Goal: Contribute content: Contribute content

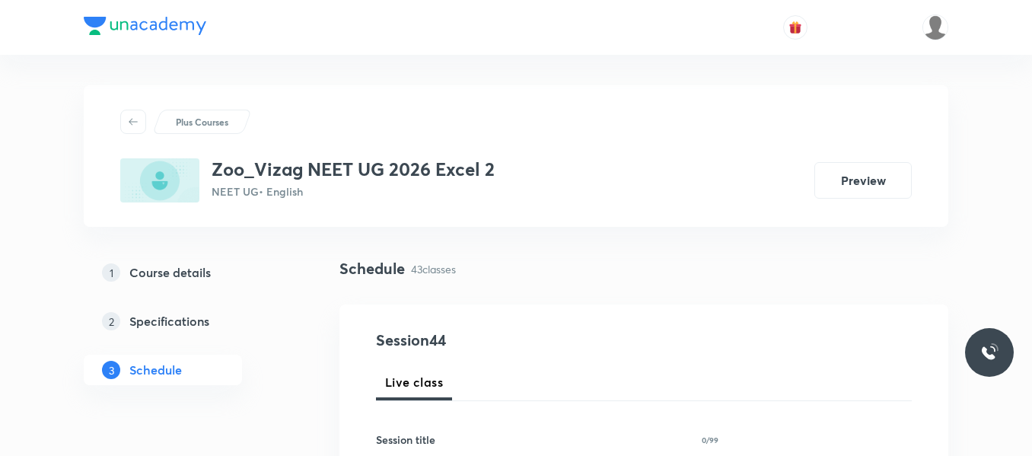
click at [280, 343] on div "1 Course details 2 Specifications 3 Schedule" at bounding box center [187, 330] width 207 height 146
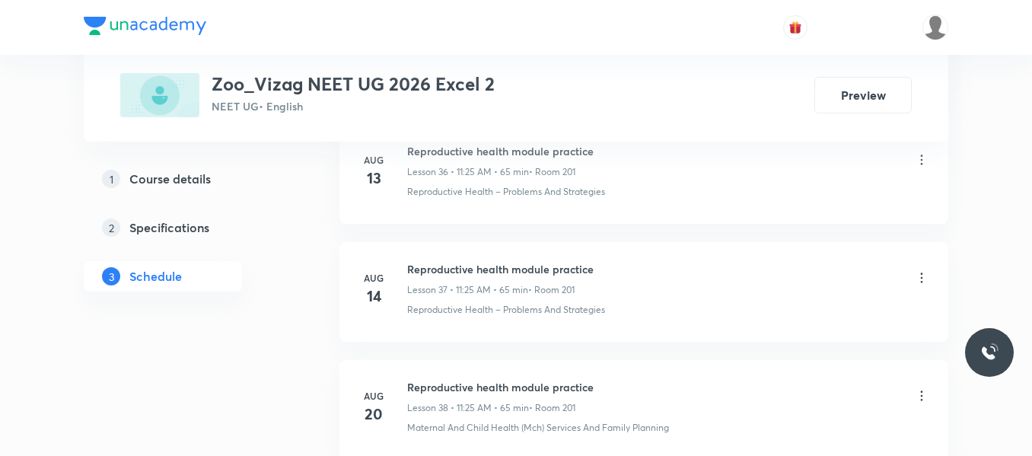
scroll to position [5838, 0]
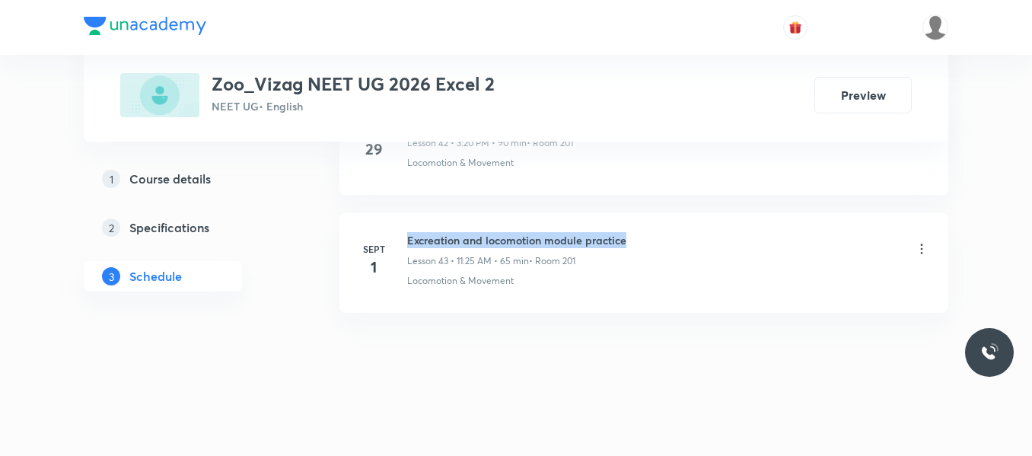
drag, startPoint x: 406, startPoint y: 240, endPoint x: 652, endPoint y: 230, distance: 246.8
click at [652, 230] on li "Sept 1 Excreation and locomotion module practice Lesson 43 • 11:25 AM • 65 min …" at bounding box center [644, 263] width 609 height 100
copy h6 "Excreation and locomotion module practice"
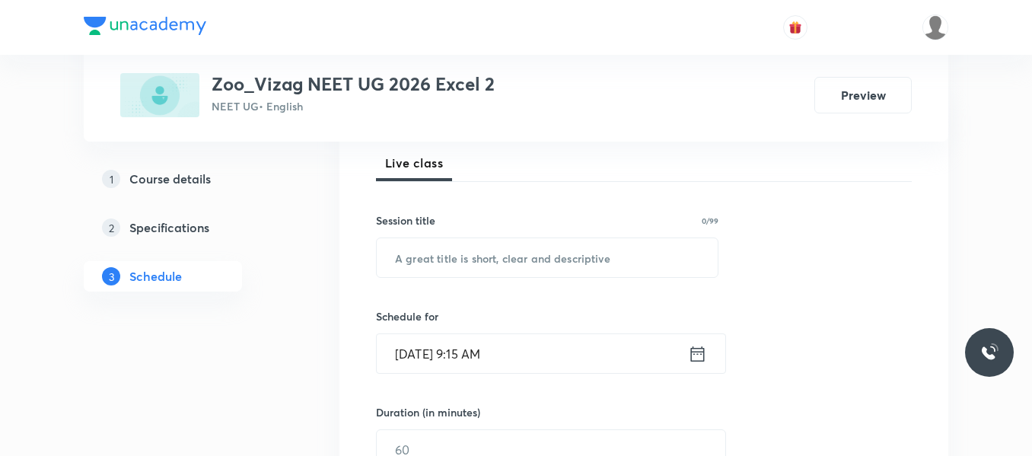
scroll to position [221, 0]
click at [506, 262] on input "text" at bounding box center [547, 256] width 341 height 39
paste input "Excreation and locomotion module practice"
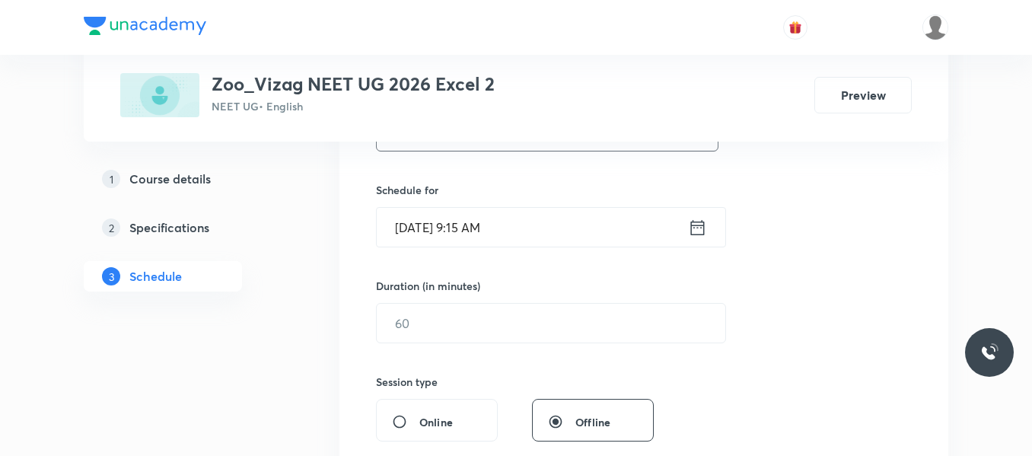
scroll to position [349, 0]
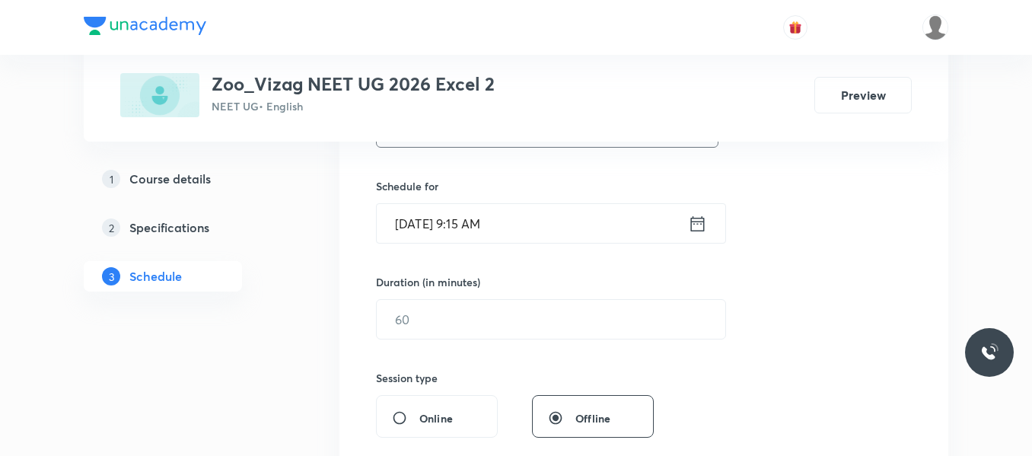
type input "Excreation and locomotion module practice"
click at [693, 231] on icon at bounding box center [698, 222] width 14 height 15
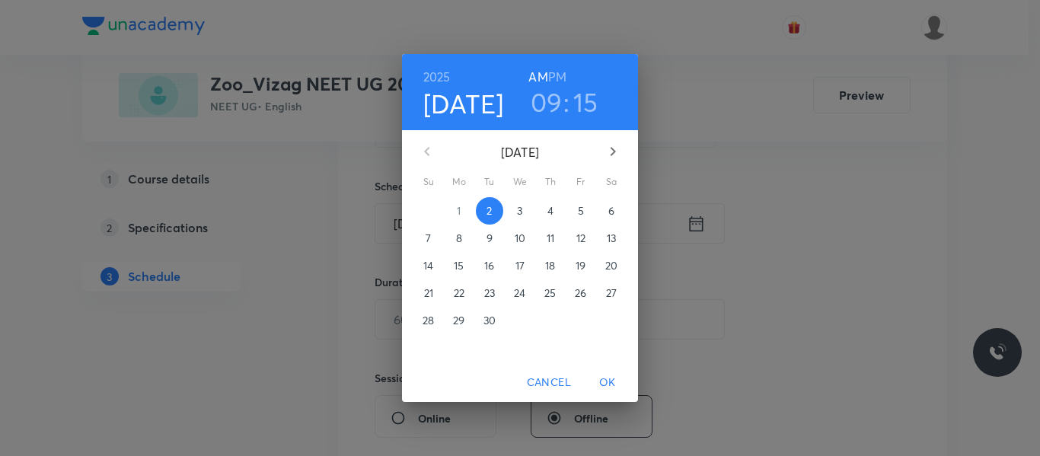
click at [549, 238] on p "11" at bounding box center [551, 238] width 8 height 15
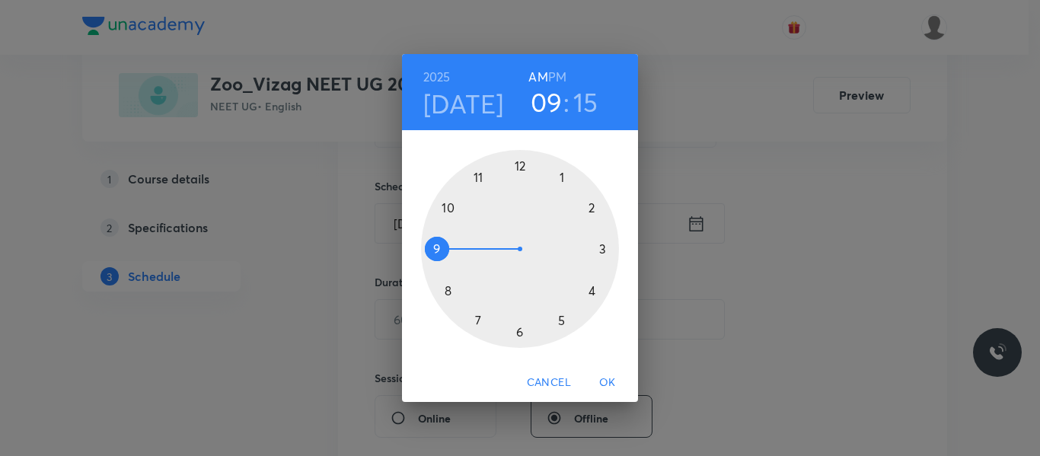
click at [480, 177] on div at bounding box center [520, 249] width 198 height 198
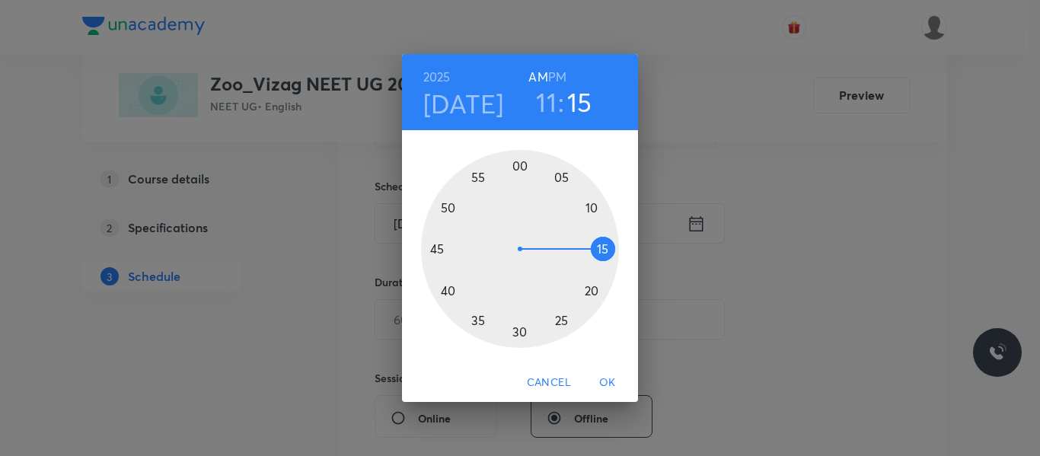
click at [563, 322] on div at bounding box center [520, 249] width 198 height 198
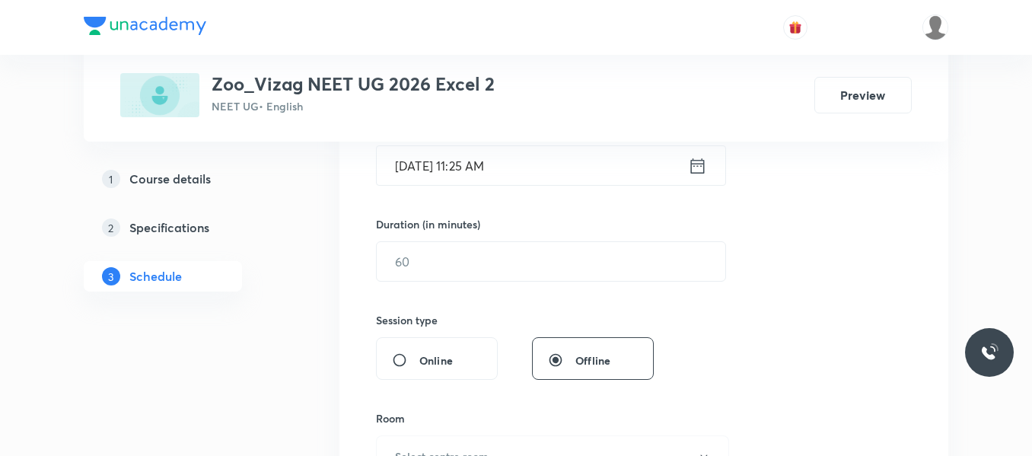
scroll to position [408, 0]
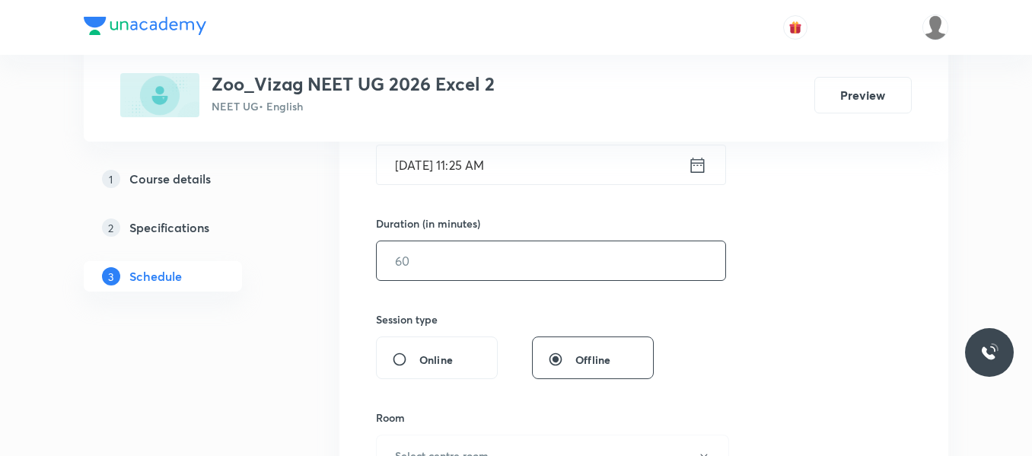
click at [512, 257] on input "text" at bounding box center [551, 260] width 349 height 39
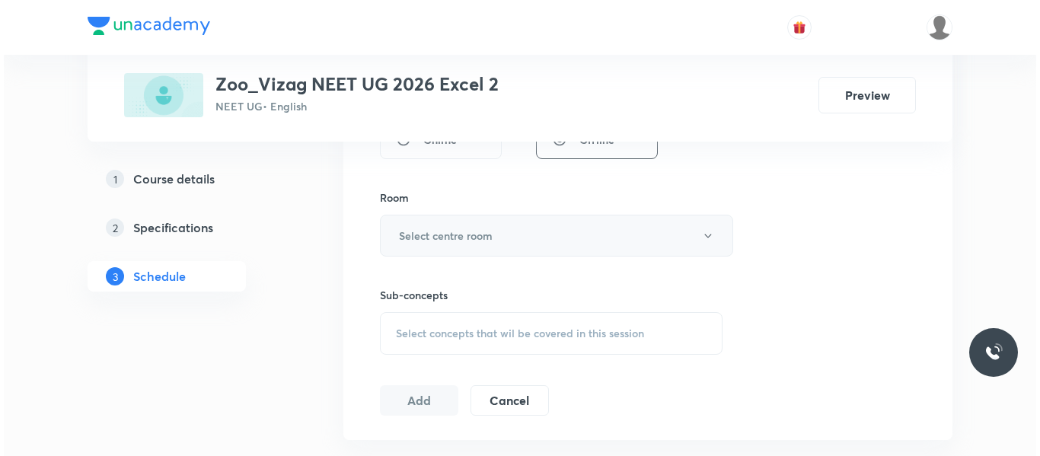
scroll to position [639, 0]
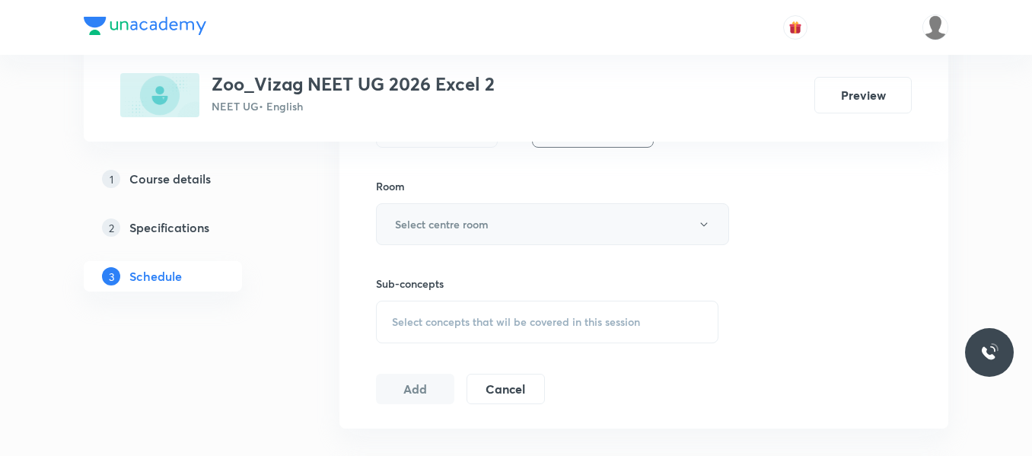
type input "65"
click at [463, 230] on h6 "Select centre room" at bounding box center [442, 224] width 94 height 16
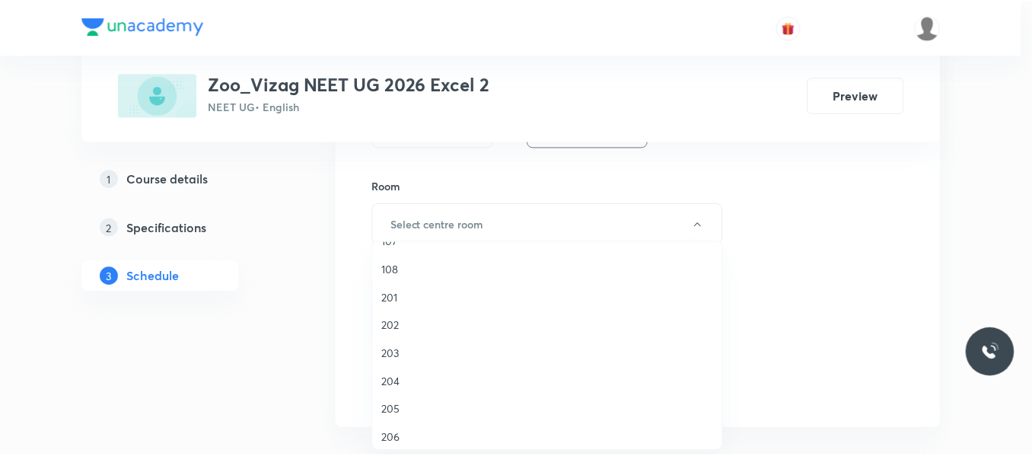
scroll to position [304, 0]
click at [389, 299] on span "201" at bounding box center [550, 297] width 333 height 16
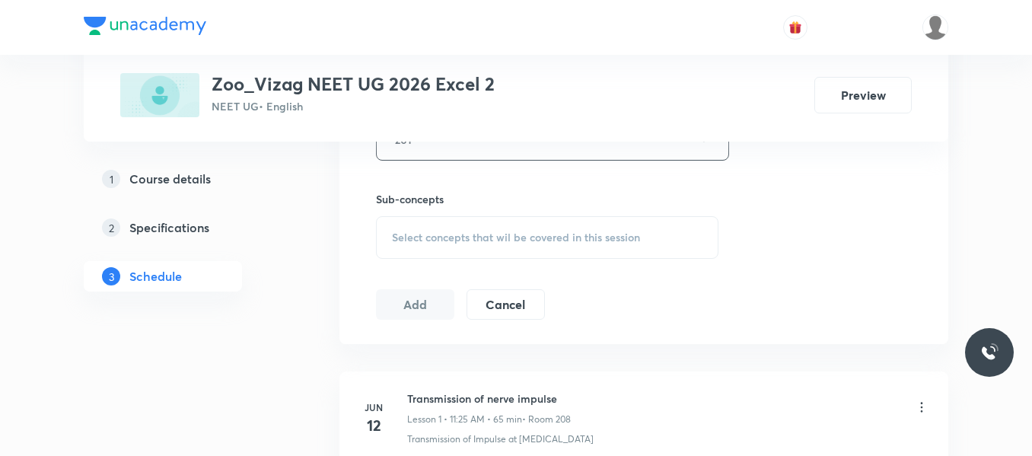
scroll to position [725, 0]
click at [434, 239] on span "Select concepts that wil be covered in this session" at bounding box center [516, 237] width 248 height 12
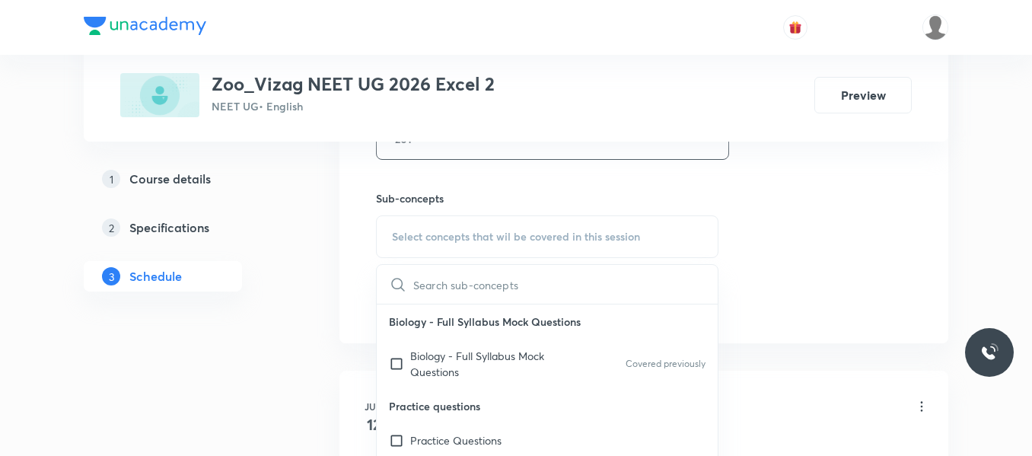
type input "Excreation and locomotion module practice"
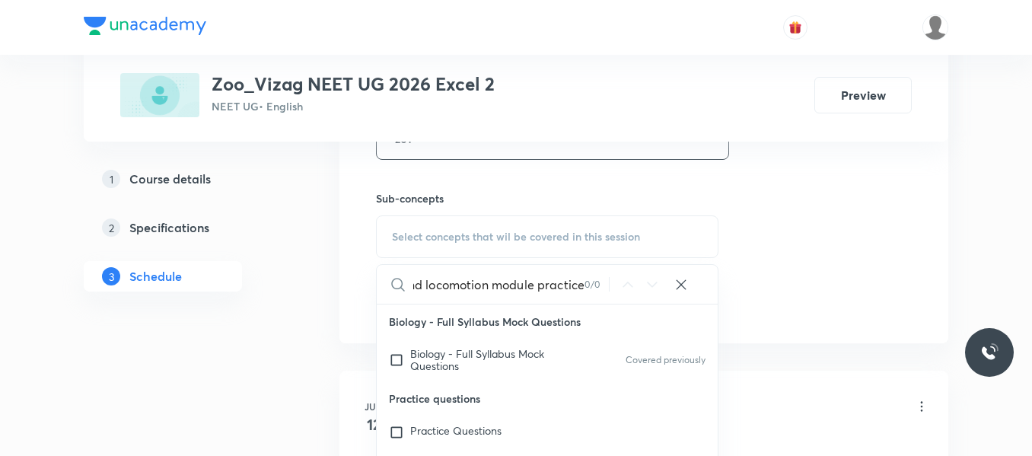
scroll to position [0, 0]
drag, startPoint x: 424, startPoint y: 285, endPoint x: 337, endPoint y: 278, distance: 87.1
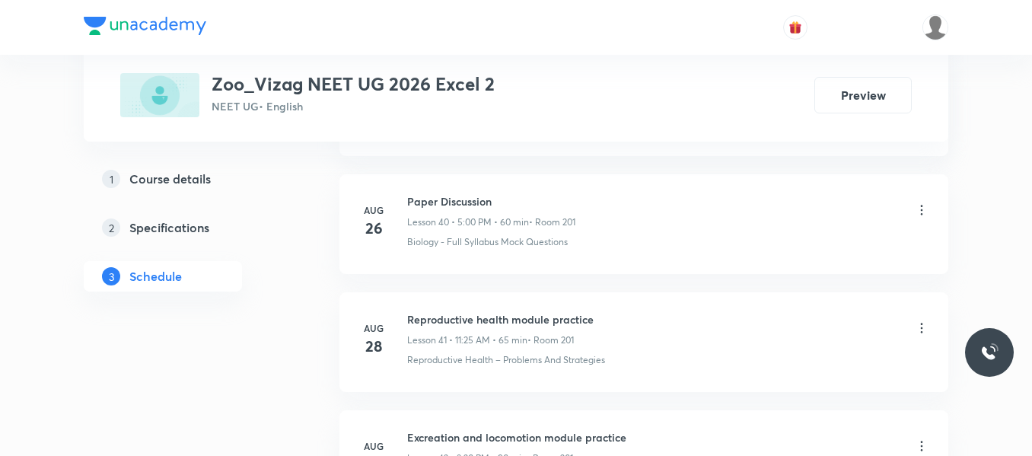
scroll to position [5838, 0]
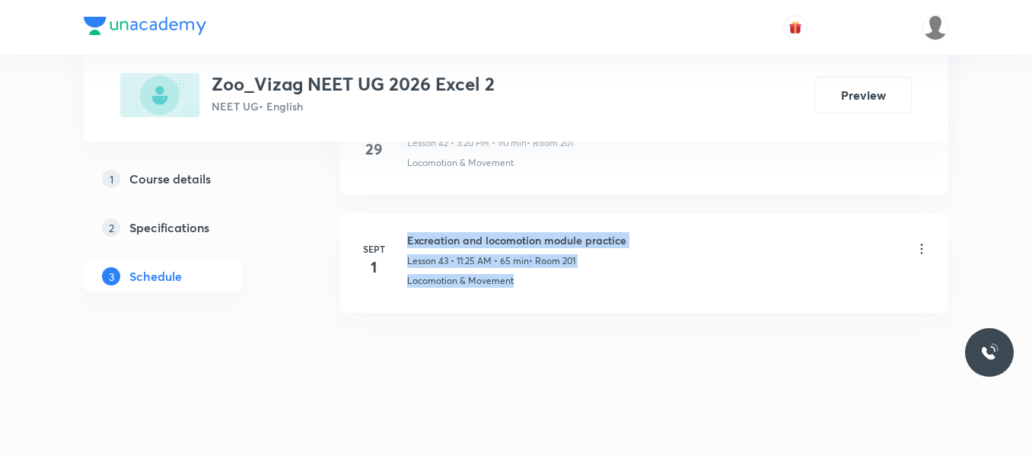
drag, startPoint x: 405, startPoint y: 279, endPoint x: 529, endPoint y: 286, distance: 124.3
click at [529, 286] on div "Sept 1 Excreation and locomotion module practice Lesson 43 • 11:25 AM • 65 min …" at bounding box center [644, 260] width 571 height 56
click at [529, 286] on div "Locomotion & Movement" at bounding box center [668, 281] width 522 height 14
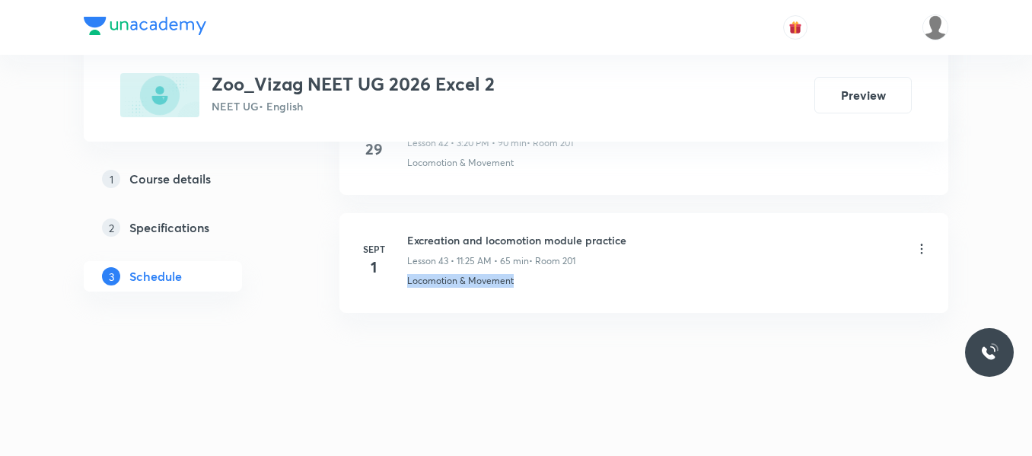
drag, startPoint x: 515, startPoint y: 279, endPoint x: 406, endPoint y: 284, distance: 109.0
click at [406, 284] on div "Sept 1 Excreation and locomotion module practice Lesson 43 • 11:25 AM • 65 min …" at bounding box center [644, 260] width 571 height 56
copy p "Locomotion & Movement"
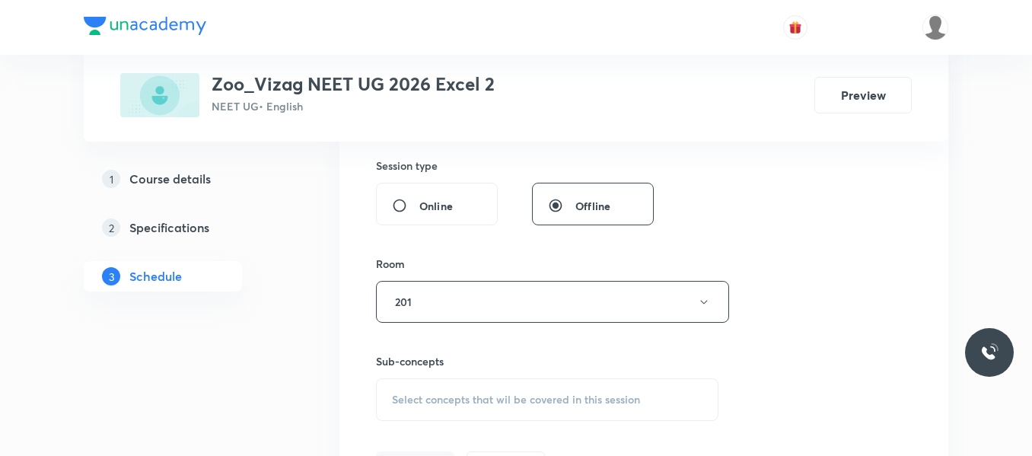
scroll to position [565, 0]
click at [404, 398] on span "Select concepts that wil be covered in this session" at bounding box center [516, 397] width 248 height 12
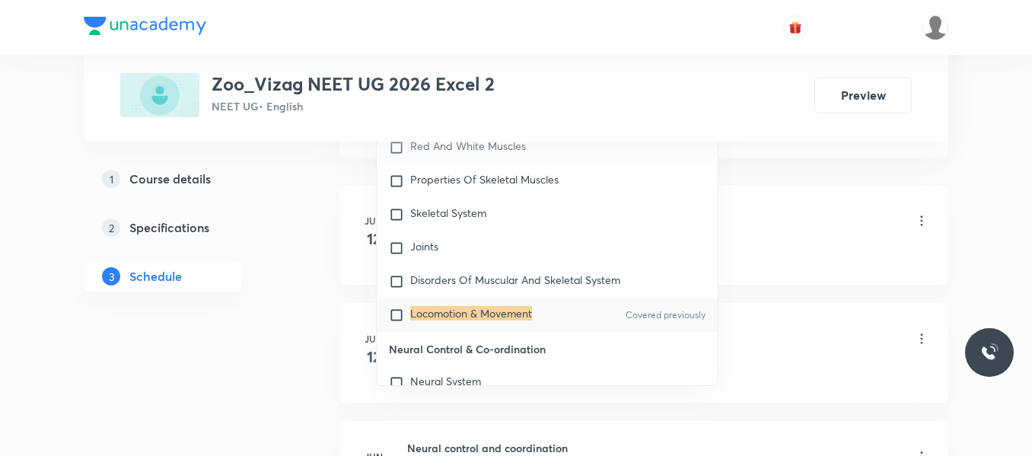
scroll to position [911, 0]
type input "Locomotion & Movement"
click at [397, 315] on input "checkbox" at bounding box center [399, 314] width 21 height 15
checkbox input "true"
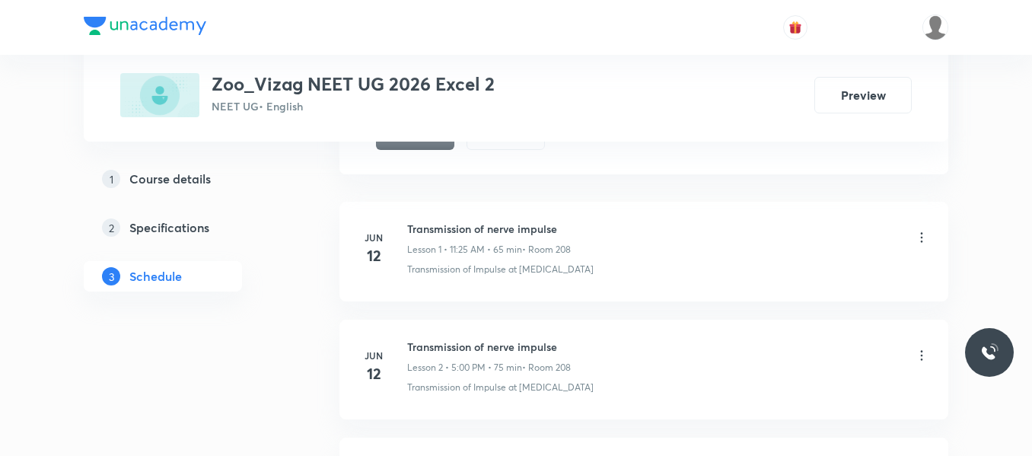
scroll to position [702, 0]
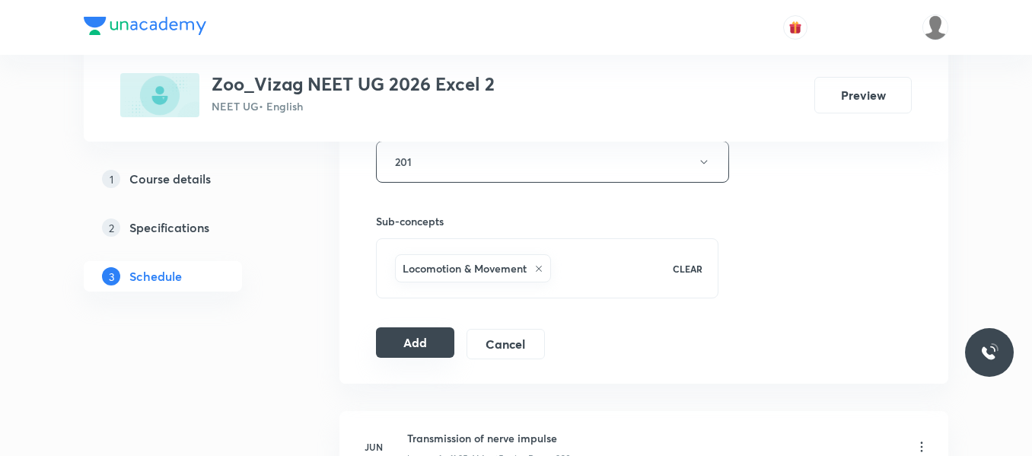
click at [431, 340] on button "Add" at bounding box center [415, 342] width 78 height 30
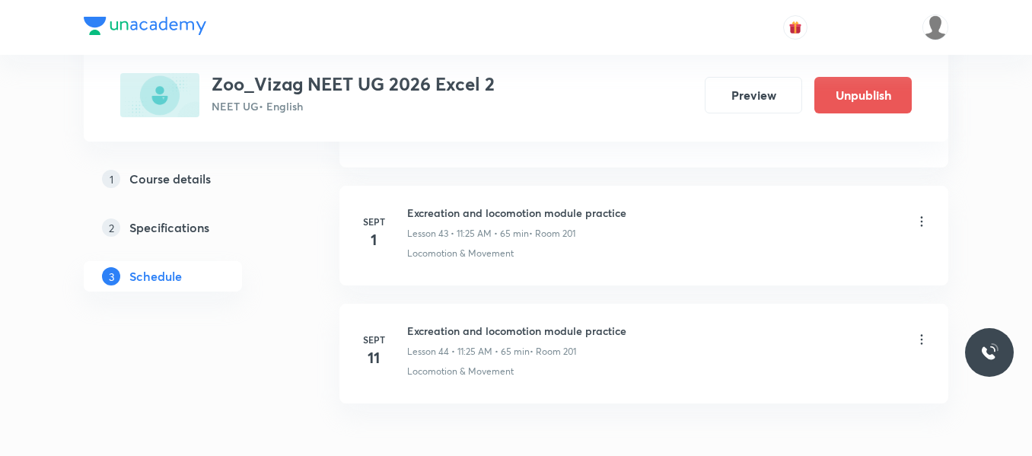
scroll to position [5164, 0]
click at [919, 339] on icon at bounding box center [921, 340] width 15 height 15
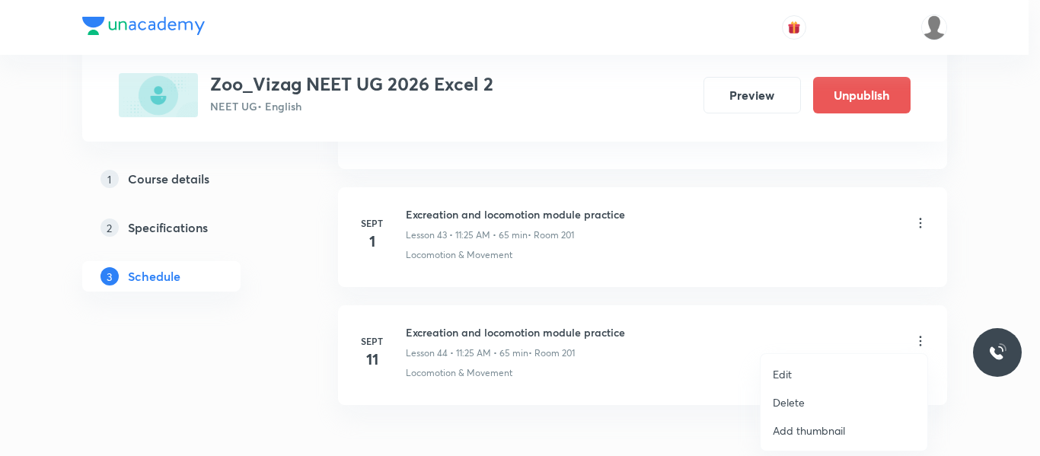
click at [782, 373] on p "Edit" at bounding box center [782, 374] width 19 height 16
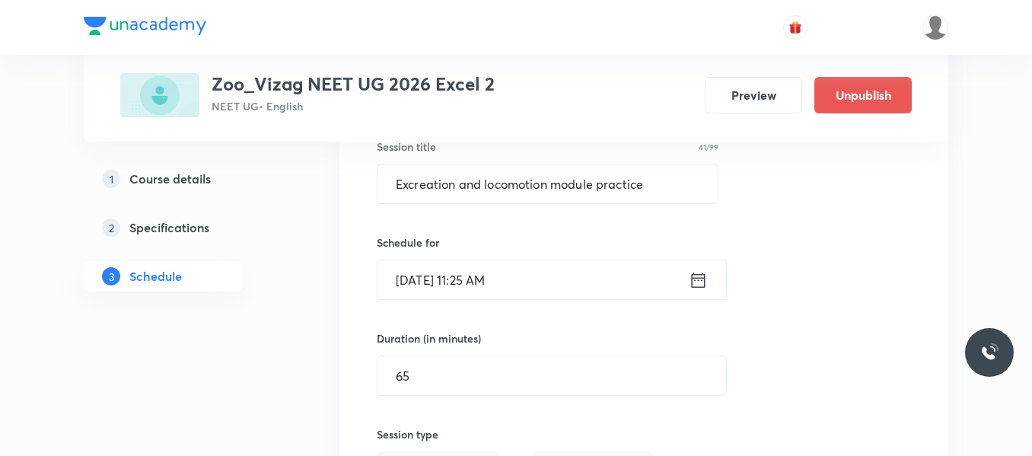
scroll to position [5368, 0]
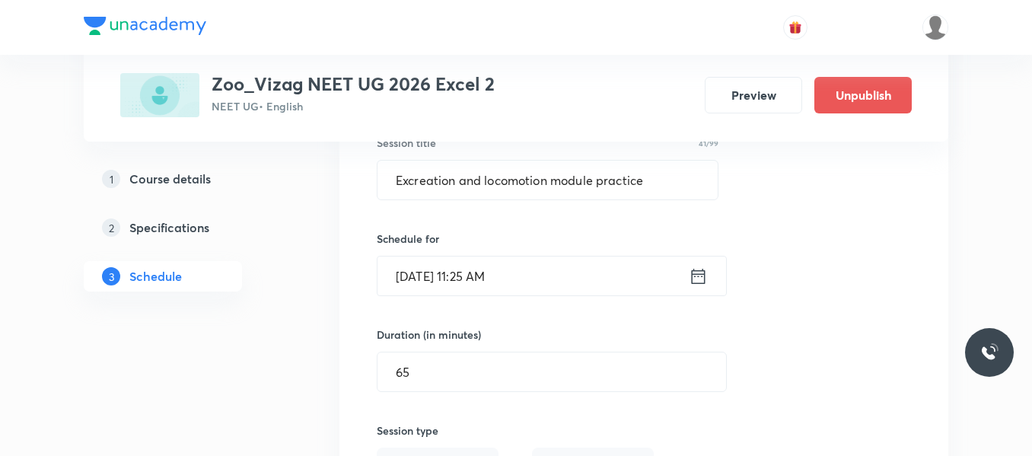
click at [700, 275] on icon at bounding box center [698, 276] width 19 height 21
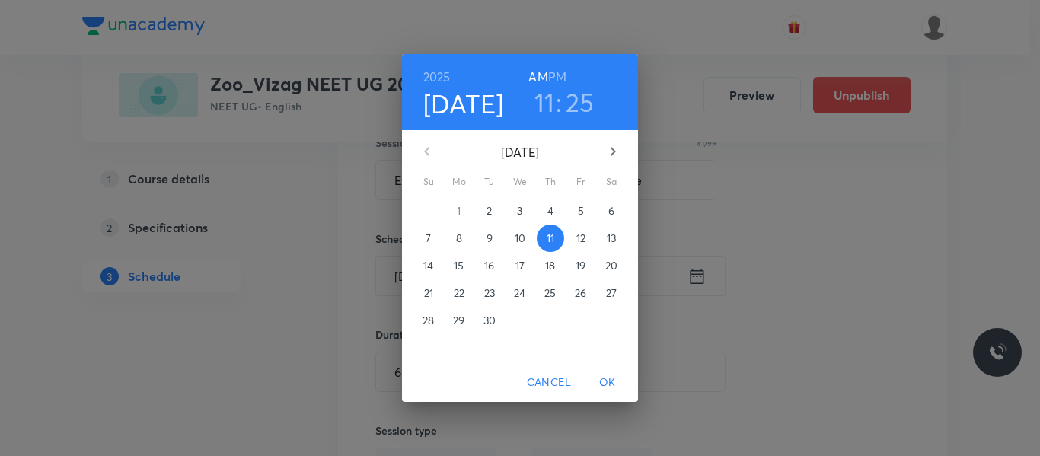
click at [485, 206] on span "2" at bounding box center [489, 210] width 27 height 15
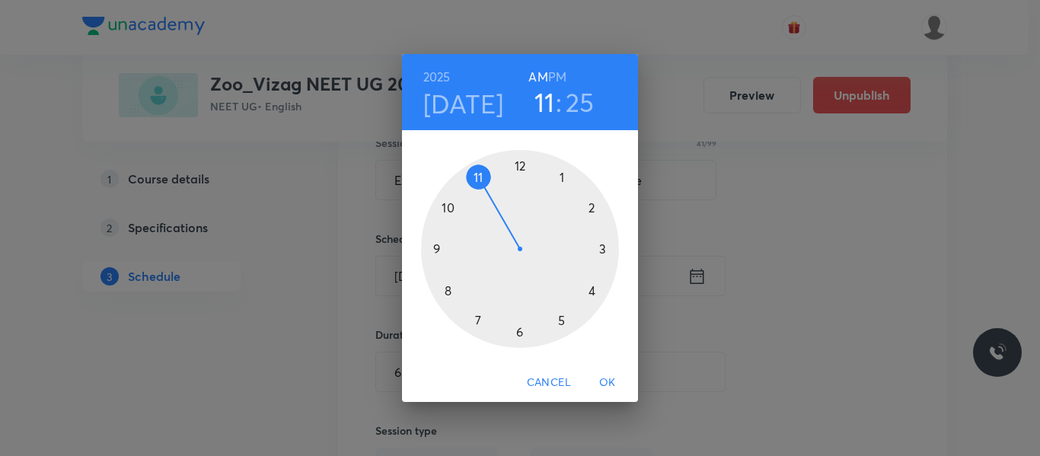
click at [602, 382] on span "OK" at bounding box center [607, 382] width 37 height 19
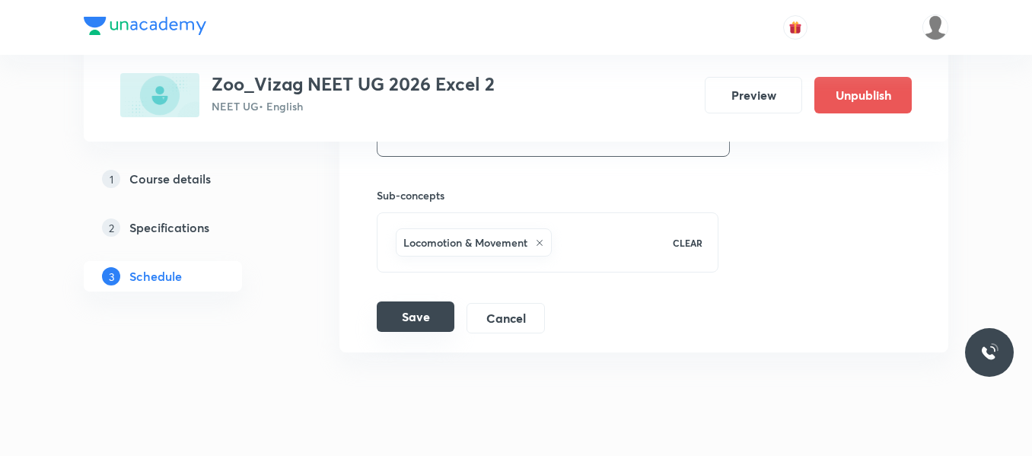
scroll to position [5803, 0]
click at [428, 314] on button "Save" at bounding box center [416, 316] width 78 height 30
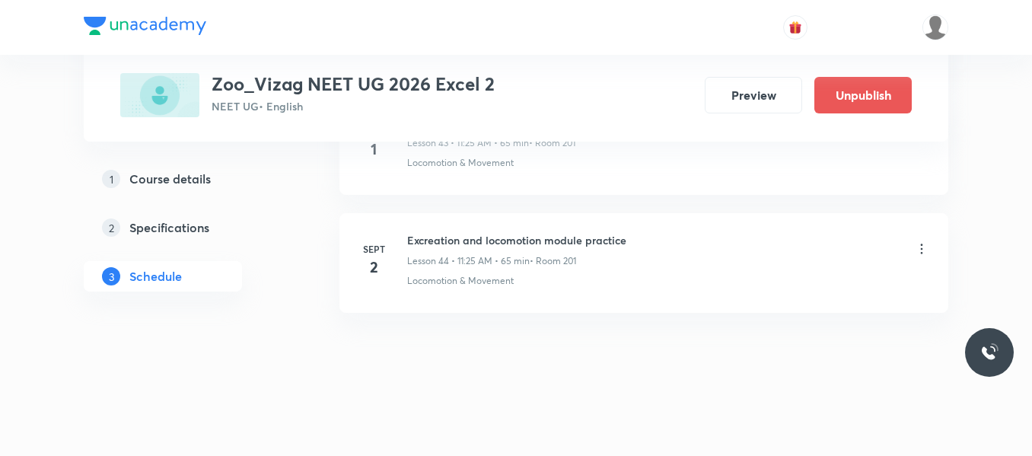
scroll to position [5257, 0]
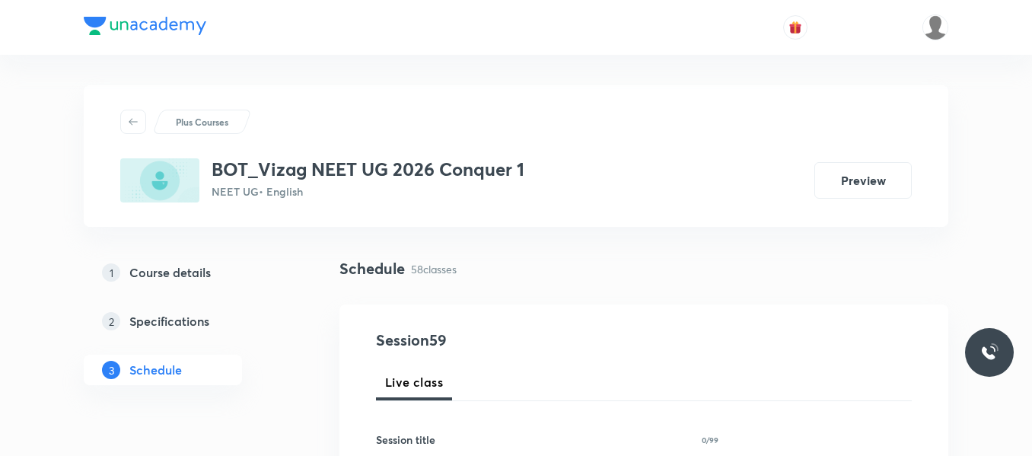
click at [270, 375] on div "1 Course details 2 Specifications 3 Schedule" at bounding box center [187, 330] width 207 height 146
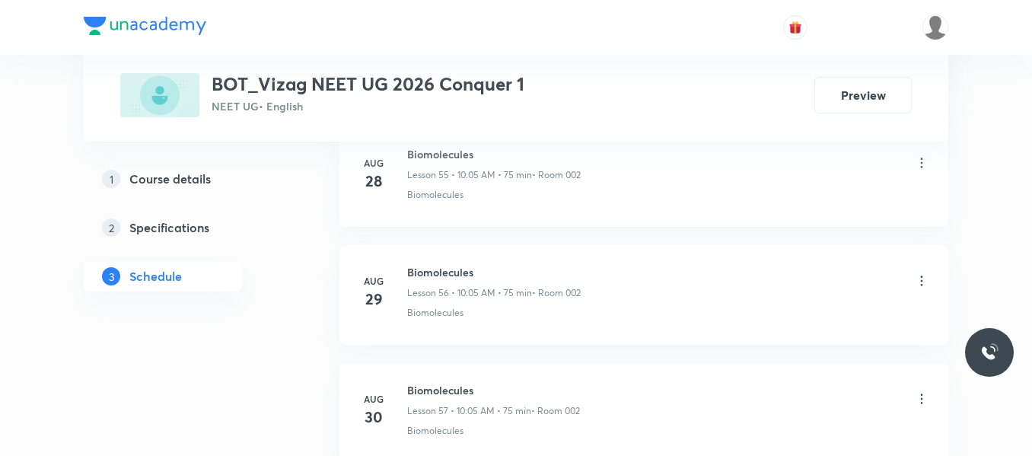
scroll to position [7608, 0]
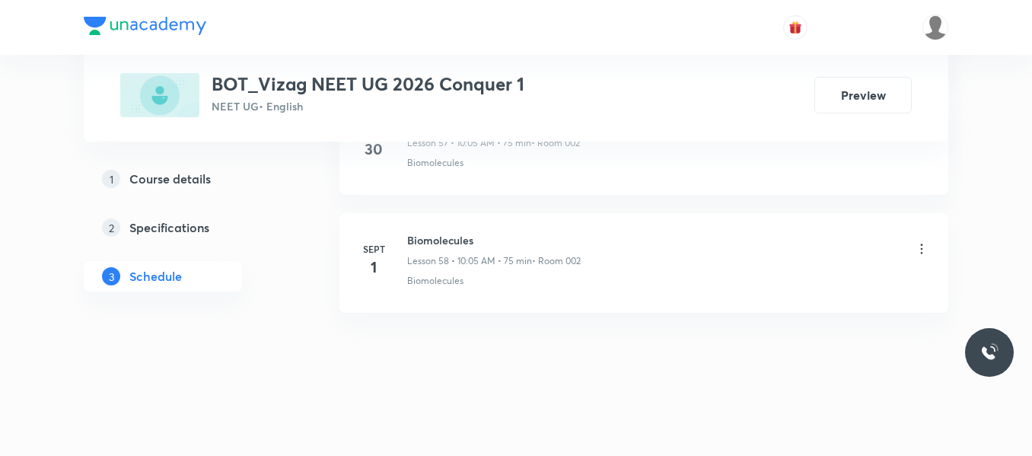
drag, startPoint x: 410, startPoint y: 237, endPoint x: 509, endPoint y: 237, distance: 98.2
click at [509, 237] on h6 "Biomolecules" at bounding box center [494, 240] width 174 height 16
copy h6 "Biomolecules"
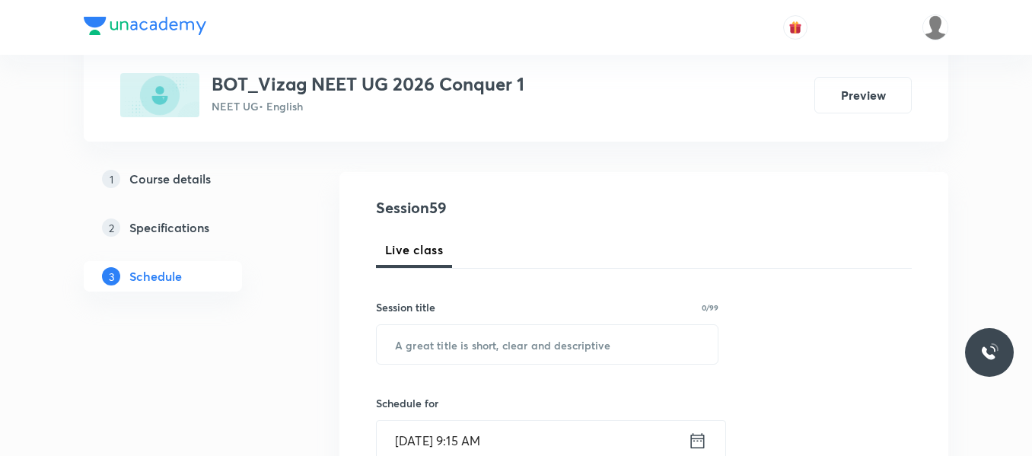
scroll to position [134, 0]
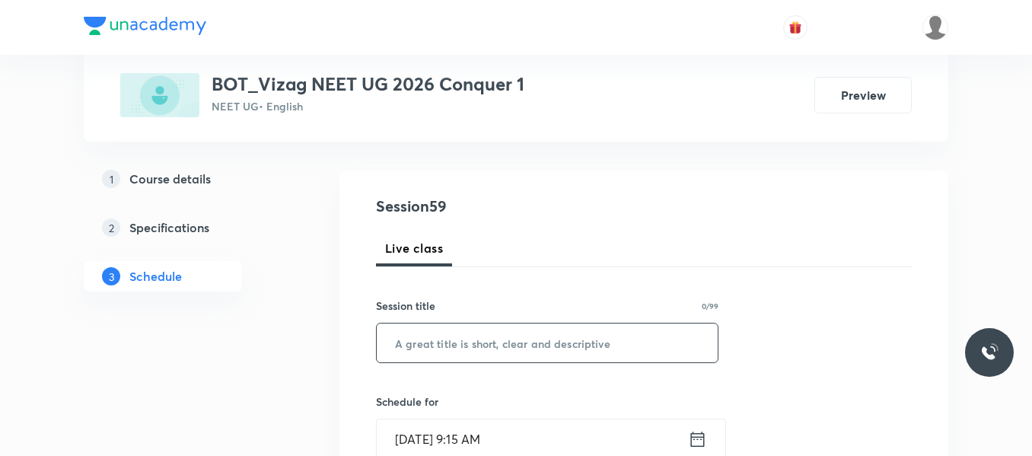
click at [427, 343] on input "text" at bounding box center [547, 343] width 341 height 39
paste input "Biomolecules"
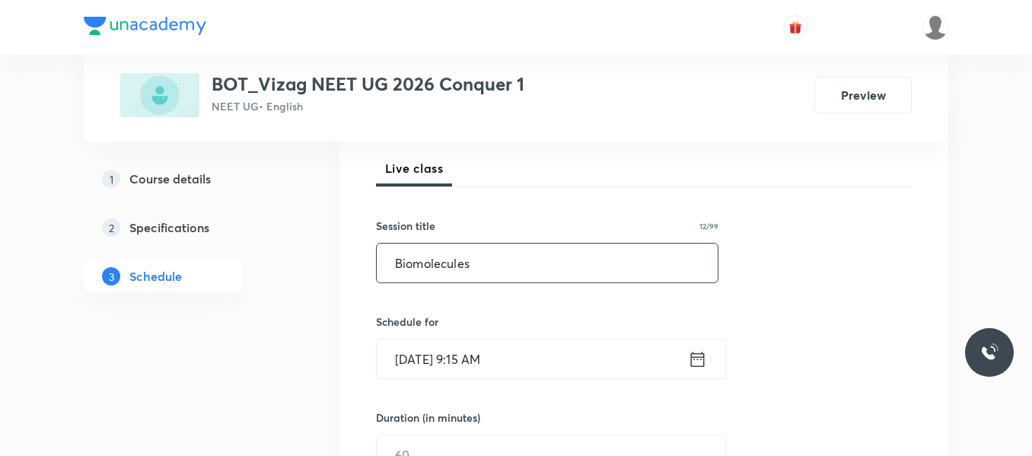
scroll to position [215, 0]
type input "Biomolecules"
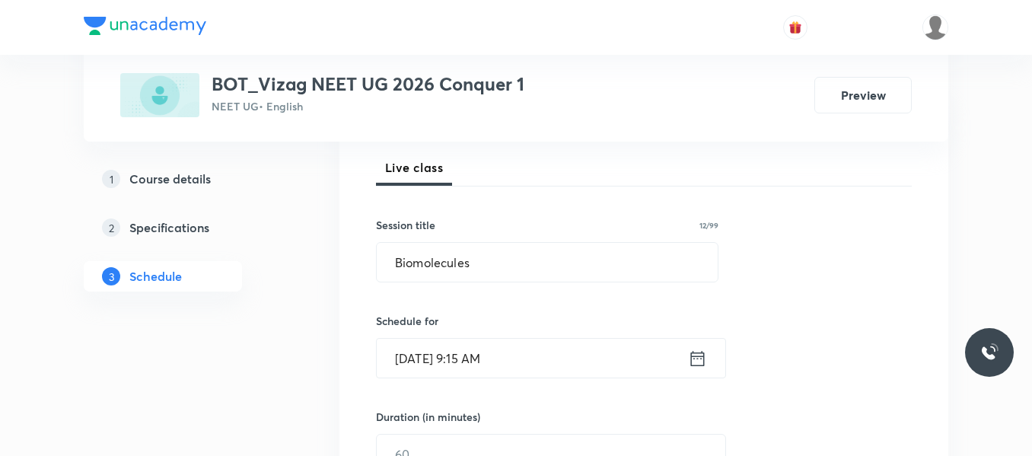
click at [697, 365] on icon at bounding box center [698, 357] width 14 height 15
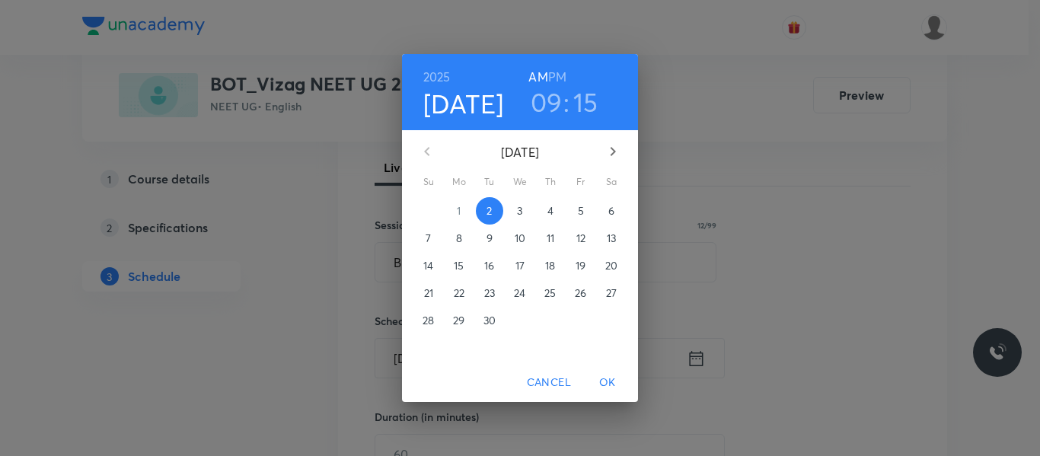
click at [547, 99] on h3 "09" at bounding box center [547, 102] width 32 height 32
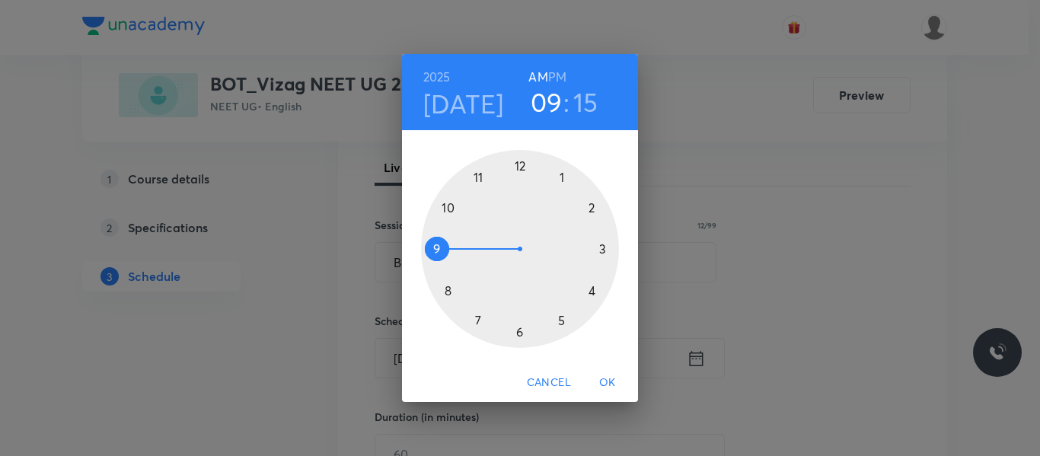
click at [447, 208] on div at bounding box center [520, 249] width 198 height 198
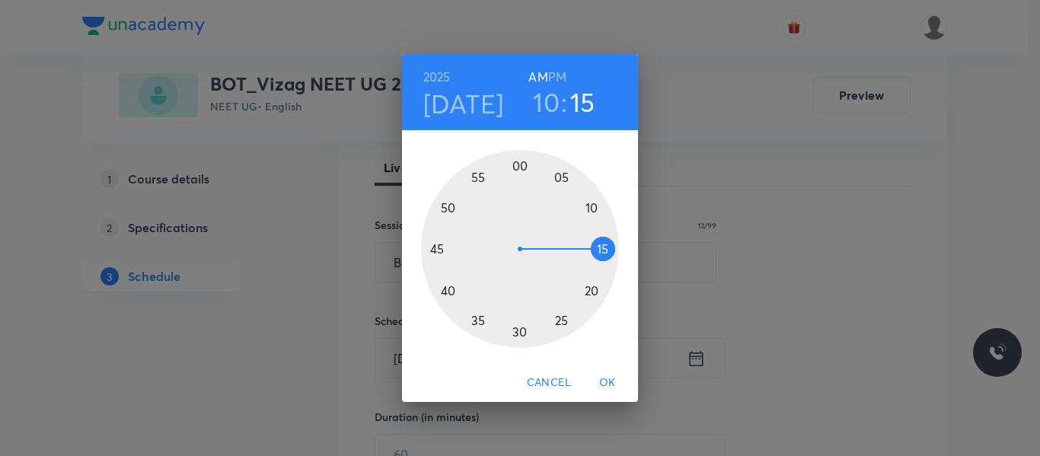
click at [560, 178] on div at bounding box center [520, 249] width 198 height 198
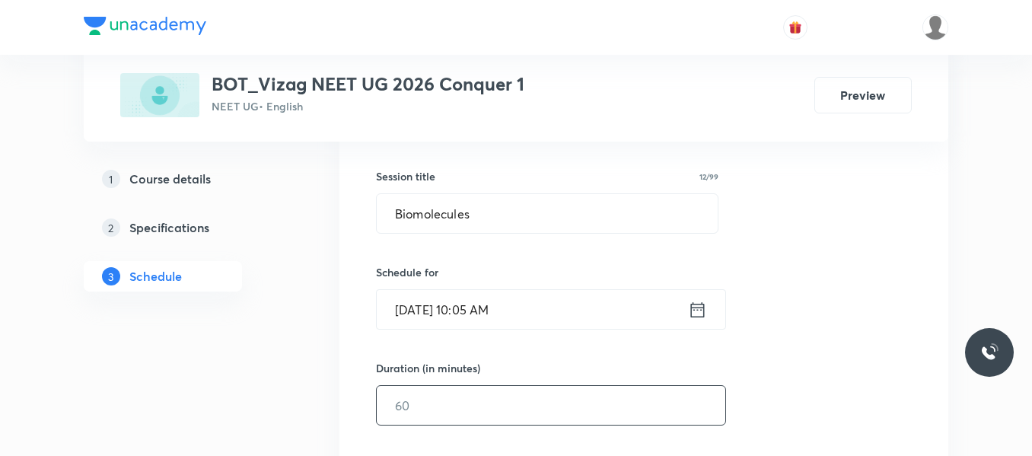
scroll to position [267, 0]
click at [474, 401] on input "text" at bounding box center [551, 401] width 349 height 39
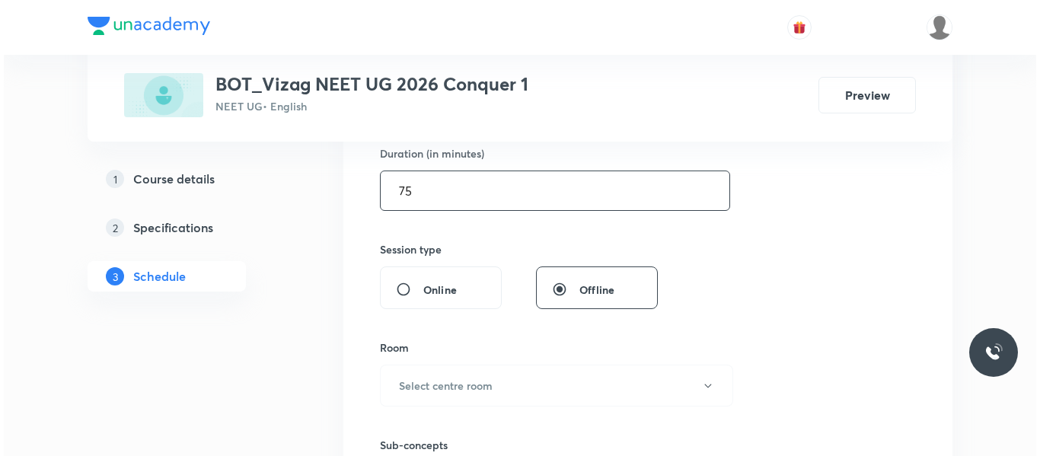
scroll to position [479, 0]
type input "75"
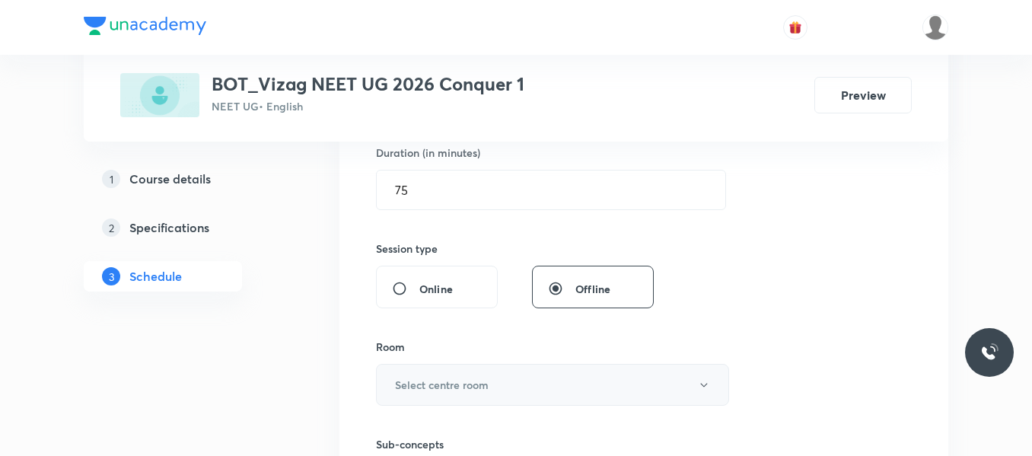
click at [466, 381] on h6 "Select centre room" at bounding box center [442, 385] width 94 height 16
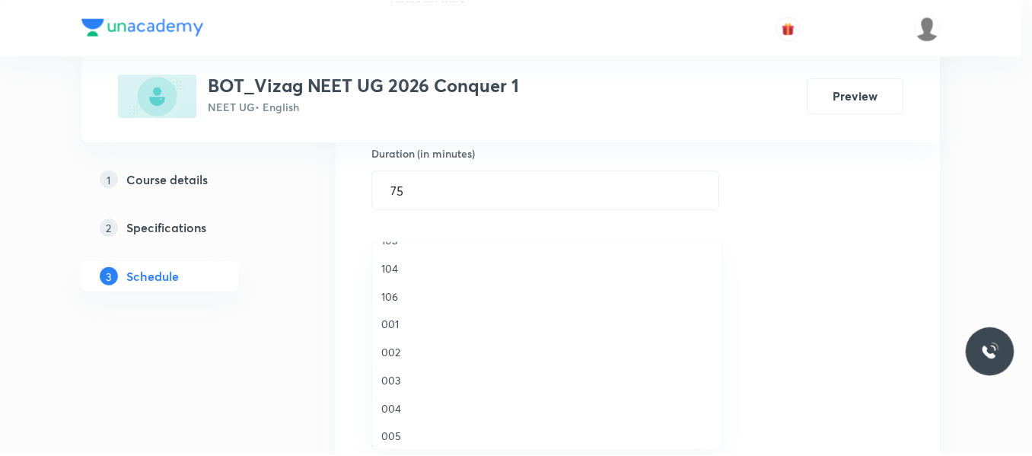
scroll to position [84, 0]
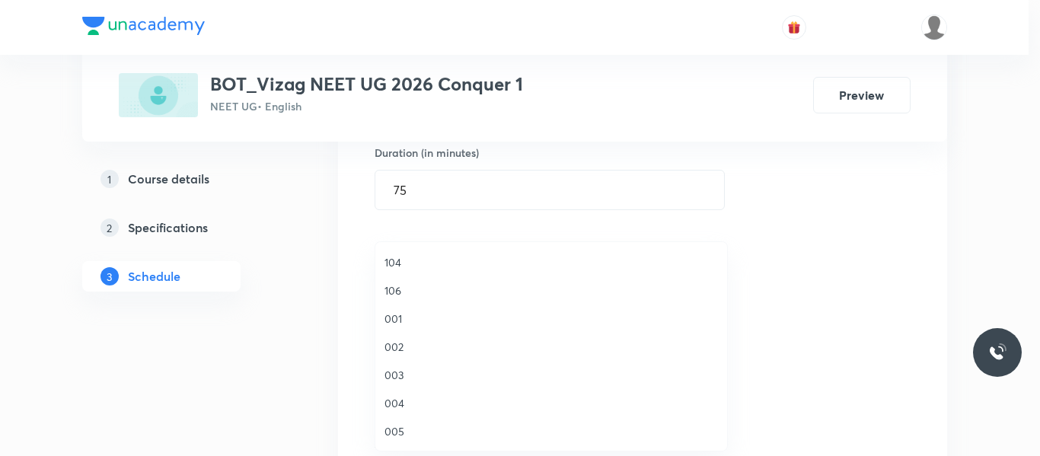
click at [391, 344] on span "002" at bounding box center [550, 347] width 333 height 16
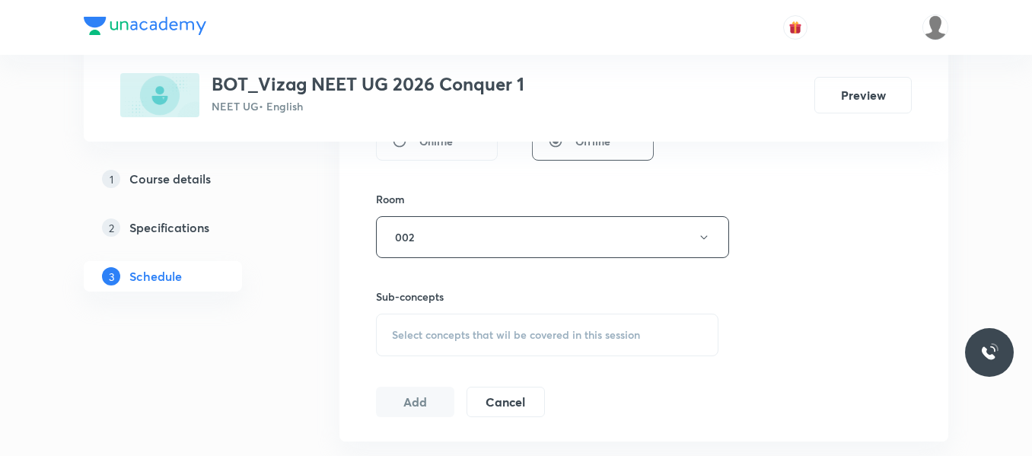
scroll to position [627, 0]
click at [429, 340] on span "Select concepts that wil be covered in this session" at bounding box center [516, 334] width 248 height 12
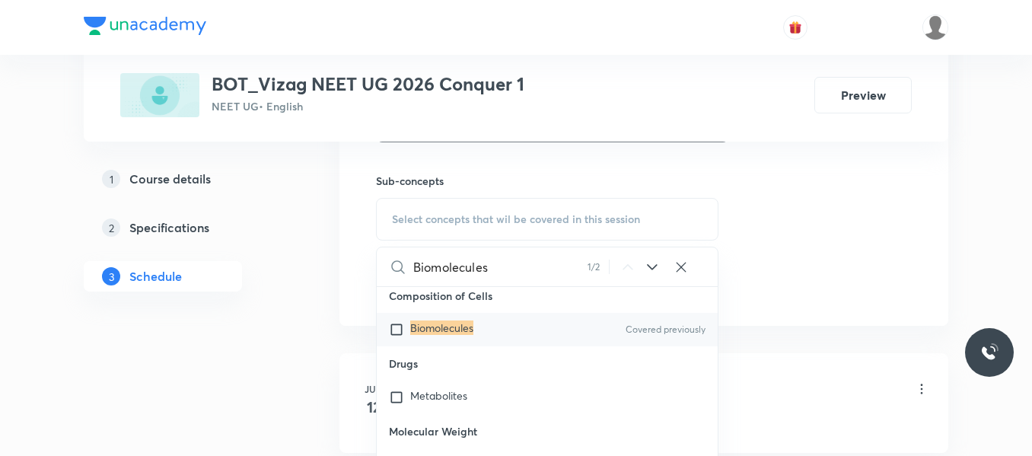
scroll to position [62203, 0]
type input "Biomolecules"
click at [394, 455] on input "checkbox" at bounding box center [399, 463] width 21 height 15
checkbox input "true"
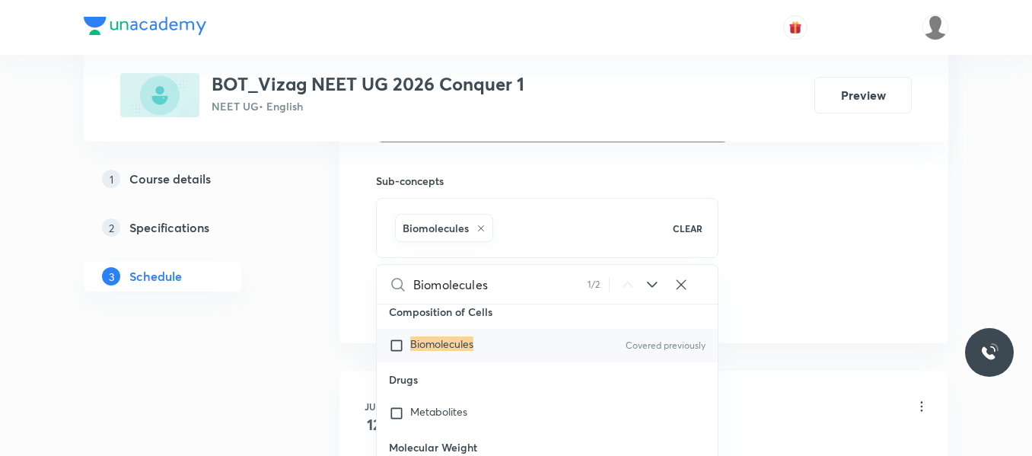
drag, startPoint x: 270, startPoint y: 397, endPoint x: 294, endPoint y: 394, distance: 23.9
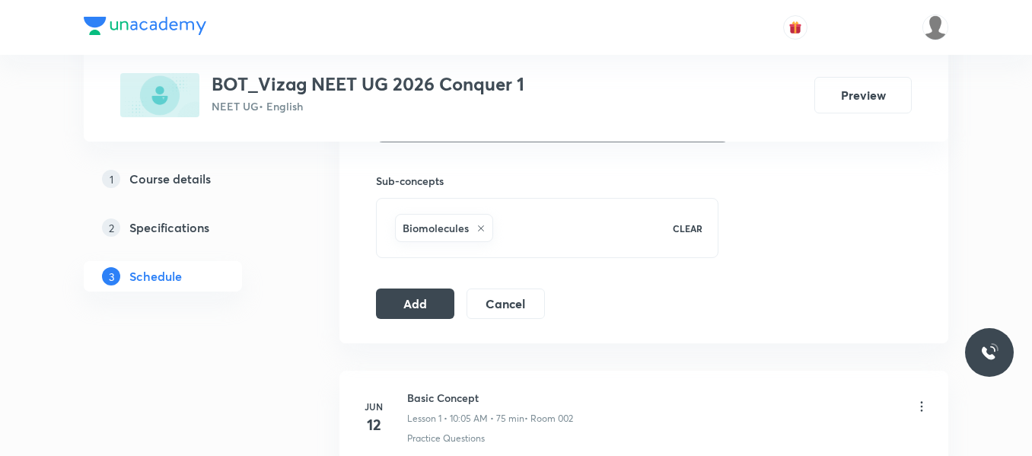
click at [423, 303] on button "Add" at bounding box center [415, 302] width 78 height 30
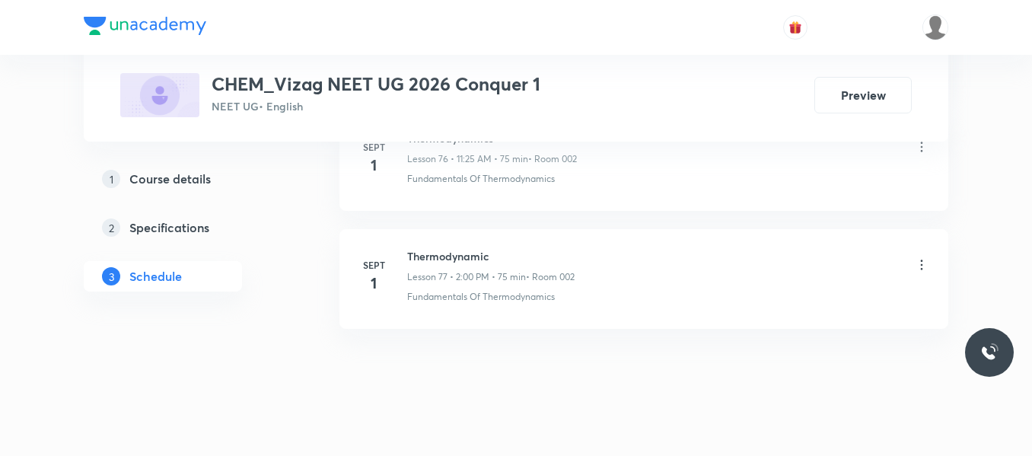
scroll to position [9850, 0]
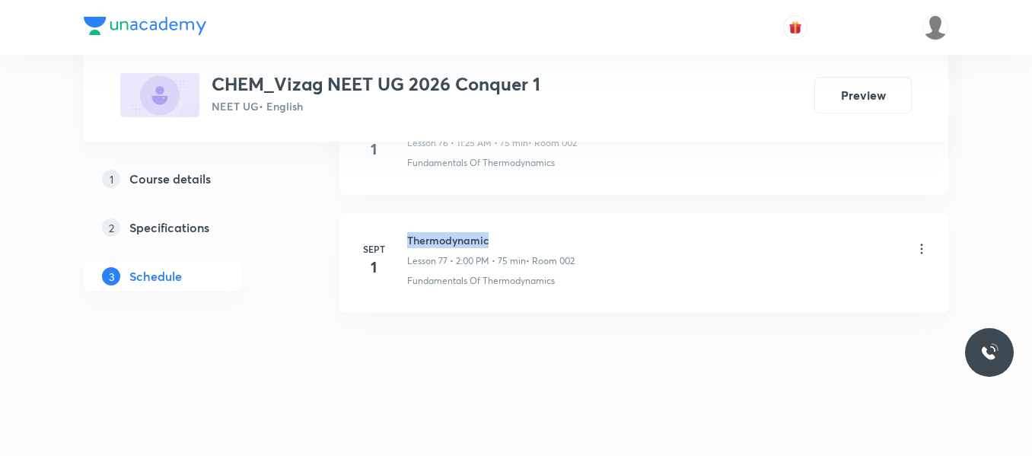
drag, startPoint x: 409, startPoint y: 239, endPoint x: 592, endPoint y: 247, distance: 183.7
click at [592, 247] on div "Thermodynamic Lesson 77 • 2:00 PM • 75 min • Room 002" at bounding box center [668, 250] width 522 height 36
copy h6 "Thermodynamic"
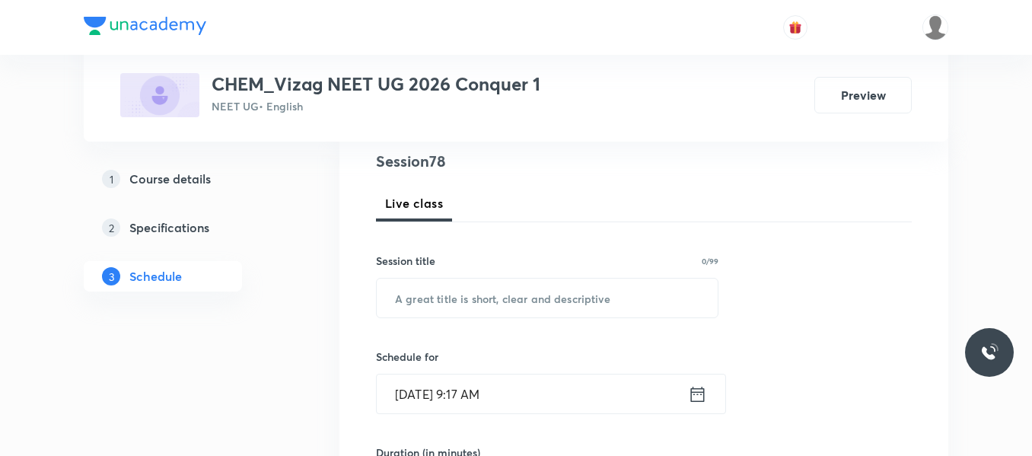
scroll to position [192, 0]
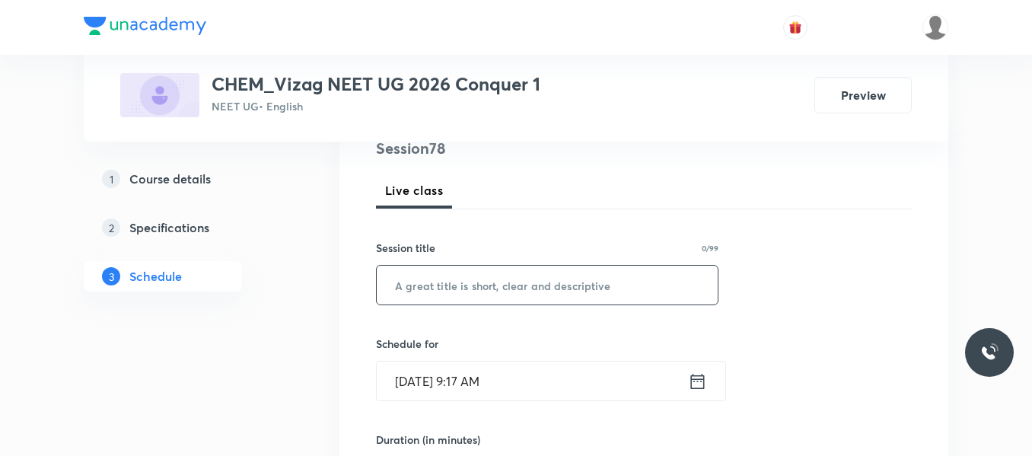
click at [471, 291] on input "text" at bounding box center [547, 285] width 341 height 39
paste input "Thermodynamic"
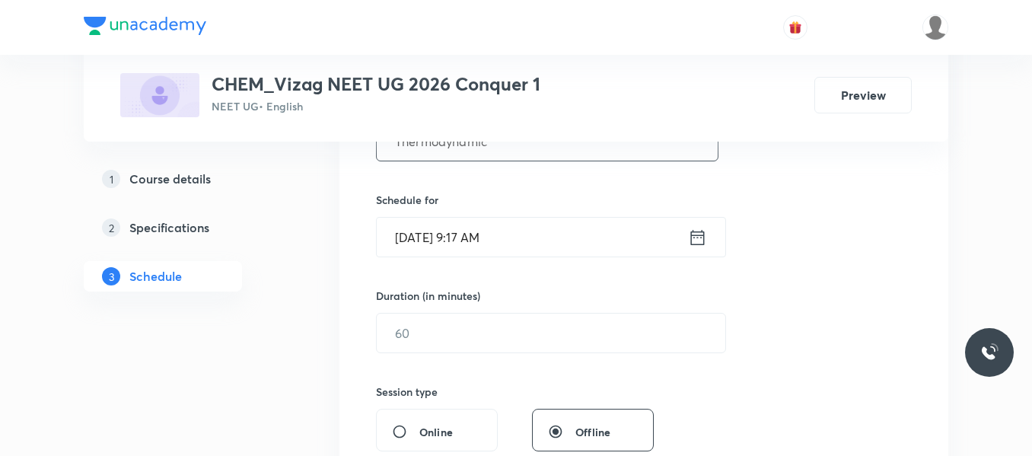
scroll to position [337, 0]
type input "Thermodynamic"
click at [699, 237] on icon at bounding box center [697, 235] width 19 height 21
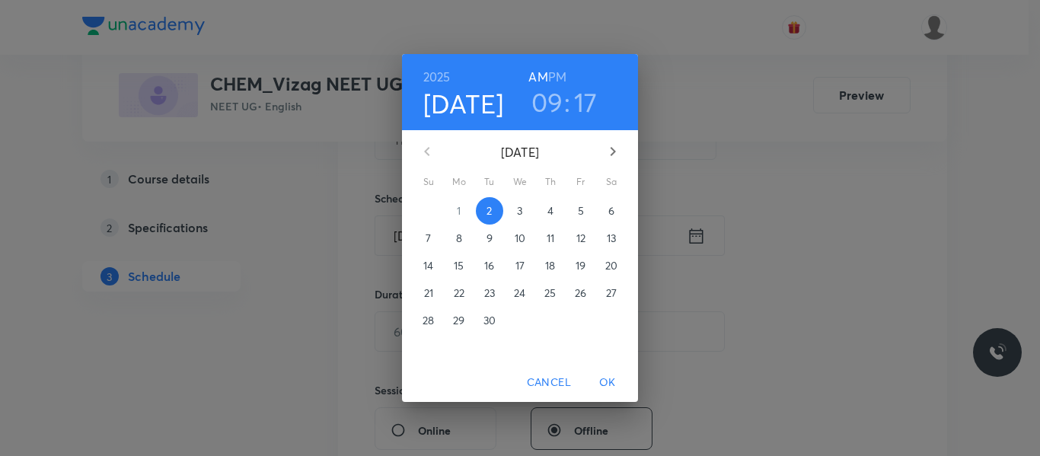
click at [551, 103] on h3 "09" at bounding box center [547, 102] width 32 height 32
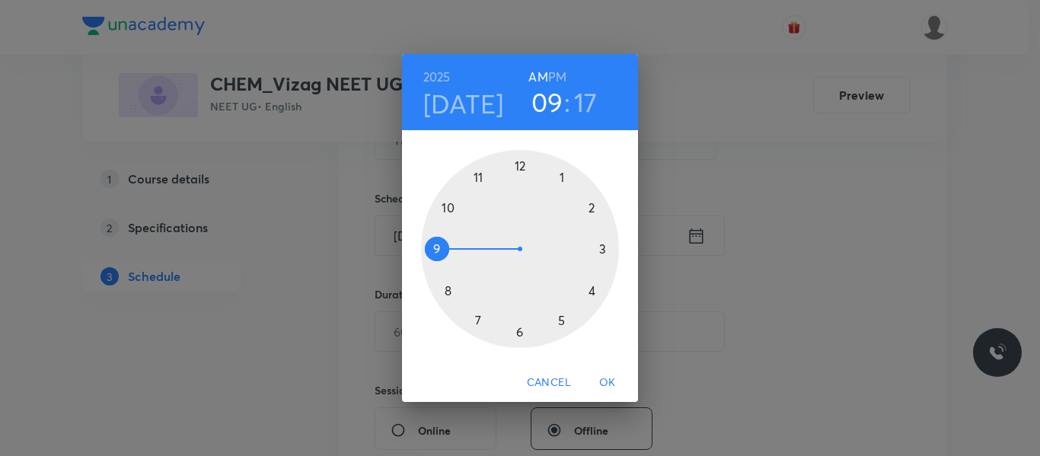
click at [480, 180] on div at bounding box center [520, 249] width 198 height 198
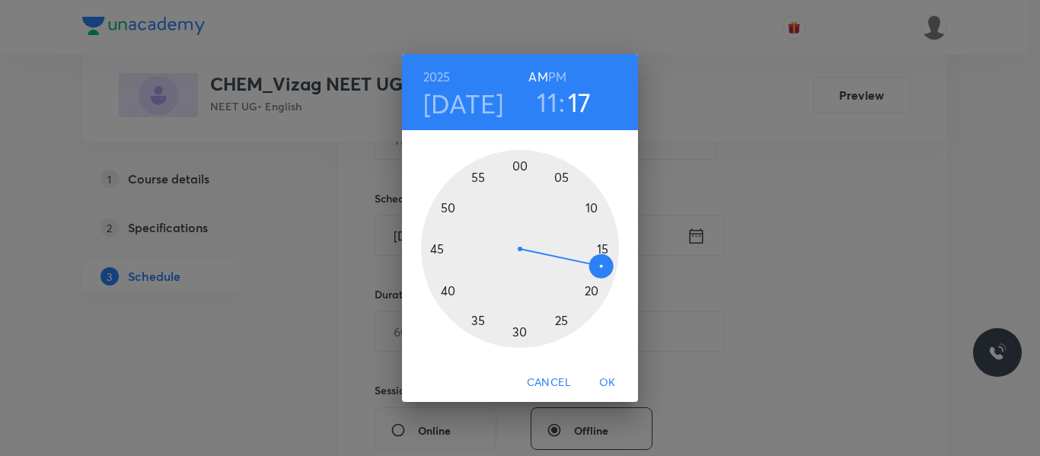
click at [563, 320] on div at bounding box center [520, 249] width 198 height 198
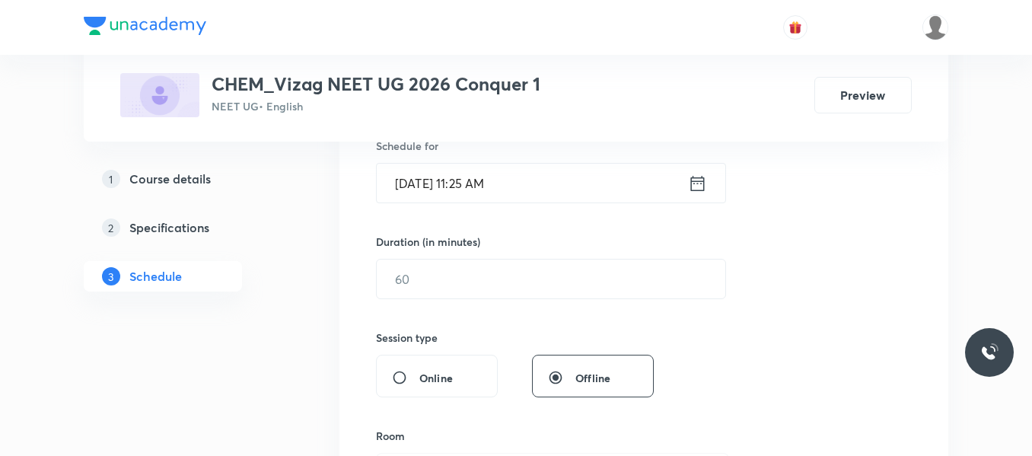
scroll to position [391, 0]
click at [490, 282] on input "text" at bounding box center [551, 278] width 349 height 39
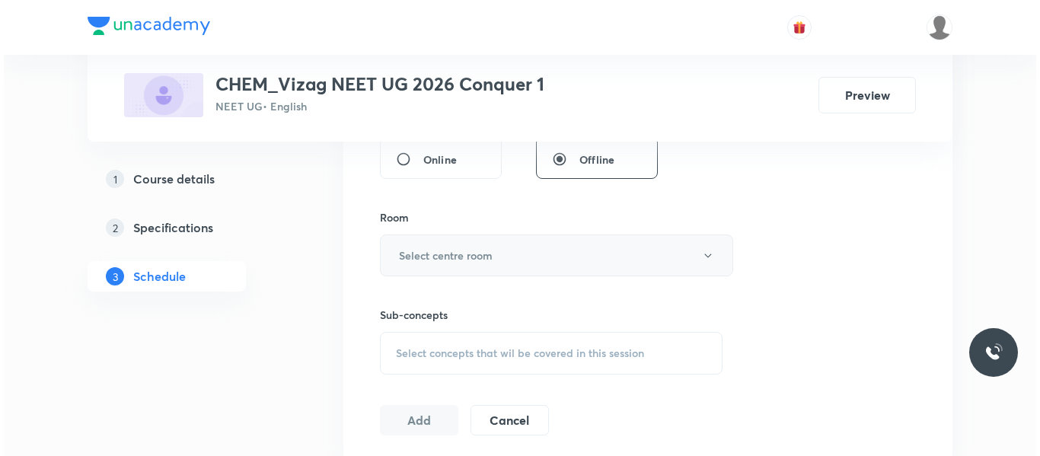
scroll to position [609, 0]
type input "65"
click at [496, 265] on button "Select centre room" at bounding box center [552, 255] width 353 height 42
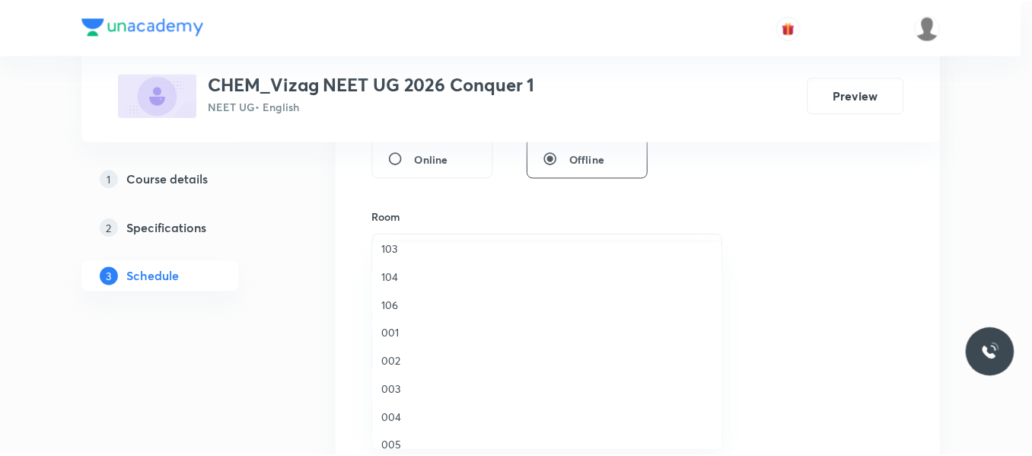
scroll to position [70, 0]
click at [391, 362] on span "002" at bounding box center [550, 361] width 333 height 16
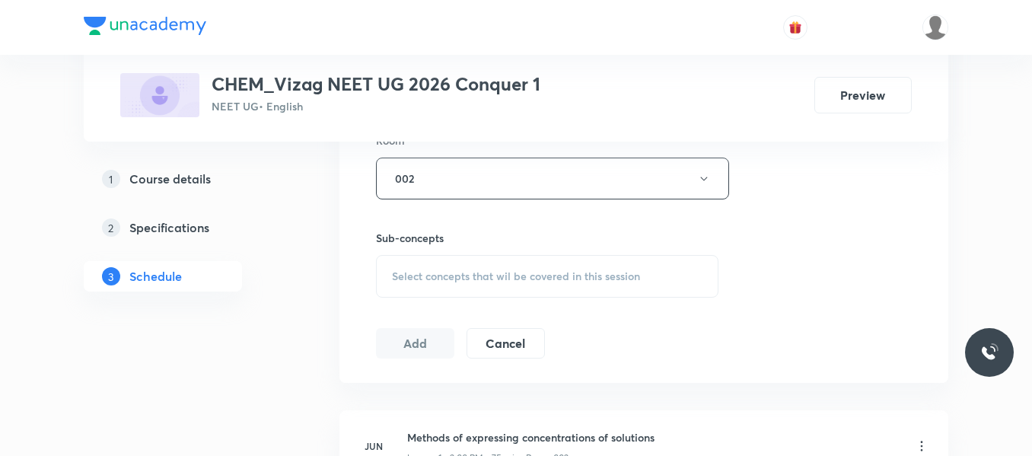
scroll to position [686, 0]
click at [420, 278] on span "Select concepts that wil be covered in this session" at bounding box center [516, 275] width 248 height 12
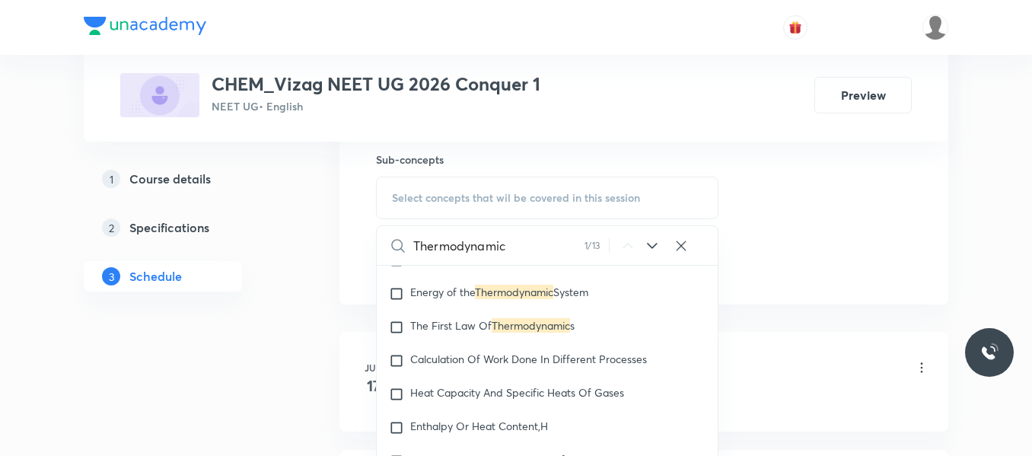
scroll to position [3611, 0]
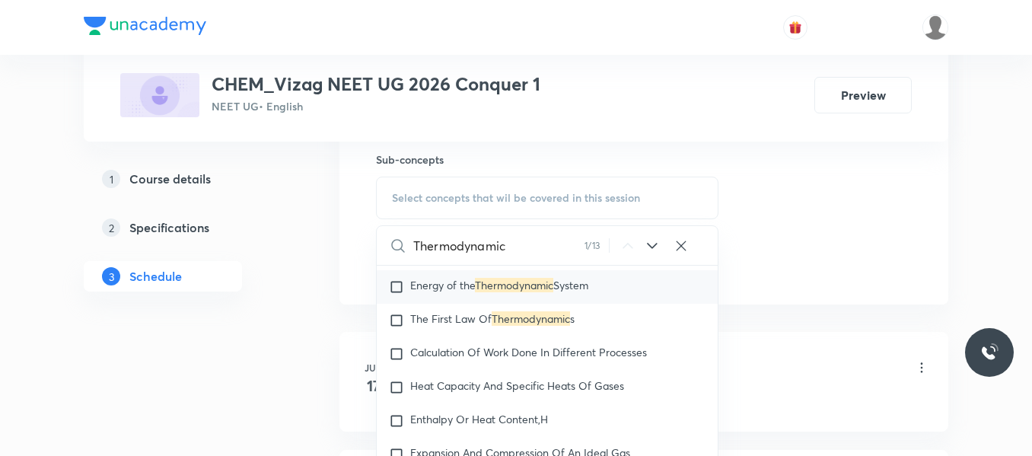
type input "Thermodynamic"
click at [395, 295] on input "checkbox" at bounding box center [399, 286] width 21 height 15
checkbox input "true"
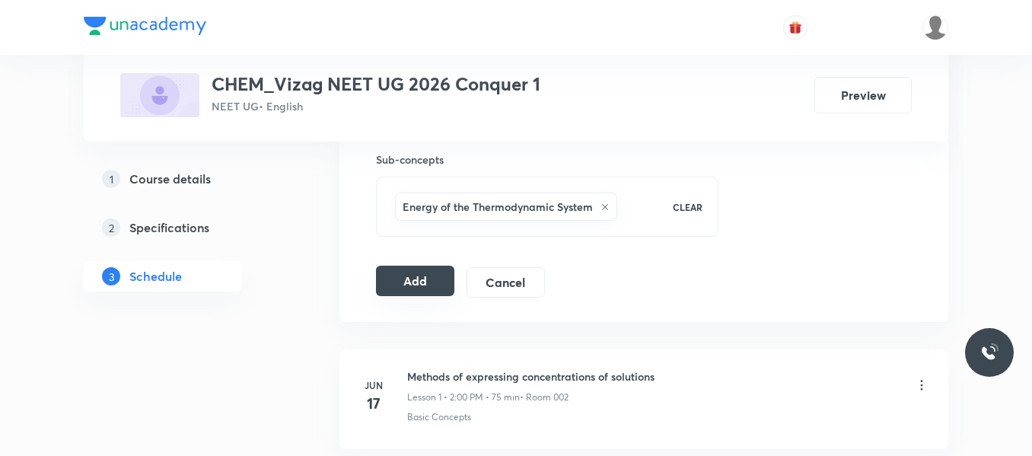
click at [419, 279] on button "Add" at bounding box center [415, 281] width 78 height 30
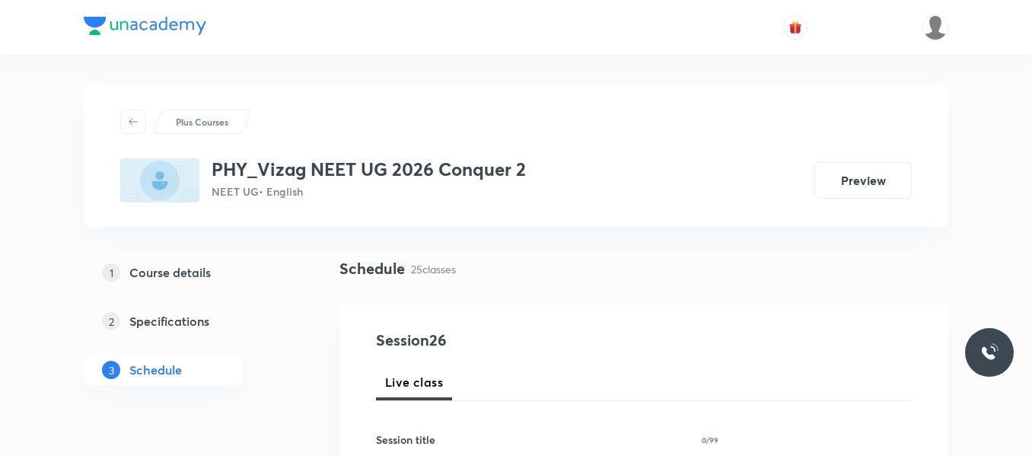
click at [283, 355] on div "1 Course details 2 Specifications 3 Schedule" at bounding box center [187, 330] width 207 height 146
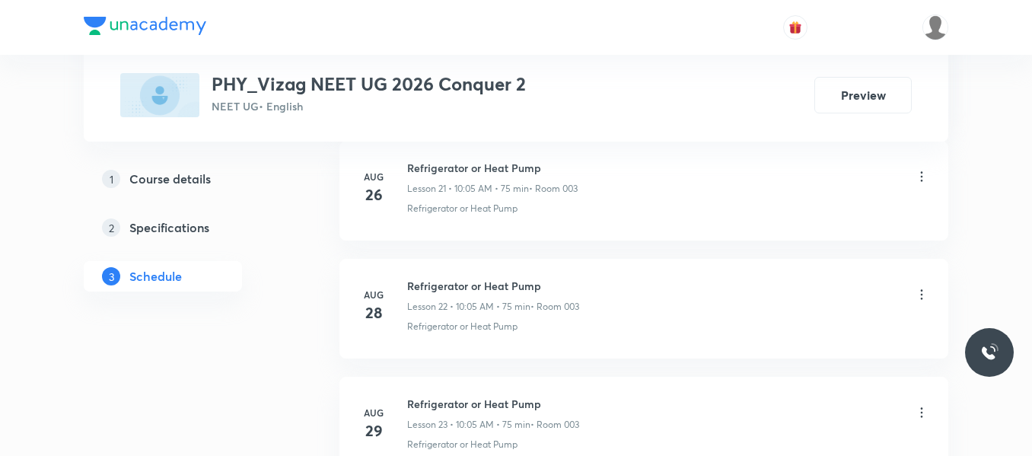
scroll to position [3714, 0]
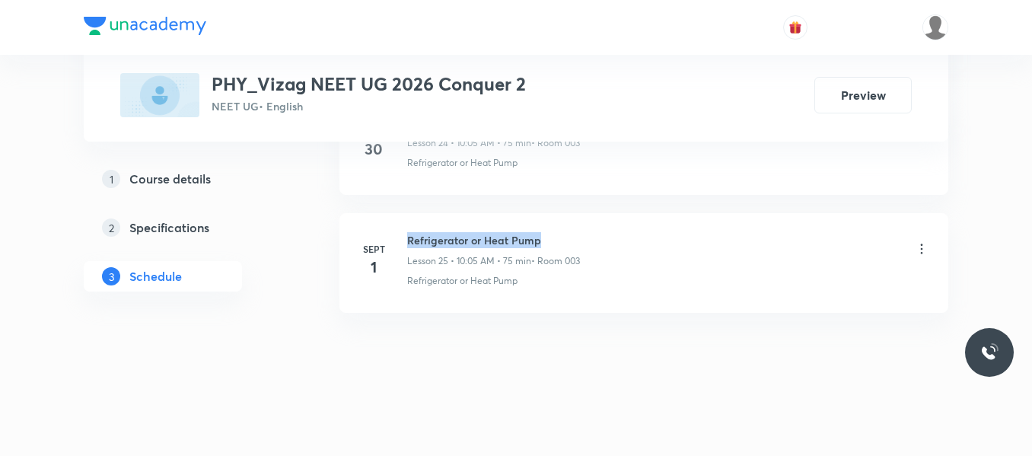
drag, startPoint x: 407, startPoint y: 240, endPoint x: 600, endPoint y: 227, distance: 193.8
click at [600, 227] on li "[DATE] Refrigerator or Heat Pump Lesson 25 • 10:05 AM • 75 min • Room 003 Refri…" at bounding box center [644, 263] width 609 height 100
copy h6 "Refrigerator or Heat Pump"
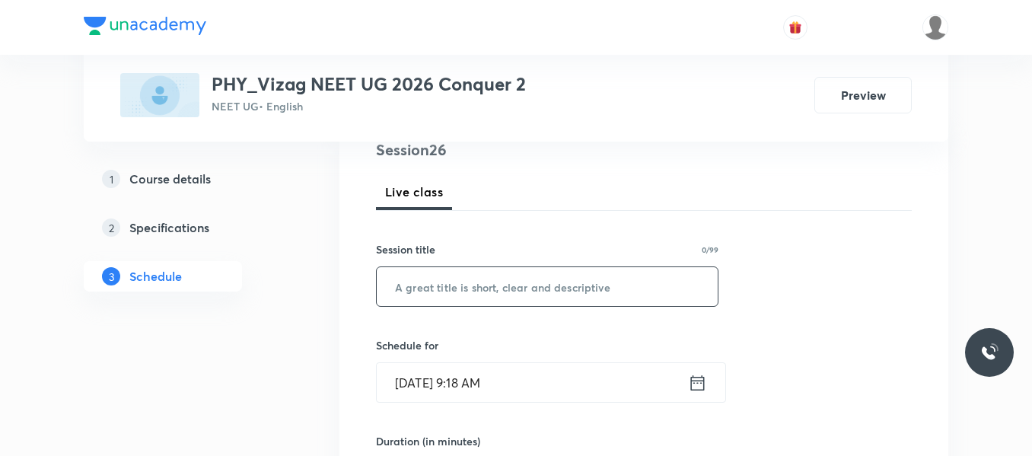
scroll to position [193, 0]
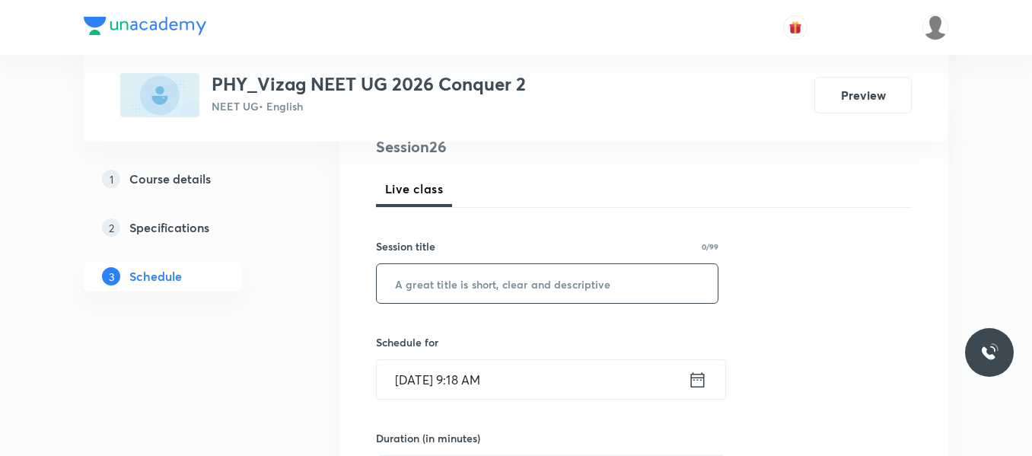
click at [491, 276] on input "text" at bounding box center [547, 283] width 341 height 39
paste input "Refrigerator or Heat Pump"
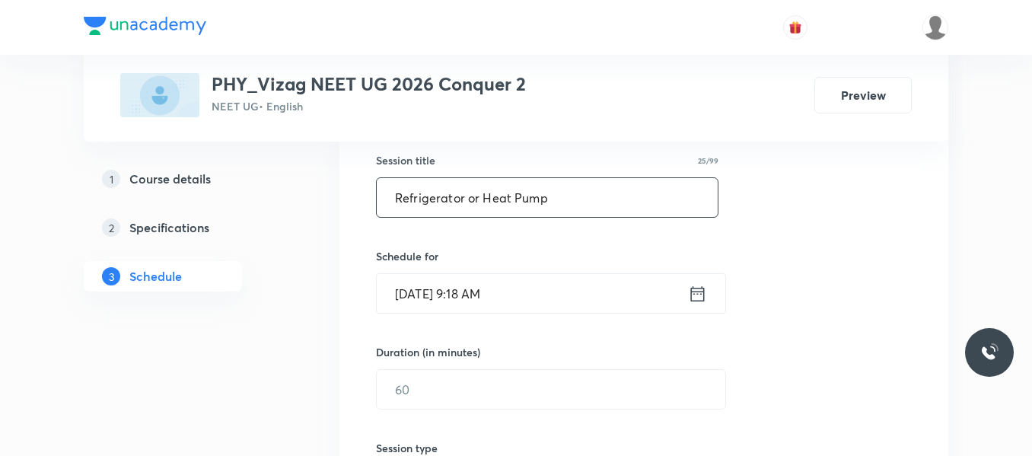
scroll to position [280, 0]
type input "Refrigerator or Heat Pump"
click at [695, 298] on icon at bounding box center [697, 292] width 19 height 21
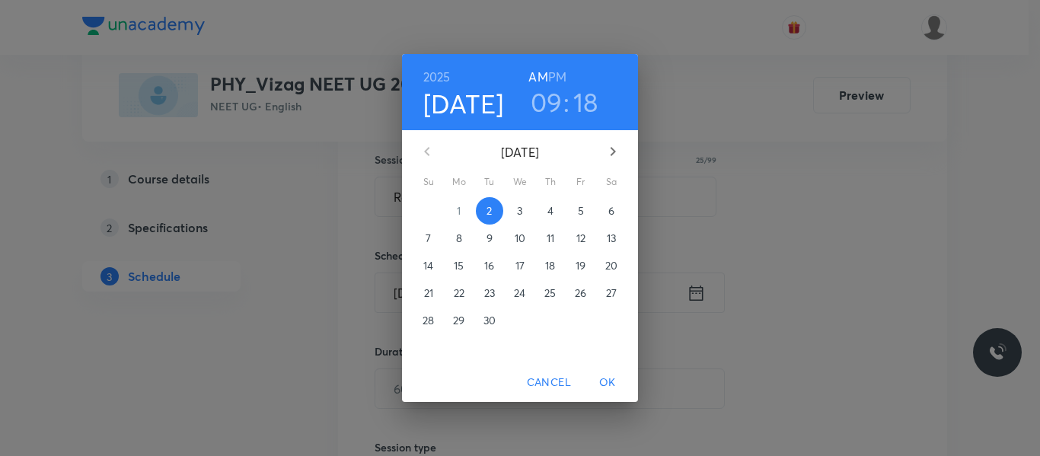
click at [555, 100] on h3 "09" at bounding box center [547, 102] width 32 height 32
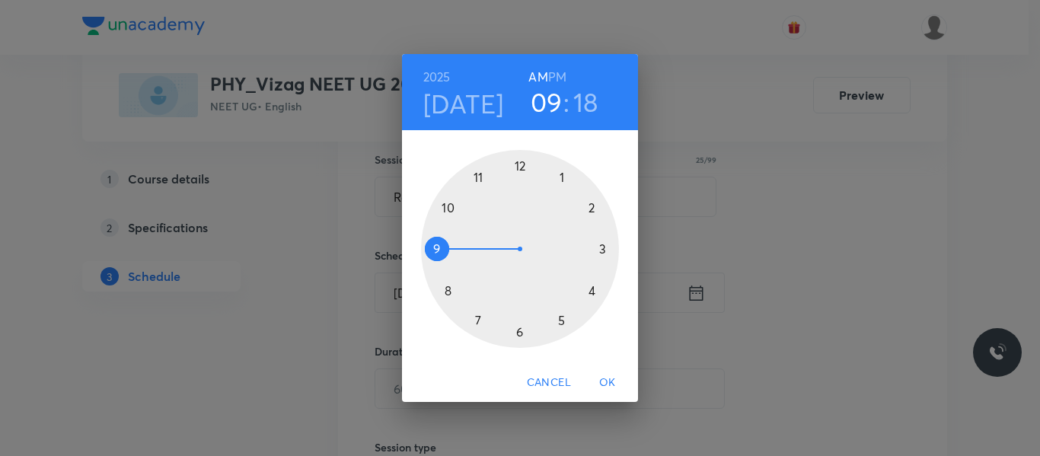
click at [451, 209] on div at bounding box center [520, 249] width 198 height 198
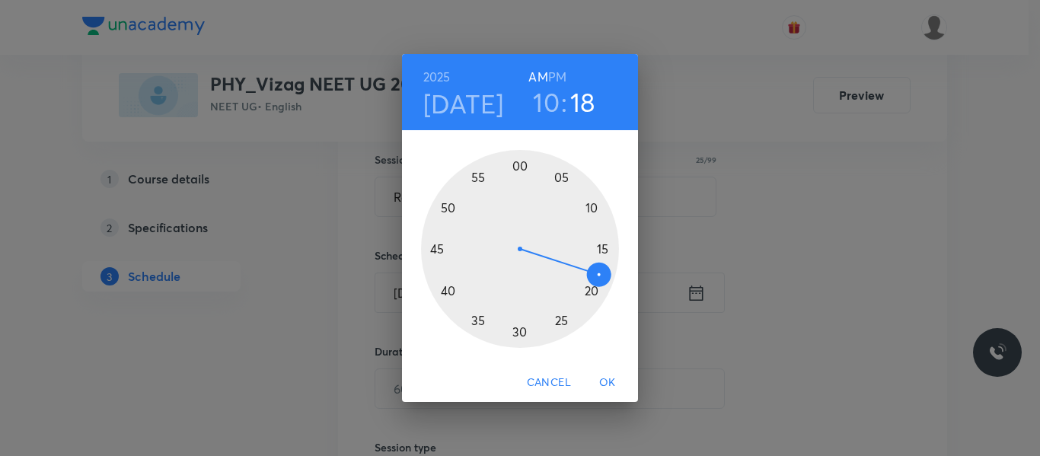
click at [563, 178] on div at bounding box center [520, 249] width 198 height 198
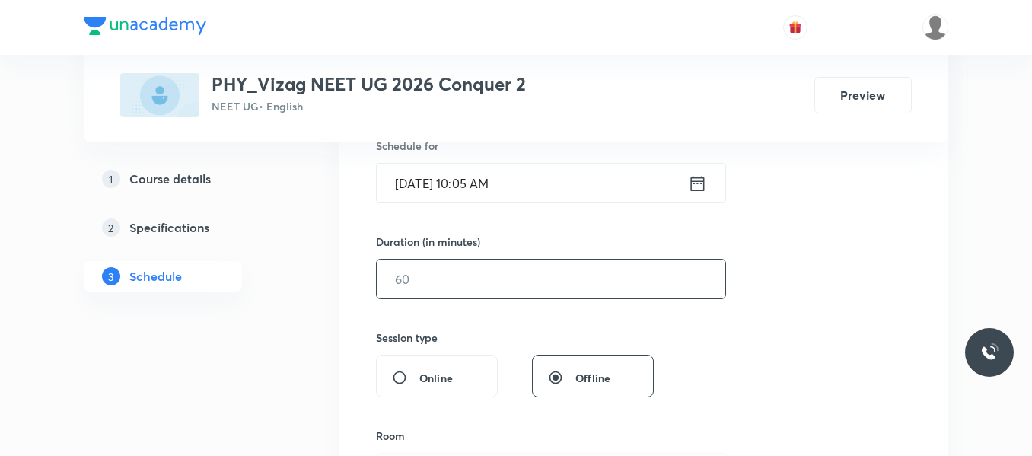
scroll to position [392, 0]
click at [482, 279] on input "text" at bounding box center [551, 276] width 349 height 39
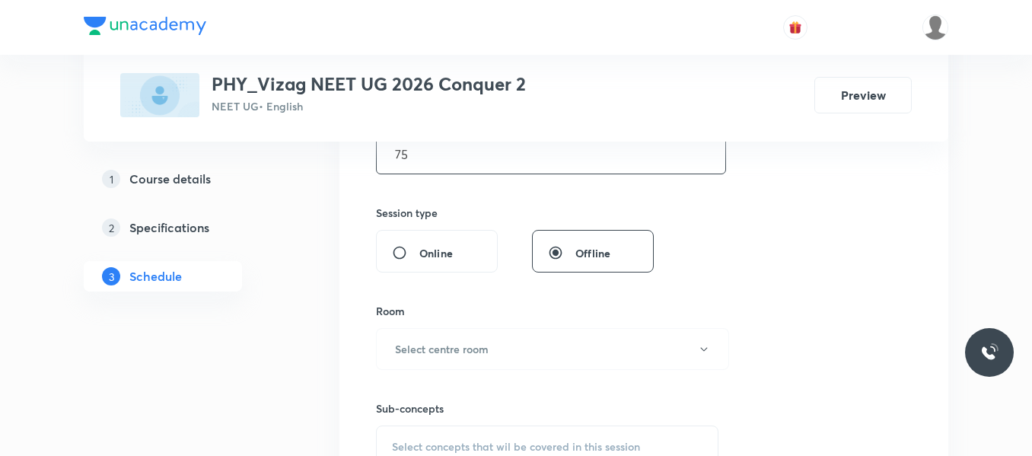
scroll to position [525, 0]
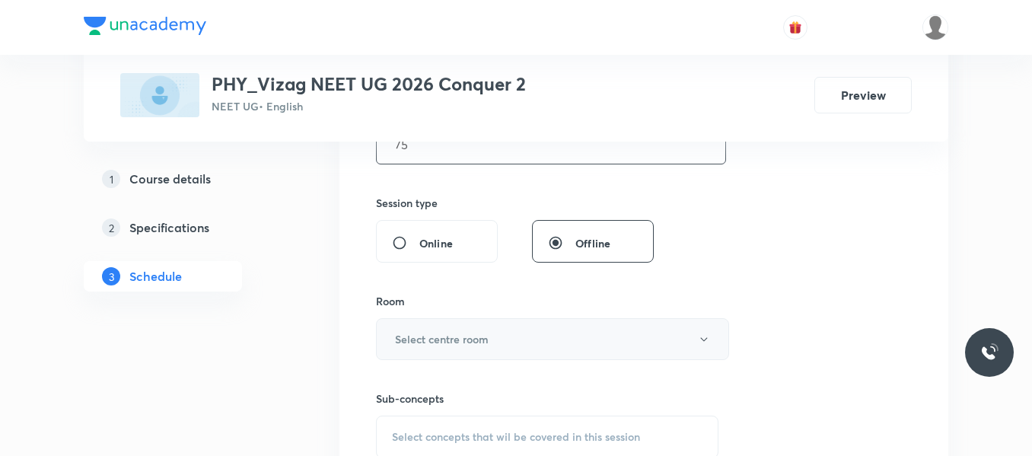
type input "75"
click at [490, 333] on button "Select centre room" at bounding box center [552, 339] width 353 height 42
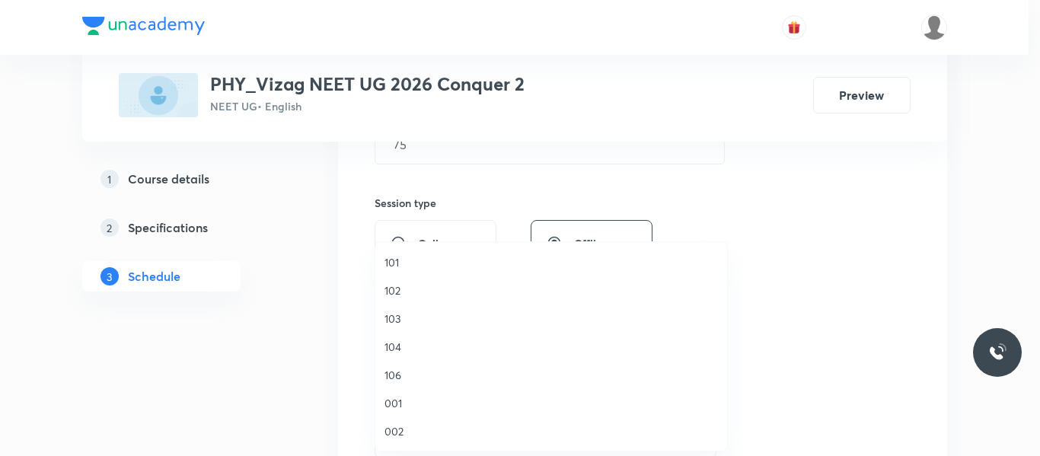
click at [394, 259] on span "101" at bounding box center [550, 262] width 333 height 16
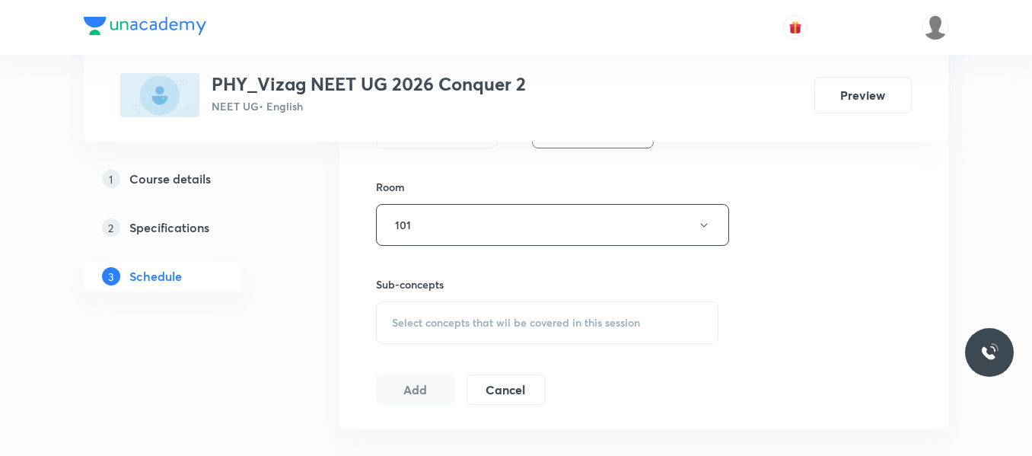
scroll to position [650, 0]
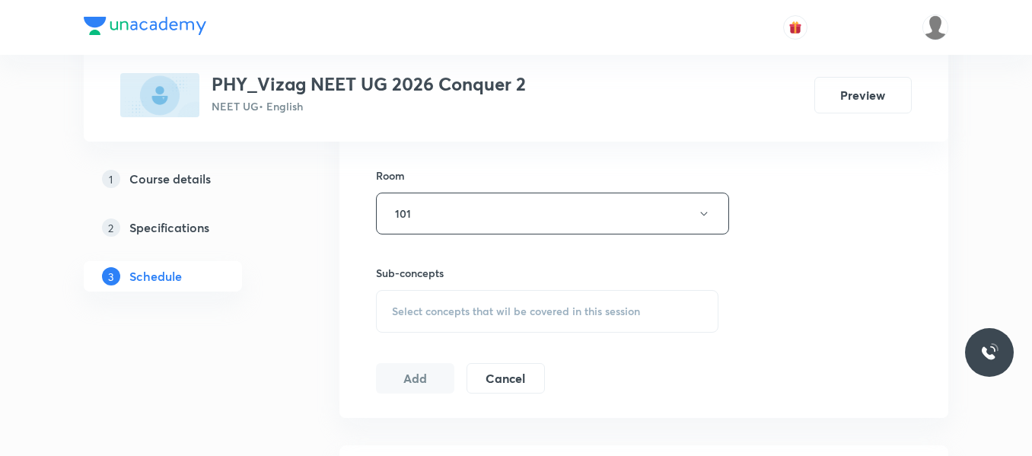
click at [449, 308] on span "Select concepts that wil be covered in this session" at bounding box center [516, 311] width 248 height 12
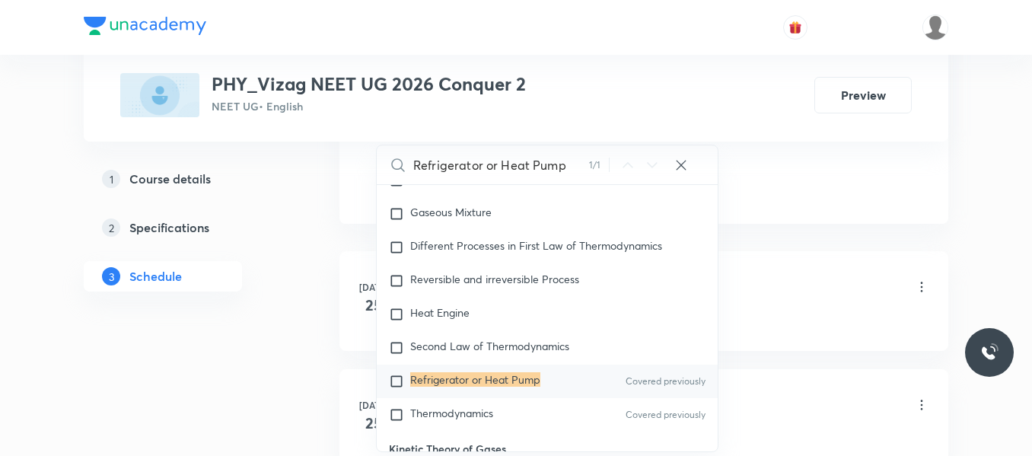
scroll to position [845, 0]
type input "Refrigerator or Heat Pump"
click at [397, 382] on input "checkbox" at bounding box center [399, 380] width 21 height 15
checkbox input "true"
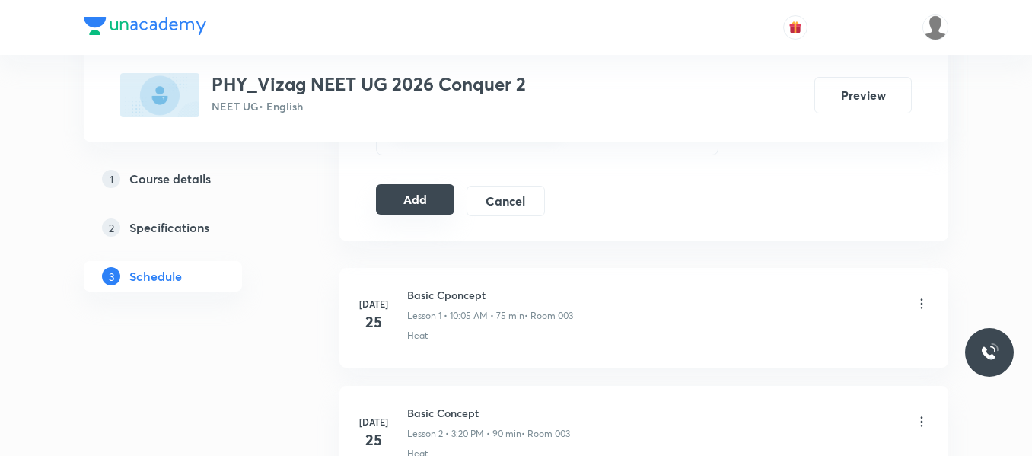
click at [417, 200] on button "Add" at bounding box center [415, 199] width 78 height 30
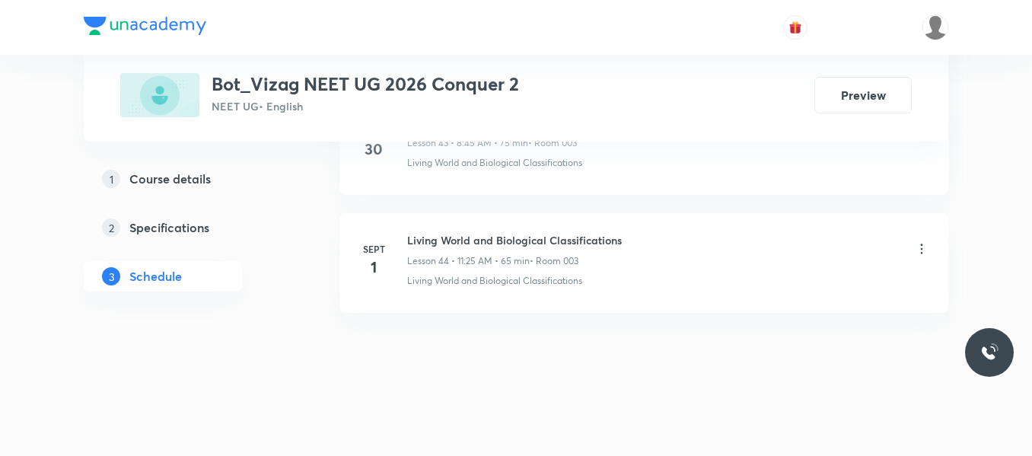
drag, startPoint x: 408, startPoint y: 242, endPoint x: 630, endPoint y: 218, distance: 222.8
click at [630, 218] on li "Sept 1 Living World and Biological Classifications Lesson 44 • 11:25 AM • 65 mi…" at bounding box center [644, 263] width 609 height 100
copy h6 "Living World and Biological Classifications"
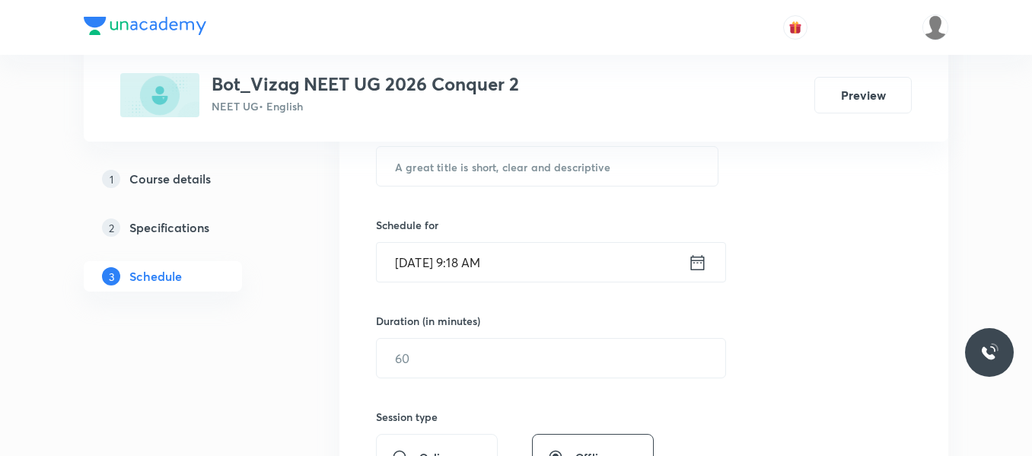
scroll to position [313, 0]
click at [503, 172] on input "text" at bounding box center [547, 164] width 341 height 39
paste input "Living World and Biological Classifications"
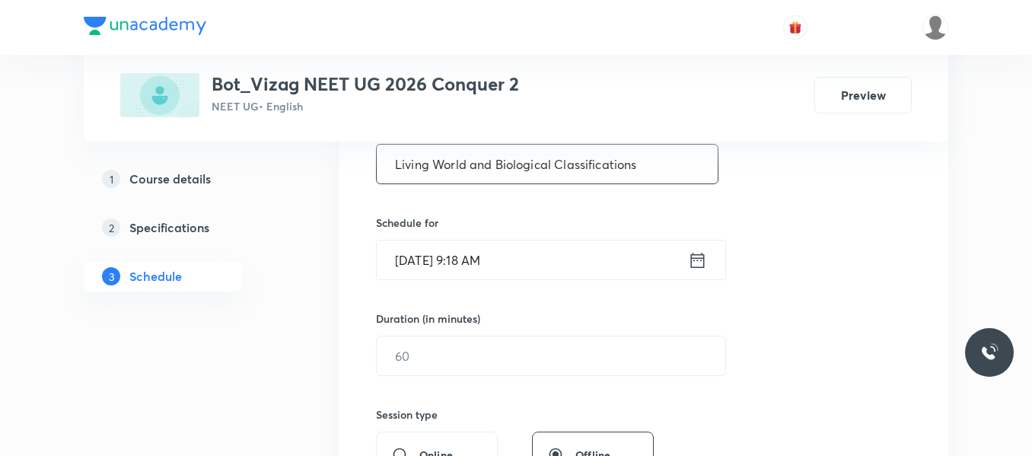
type input "Living World and Biological Classifications"
click at [700, 259] on icon at bounding box center [697, 260] width 19 height 21
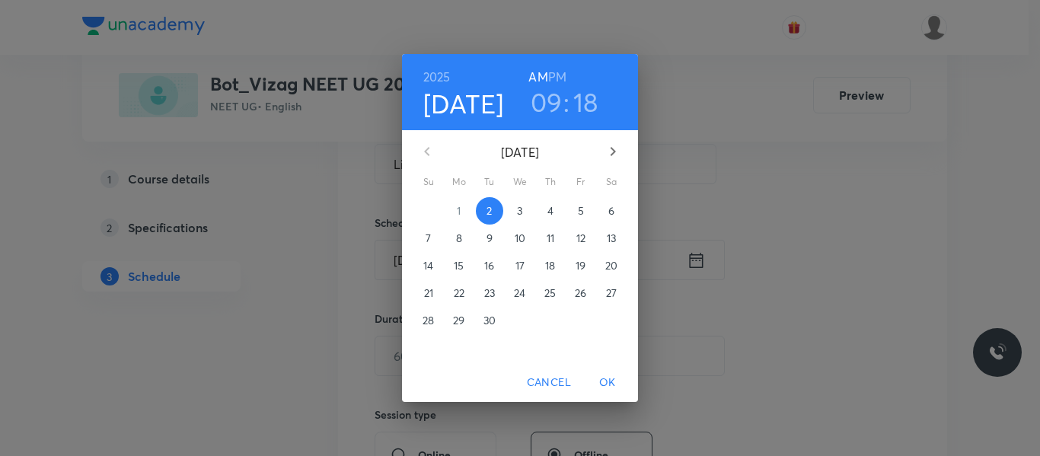
click at [551, 97] on h3 "09" at bounding box center [547, 102] width 32 height 32
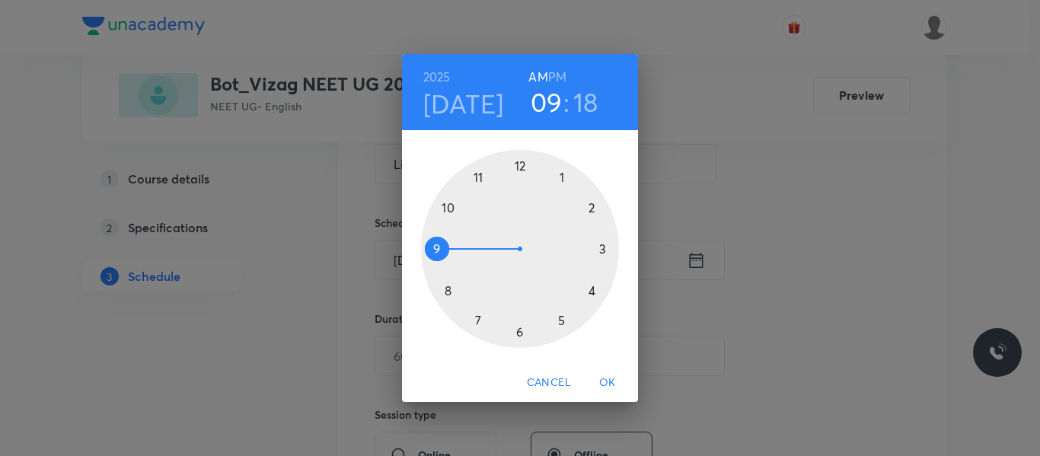
click at [478, 179] on div at bounding box center [520, 249] width 198 height 198
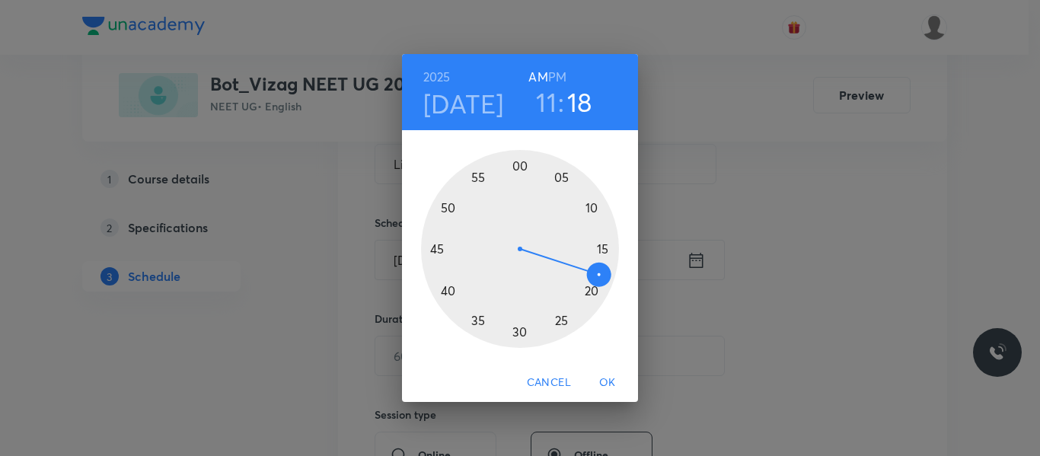
click at [561, 322] on div at bounding box center [520, 249] width 198 height 198
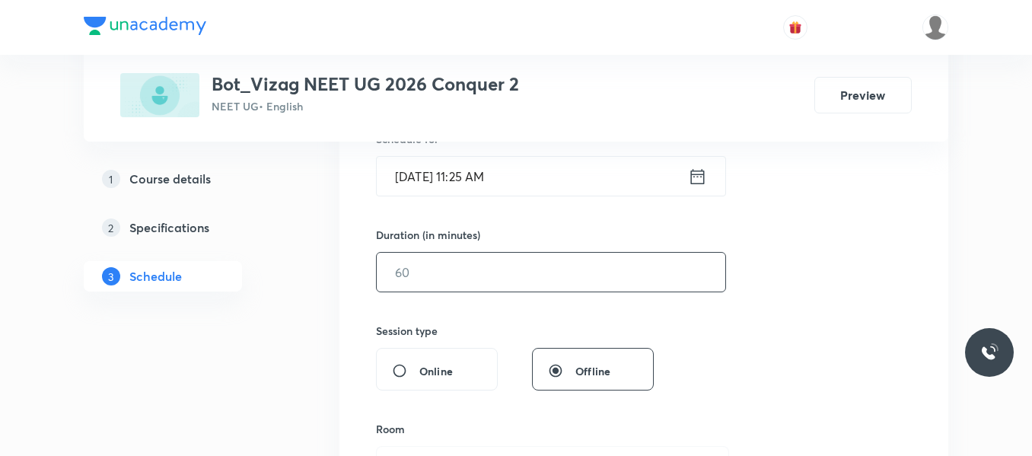
scroll to position [397, 0]
click at [493, 282] on input "text" at bounding box center [551, 271] width 349 height 39
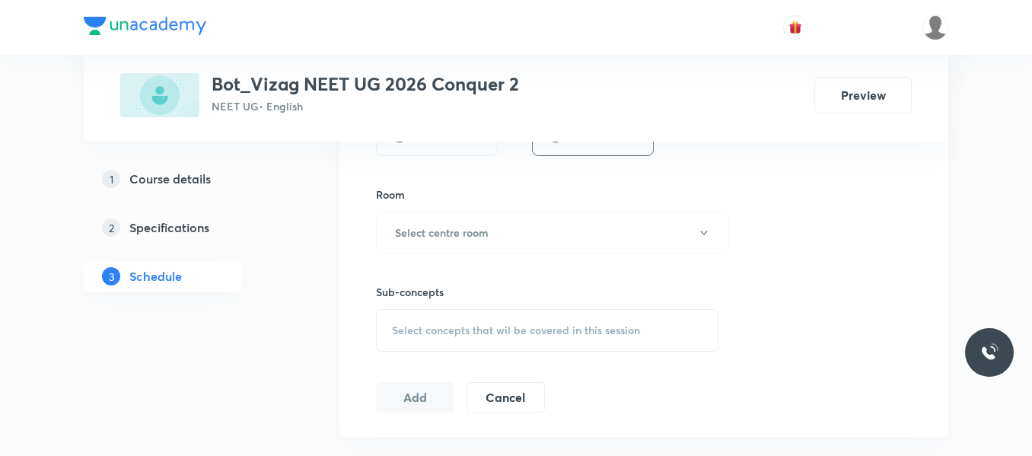
scroll to position [639, 0]
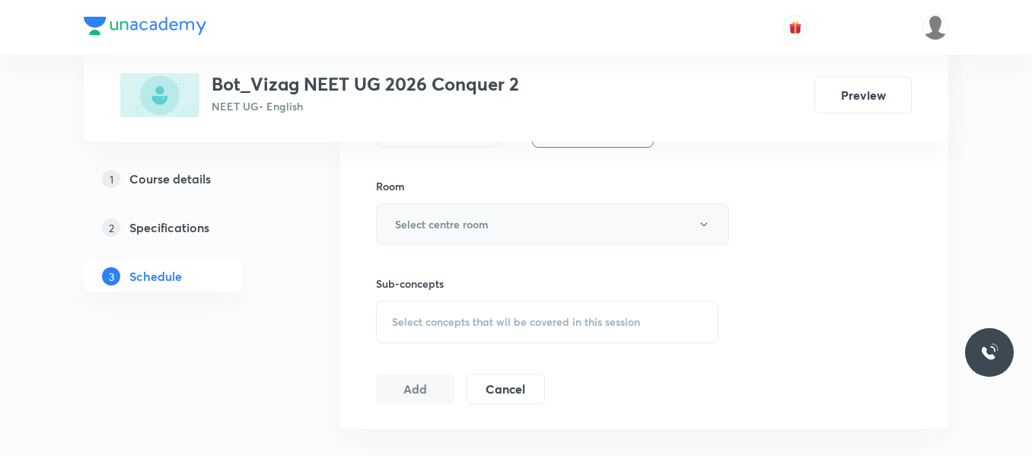
type input "65"
click at [496, 227] on button "Select centre room" at bounding box center [552, 224] width 353 height 42
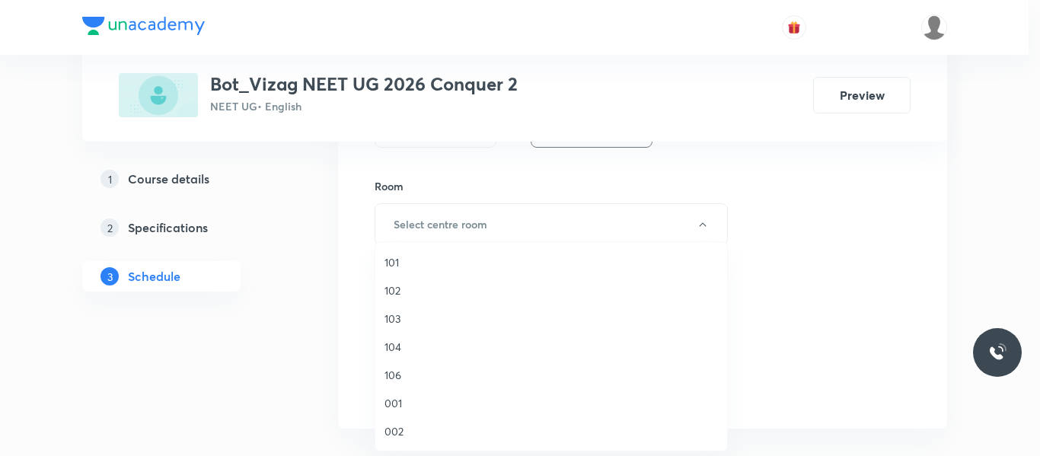
click at [393, 257] on span "101" at bounding box center [550, 262] width 333 height 16
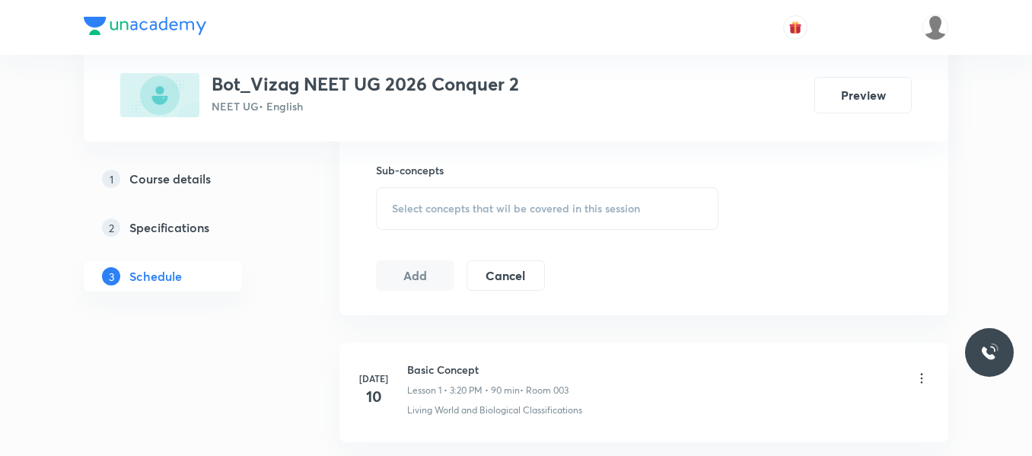
scroll to position [755, 0]
click at [465, 206] on span "Select concepts that wil be covered in this session" at bounding box center [516, 206] width 248 height 12
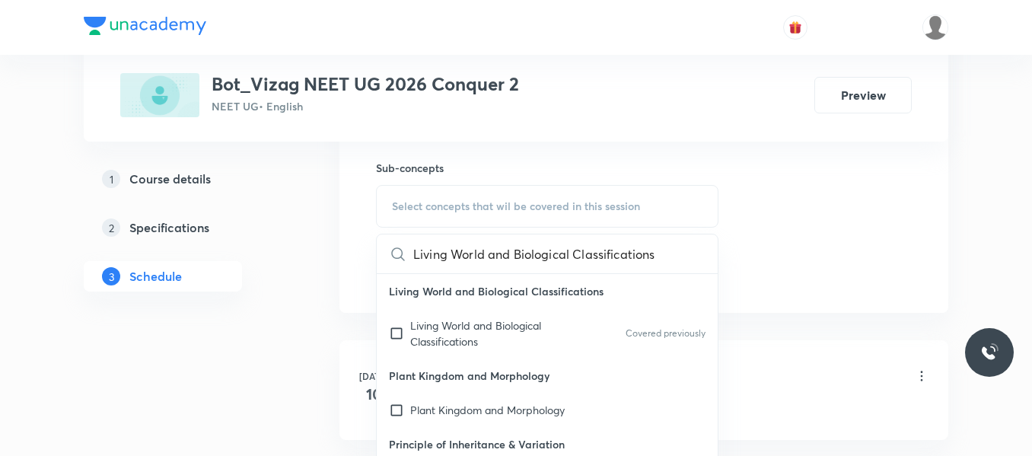
scroll to position [0, 67]
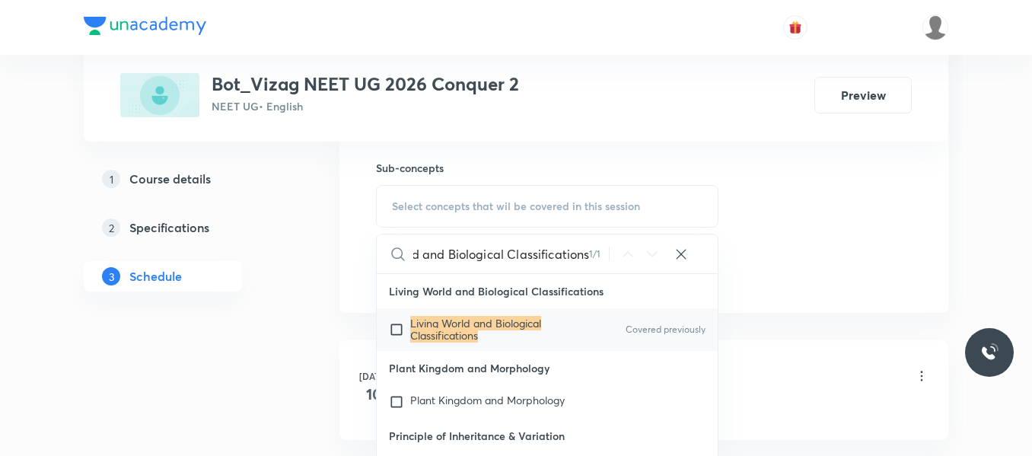
type input "Living World and Biological Classifications"
click at [397, 330] on input "checkbox" at bounding box center [399, 329] width 21 height 24
checkbox input "true"
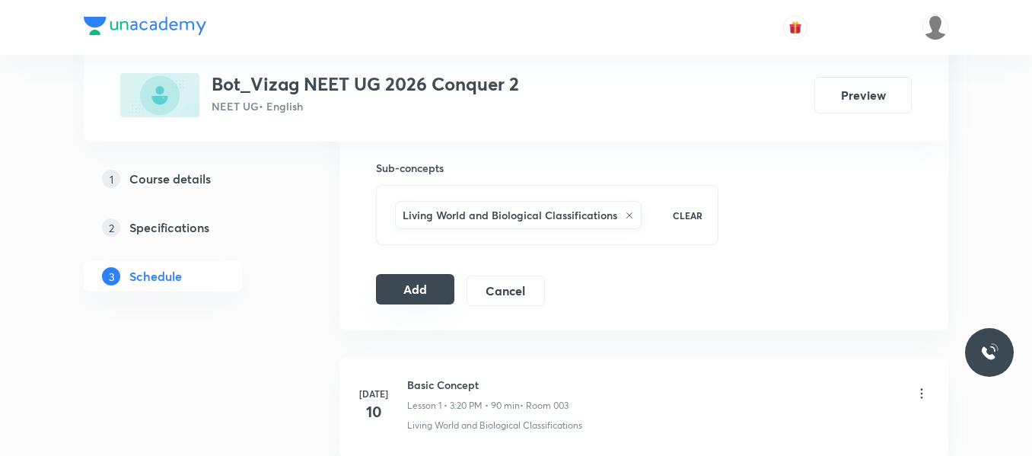
click at [394, 298] on button "Add" at bounding box center [415, 289] width 78 height 30
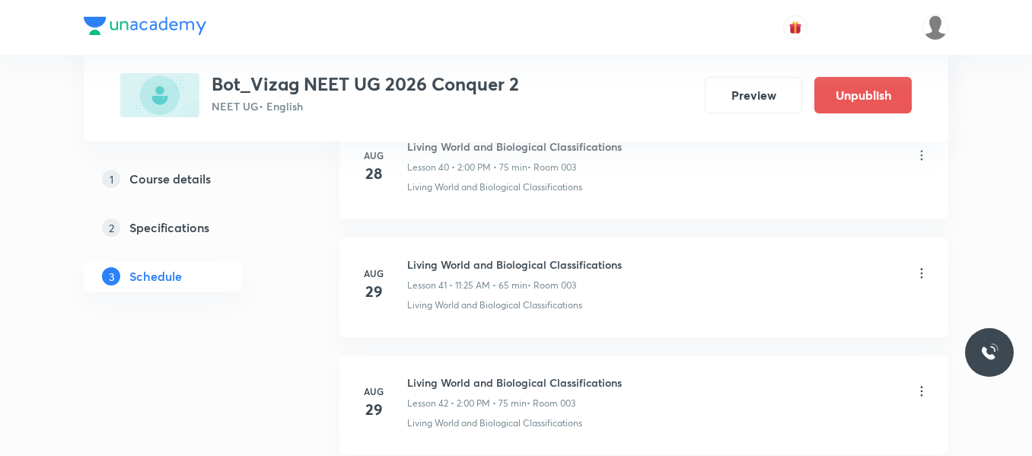
scroll to position [5374, 0]
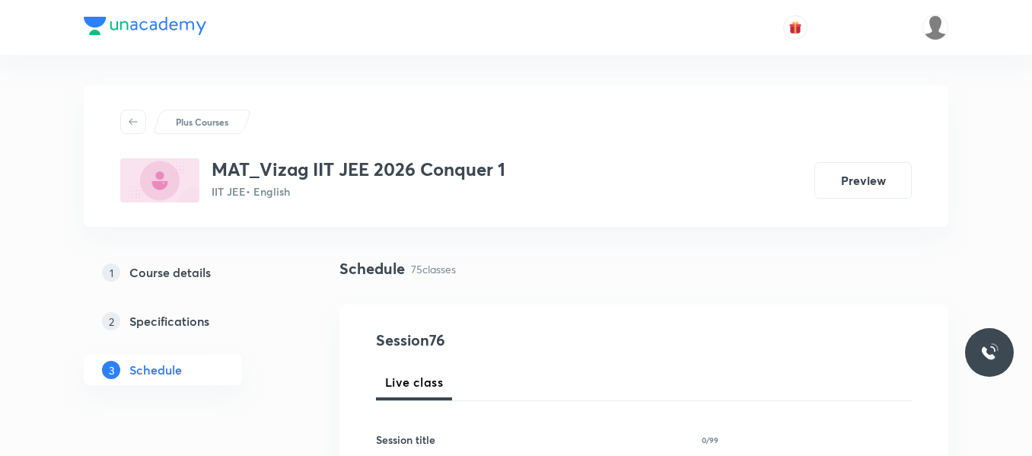
click at [280, 400] on div "1 Course details 2 Specifications 3 Schedule" at bounding box center [187, 330] width 207 height 146
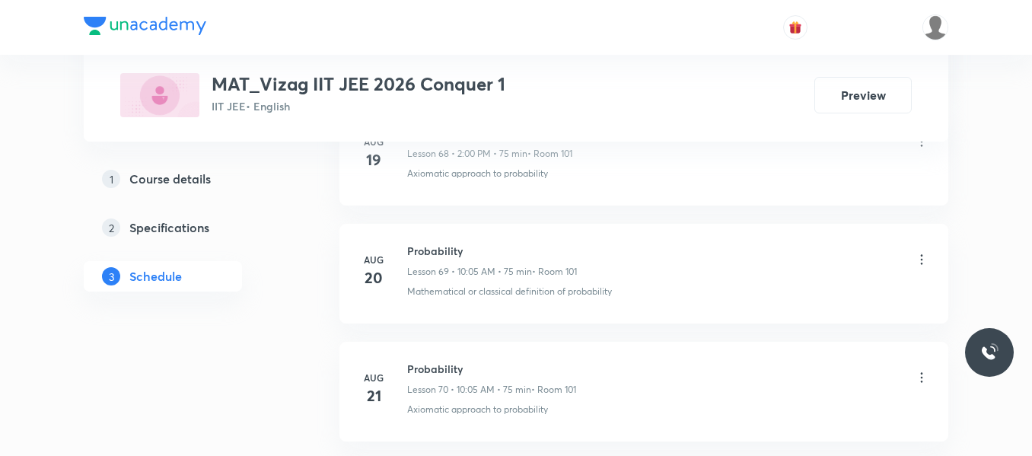
scroll to position [9614, 0]
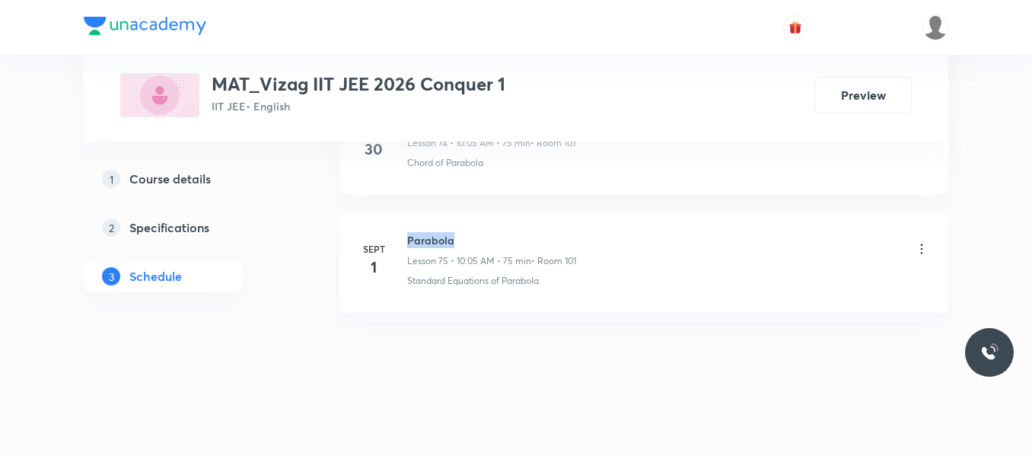
drag, startPoint x: 407, startPoint y: 239, endPoint x: 502, endPoint y: 245, distance: 96.1
click at [502, 245] on div "[DATE] Parabola Lesson 75 • 10:05 AM • 75 min • Room 101 Standard Equations of …" at bounding box center [644, 260] width 571 height 56
copy h6 "Parabola"
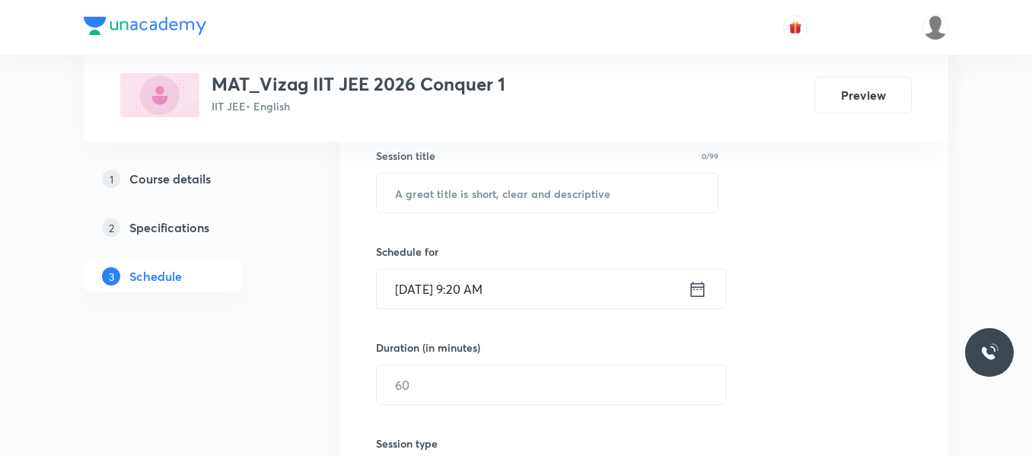
scroll to position [285, 0]
click at [449, 189] on input "text" at bounding box center [547, 192] width 341 height 39
paste input "Parabola"
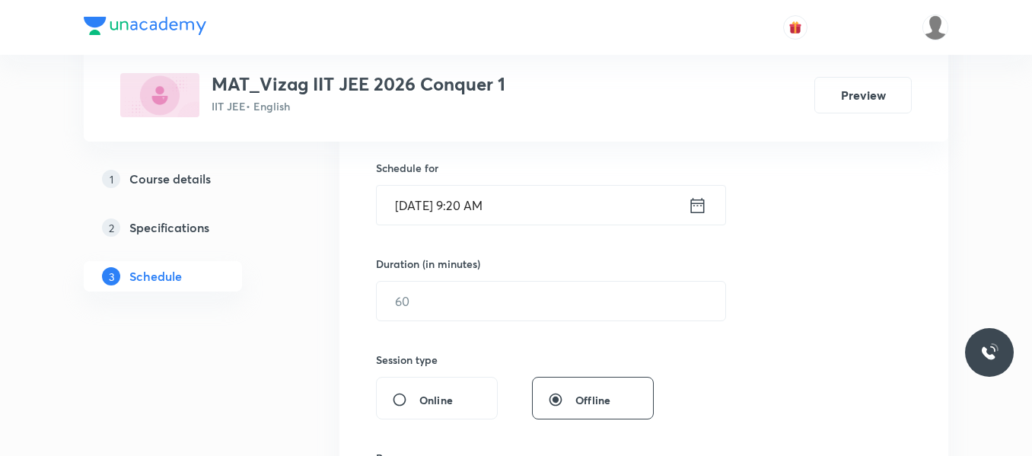
scroll to position [368, 0]
type input "Parabola"
click at [697, 211] on icon at bounding box center [697, 204] width 19 height 21
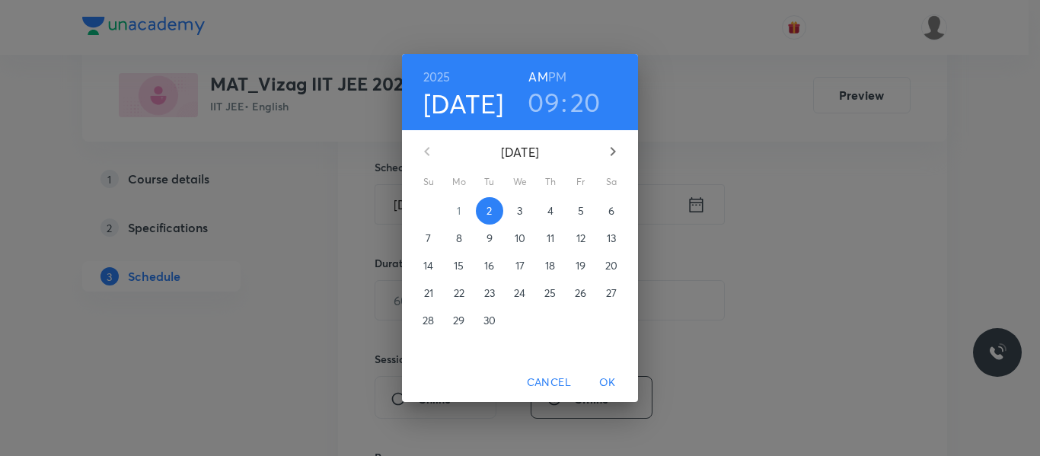
click at [547, 103] on h3 "09" at bounding box center [544, 102] width 32 height 32
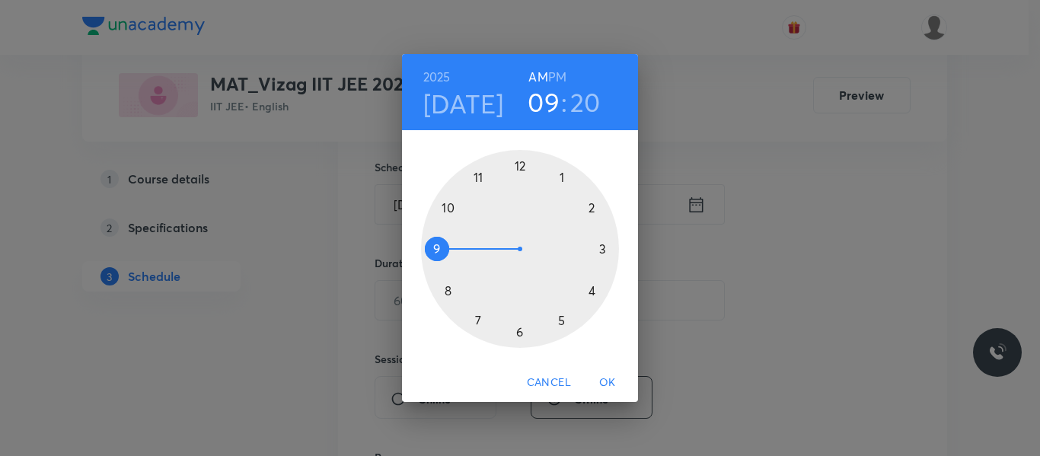
click at [449, 206] on div at bounding box center [520, 249] width 198 height 198
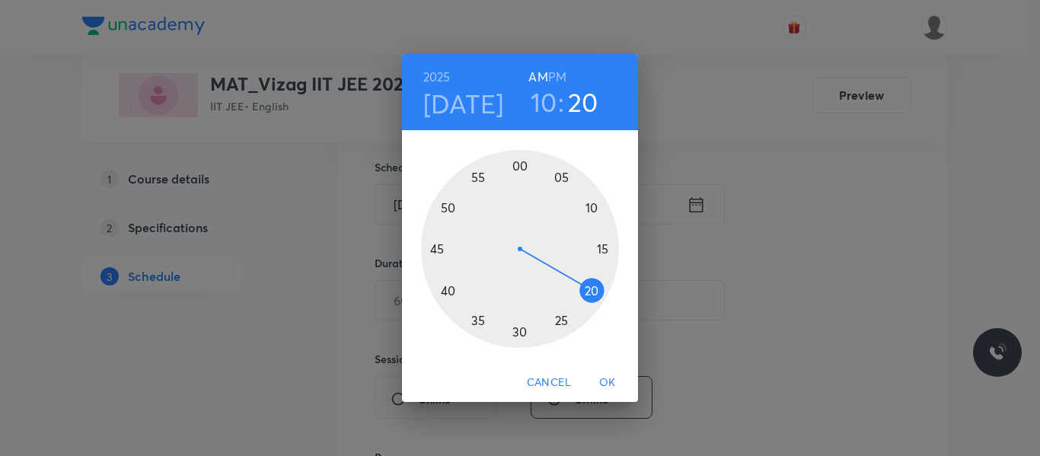
click at [563, 177] on div at bounding box center [520, 249] width 198 height 198
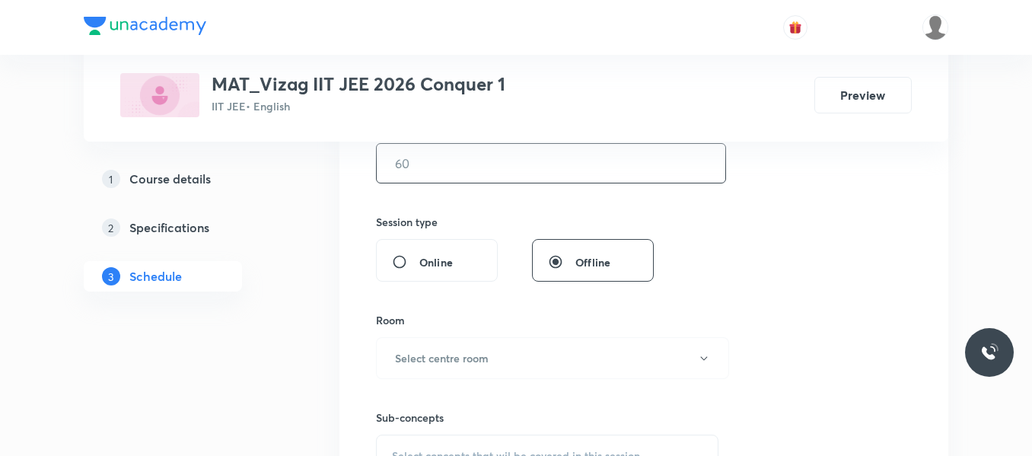
scroll to position [510, 0]
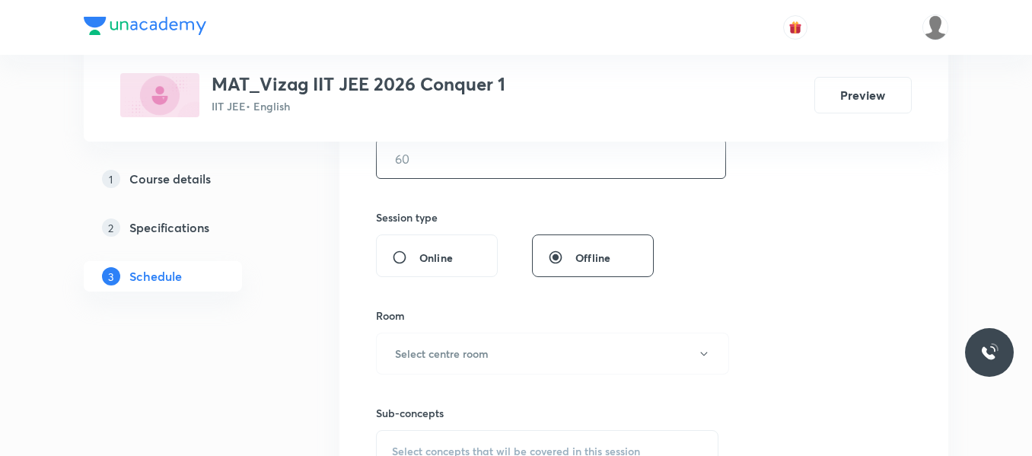
click at [483, 168] on input "text" at bounding box center [551, 158] width 349 height 39
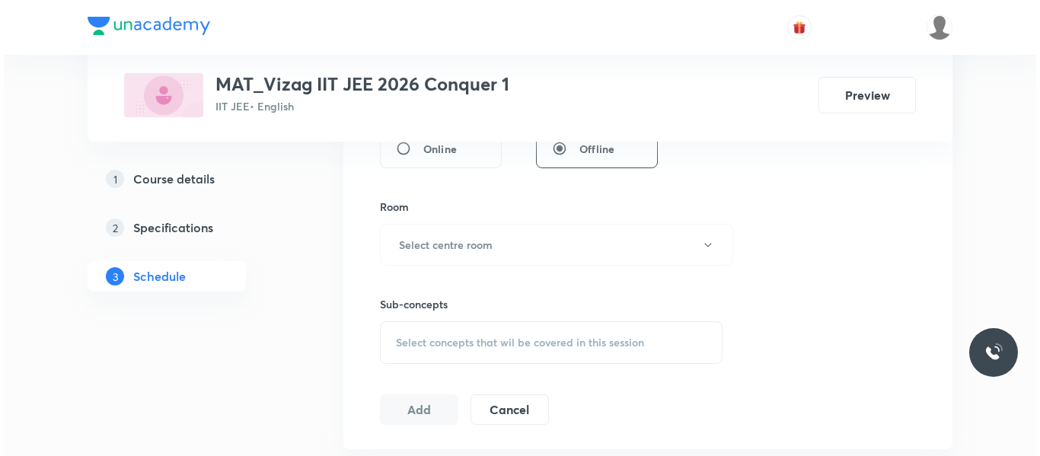
scroll to position [623, 0]
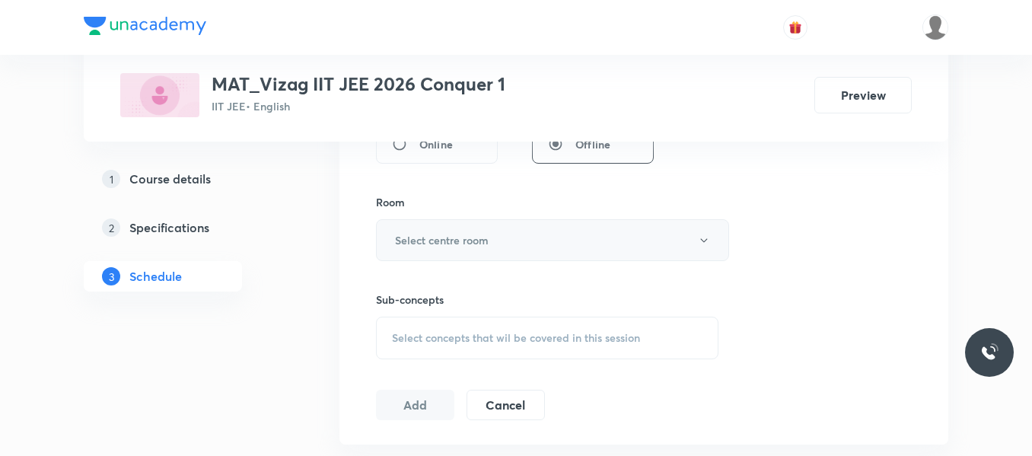
type input "75"
click at [464, 243] on h6 "Select centre room" at bounding box center [442, 240] width 94 height 16
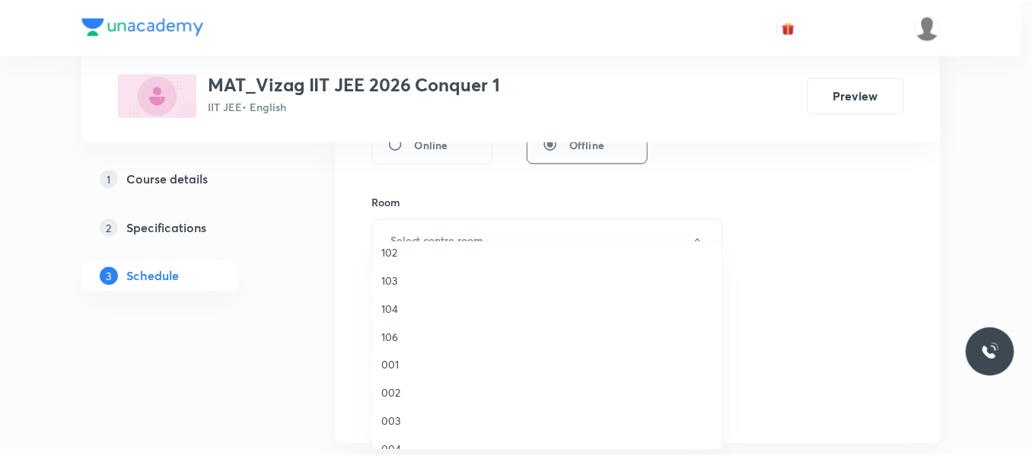
scroll to position [38, 0]
click at [392, 416] on span "003" at bounding box center [550, 421] width 333 height 16
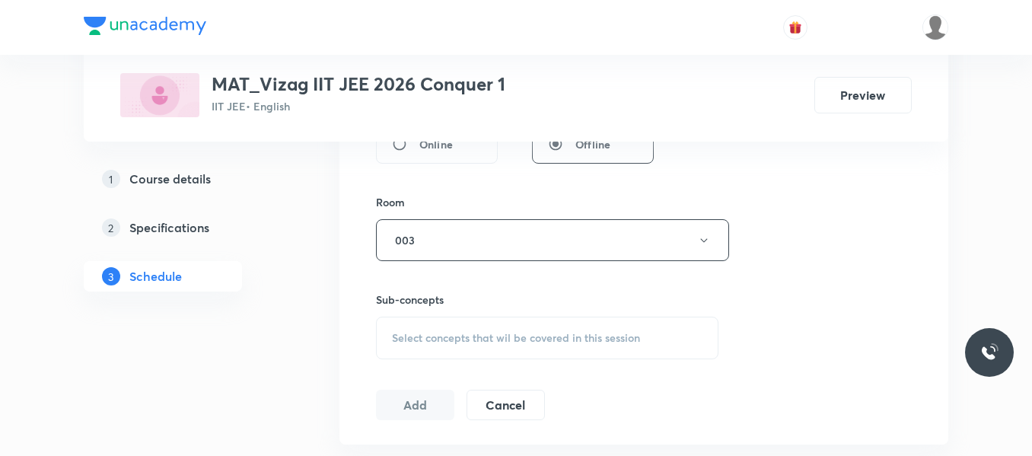
scroll to position [700, 0]
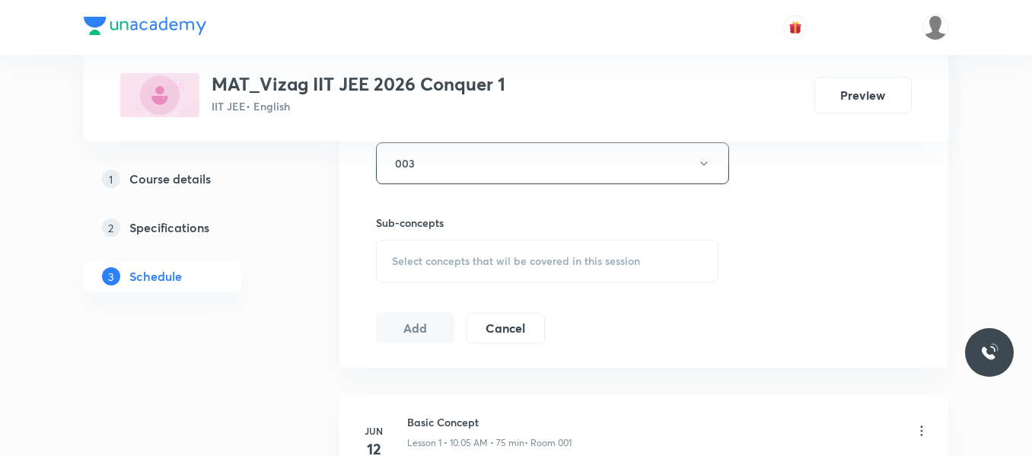
click at [435, 269] on div "Select concepts that wil be covered in this session" at bounding box center [547, 261] width 343 height 43
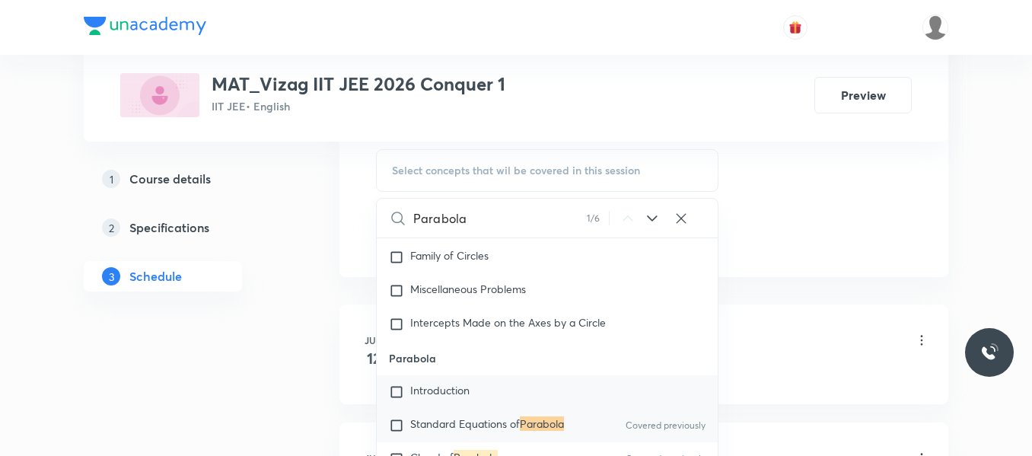
scroll to position [792, 0]
type input "Parabola"
click at [398, 432] on input "checkbox" at bounding box center [399, 424] width 21 height 15
checkbox input "true"
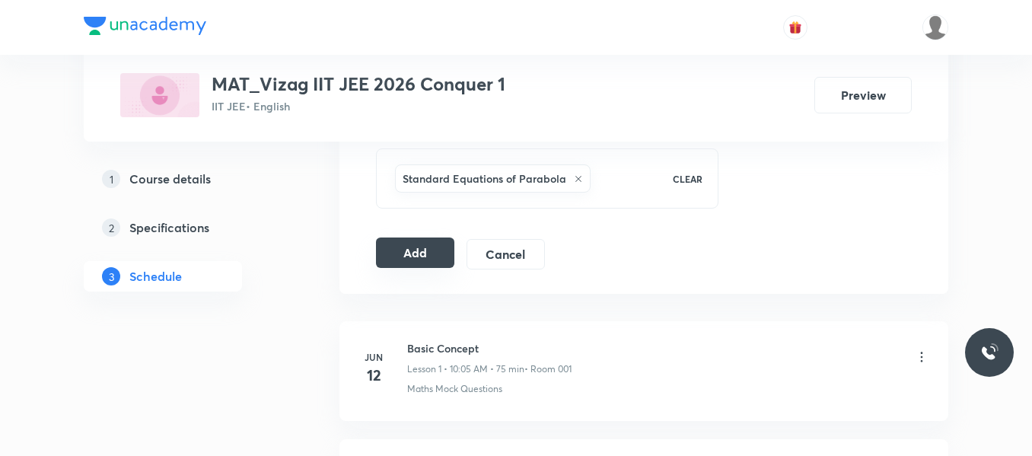
click at [426, 258] on button "Add" at bounding box center [415, 253] width 78 height 30
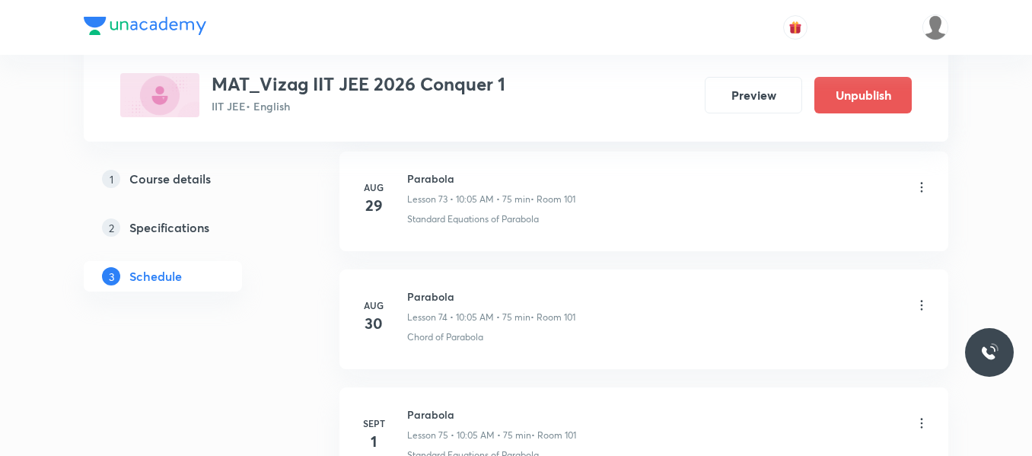
scroll to position [9032, 0]
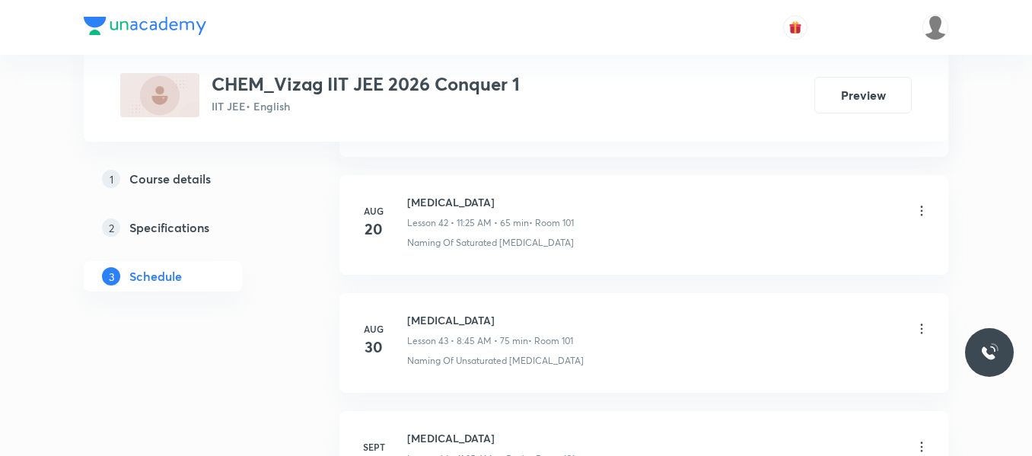
scroll to position [5970, 0]
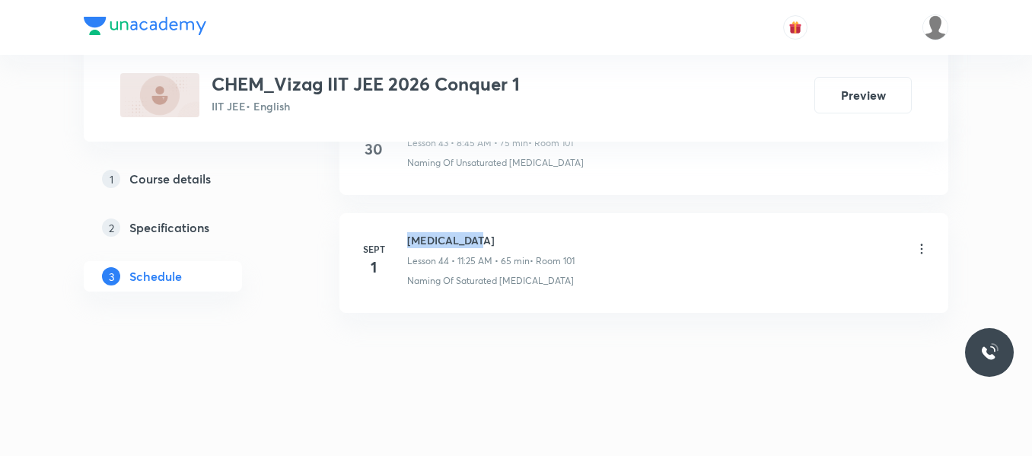
drag, startPoint x: 407, startPoint y: 240, endPoint x: 541, endPoint y: 234, distance: 134.8
click at [541, 234] on div "[DATE] [MEDICAL_DATA] Lesson 44 • 11:25 AM • 65 min • Room 101 Naming Of Satura…" at bounding box center [644, 260] width 571 height 56
copy h6 "[MEDICAL_DATA]"
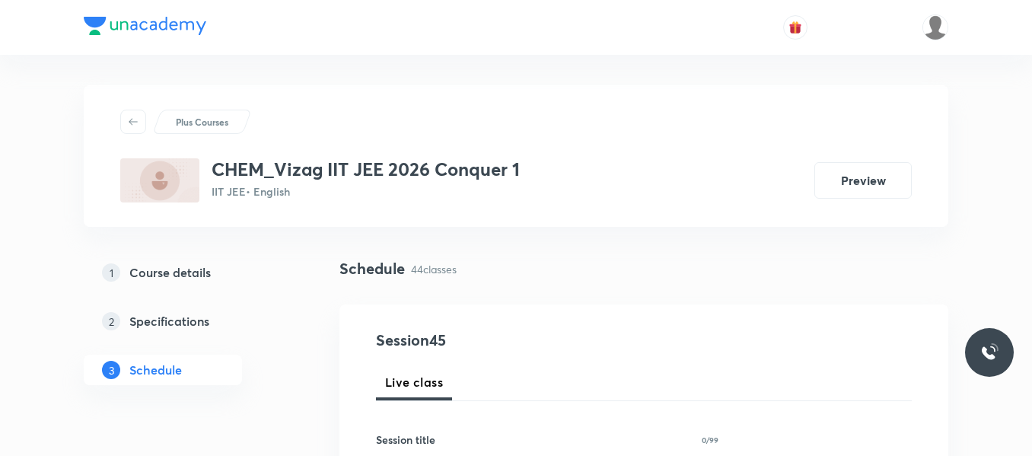
scroll to position [158, 0]
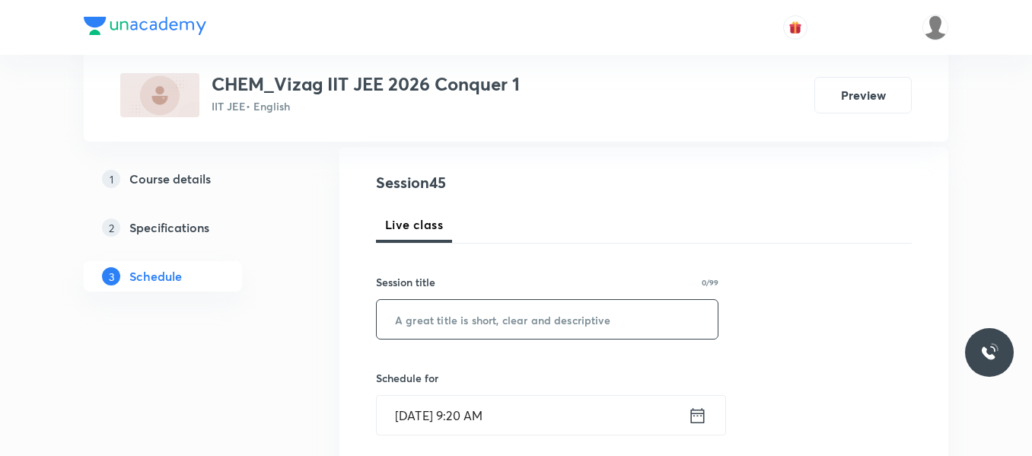
click at [461, 321] on input "text" at bounding box center [547, 319] width 341 height 39
paste input "[MEDICAL_DATA]"
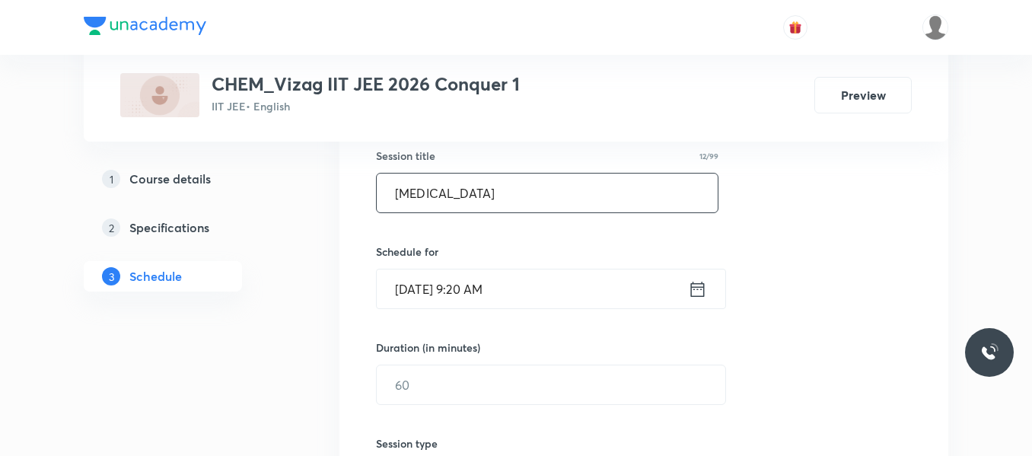
scroll to position [285, 0]
type input "[MEDICAL_DATA]"
click at [693, 291] on icon at bounding box center [697, 288] width 19 height 21
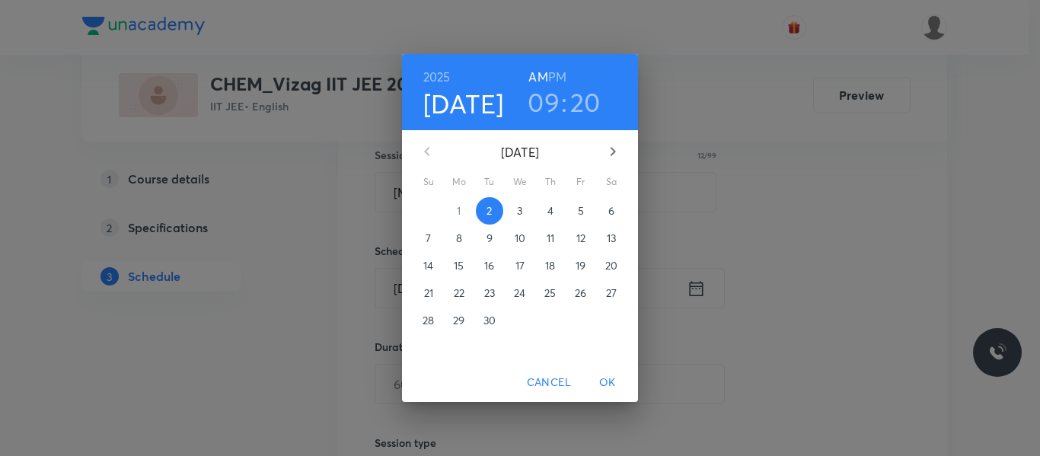
click at [549, 99] on h3 "09" at bounding box center [544, 102] width 32 height 32
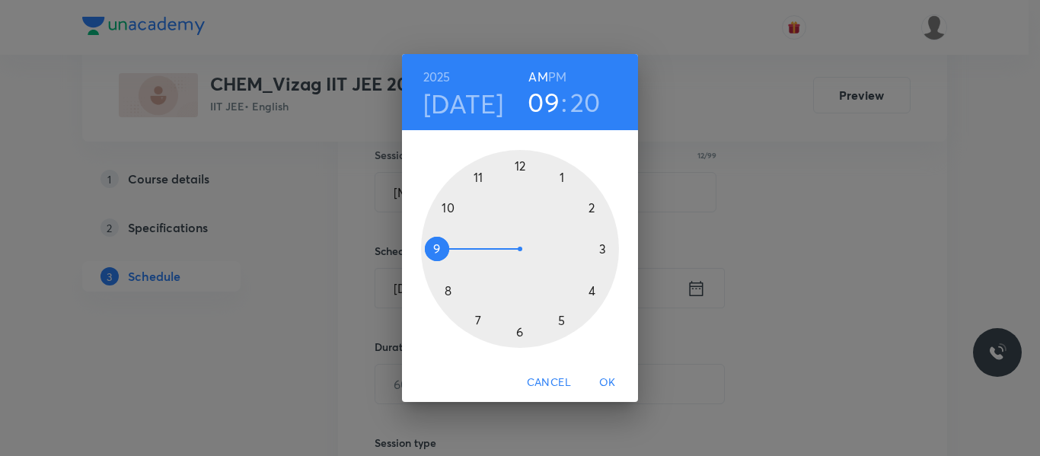
click at [477, 178] on div at bounding box center [520, 249] width 198 height 198
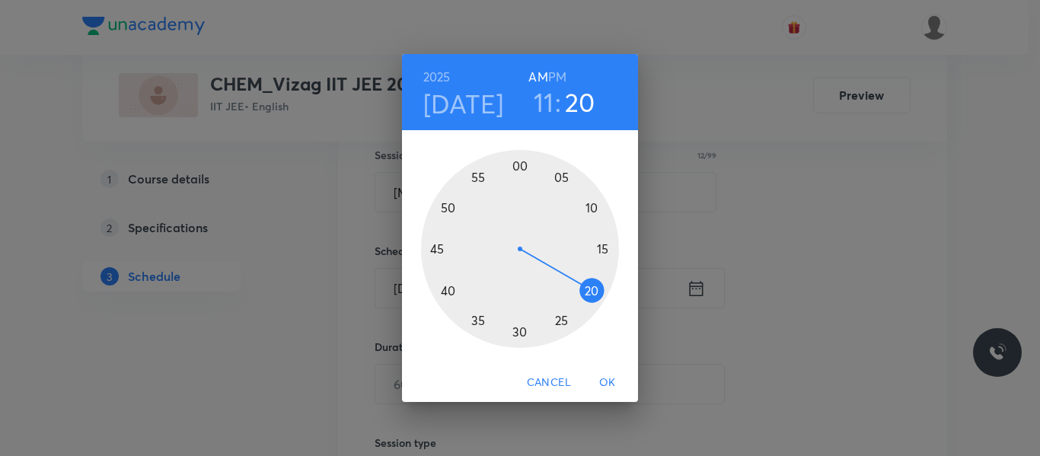
click at [560, 320] on div at bounding box center [520, 249] width 198 height 198
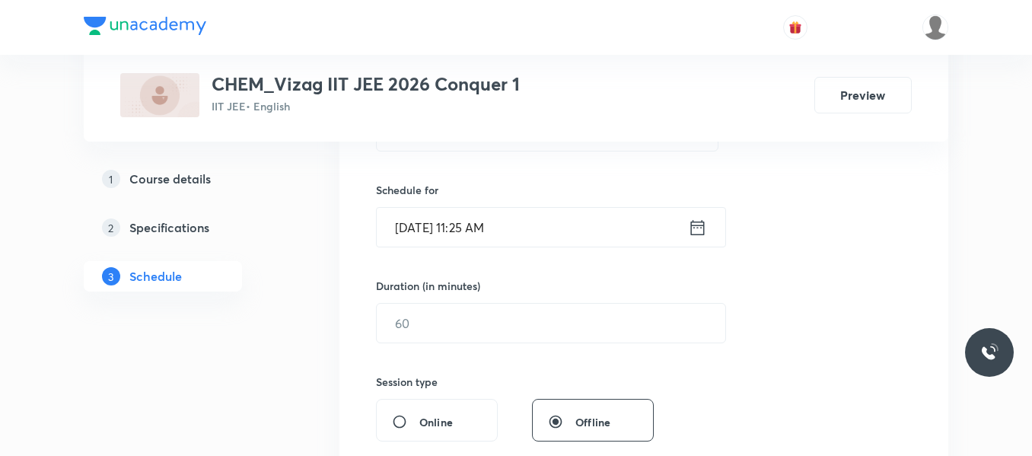
scroll to position [346, 0]
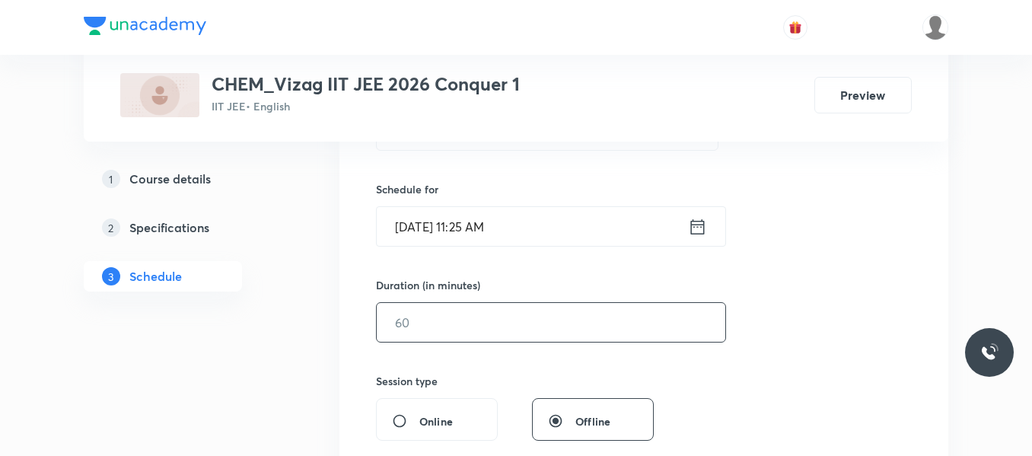
click at [512, 330] on input "text" at bounding box center [551, 322] width 349 height 39
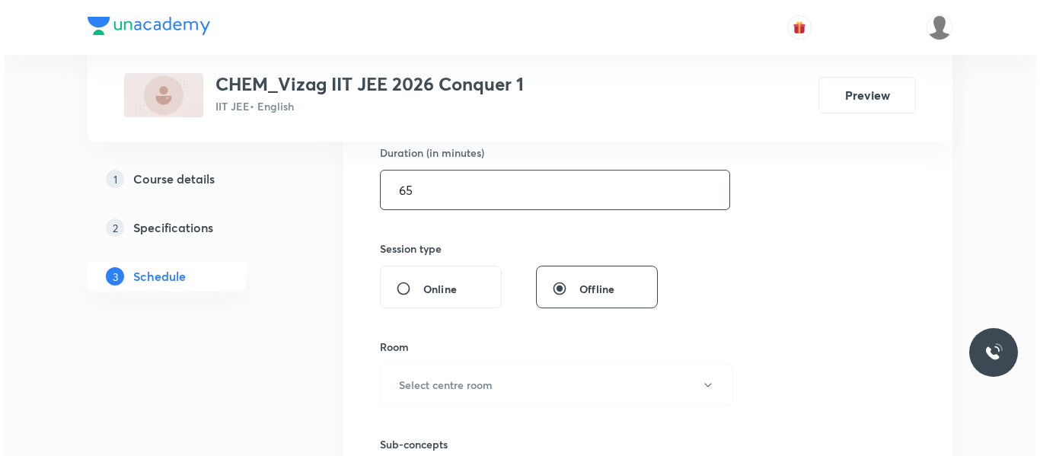
scroll to position [481, 0]
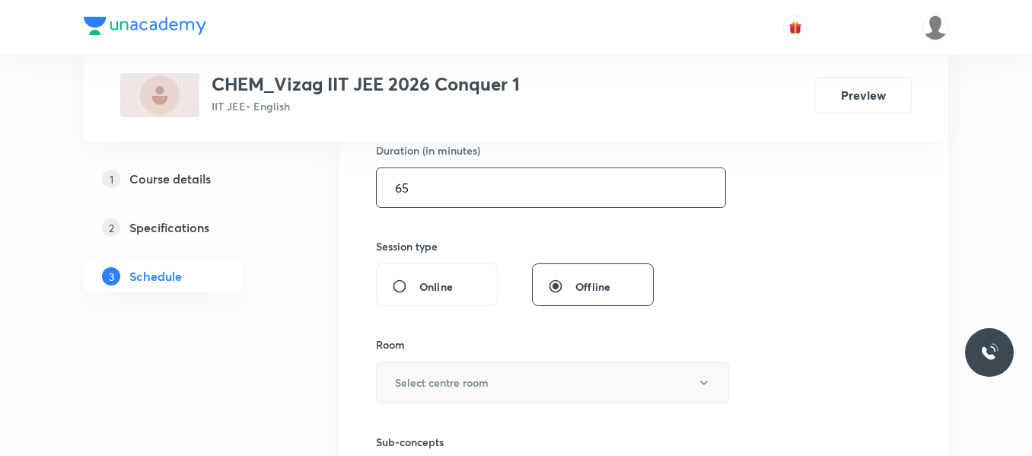
type input "65"
click at [499, 382] on button "Select centre room" at bounding box center [552, 383] width 353 height 42
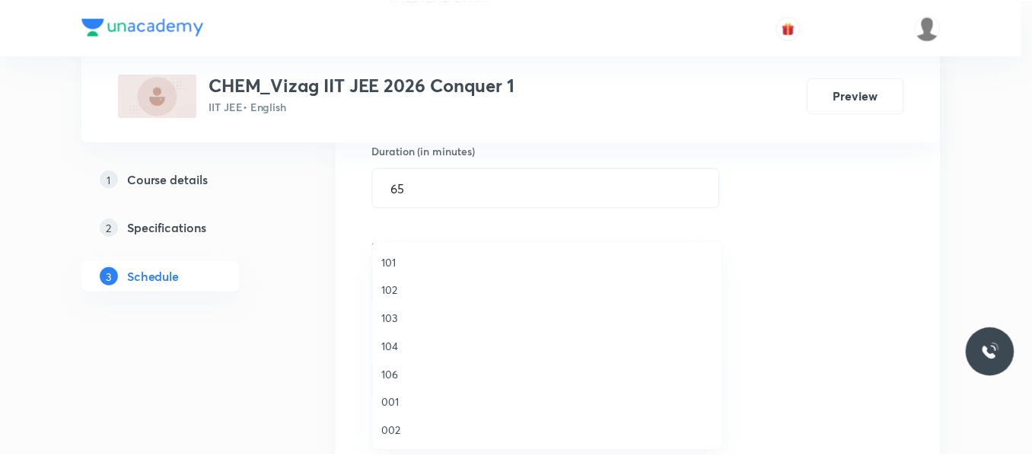
scroll to position [70, 0]
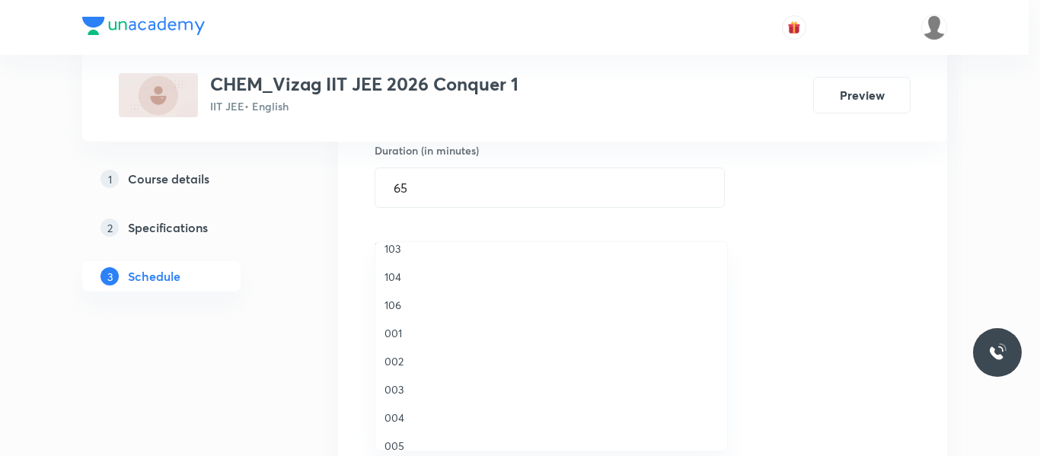
click at [400, 388] on span "003" at bounding box center [550, 389] width 333 height 16
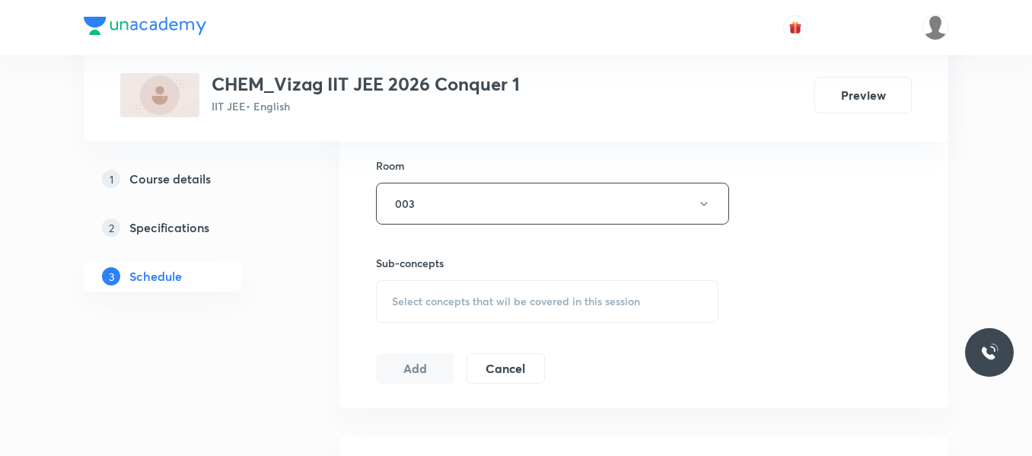
scroll to position [661, 0]
click at [425, 314] on div "Select concepts that wil be covered in this session" at bounding box center [547, 300] width 343 height 43
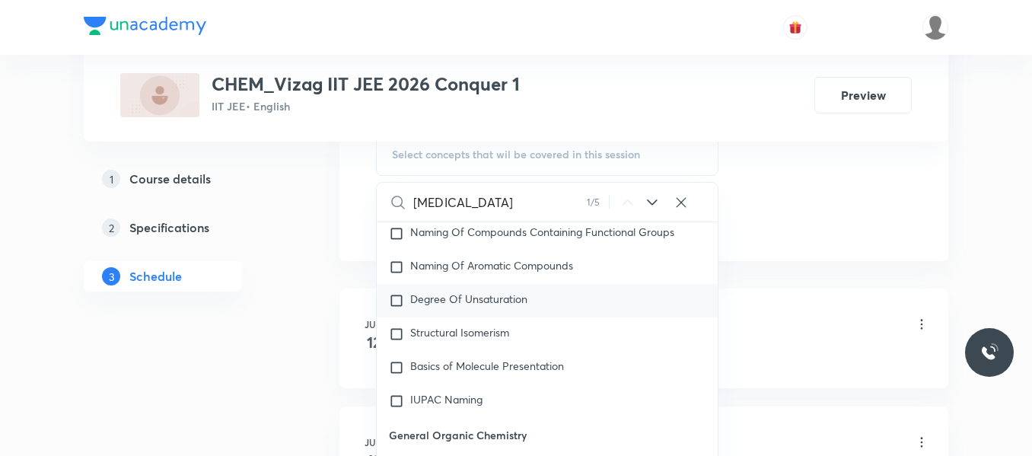
scroll to position [24941, 0]
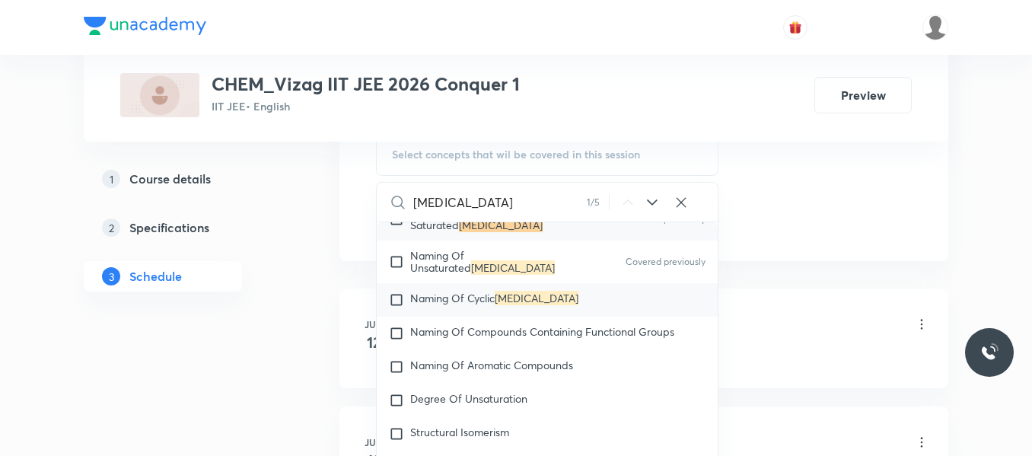
type input "[MEDICAL_DATA]"
click at [397, 308] on input "checkbox" at bounding box center [399, 299] width 21 height 15
checkbox input "true"
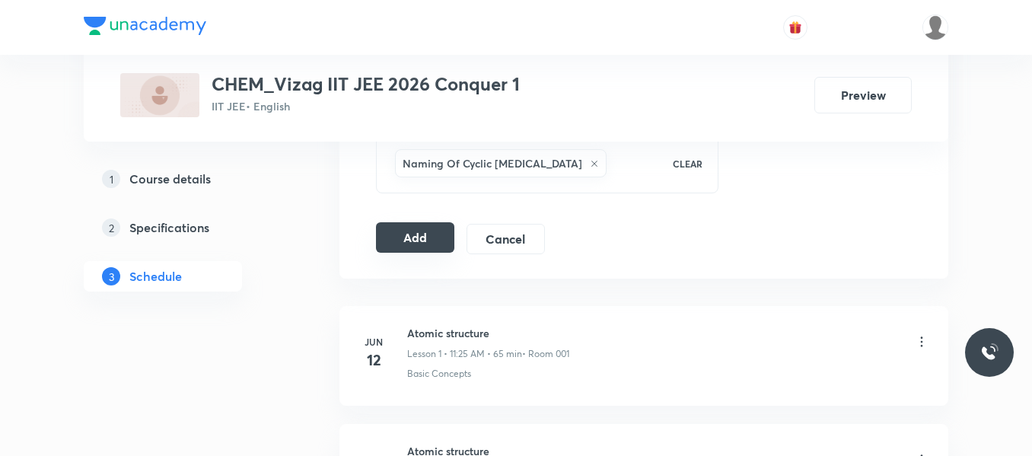
click at [409, 240] on button "Add" at bounding box center [415, 237] width 78 height 30
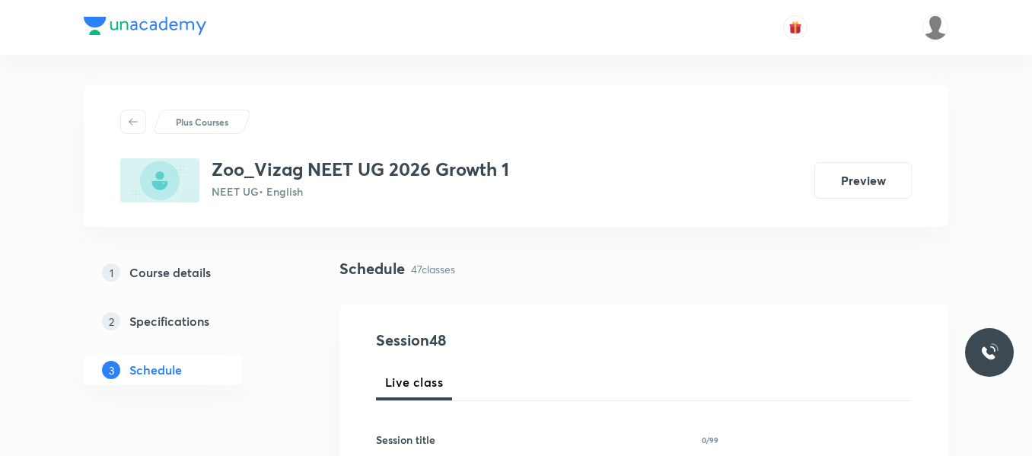
click at [266, 369] on div "1 Course details 2 Specifications 3 Schedule" at bounding box center [187, 330] width 207 height 146
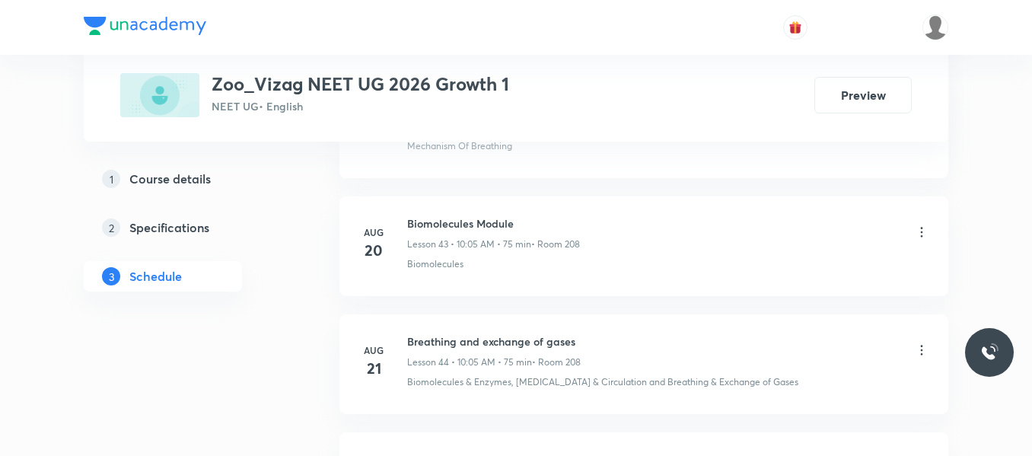
scroll to position [6310, 0]
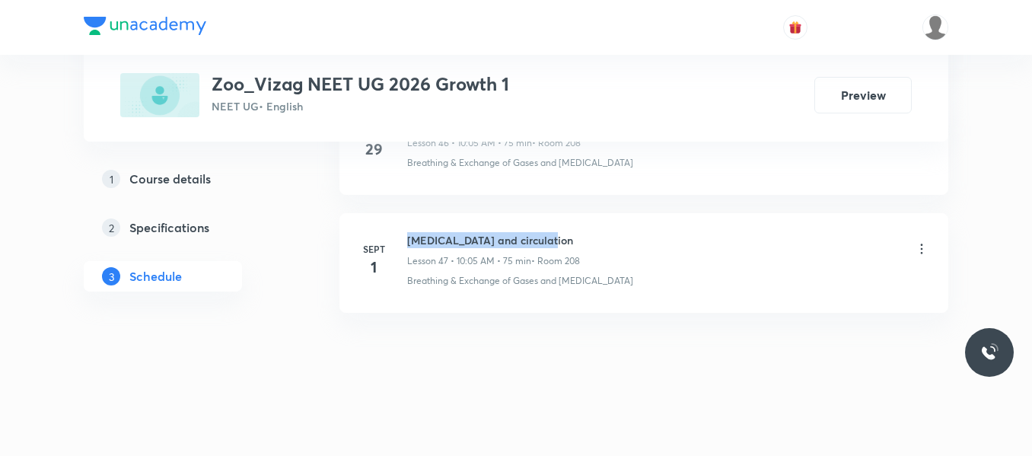
drag, startPoint x: 407, startPoint y: 238, endPoint x: 576, endPoint y: 235, distance: 168.3
click at [576, 235] on h6 "[MEDICAL_DATA] and circulation" at bounding box center [493, 240] width 173 height 16
copy h6 "Body fluids and circulation"
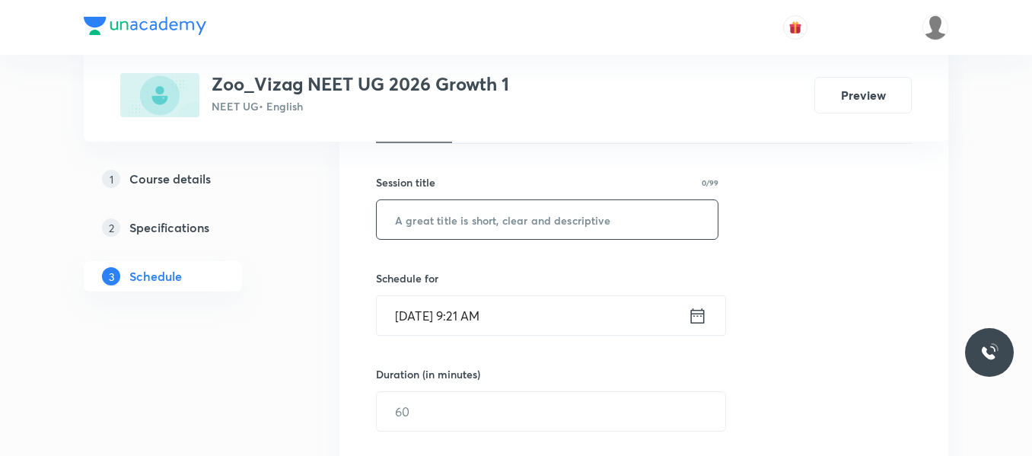
scroll to position [258, 0]
click at [493, 232] on input "text" at bounding box center [547, 218] width 341 height 39
paste input "Body fluids and circulation"
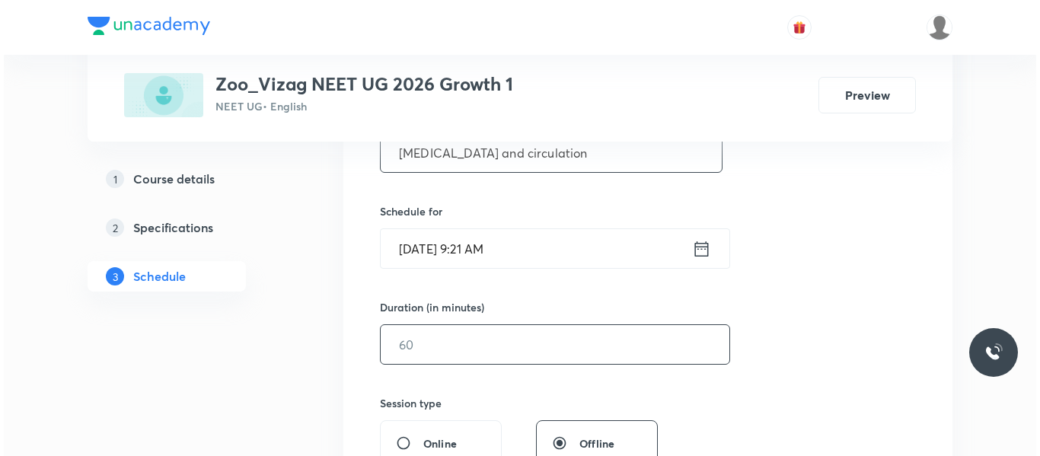
scroll to position [324, 0]
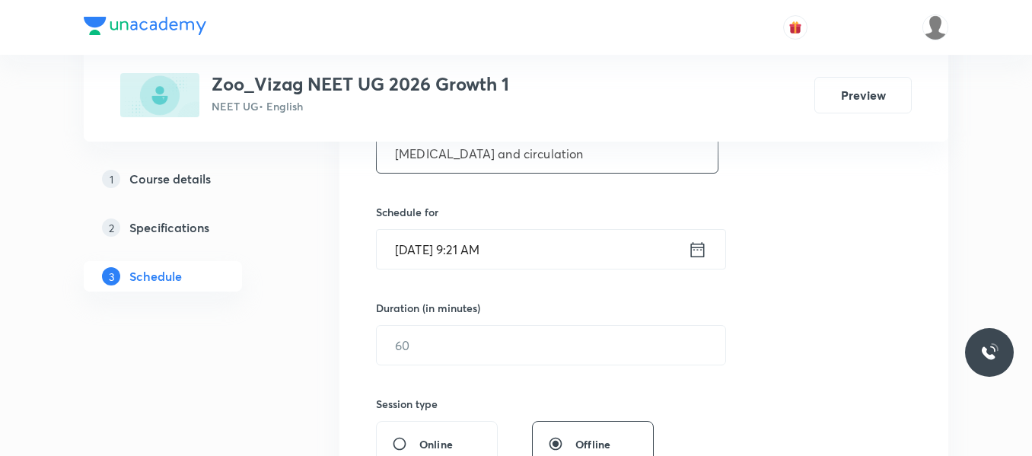
type input "Body fluids and circulation"
click at [695, 253] on icon at bounding box center [697, 249] width 19 height 21
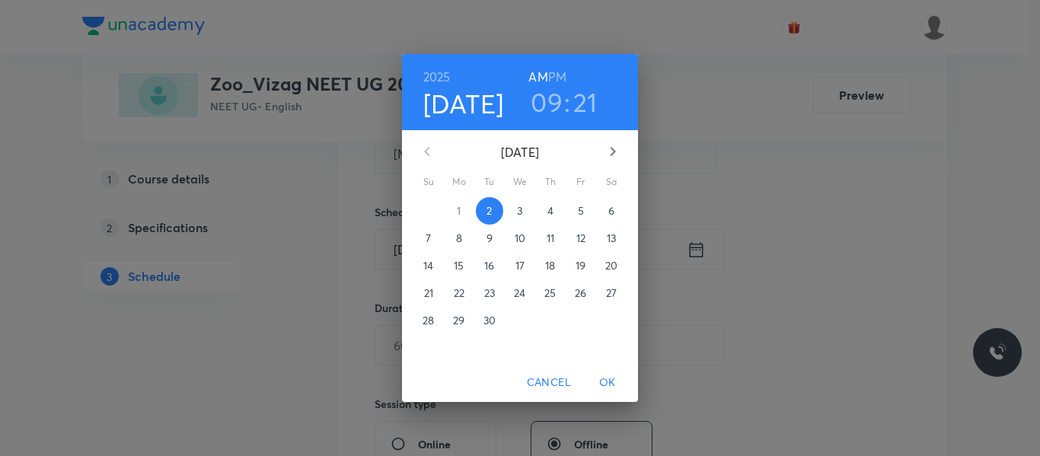
click at [551, 105] on h3 "09" at bounding box center [547, 102] width 32 height 32
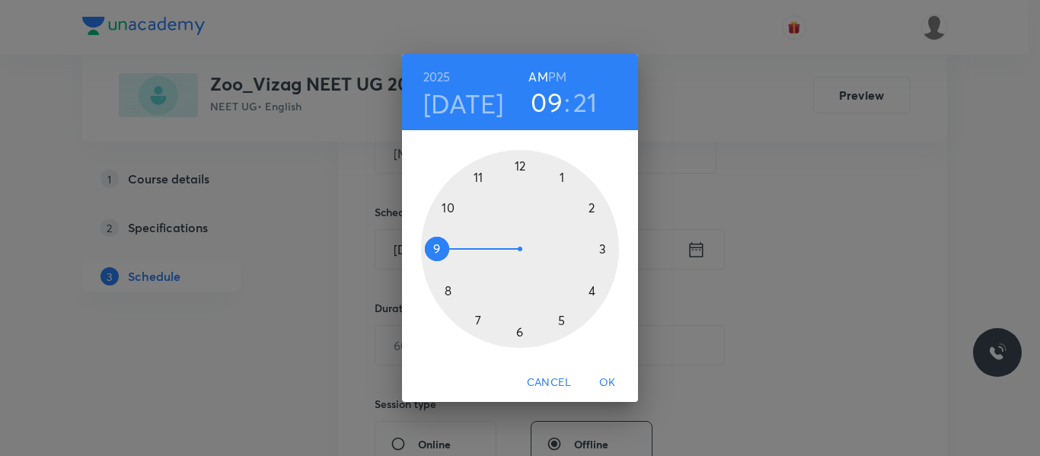
click at [449, 209] on div at bounding box center [520, 249] width 198 height 198
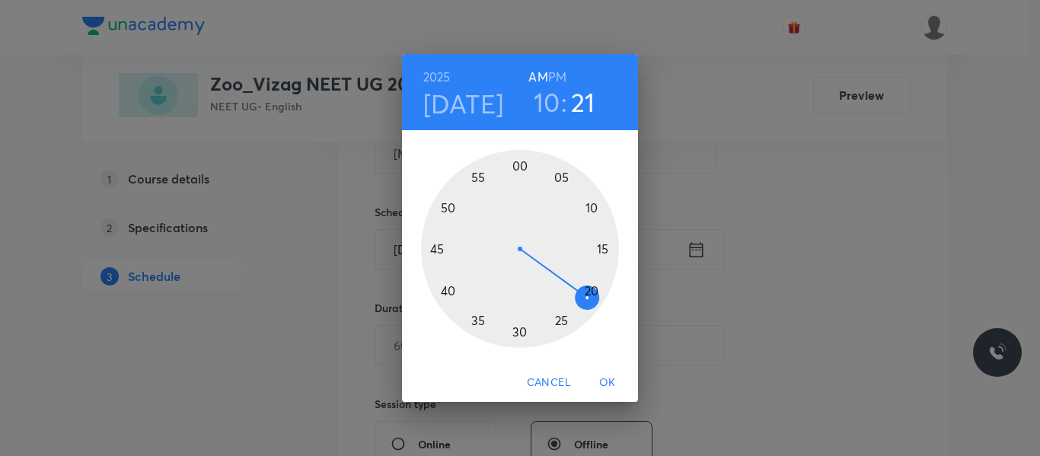
click at [560, 175] on div at bounding box center [520, 249] width 198 height 198
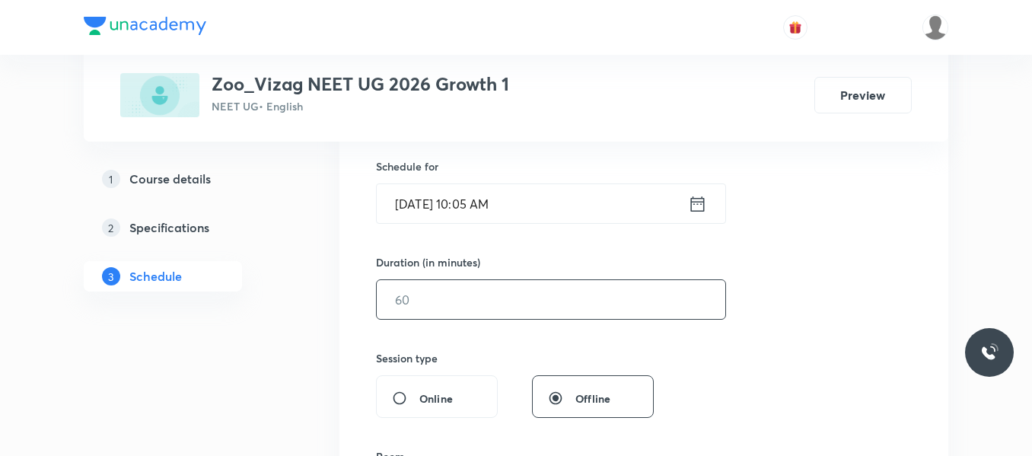
scroll to position [370, 0]
click at [487, 300] on input "text" at bounding box center [551, 298] width 349 height 39
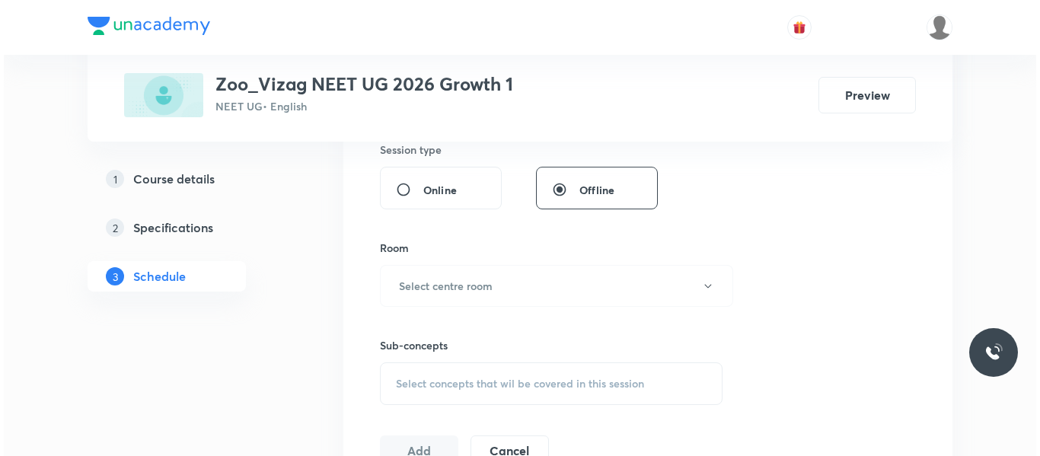
scroll to position [587, 0]
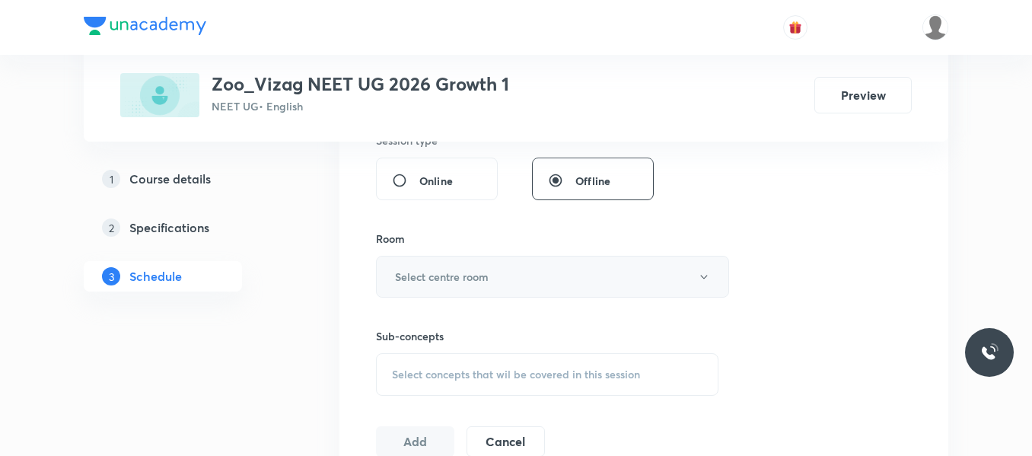
type input "75"
click at [477, 283] on h6 "Select centre room" at bounding box center [442, 277] width 94 height 16
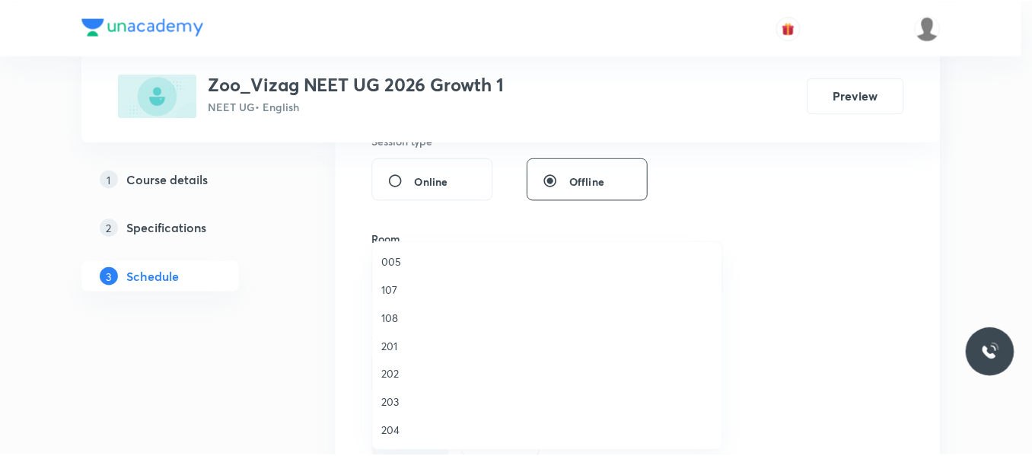
scroll to position [423, 0]
click at [387, 374] on span "208" at bounding box center [550, 374] width 333 height 16
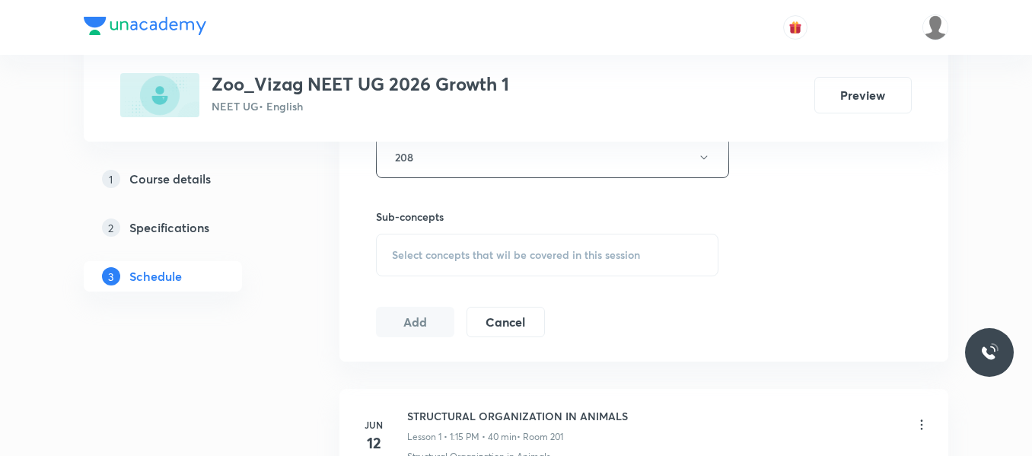
scroll to position [709, 0]
click at [445, 254] on span "Select concepts that wil be covered in this session" at bounding box center [516, 253] width 248 height 12
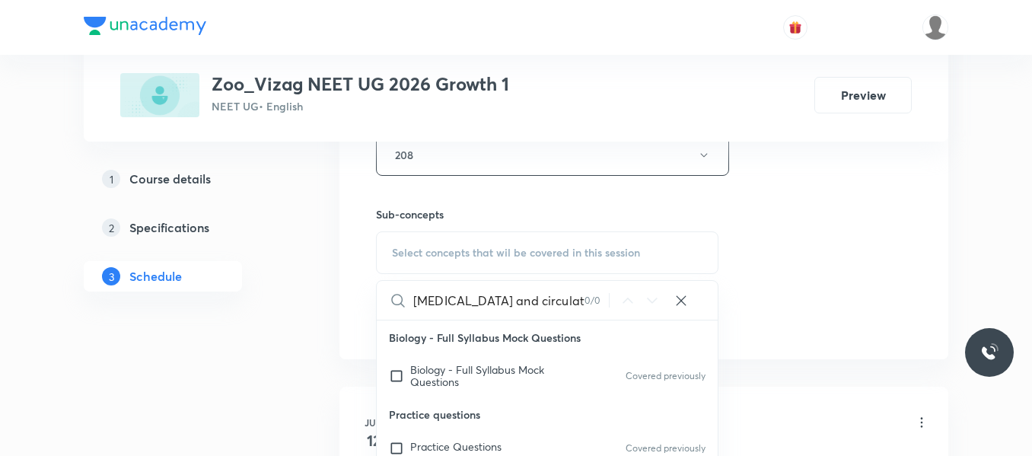
drag, startPoint x: 480, startPoint y: 299, endPoint x: 588, endPoint y: 281, distance: 108.9
click at [588, 281] on div "Body fluids and circulation 0 / 0 ​" at bounding box center [547, 300] width 341 height 39
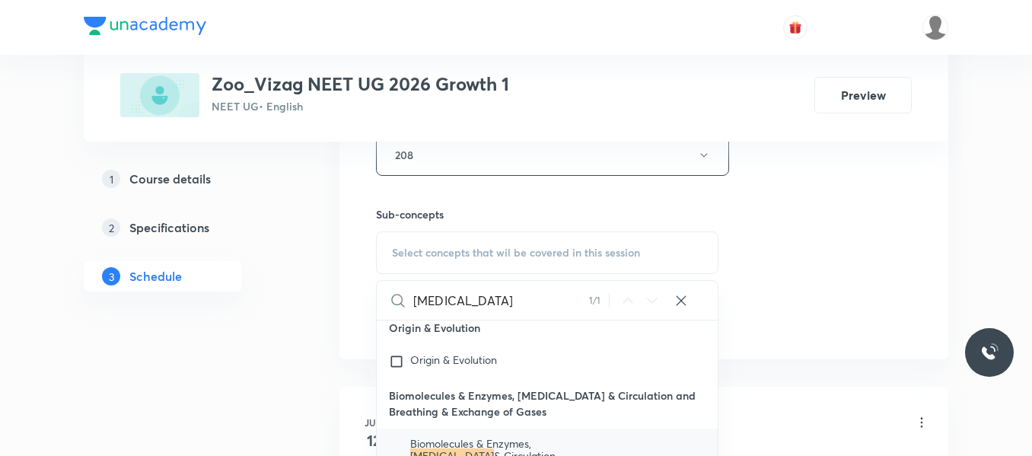
scroll to position [70309, 0]
type input "Body fluids"
click at [397, 436] on input "checkbox" at bounding box center [399, 460] width 21 height 49
checkbox input "true"
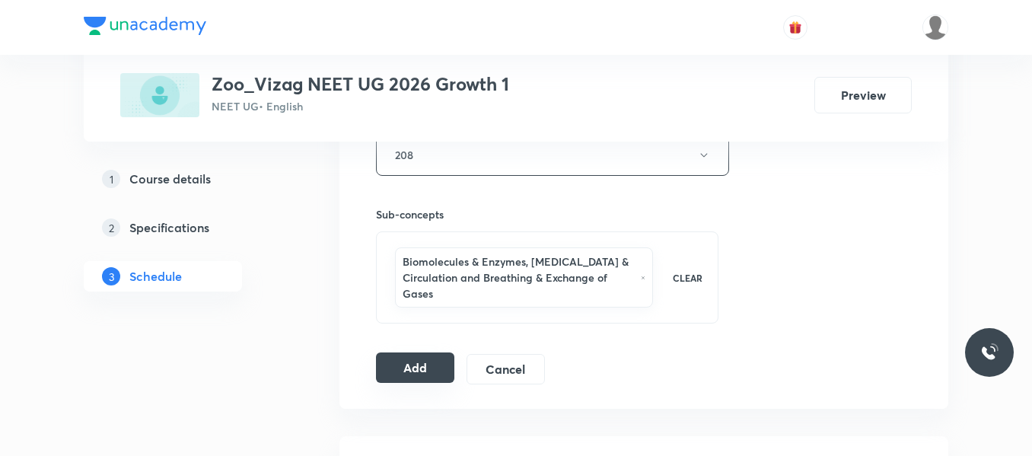
click at [426, 363] on button "Add" at bounding box center [415, 367] width 78 height 30
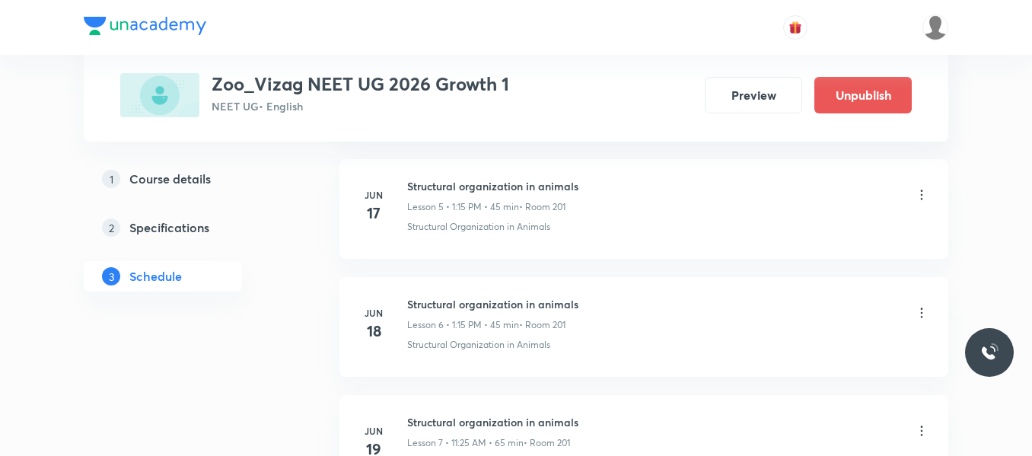
scroll to position [5728, 0]
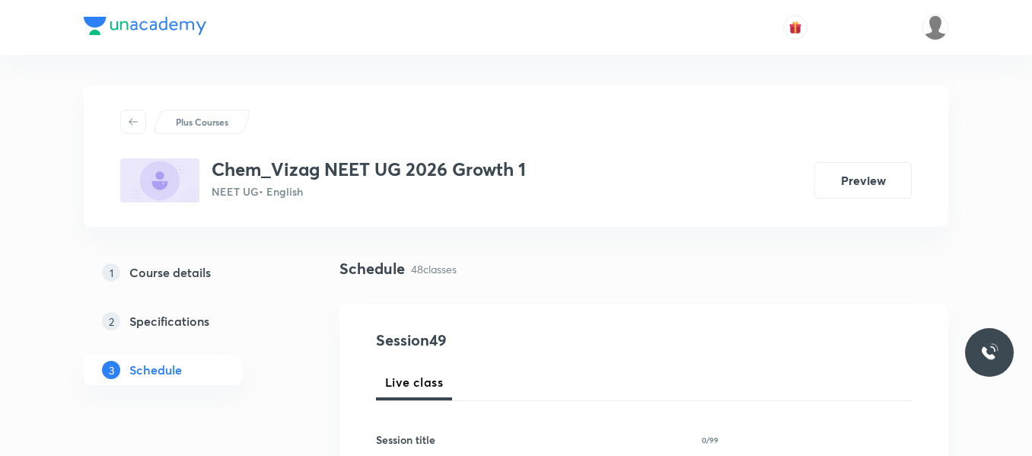
click at [282, 318] on link "2 Specifications" at bounding box center [187, 321] width 207 height 30
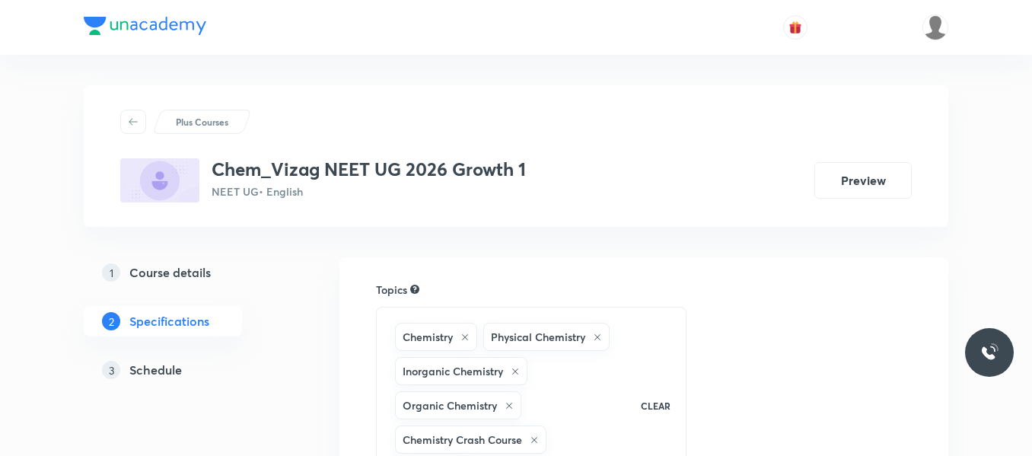
scroll to position [661, 0]
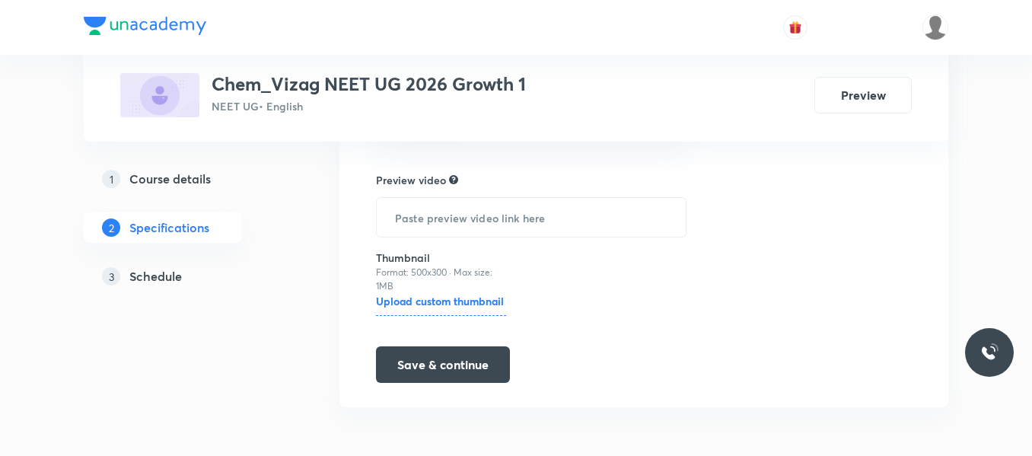
click at [171, 281] on h5 "Schedule" at bounding box center [155, 276] width 53 height 18
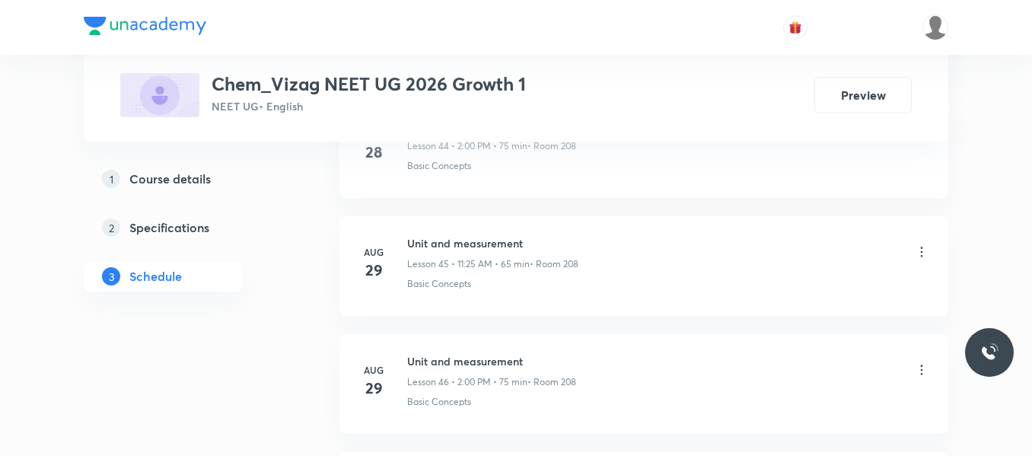
scroll to position [6428, 0]
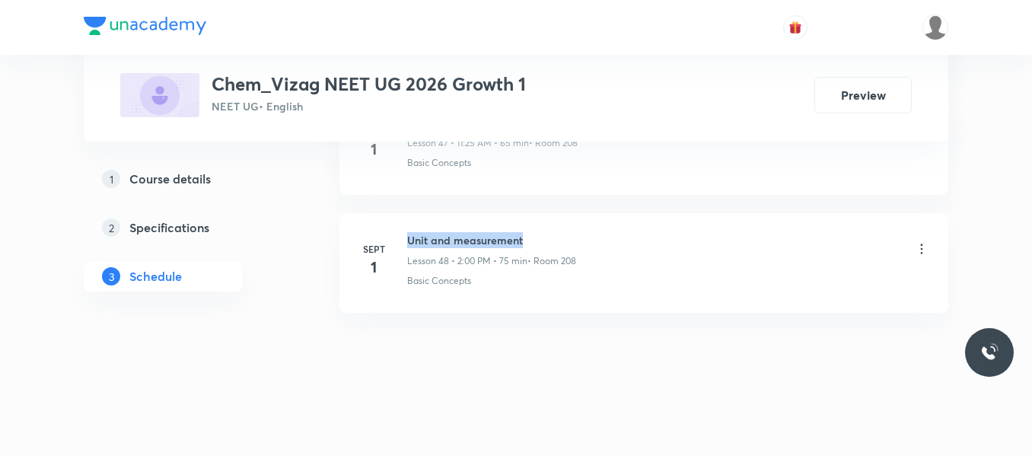
drag, startPoint x: 411, startPoint y: 238, endPoint x: 616, endPoint y: 217, distance: 205.9
click at [616, 217] on li "Sept 1 Unit and measurement Lesson 48 • 2:00 PM • 75 min • Room 208 Basic Conce…" at bounding box center [644, 263] width 609 height 100
copy h6 "Unit and measurement"
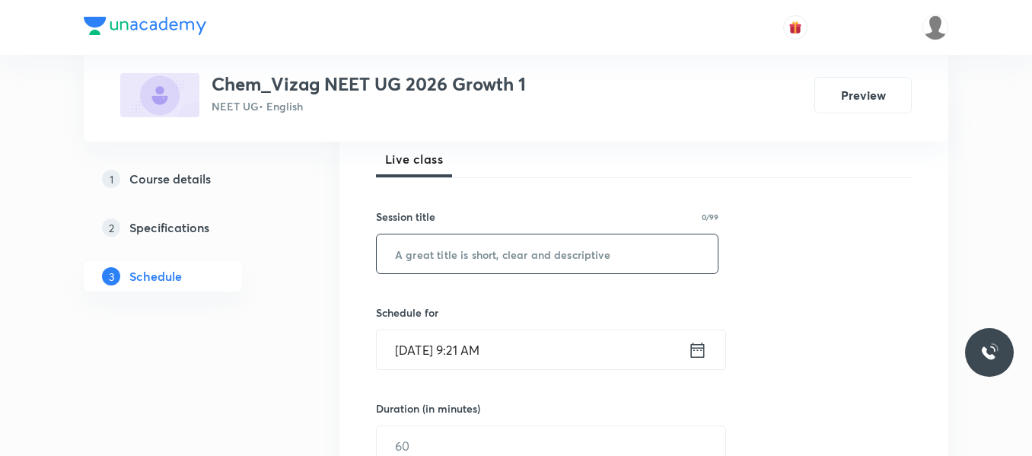
scroll to position [224, 0]
click at [479, 260] on input "text" at bounding box center [547, 253] width 341 height 39
paste input "Unit and measurement"
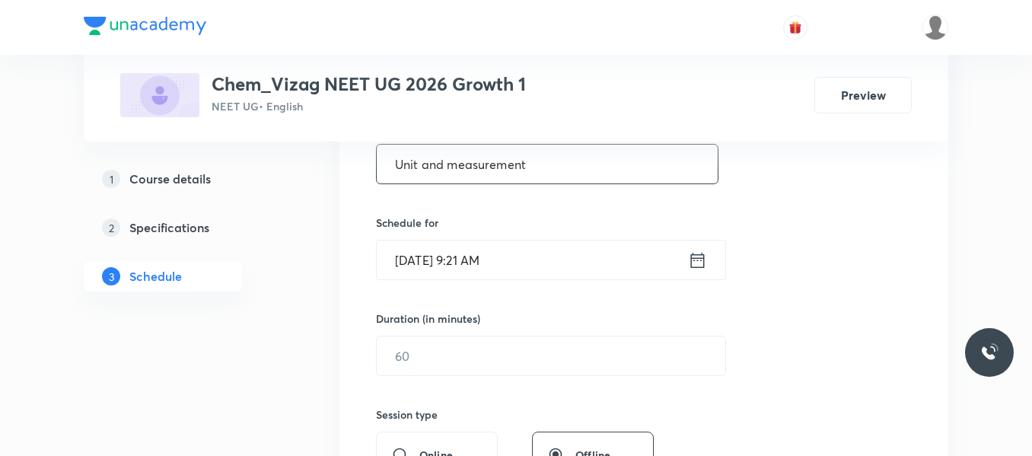
scroll to position [314, 0]
type input "Unit and measurement"
click at [695, 261] on icon at bounding box center [697, 258] width 19 height 21
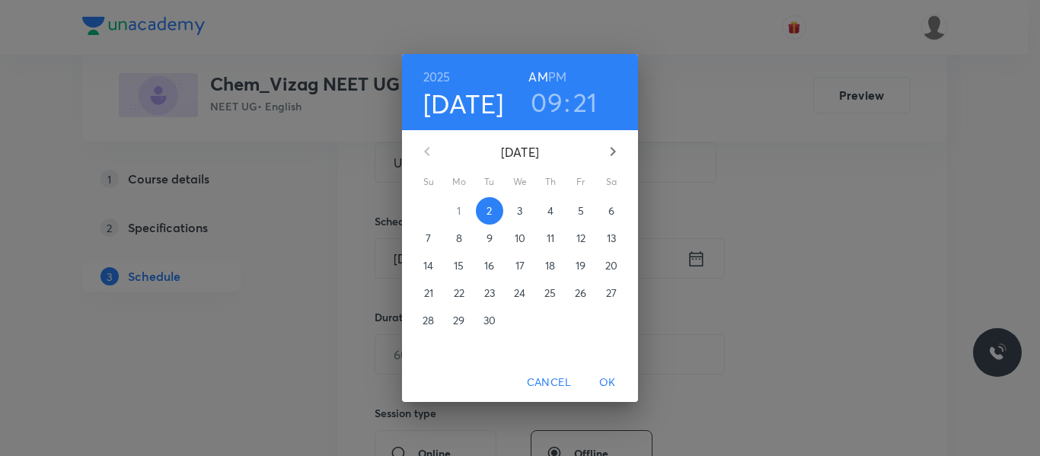
click at [554, 105] on h3 "09" at bounding box center [547, 102] width 32 height 32
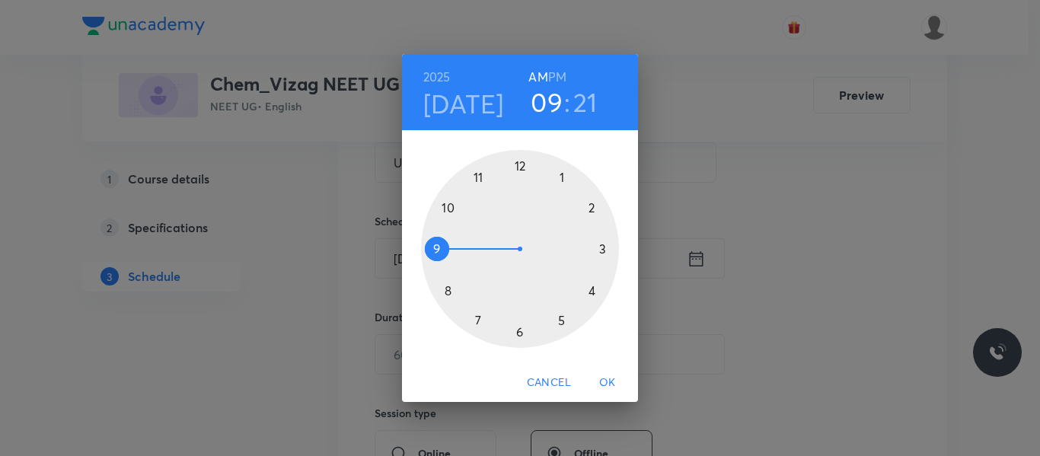
click at [477, 178] on div at bounding box center [520, 249] width 198 height 198
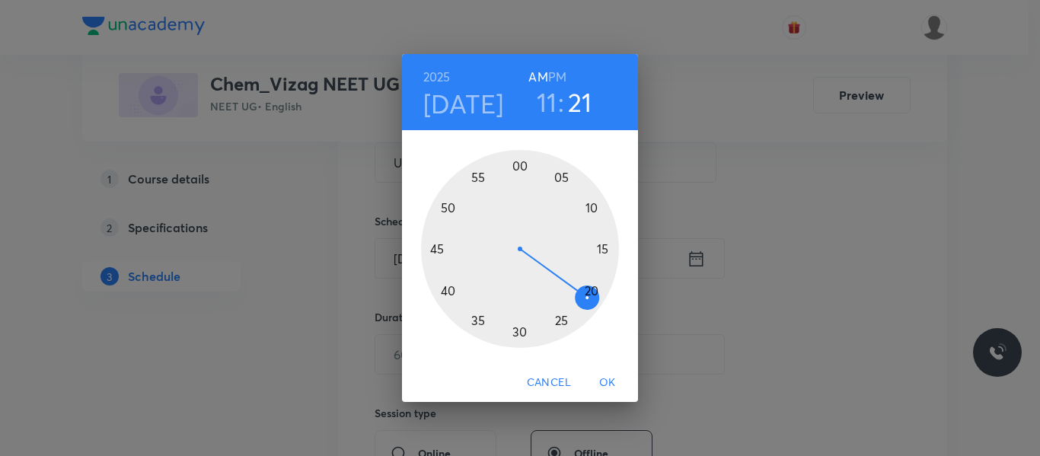
click at [561, 321] on div at bounding box center [520, 249] width 198 height 198
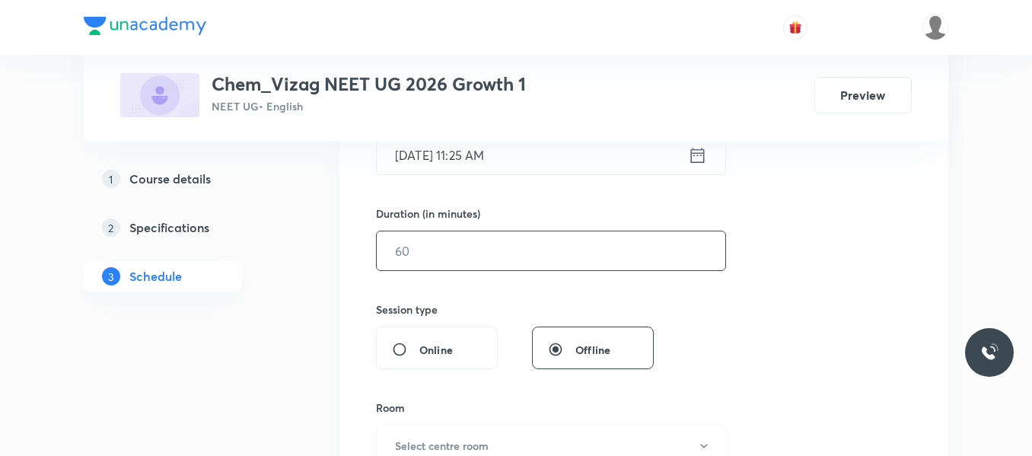
scroll to position [419, 0]
click at [489, 250] on input "text" at bounding box center [551, 250] width 349 height 39
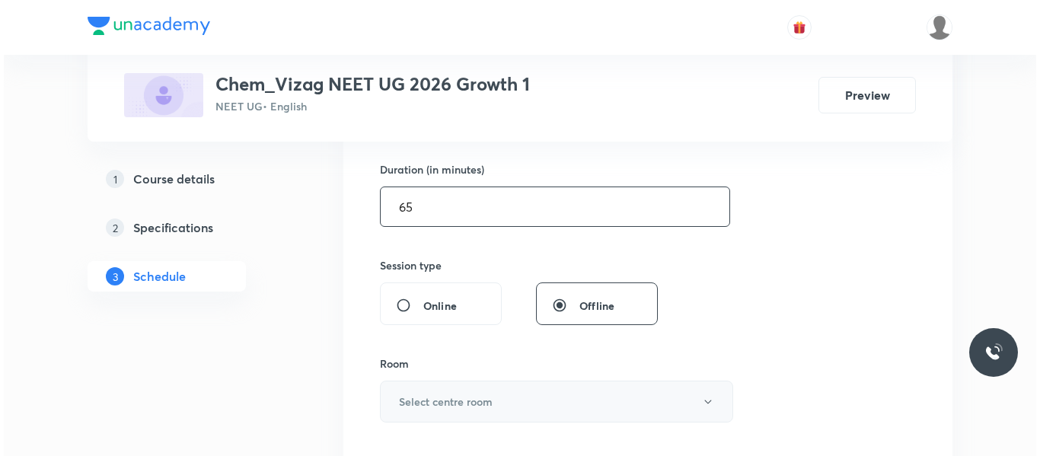
scroll to position [463, 0]
type input "65"
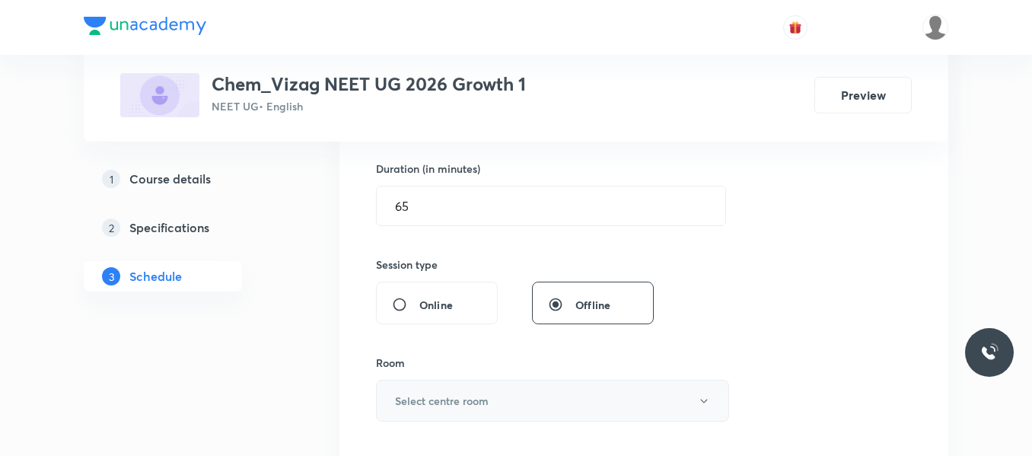
click at [471, 401] on h6 "Select centre room" at bounding box center [442, 401] width 94 height 16
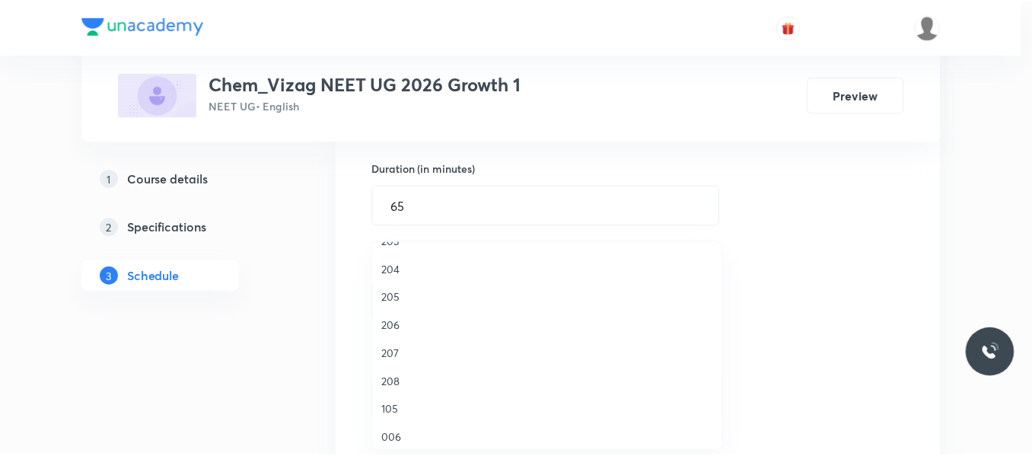
scroll to position [423, 0]
click at [400, 371] on span "208" at bounding box center [550, 374] width 333 height 16
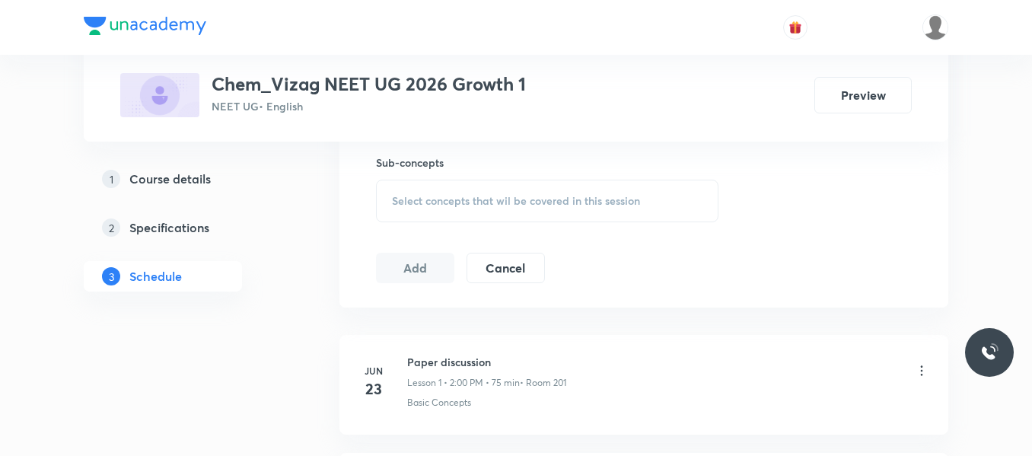
scroll to position [758, 0]
click at [451, 197] on span "Select concepts that wil be covered in this session" at bounding box center [516, 203] width 248 height 12
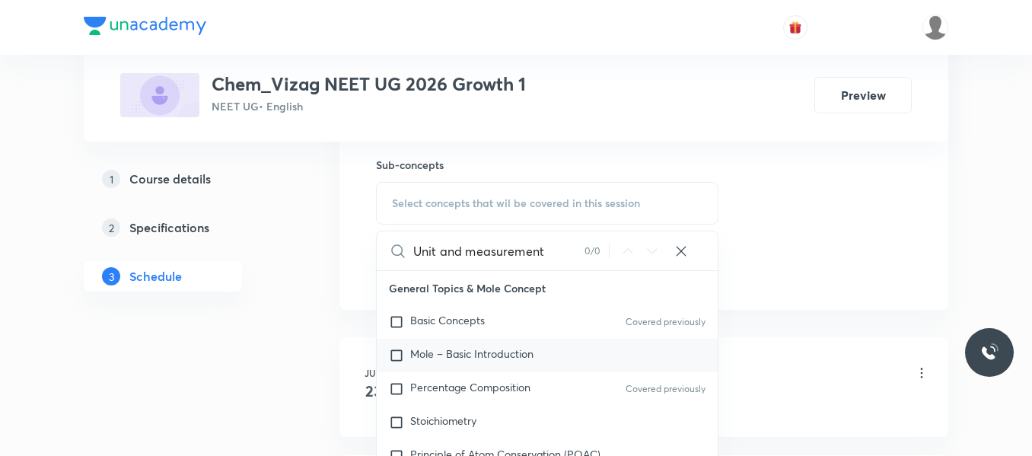
scroll to position [7, 0]
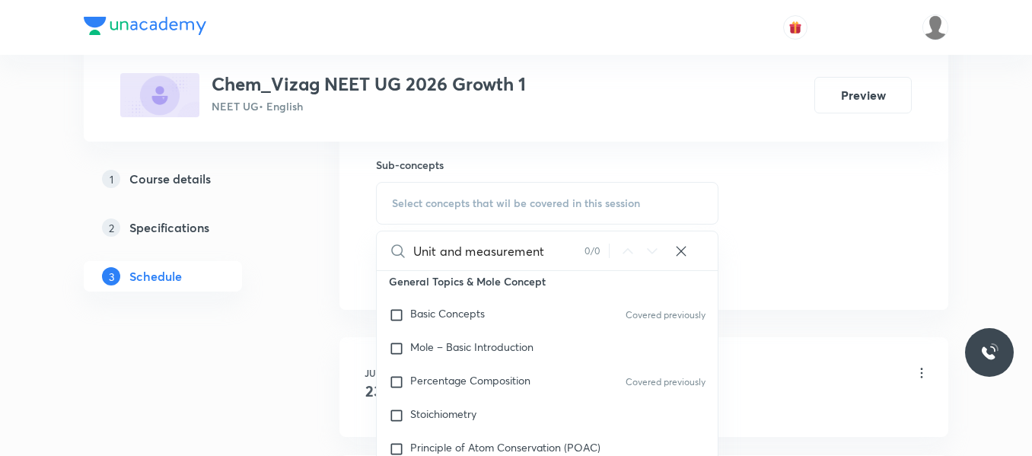
type input "Unit and measurement"
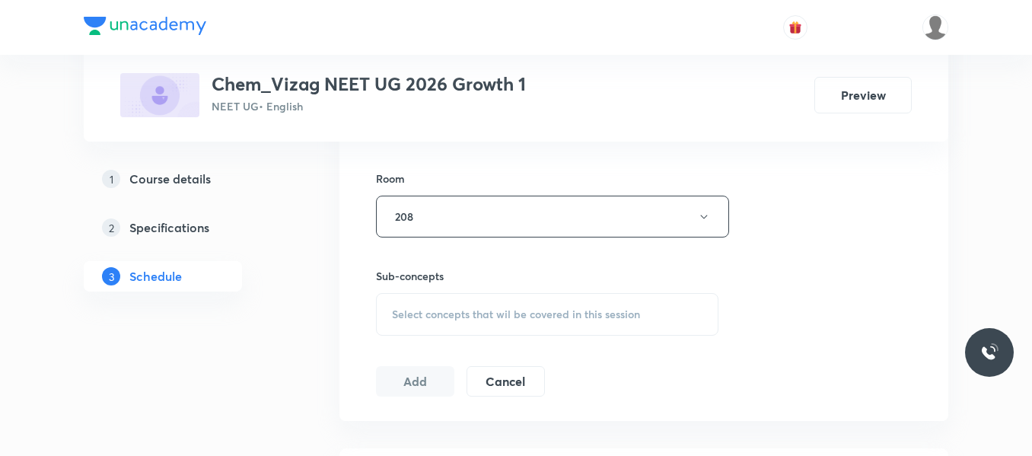
scroll to position [648, 0]
click at [461, 311] on span "Select concepts that wil be covered in this session" at bounding box center [516, 314] width 248 height 12
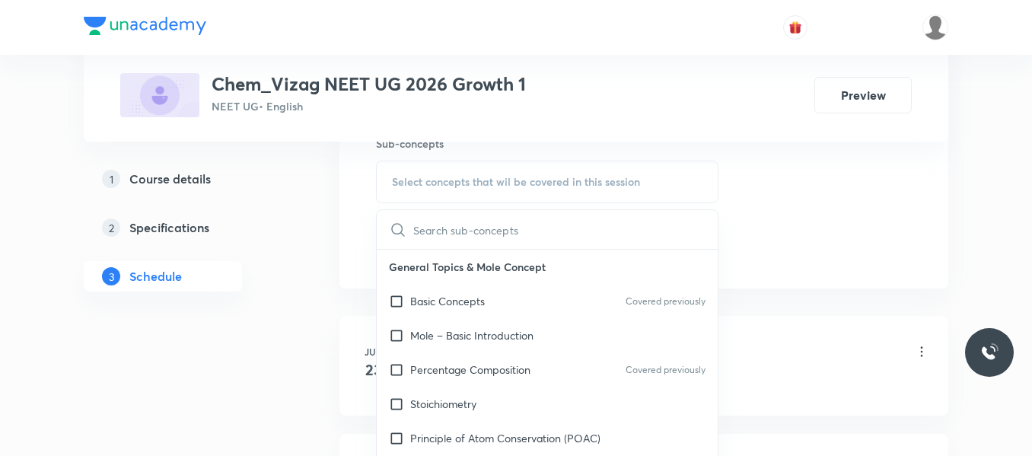
scroll to position [785, 0]
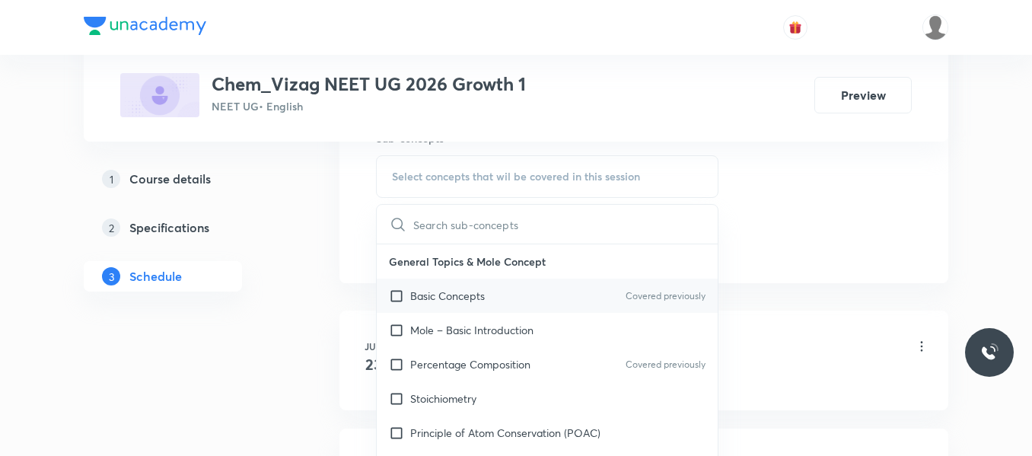
click at [400, 296] on input "checkbox" at bounding box center [399, 296] width 21 height 16
checkbox input "true"
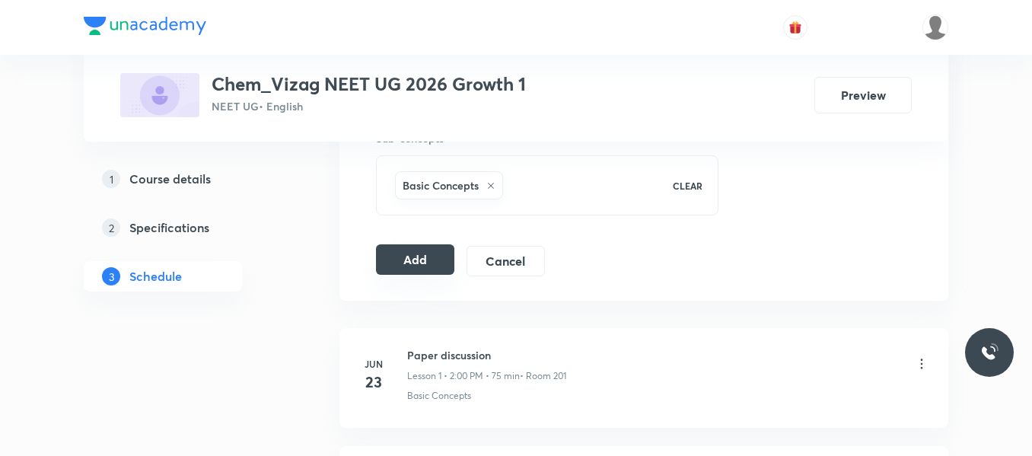
click at [403, 257] on button "Add" at bounding box center [415, 259] width 78 height 30
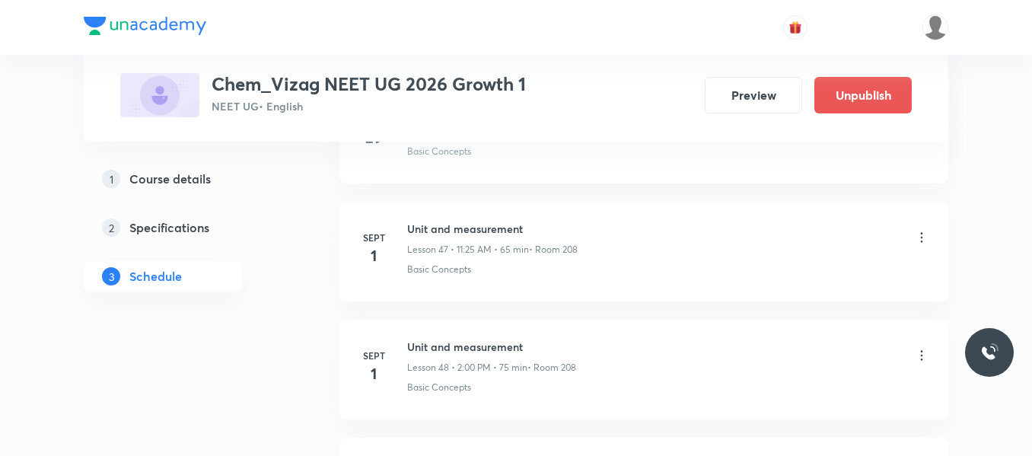
scroll to position [5846, 0]
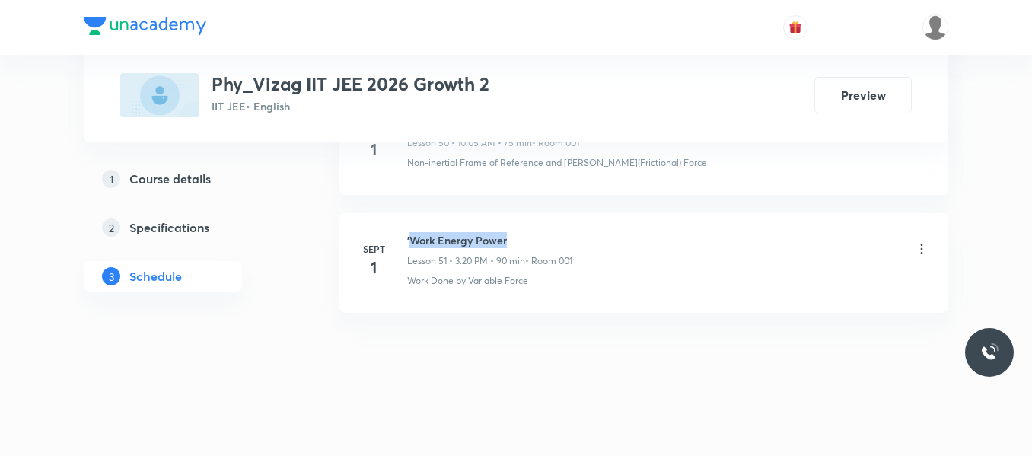
drag, startPoint x: 414, startPoint y: 242, endPoint x: 521, endPoint y: 238, distance: 107.4
click at [521, 238] on h6 "'Work Energy Power" at bounding box center [489, 240] width 165 height 16
copy h6 "Work Energy Power"
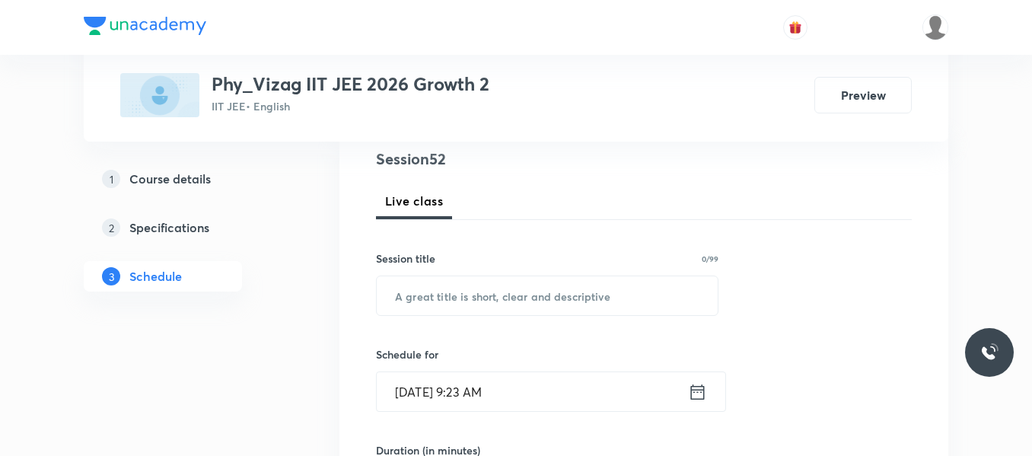
scroll to position [183, 0]
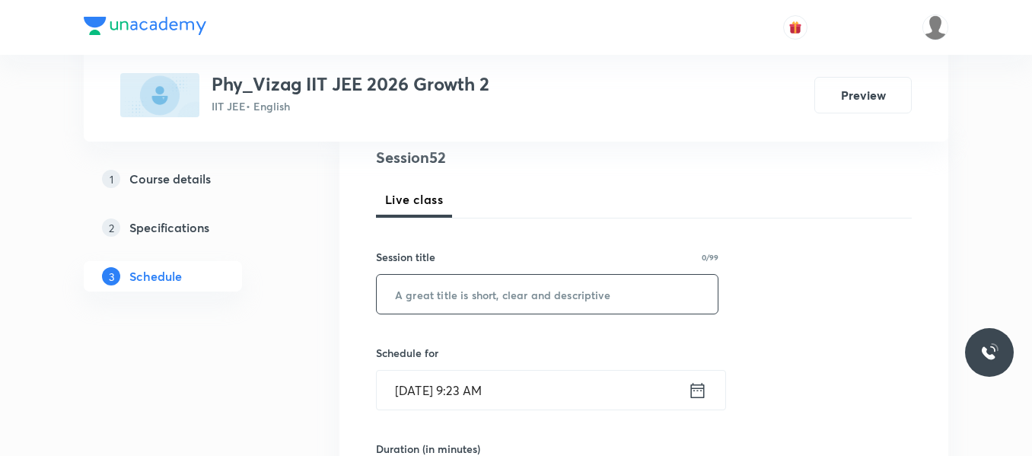
click at [477, 294] on input "text" at bounding box center [547, 294] width 341 height 39
paste input "Work Energy Power"
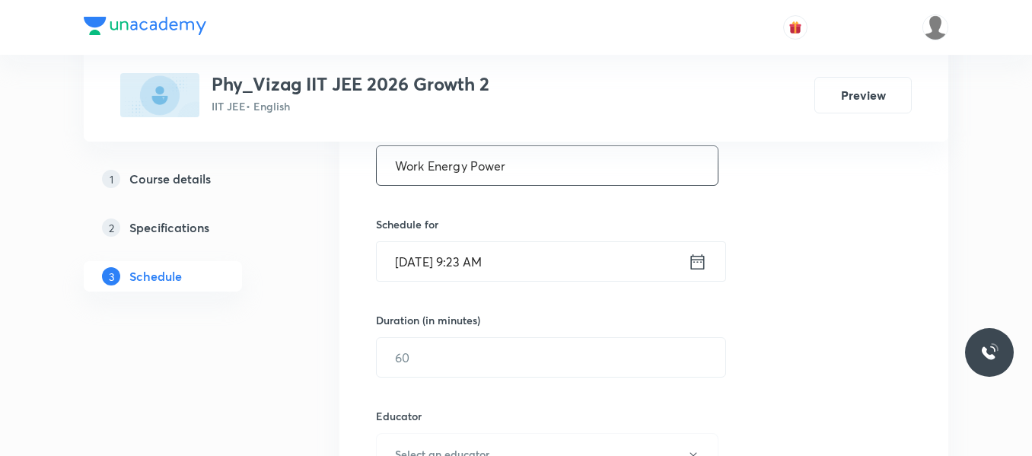
scroll to position [330, 0]
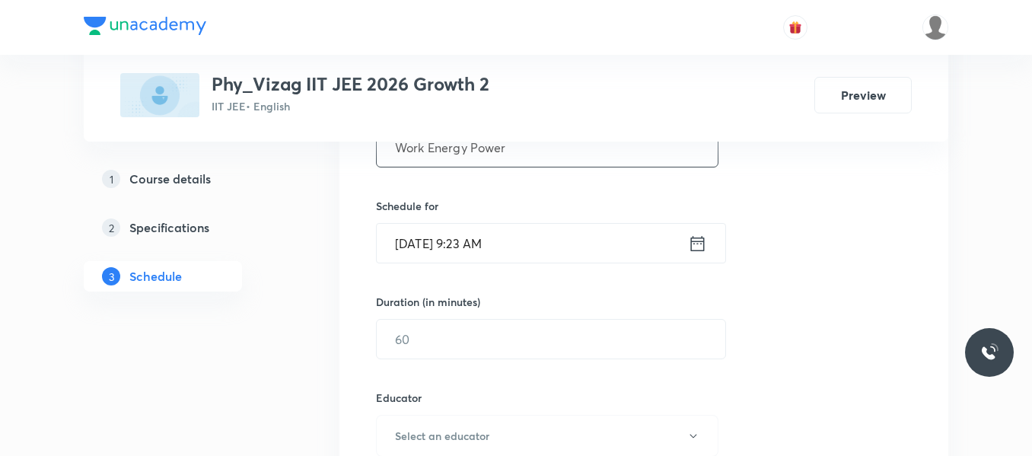
type input "Work Energy Power"
click at [694, 245] on icon at bounding box center [697, 243] width 19 height 21
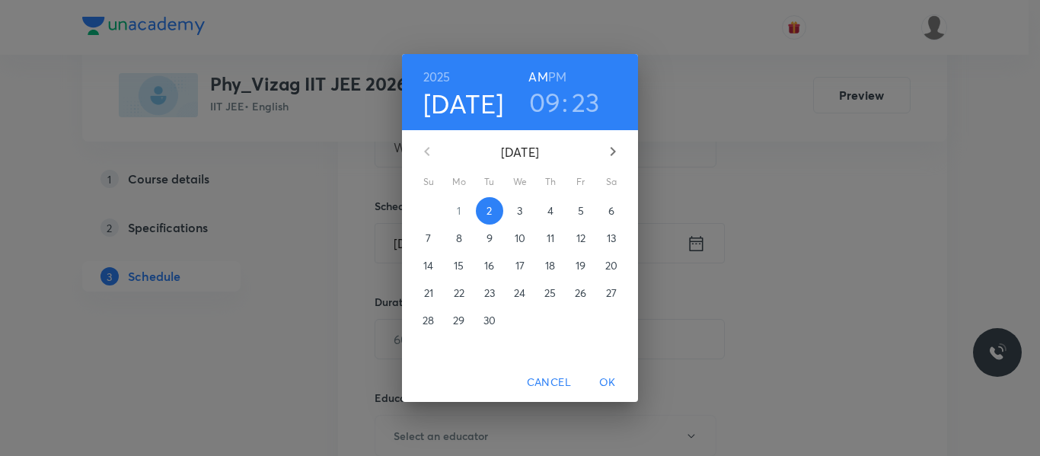
click at [544, 97] on h3 "09" at bounding box center [545, 102] width 32 height 32
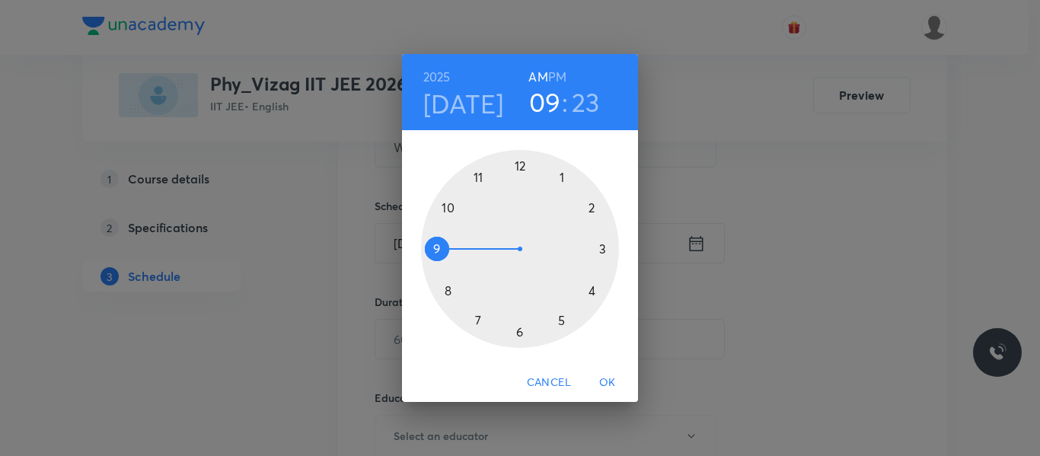
click at [448, 209] on div at bounding box center [520, 249] width 198 height 198
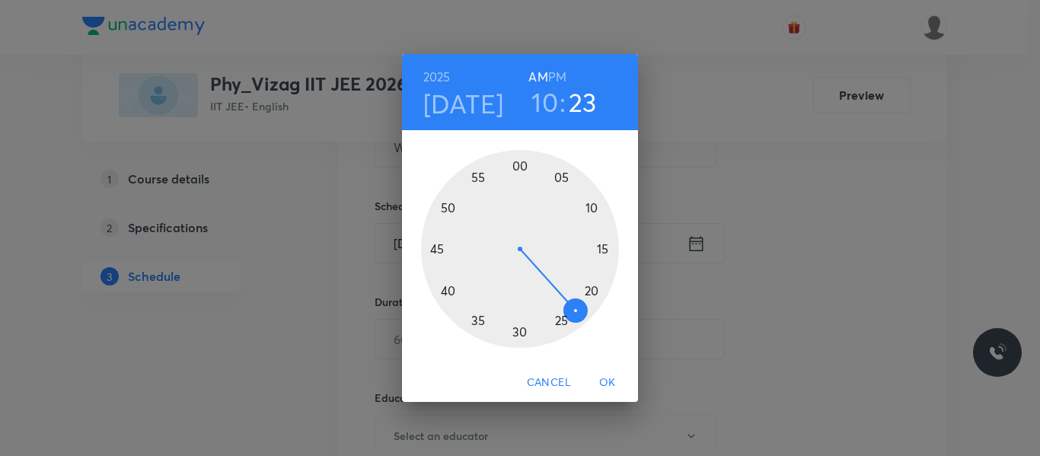
click at [562, 176] on div at bounding box center [520, 249] width 198 height 198
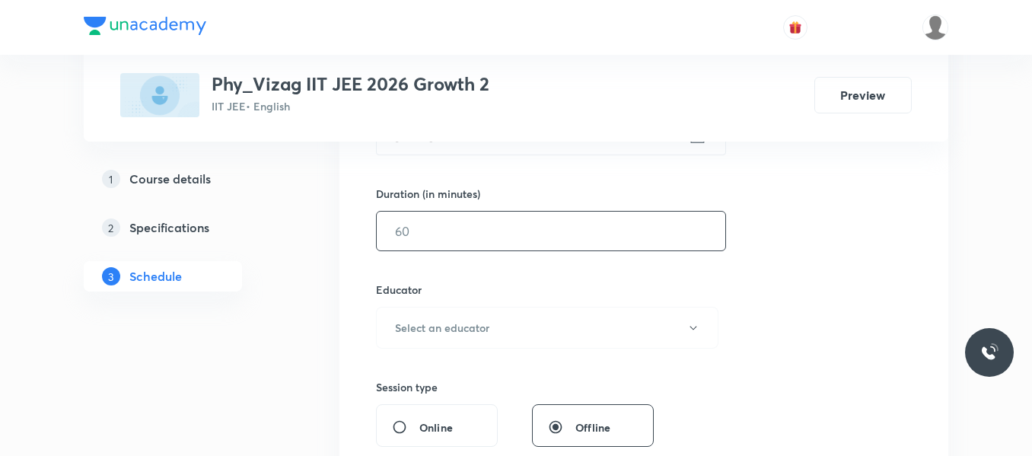
scroll to position [438, 0]
click at [496, 240] on input "text" at bounding box center [551, 230] width 349 height 39
type input "75"
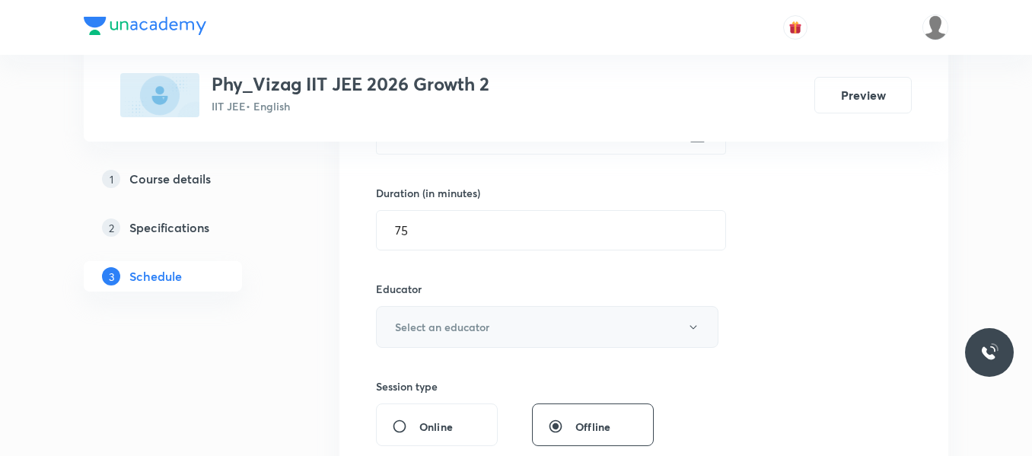
click at [486, 322] on h6 "Select an educator" at bounding box center [442, 327] width 94 height 16
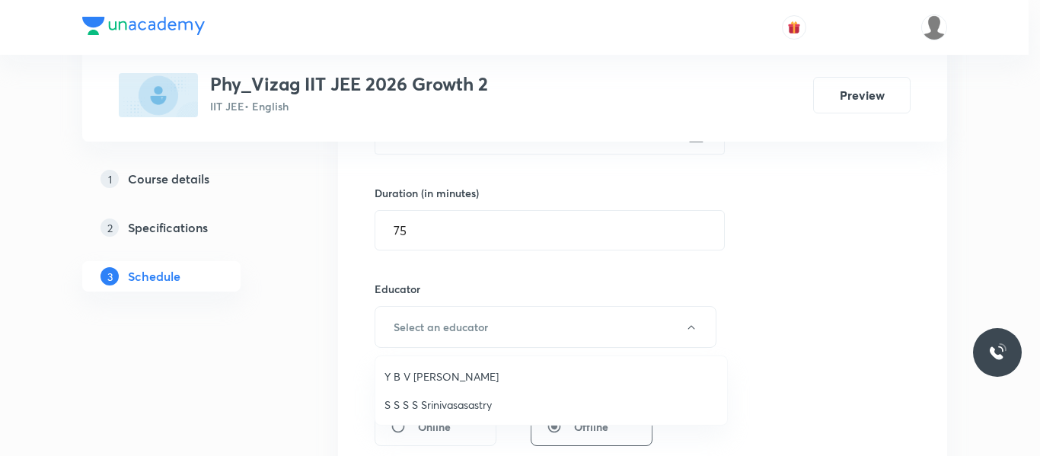
click at [433, 400] on span "S S S S Srinivasasastry" at bounding box center [550, 405] width 333 height 16
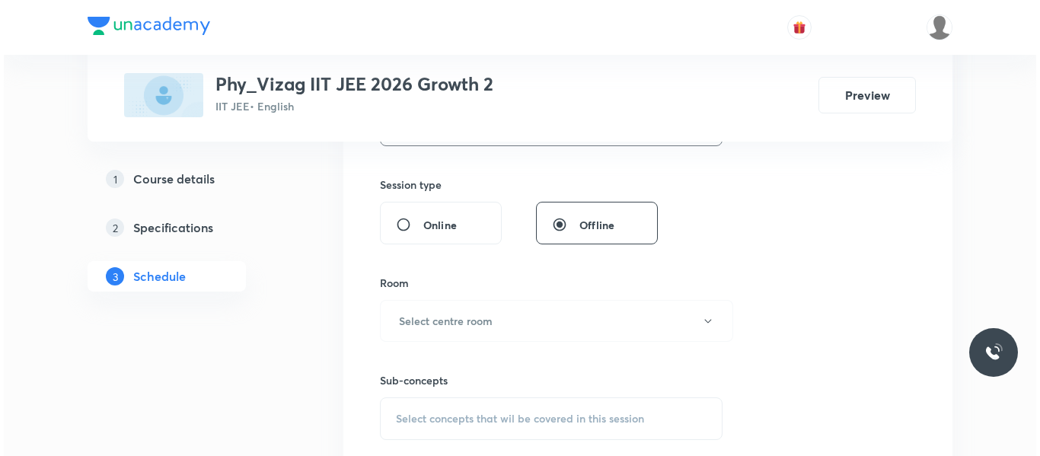
scroll to position [643, 0]
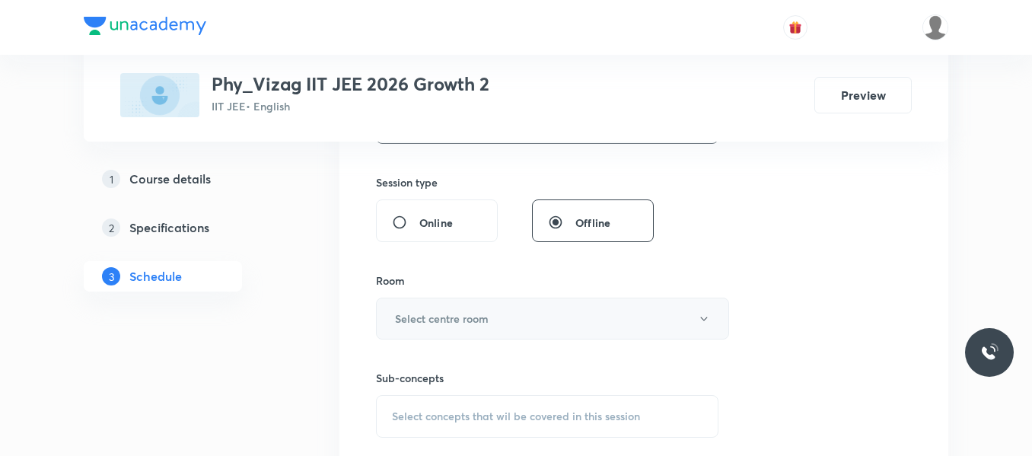
click at [451, 330] on button "Select centre room" at bounding box center [552, 319] width 353 height 42
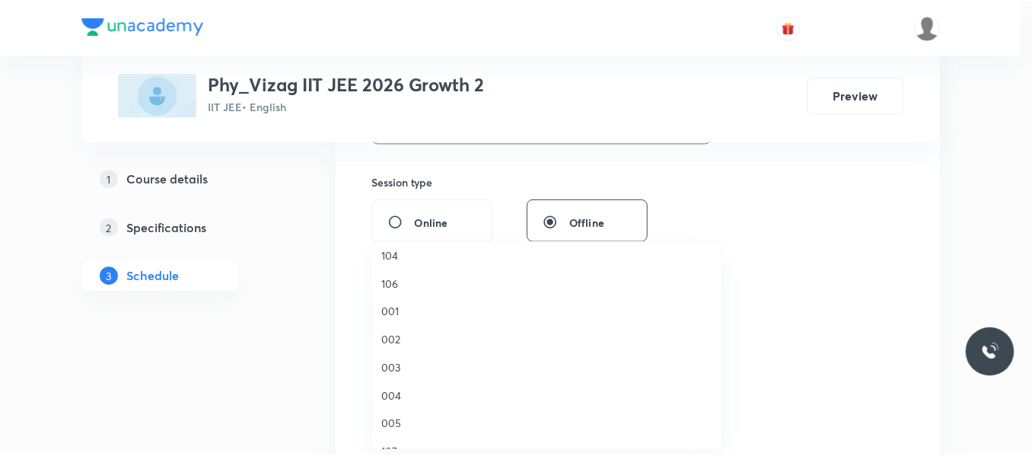
scroll to position [92, 0]
click at [394, 308] on span "001" at bounding box center [550, 311] width 333 height 16
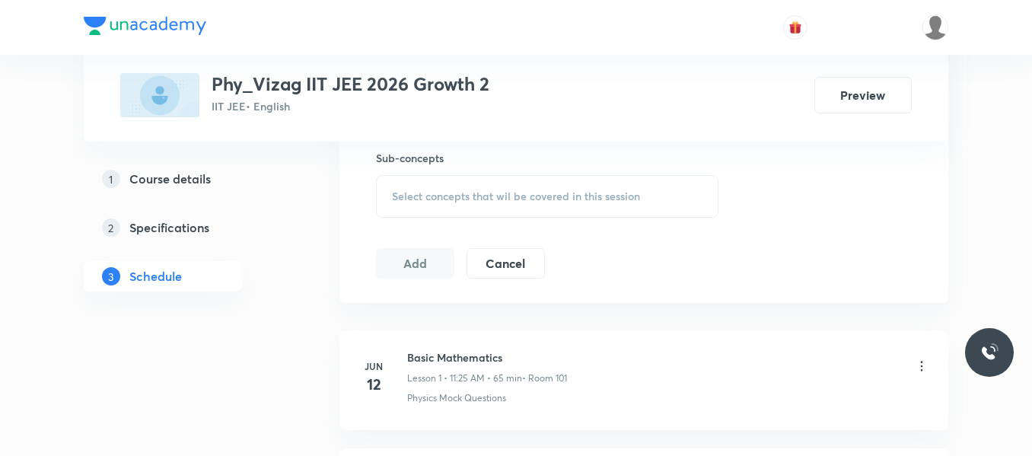
scroll to position [863, 0]
click at [458, 193] on span "Select concepts that wil be covered in this session" at bounding box center [516, 196] width 248 height 12
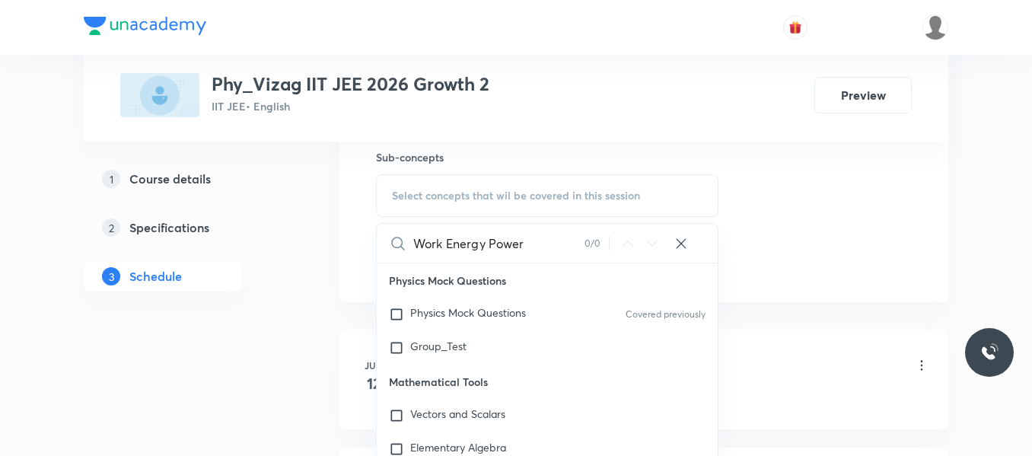
type input "Work Energy Power"
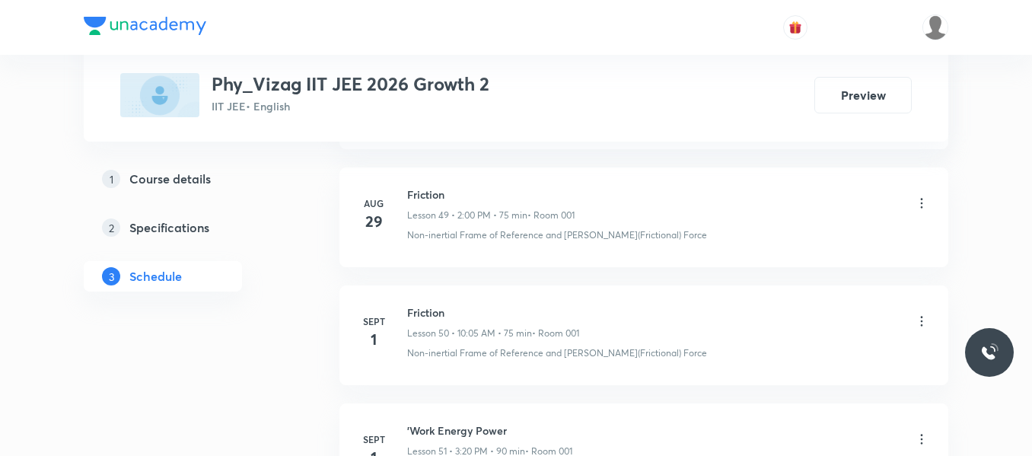
scroll to position [6880, 0]
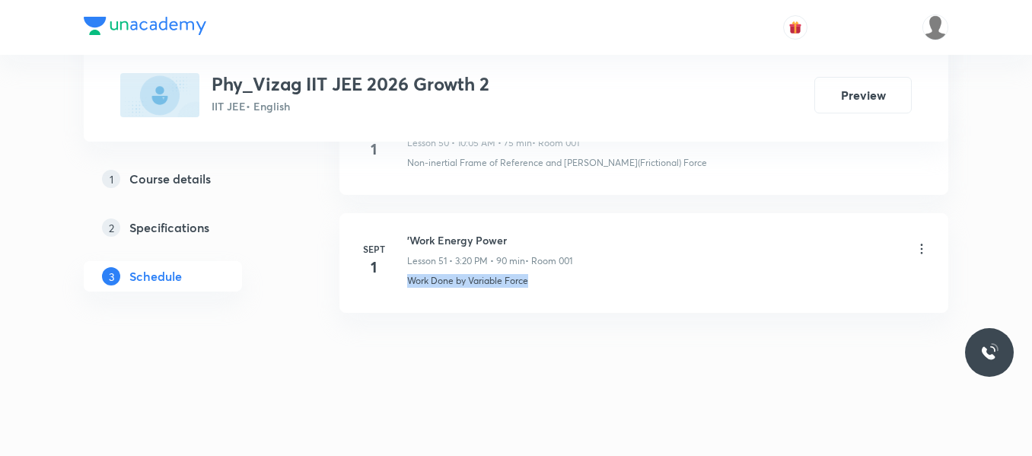
drag, startPoint x: 410, startPoint y: 280, endPoint x: 544, endPoint y: 280, distance: 134.7
click at [544, 280] on div "Work Done by Variable Force" at bounding box center [668, 281] width 522 height 14
copy p "Work Done by Variable Force"
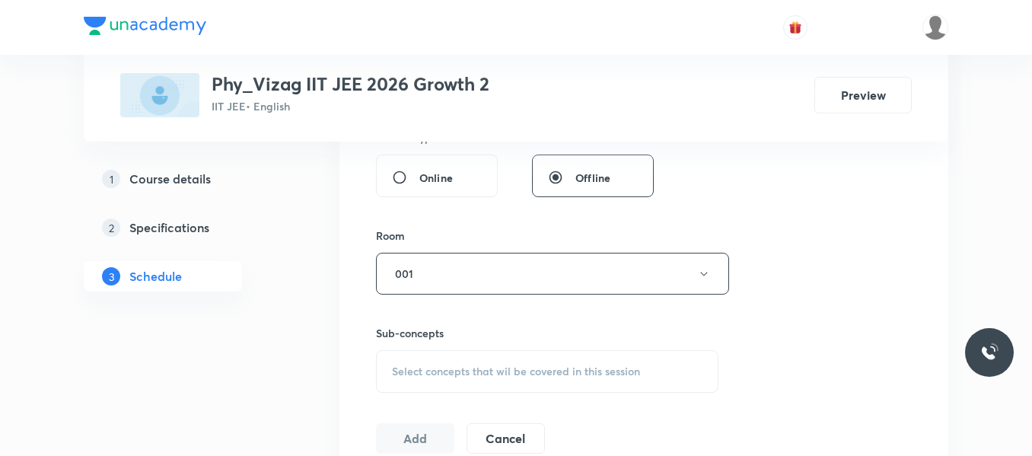
scroll to position [688, 0]
click at [429, 368] on span "Select concepts that wil be covered in this session" at bounding box center [516, 371] width 248 height 12
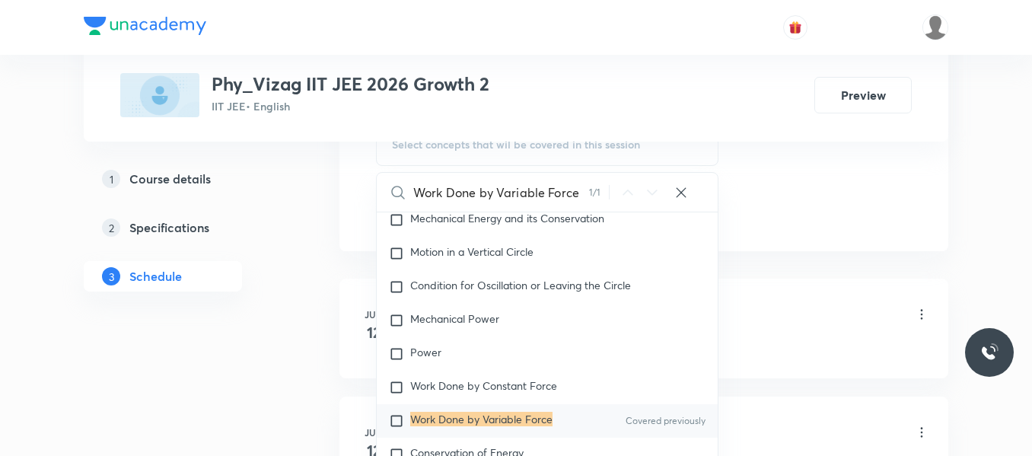
scroll to position [929, 0]
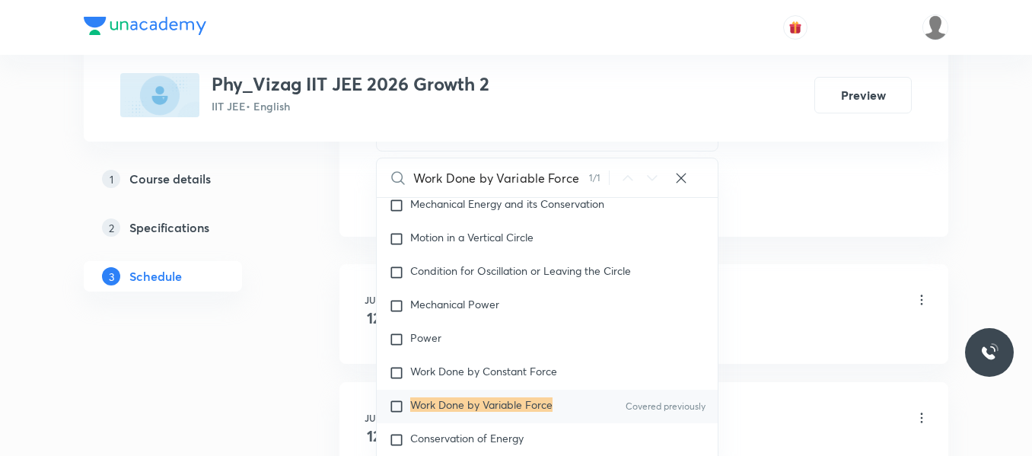
type input "Work Done by Variable Force"
click at [394, 399] on input "checkbox" at bounding box center [399, 406] width 21 height 15
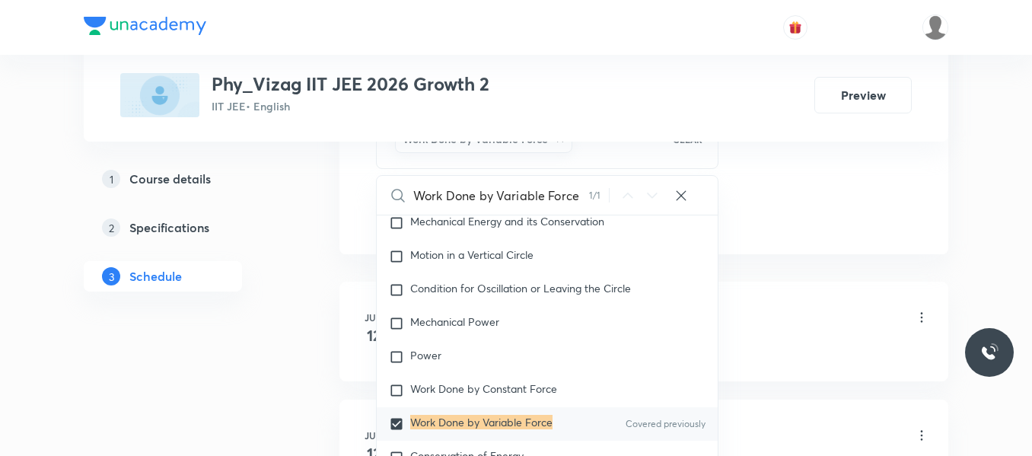
checkbox input "true"
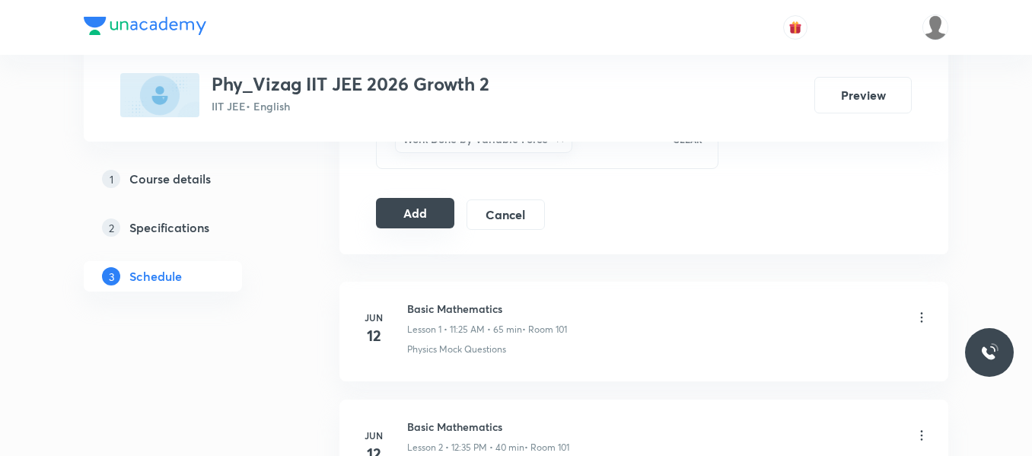
click at [441, 215] on button "Add" at bounding box center [415, 213] width 78 height 30
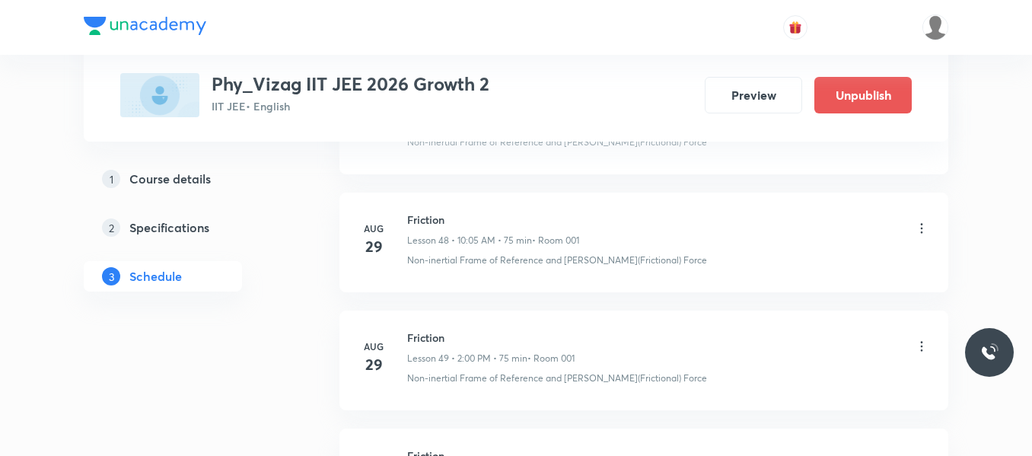
scroll to position [6200, 0]
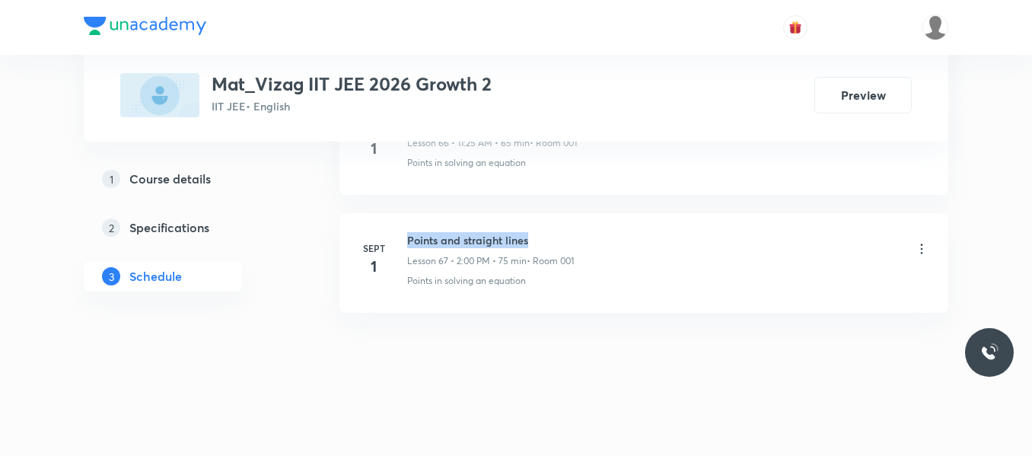
drag, startPoint x: 409, startPoint y: 237, endPoint x: 600, endPoint y: 244, distance: 191.2
click at [600, 244] on div "Points and straight lines Lesson 67 • 2:00 PM • 75 min • Room 001" at bounding box center [668, 250] width 522 height 36
copy h6 "Points and straight lines"
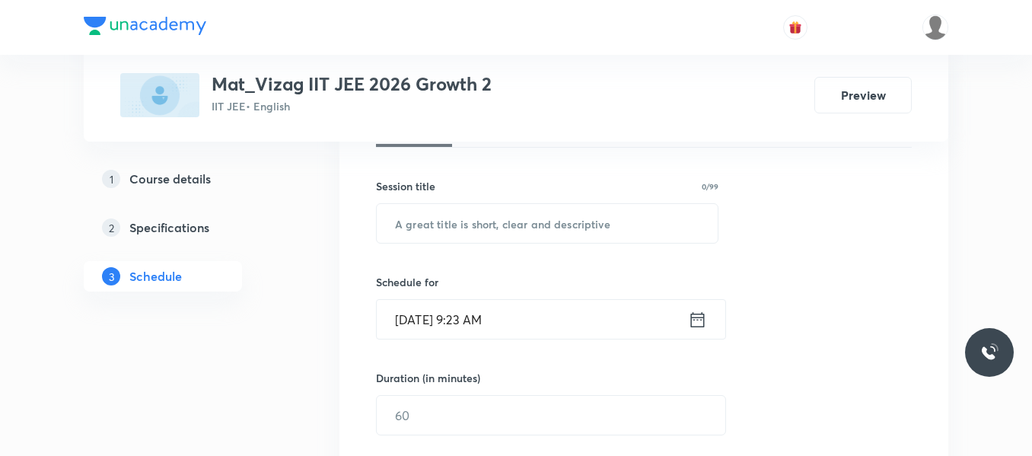
scroll to position [254, 0]
click at [476, 221] on input "text" at bounding box center [547, 222] width 341 height 39
paste input "Points and straight lines"
type input "Points and straight lines"
click at [700, 320] on icon at bounding box center [697, 318] width 19 height 21
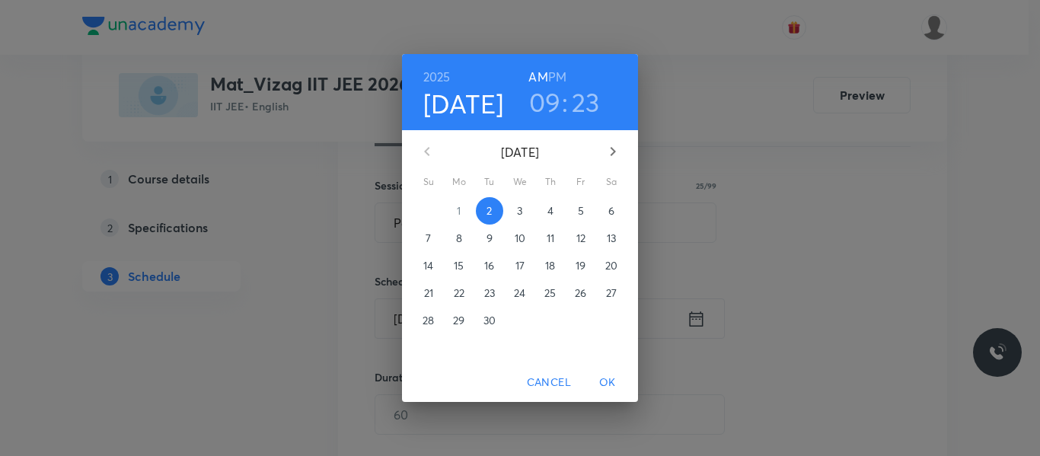
click at [547, 107] on h3 "09" at bounding box center [545, 102] width 32 height 32
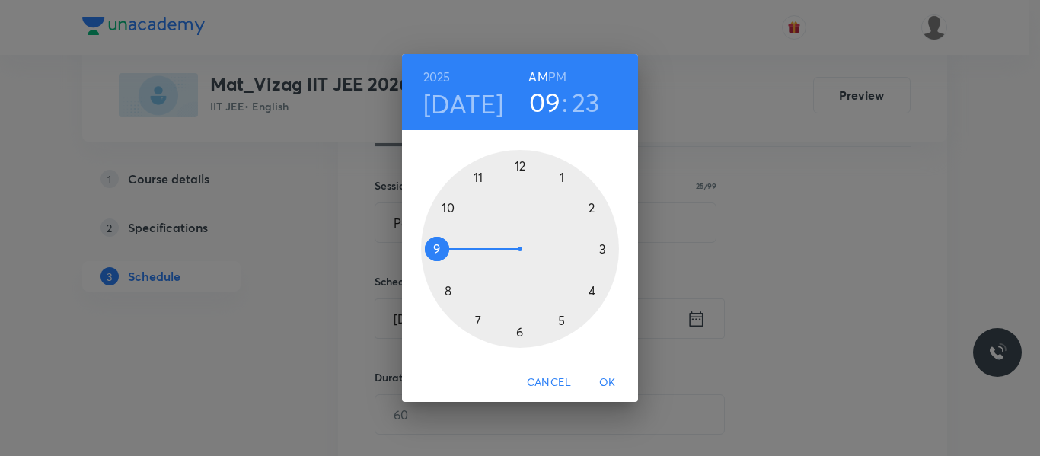
click at [477, 177] on div at bounding box center [520, 249] width 198 height 198
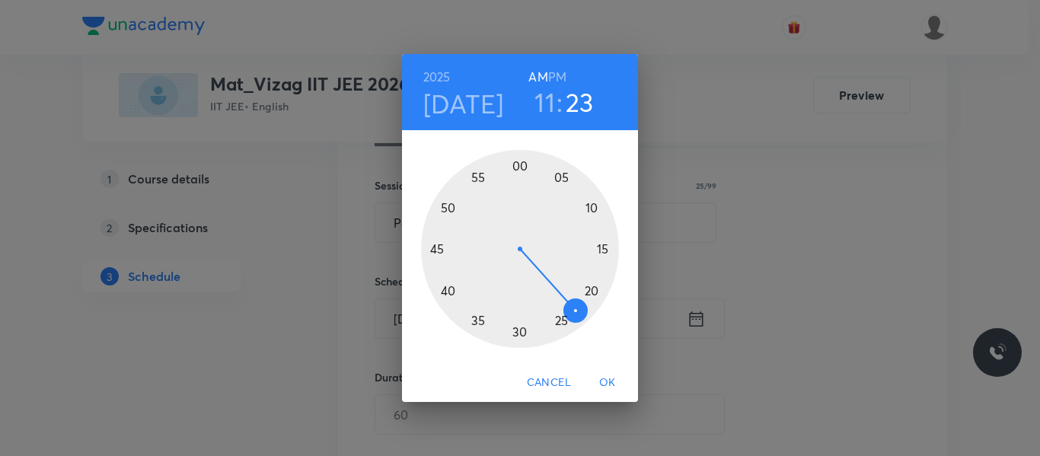
click at [563, 321] on div at bounding box center [520, 249] width 198 height 198
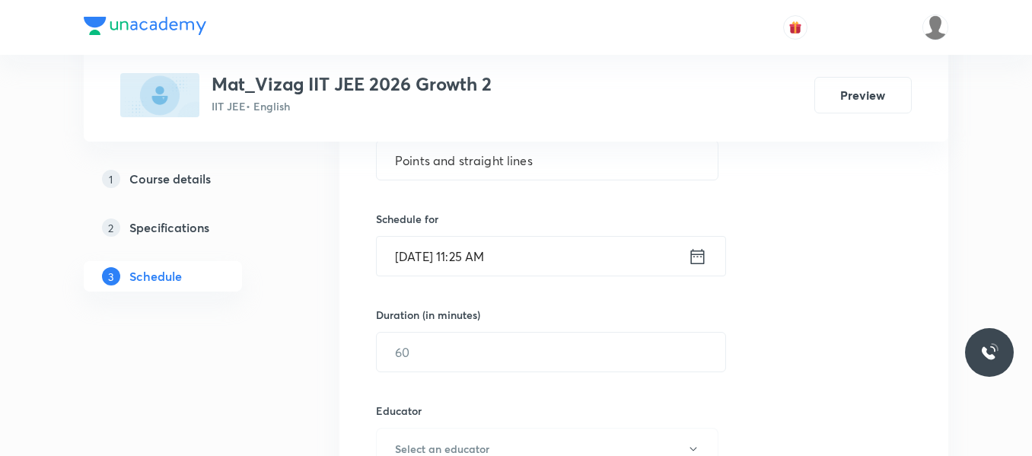
scroll to position [324, 0]
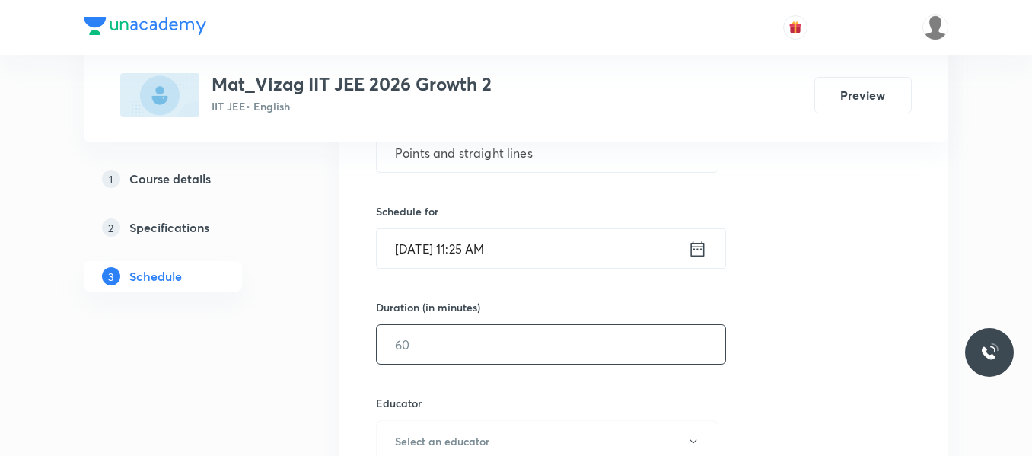
click at [506, 346] on input "text" at bounding box center [551, 344] width 349 height 39
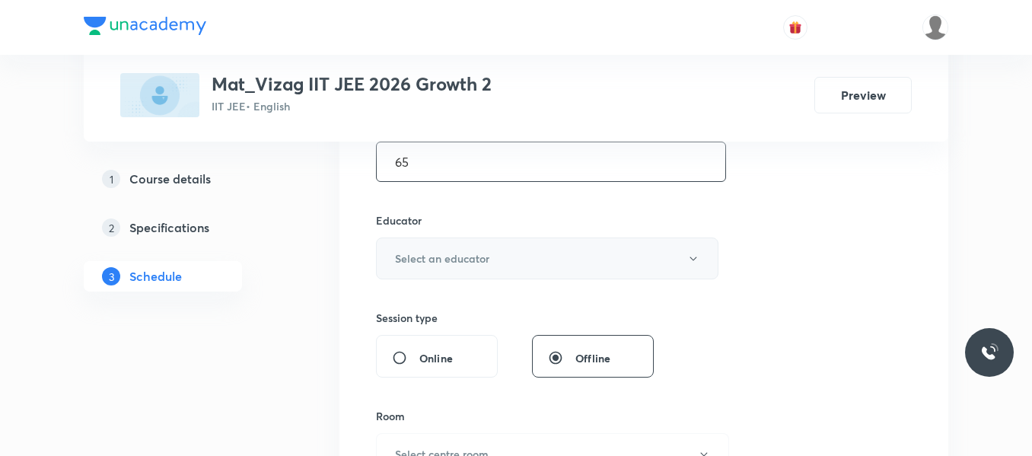
scroll to position [515, 0]
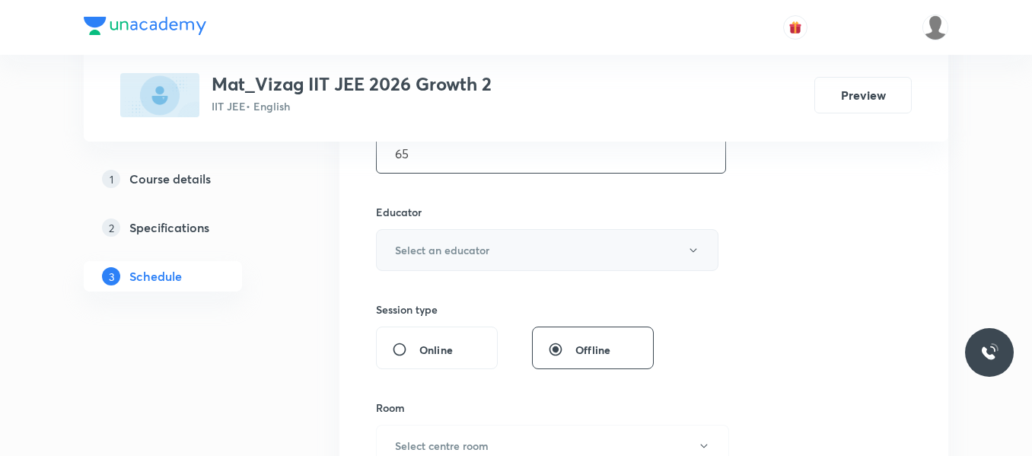
type input "65"
click at [486, 264] on button "Select an educator" at bounding box center [547, 250] width 343 height 42
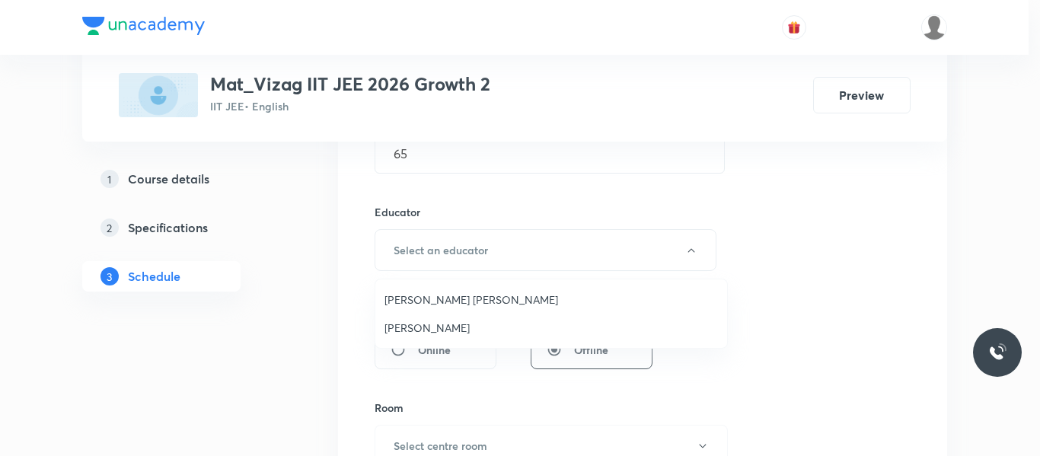
click at [441, 298] on span "[PERSON_NAME] [PERSON_NAME]" at bounding box center [550, 300] width 333 height 16
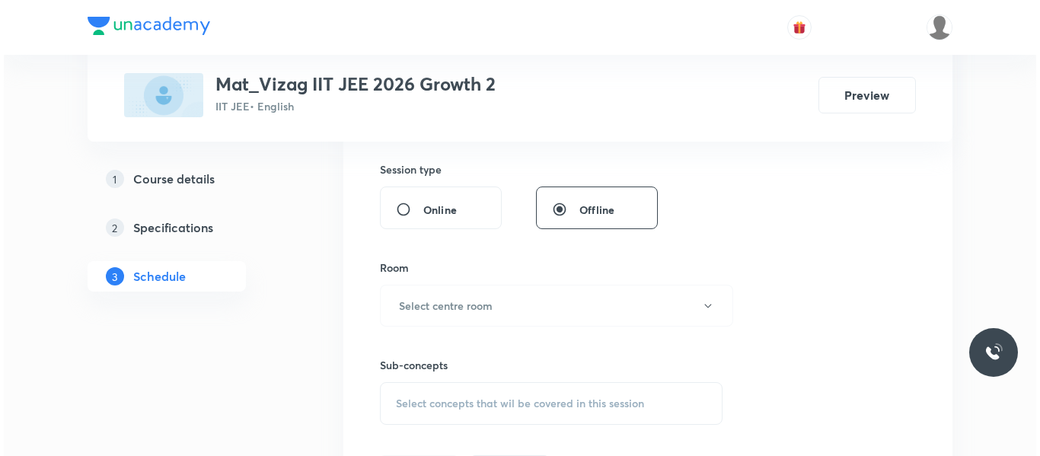
scroll to position [656, 0]
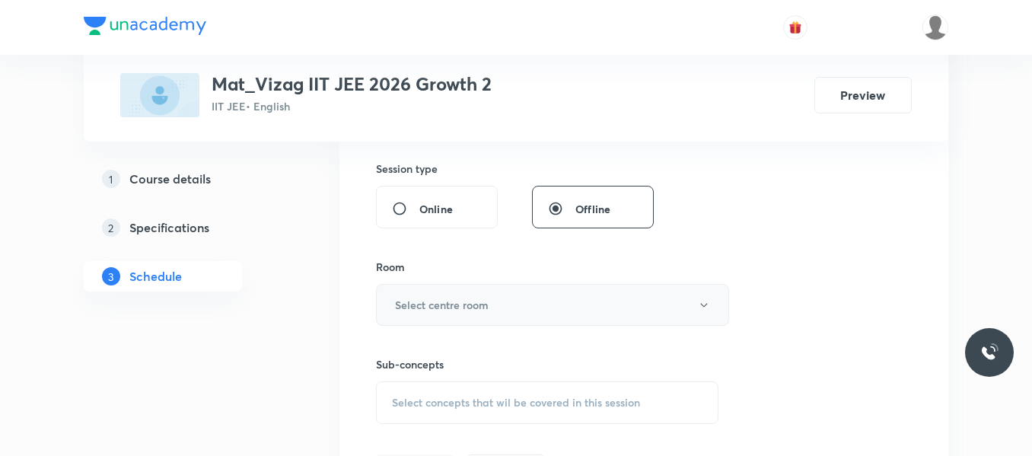
click at [437, 307] on h6 "Select centre room" at bounding box center [442, 305] width 94 height 16
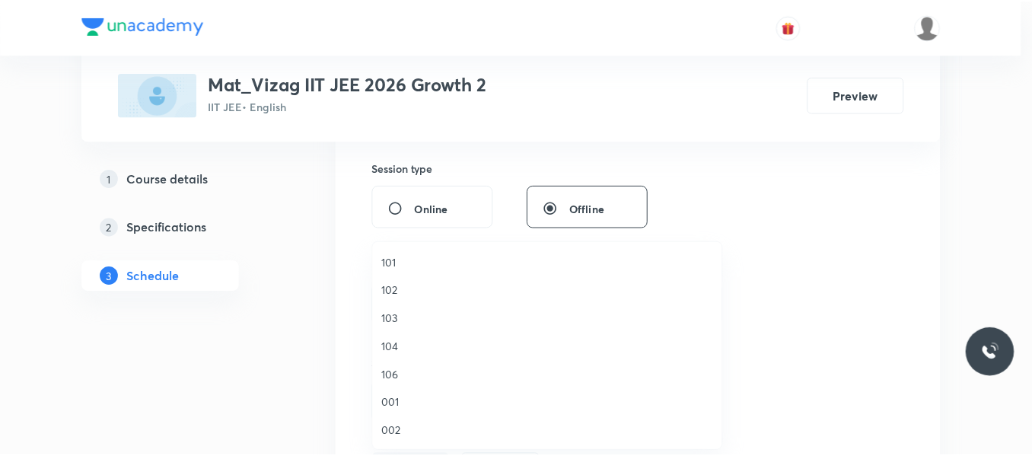
scroll to position [46, 0]
click at [389, 356] on span "001" at bounding box center [550, 357] width 333 height 16
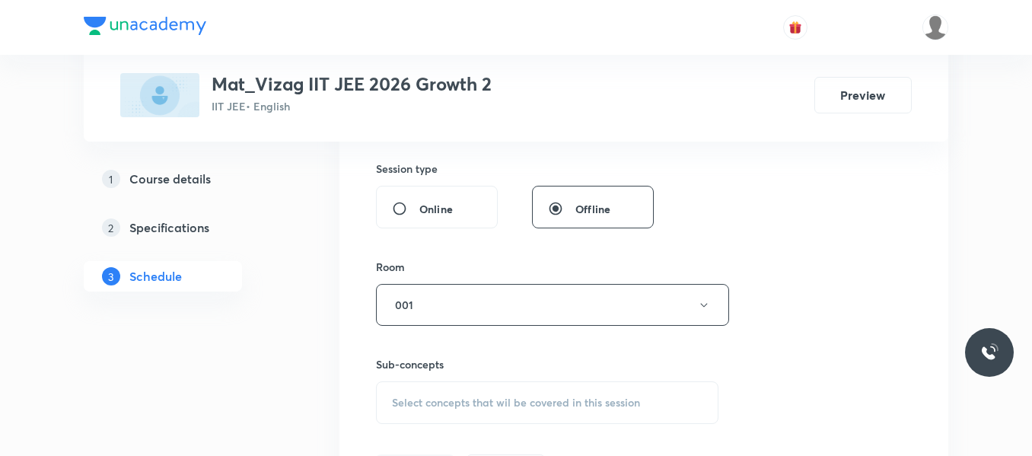
scroll to position [739, 0]
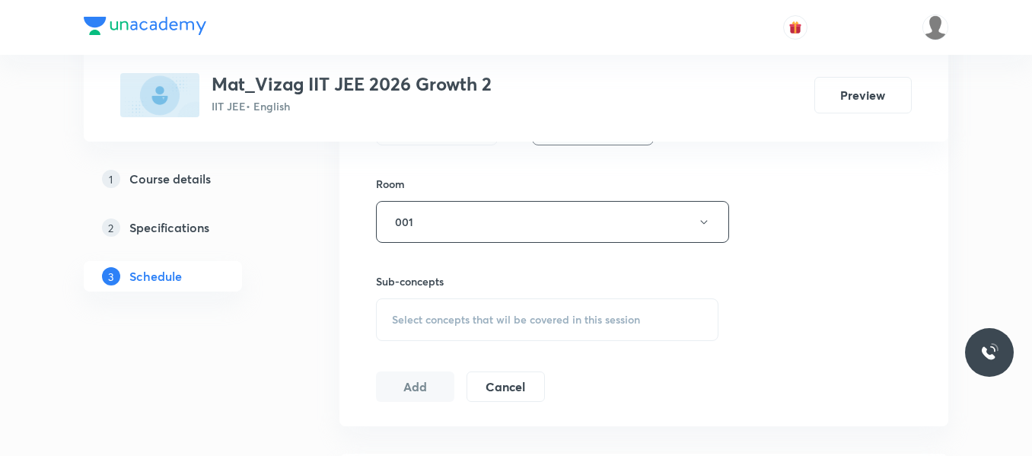
click at [418, 331] on div "Select concepts that wil be covered in this session" at bounding box center [547, 319] width 343 height 43
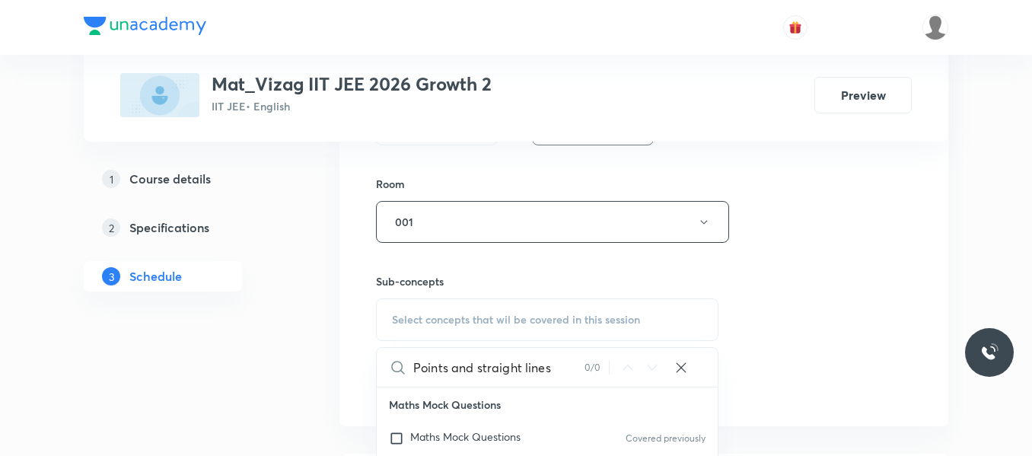
scroll to position [788, 0]
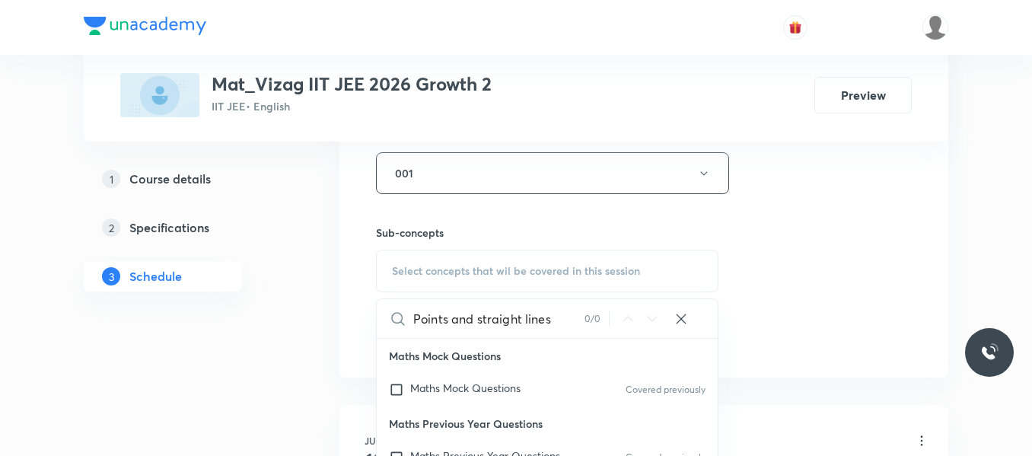
drag, startPoint x: 454, startPoint y: 319, endPoint x: 572, endPoint y: 308, distance: 118.5
click at [572, 308] on input "Points and straight lines" at bounding box center [498, 318] width 171 height 39
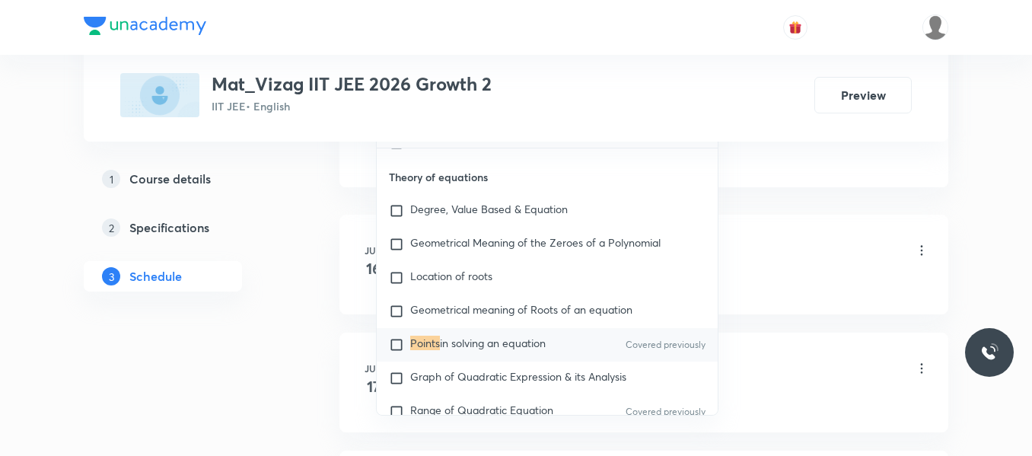
scroll to position [979, 0]
type input "Points"
click at [395, 343] on input "checkbox" at bounding box center [399, 343] width 21 height 15
checkbox input "true"
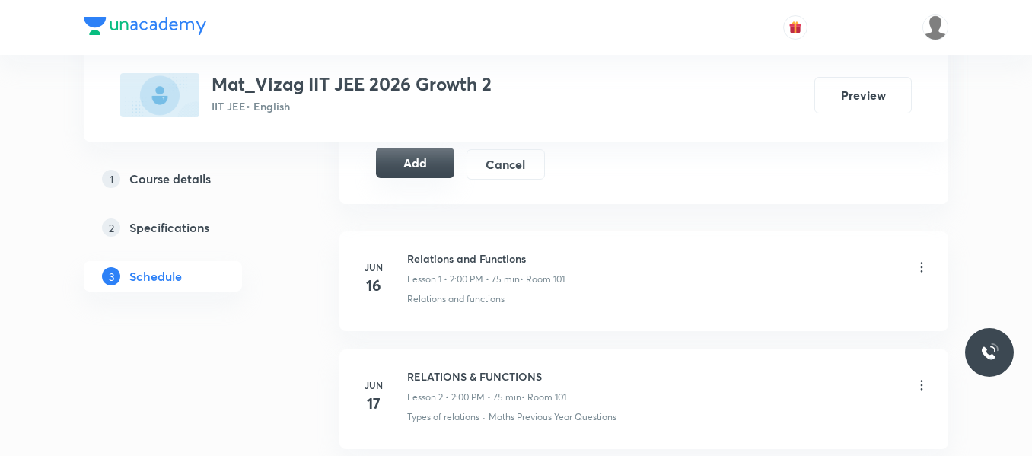
click at [441, 164] on button "Add" at bounding box center [415, 163] width 78 height 30
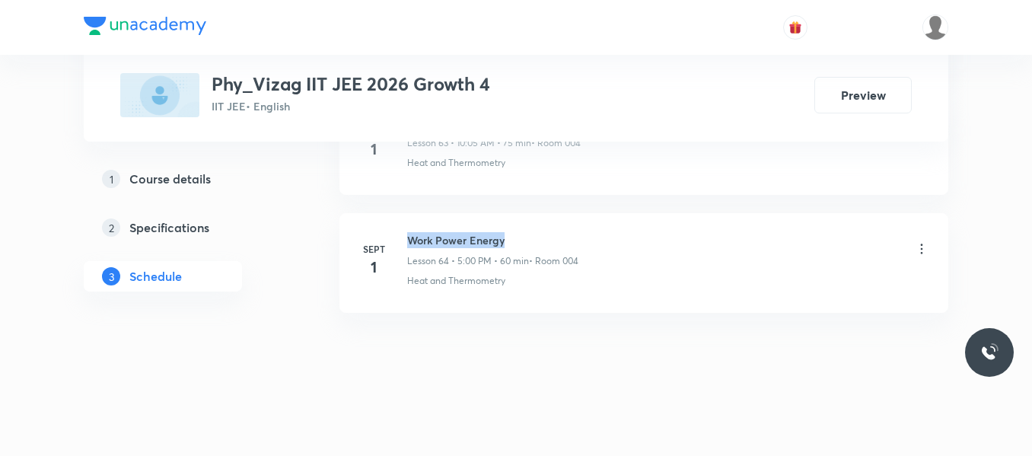
drag, startPoint x: 409, startPoint y: 241, endPoint x: 530, endPoint y: 244, distance: 121.1
click at [530, 244] on h6 "Work Power Energy" at bounding box center [492, 240] width 171 height 16
copy h6 "Work Power Energy"
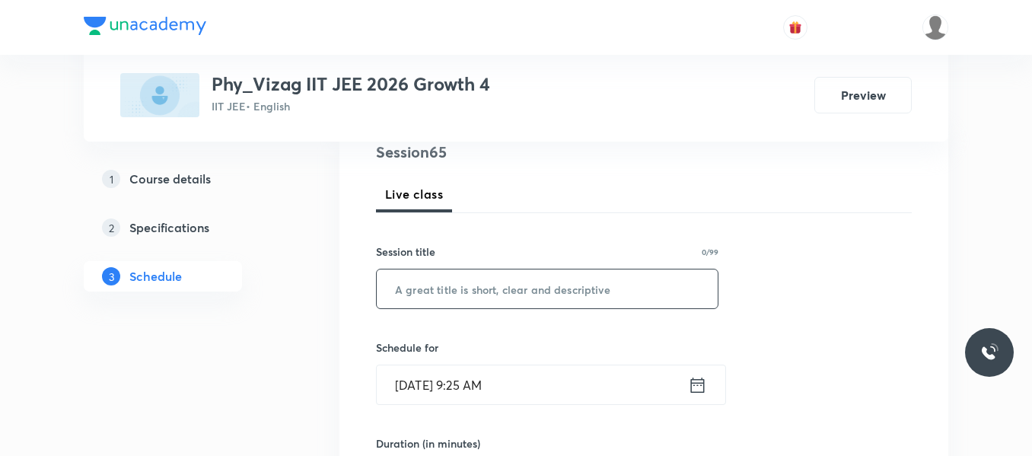
scroll to position [189, 0]
click at [451, 292] on input "text" at bounding box center [547, 288] width 341 height 39
paste input "Work Power Energy"
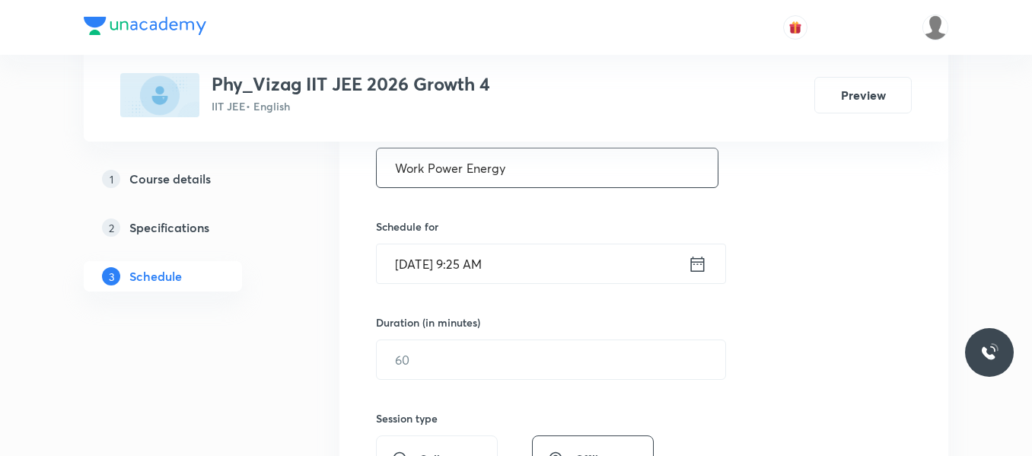
scroll to position [311, 0]
type input "Work Power Energy"
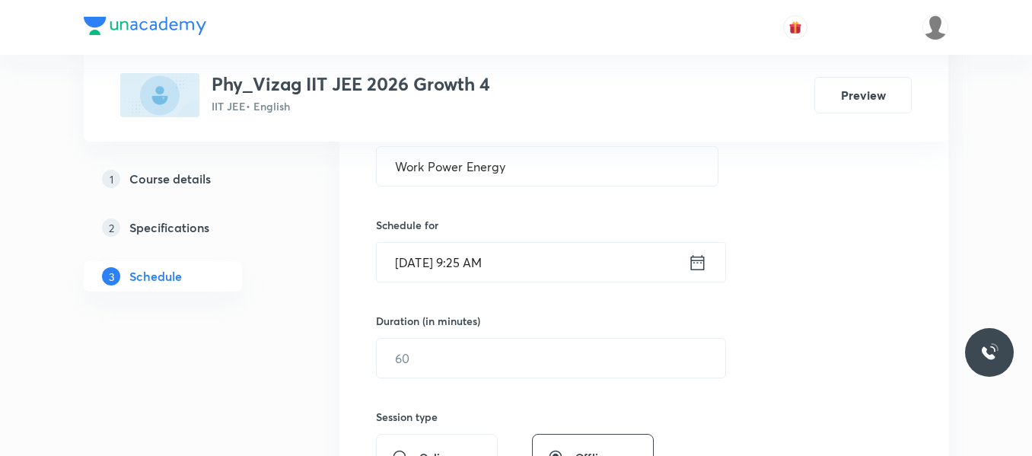
click at [690, 263] on icon at bounding box center [697, 262] width 19 height 21
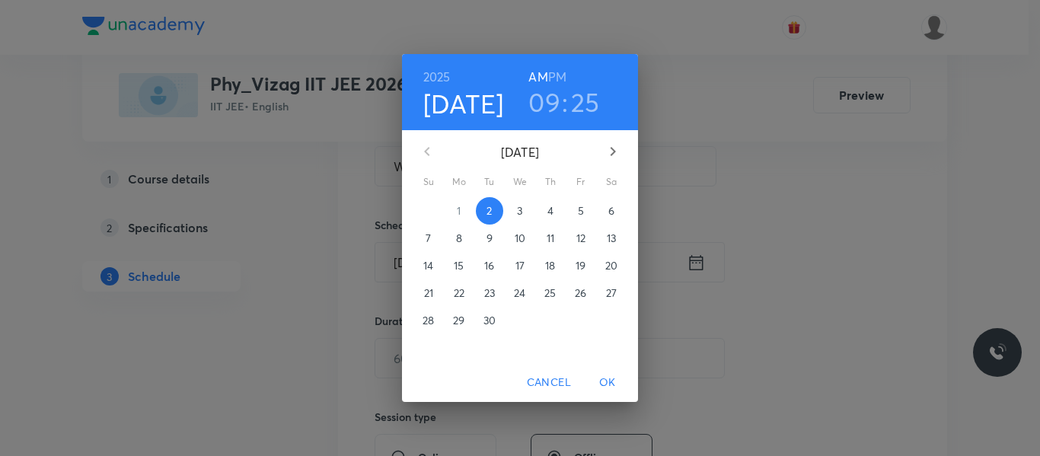
click at [547, 103] on h3 "09" at bounding box center [544, 102] width 32 height 32
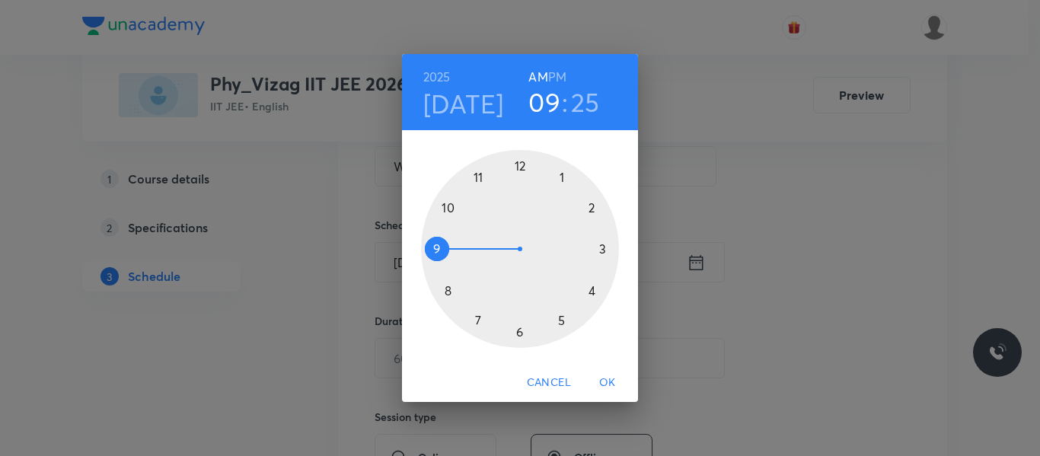
click at [449, 209] on div at bounding box center [520, 249] width 198 height 198
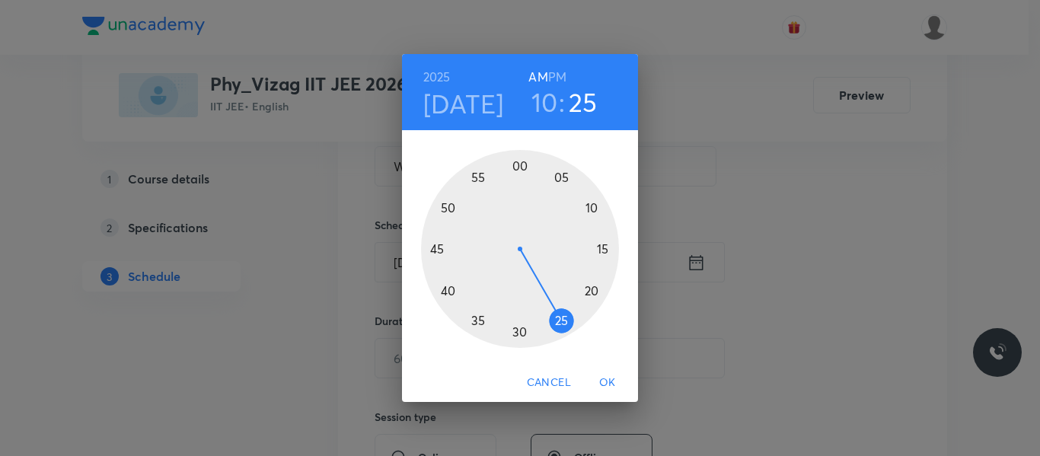
click at [563, 180] on div at bounding box center [520, 249] width 198 height 198
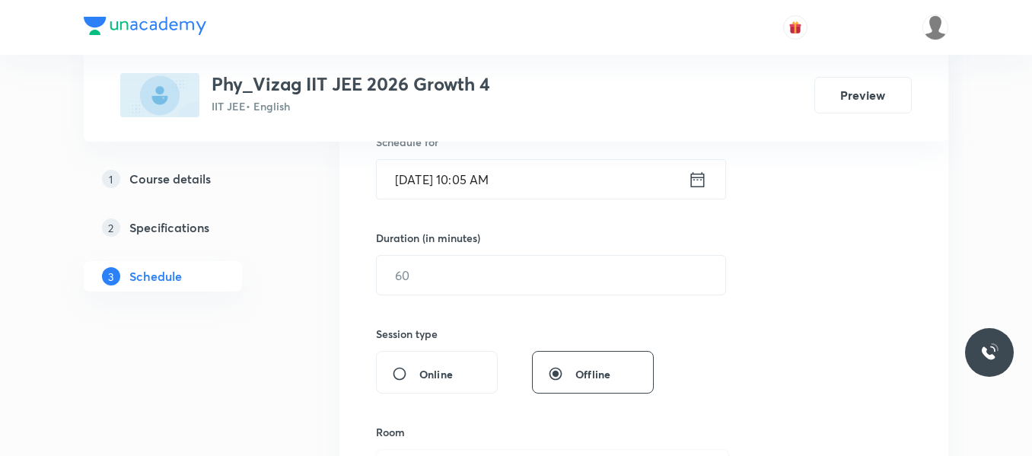
scroll to position [399, 0]
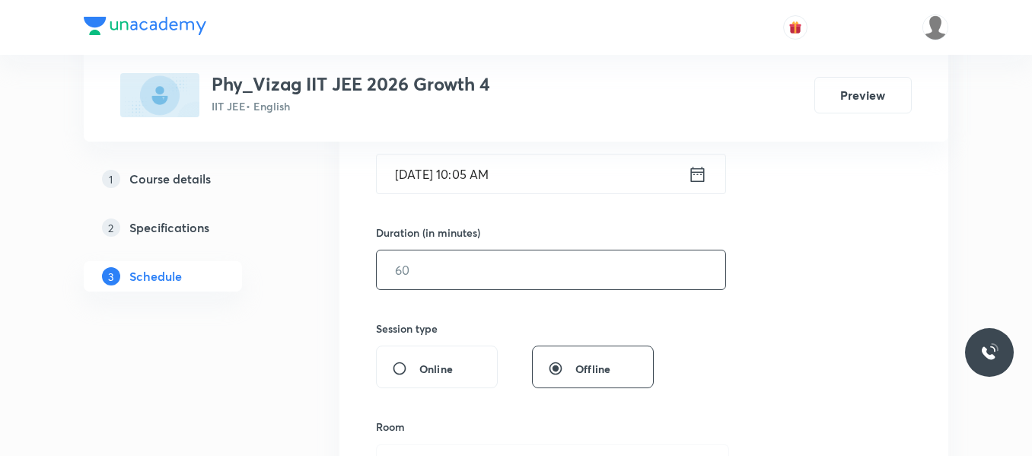
click at [503, 269] on input "text" at bounding box center [551, 269] width 349 height 39
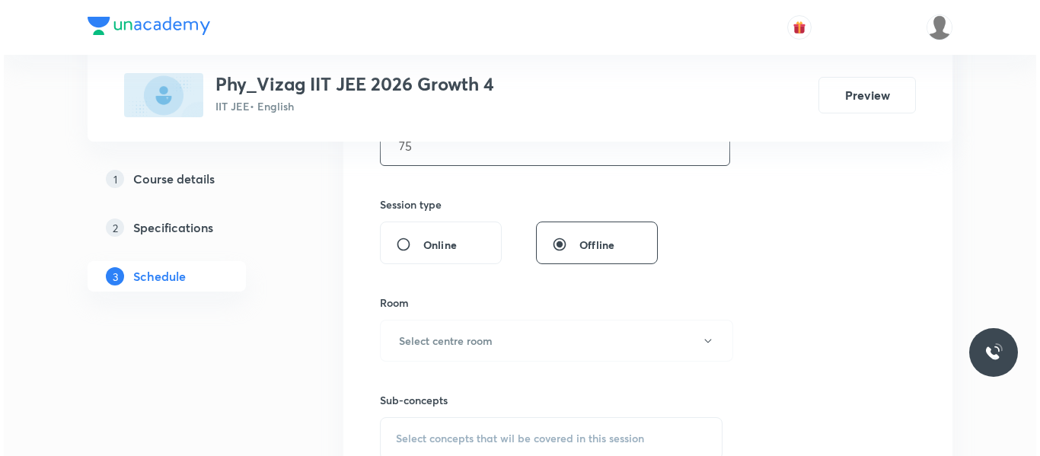
scroll to position [526, 0]
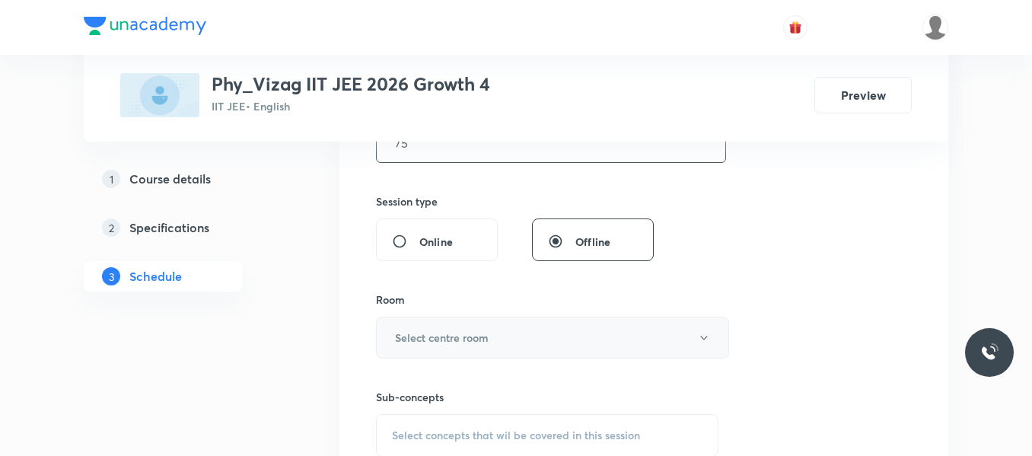
type input "75"
click at [470, 337] on h6 "Select centre room" at bounding box center [442, 338] width 94 height 16
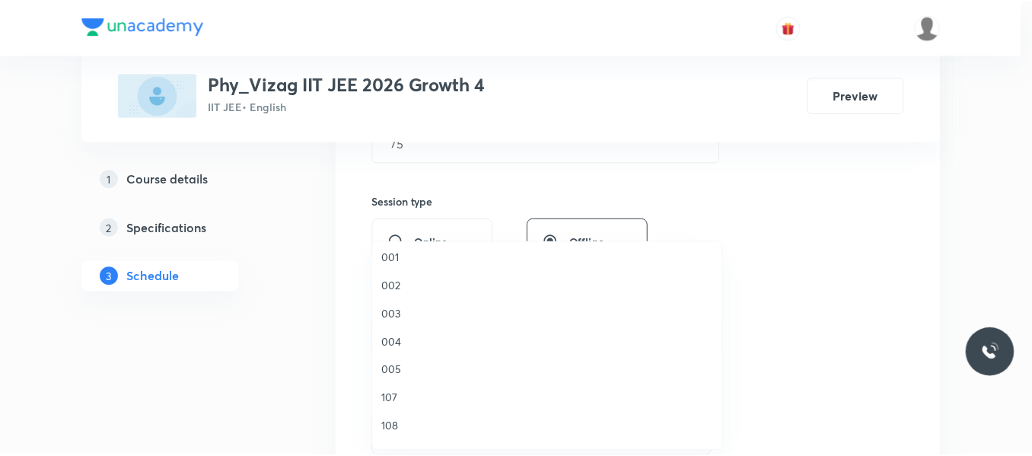
scroll to position [146, 0]
click at [391, 342] on span "004" at bounding box center [550, 341] width 333 height 16
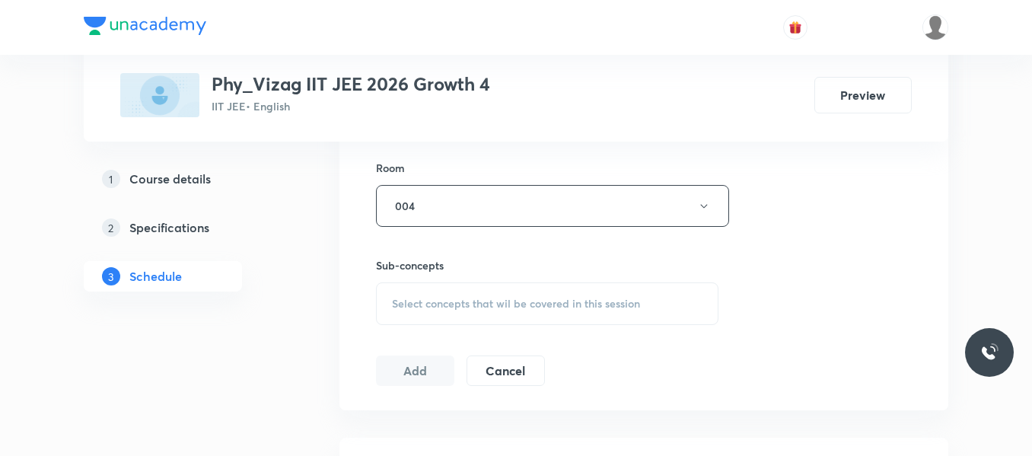
scroll to position [658, 0]
click at [448, 300] on span "Select concepts that wil be covered in this session" at bounding box center [516, 303] width 248 height 12
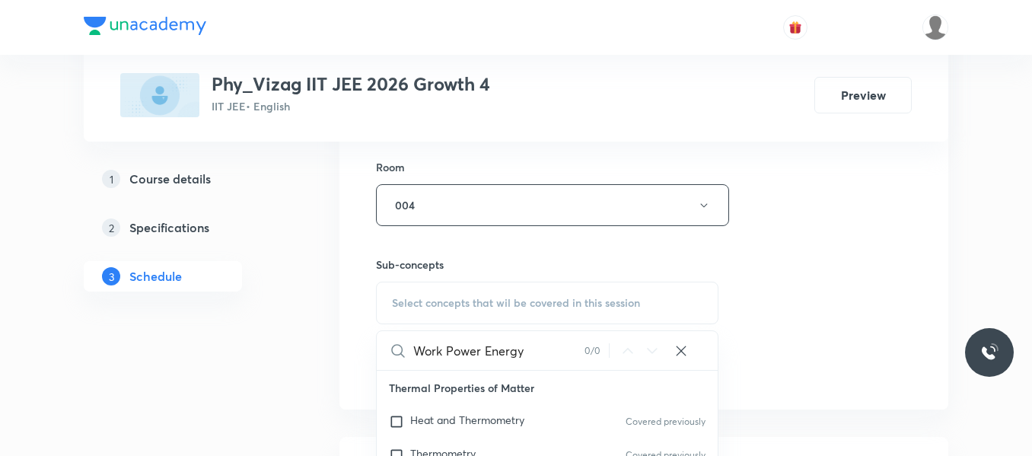
type input "Work Power Energy"
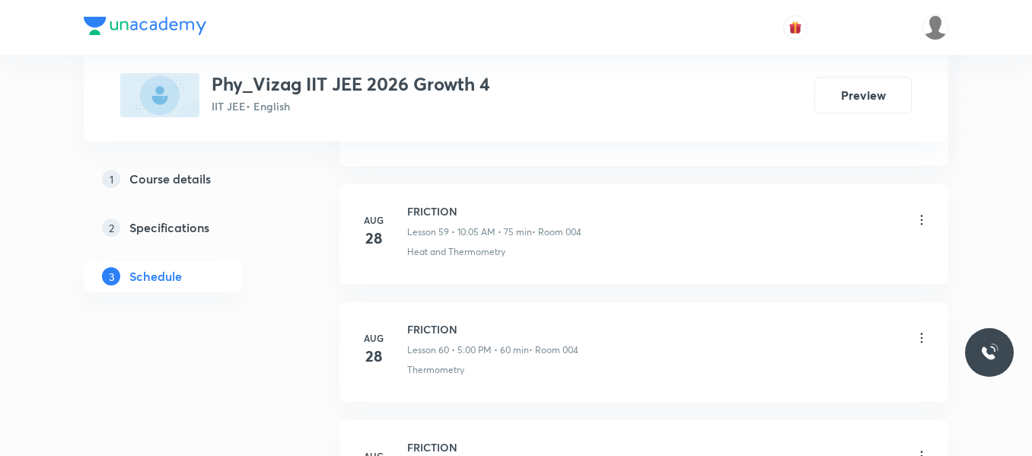
scroll to position [8316, 0]
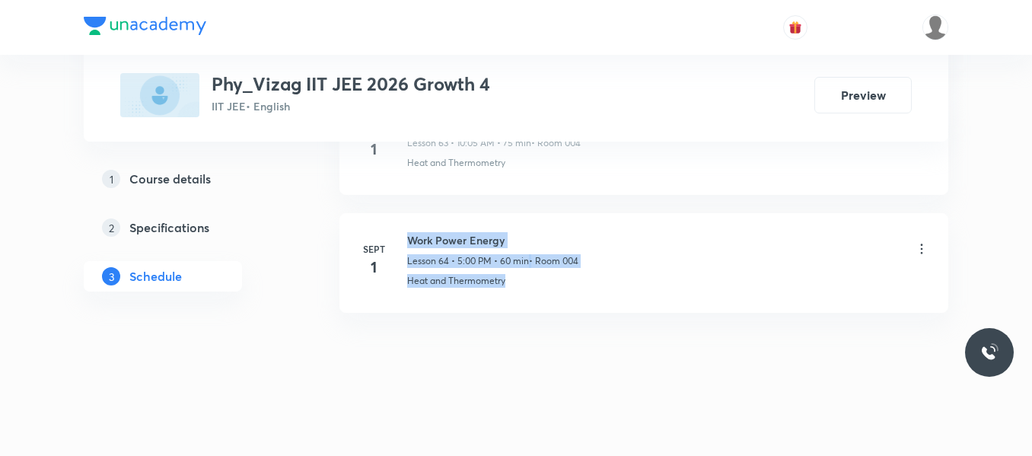
drag, startPoint x: 403, startPoint y: 279, endPoint x: 535, endPoint y: 289, distance: 132.8
click at [535, 289] on li "[DATE] Work Power Energy Lesson 64 • 5:00 PM • 60 min • Room 004 Heat and Therm…" at bounding box center [644, 263] width 609 height 100
click at [510, 281] on div "Heat and Thermometry" at bounding box center [668, 281] width 522 height 14
drag, startPoint x: 510, startPoint y: 281, endPoint x: 407, endPoint y: 289, distance: 103.1
click at [407, 289] on li "[DATE] Work Power Energy Lesson 64 • 5:00 PM • 60 min • Room 004 Heat and Therm…" at bounding box center [644, 263] width 609 height 100
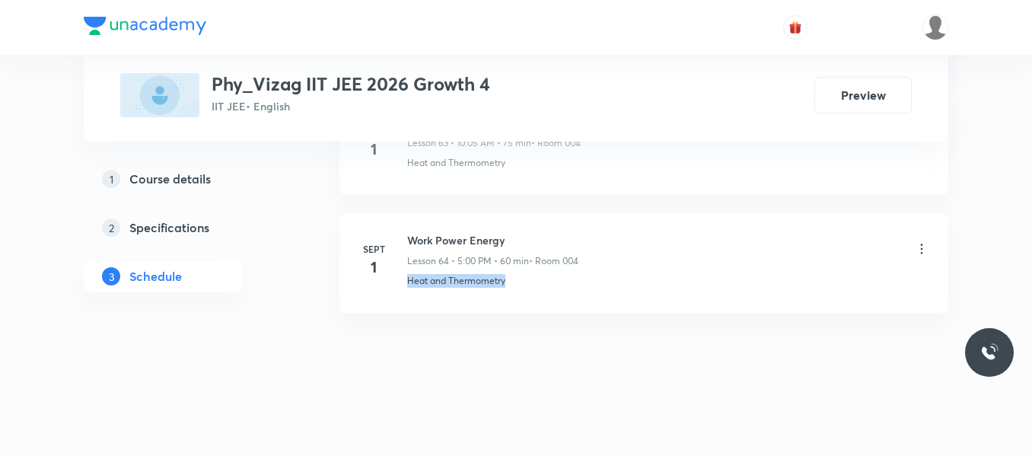
copy p "Heat and Thermometry"
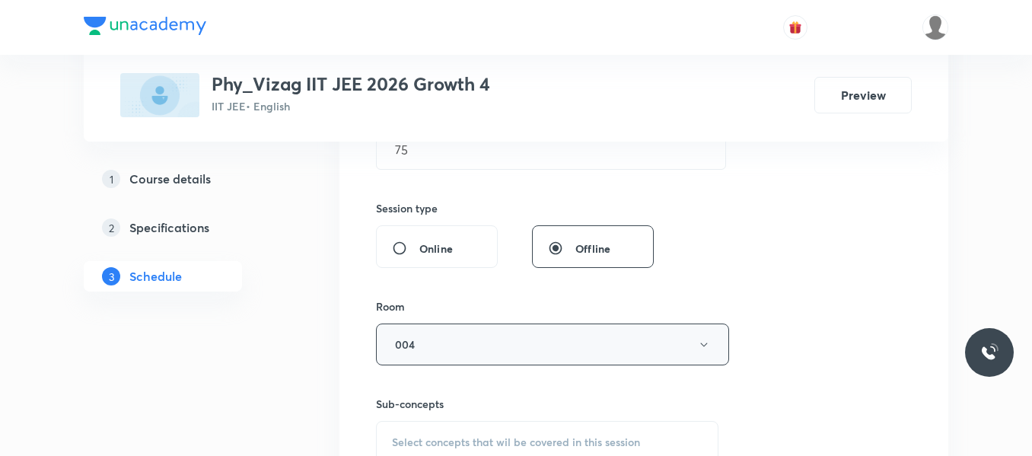
scroll to position [598, 0]
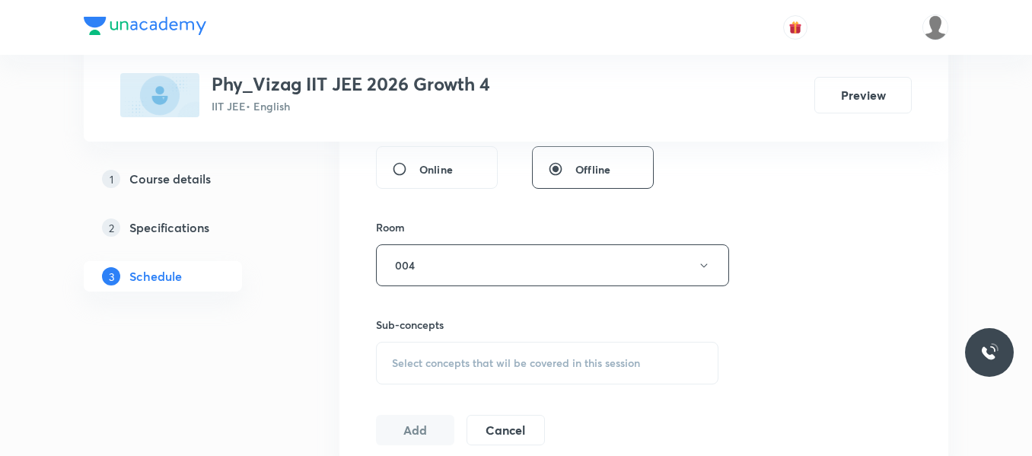
click at [394, 360] on span "Select concepts that wil be covered in this session" at bounding box center [516, 363] width 248 height 12
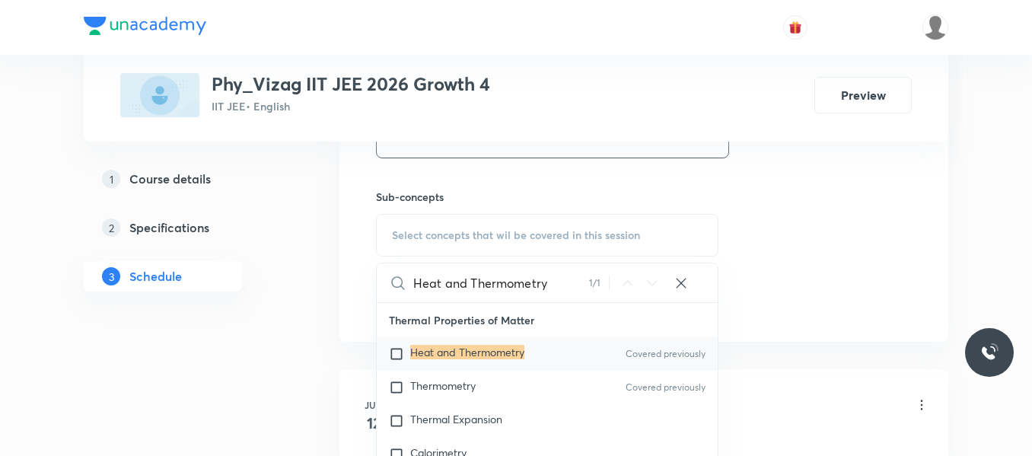
scroll to position [727, 0]
type input "Heat and Thermometry"
click at [395, 390] on input "checkbox" at bounding box center [399, 386] width 21 height 15
checkbox input "true"
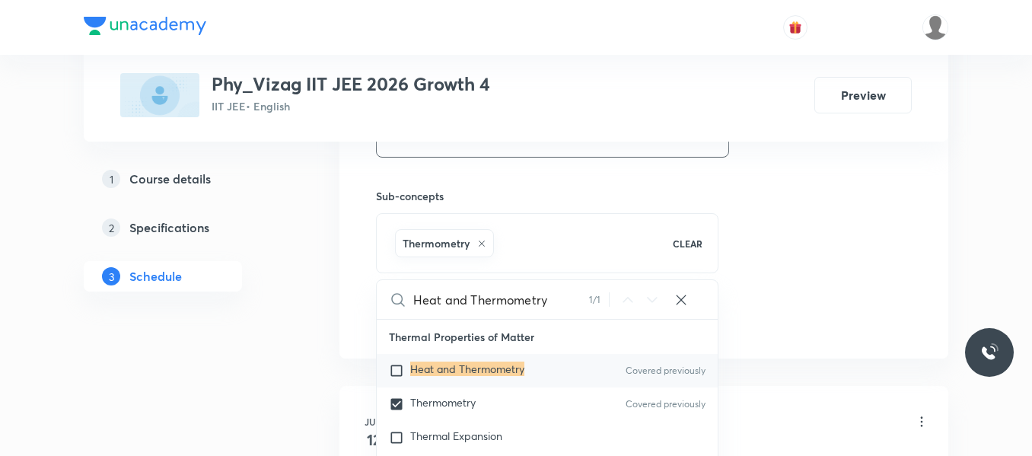
drag, startPoint x: 266, startPoint y: 391, endPoint x: 259, endPoint y: 384, distance: 10.2
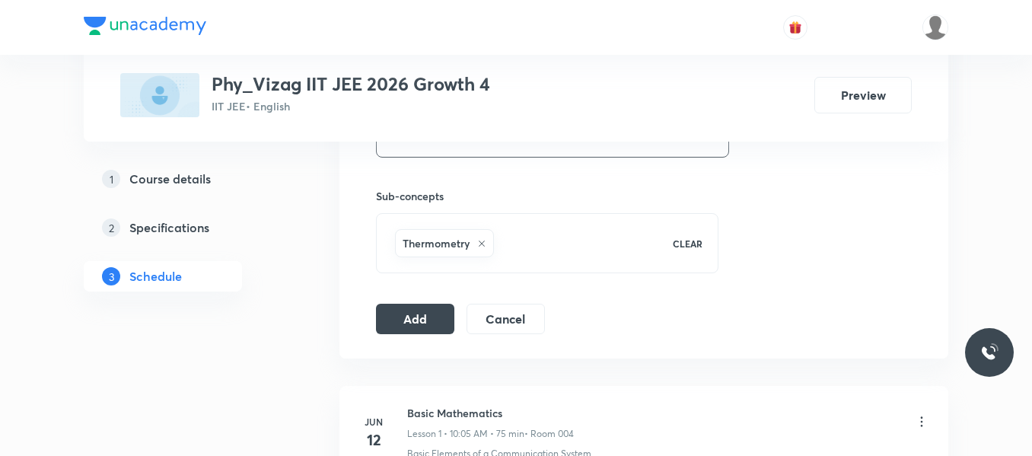
click at [407, 328] on button "Add" at bounding box center [415, 317] width 78 height 30
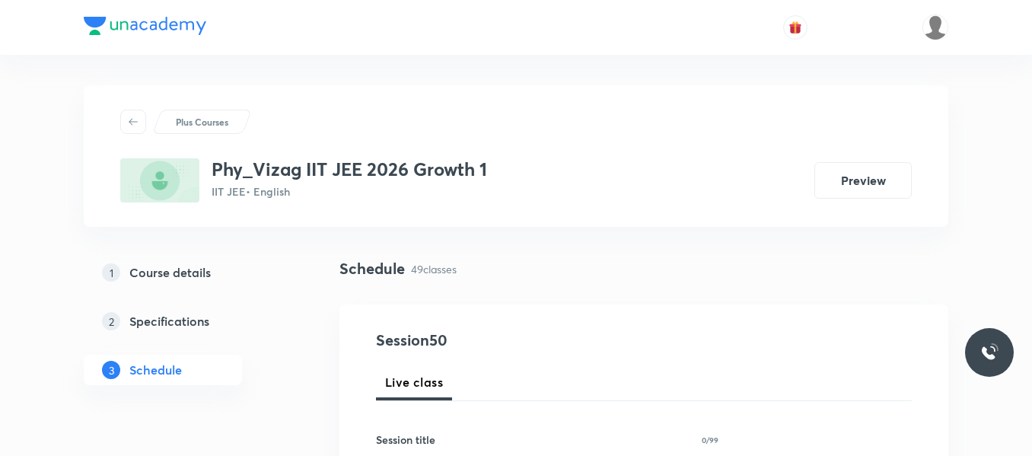
click at [288, 377] on div "1 Course details 2 Specifications 3 Schedule" at bounding box center [187, 330] width 207 height 146
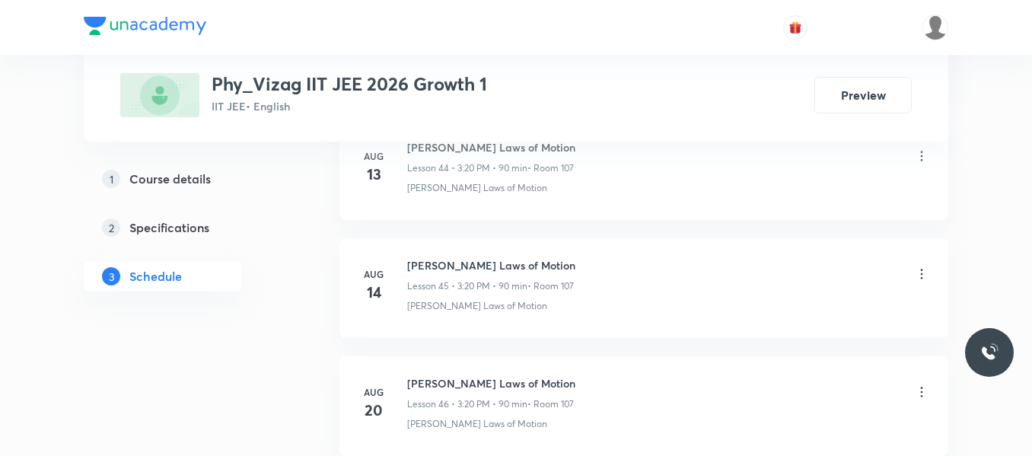
scroll to position [6644, 0]
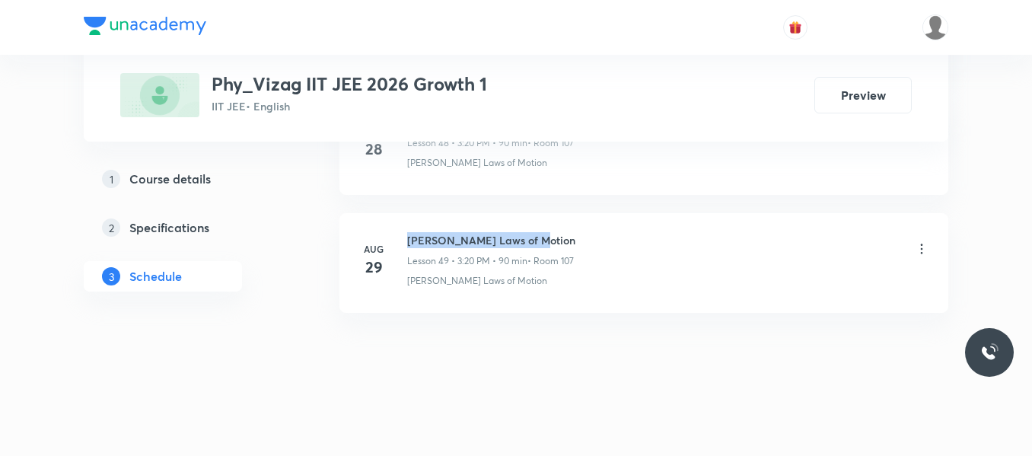
drag, startPoint x: 408, startPoint y: 240, endPoint x: 570, endPoint y: 226, distance: 162.7
click at [570, 226] on li "[DATE] [PERSON_NAME] Laws of Motion Lesson 49 • 3:20 PM • 90 min • Room 107 [PE…" at bounding box center [644, 263] width 609 height 100
copy h6 "[PERSON_NAME] Laws of Motion"
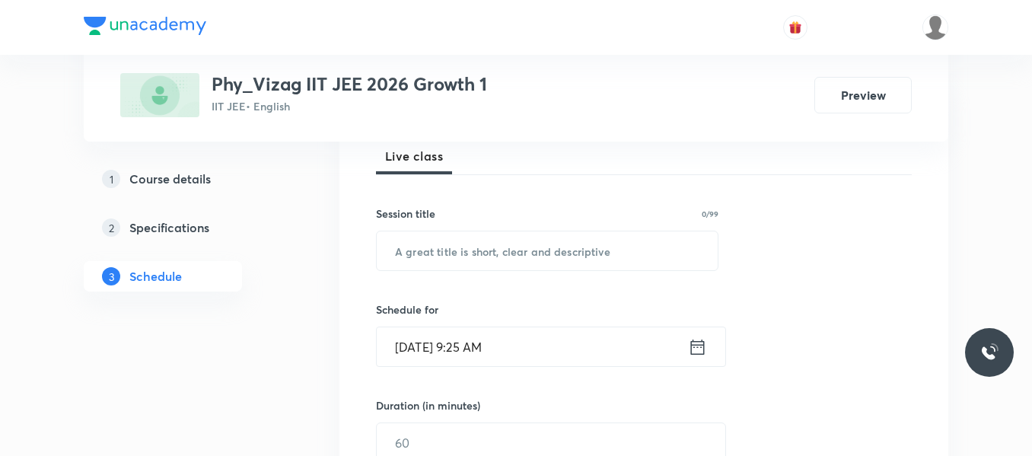
scroll to position [230, 0]
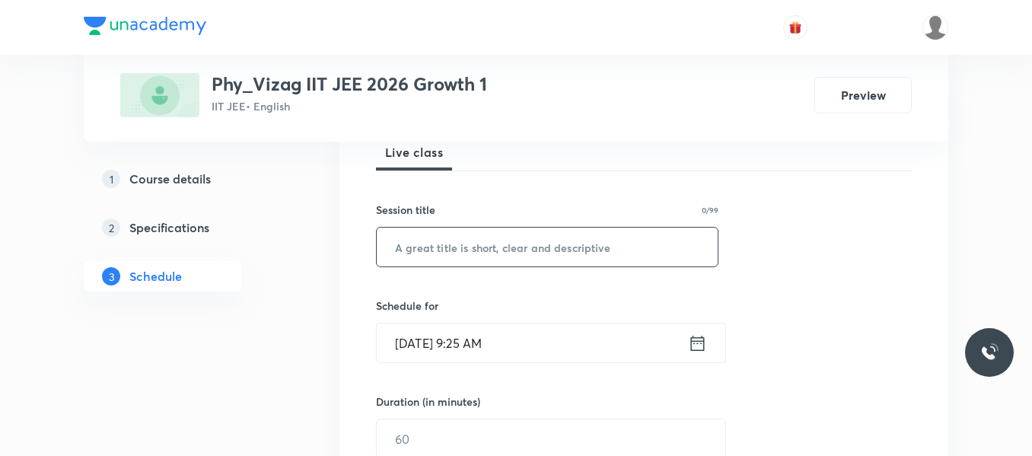
click at [457, 251] on input "text" at bounding box center [547, 247] width 341 height 39
paste input "[PERSON_NAME] Laws of Motion"
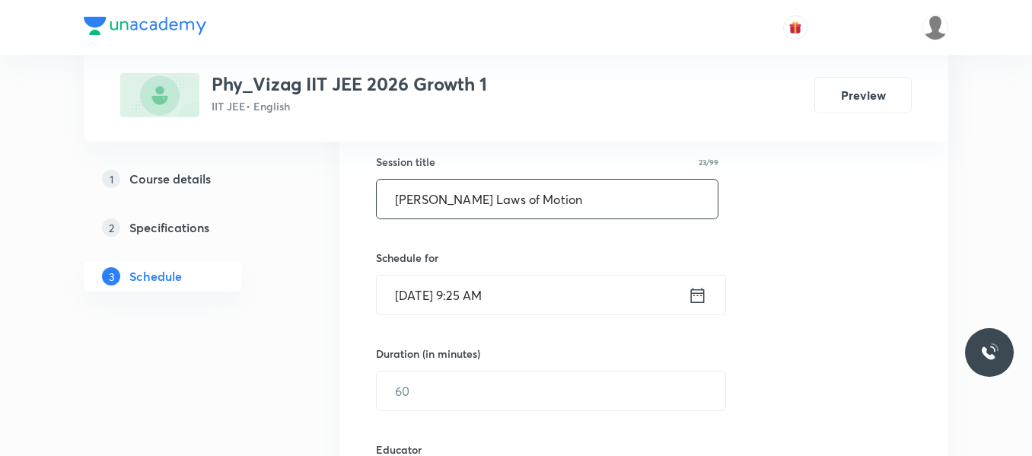
scroll to position [288, 0]
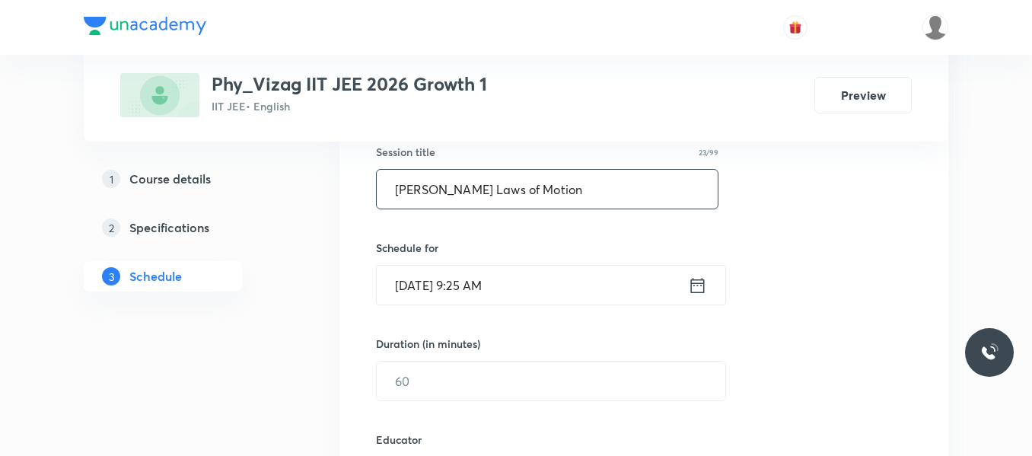
type input "[PERSON_NAME] Laws of Motion"
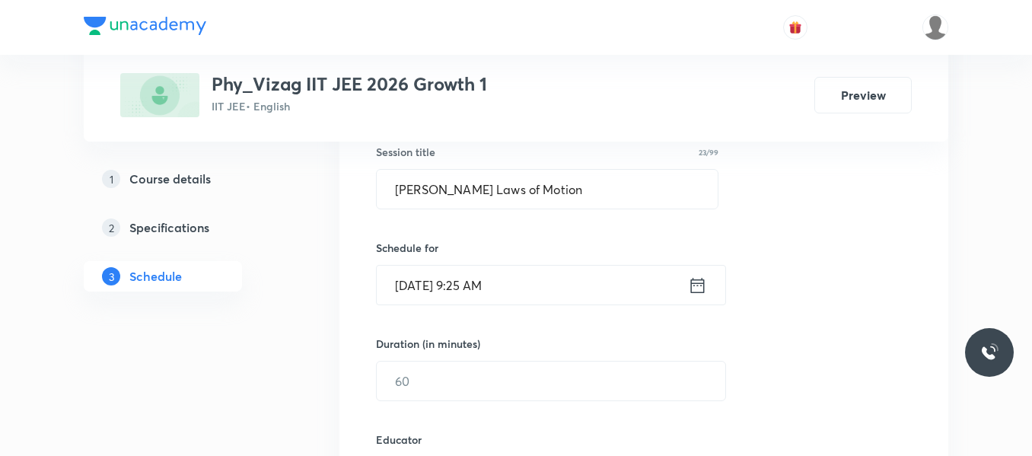
click at [694, 285] on icon at bounding box center [698, 284] width 14 height 15
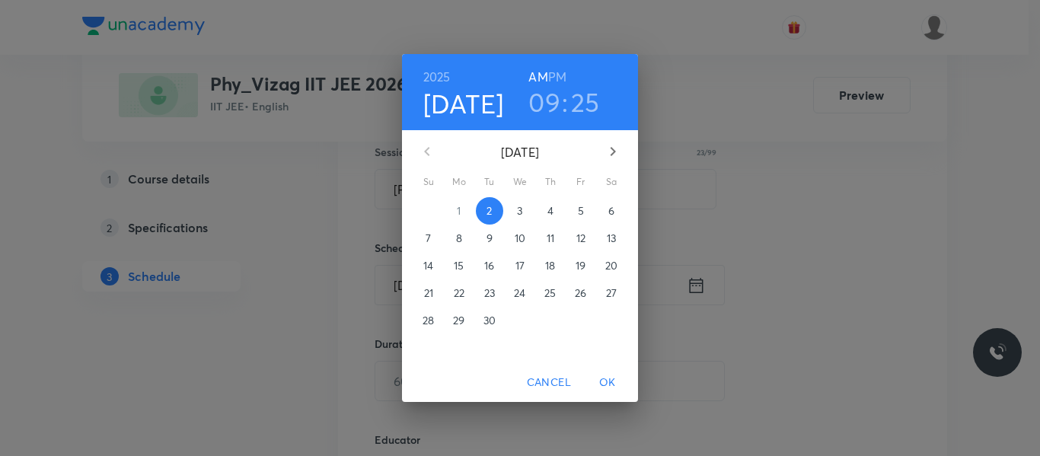
click at [548, 103] on h3 "09" at bounding box center [544, 102] width 32 height 32
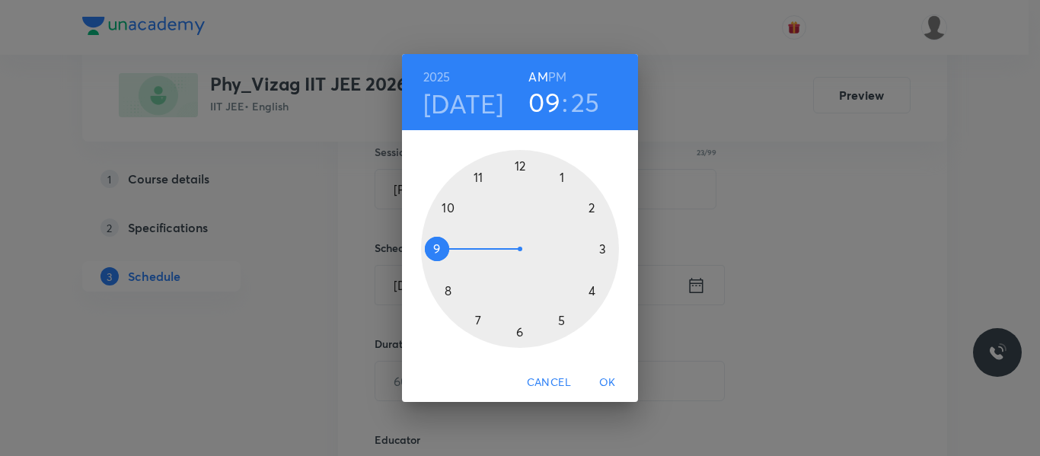
click at [478, 177] on div at bounding box center [520, 249] width 198 height 198
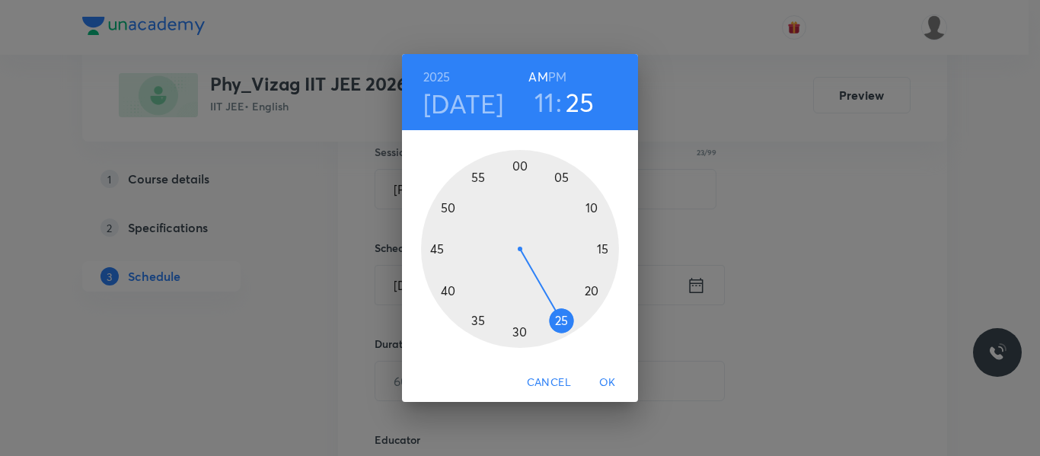
click at [611, 381] on span "OK" at bounding box center [607, 382] width 37 height 19
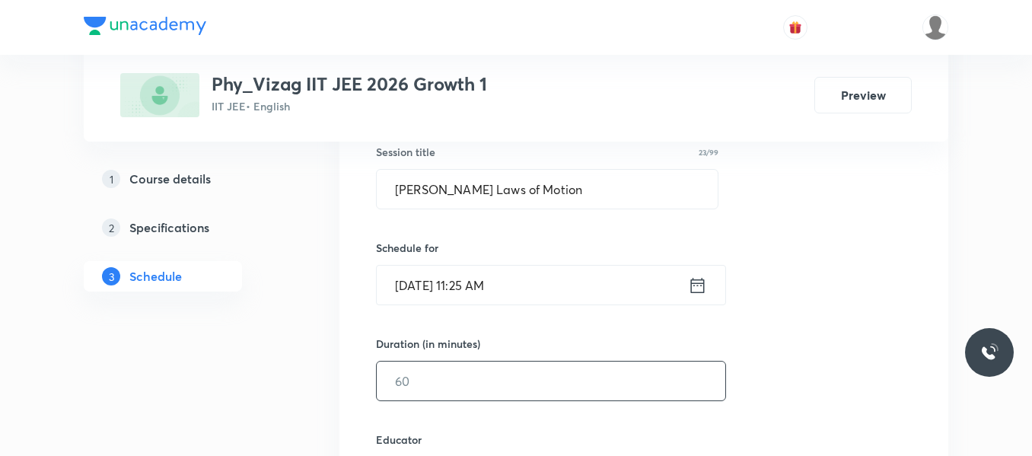
click at [482, 374] on input "text" at bounding box center [551, 381] width 349 height 39
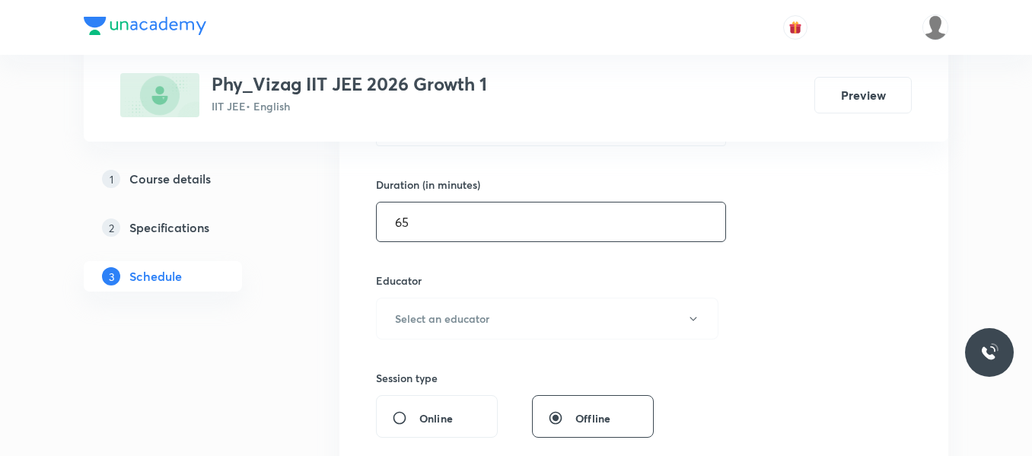
scroll to position [454, 0]
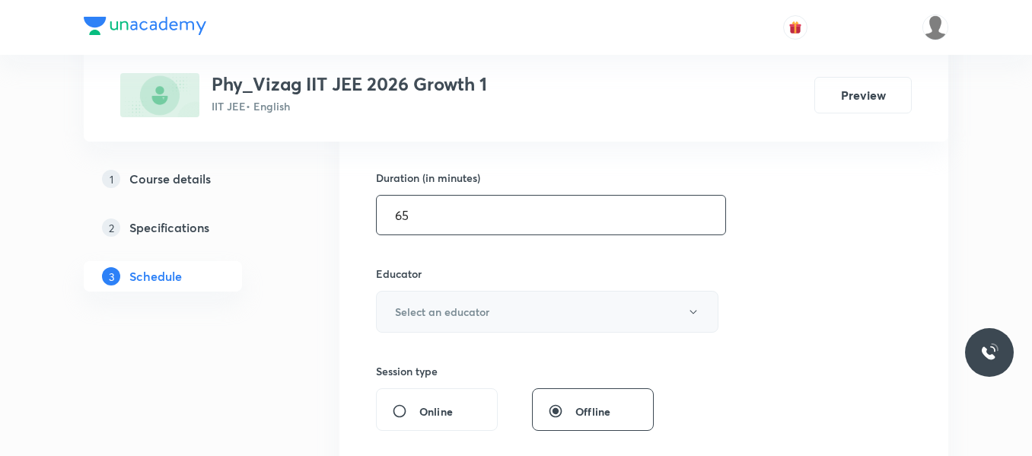
type input "65"
click at [455, 317] on h6 "Select an educator" at bounding box center [442, 312] width 94 height 16
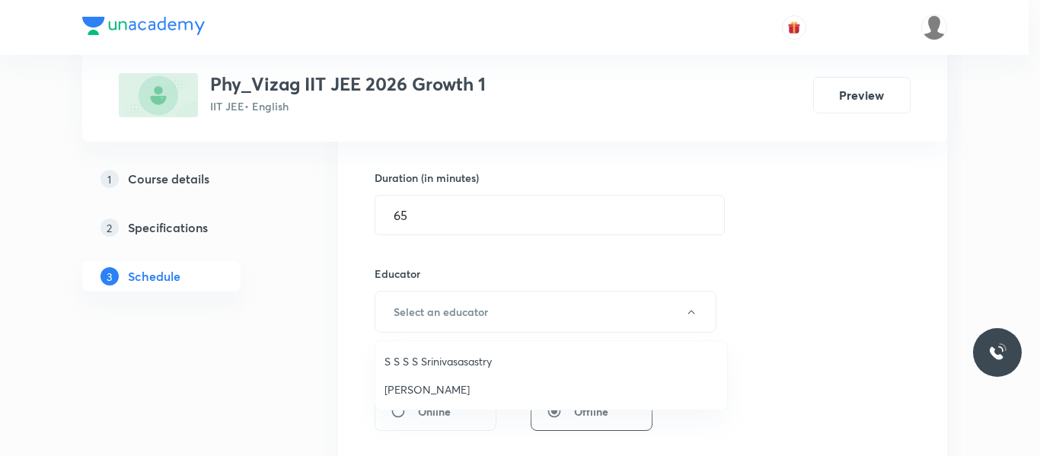
click at [449, 394] on span "[PERSON_NAME]" at bounding box center [550, 389] width 333 height 16
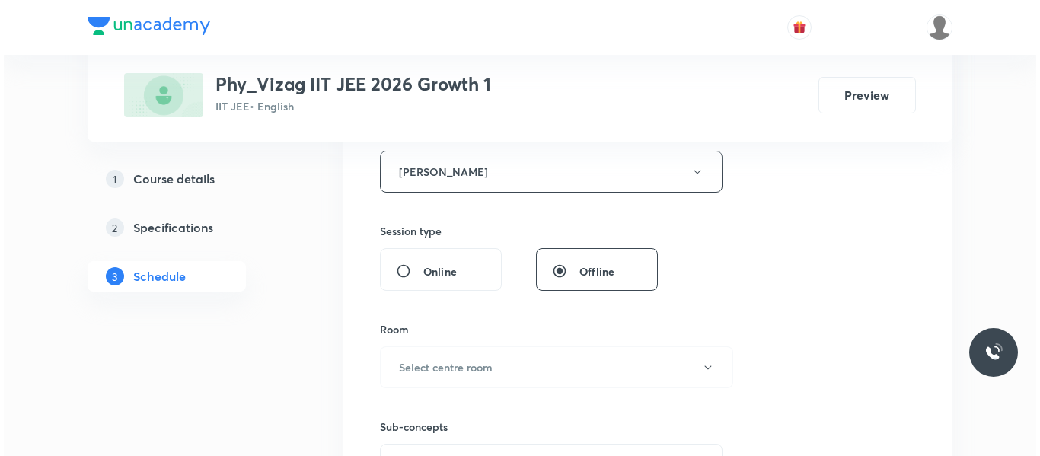
scroll to position [609, 0]
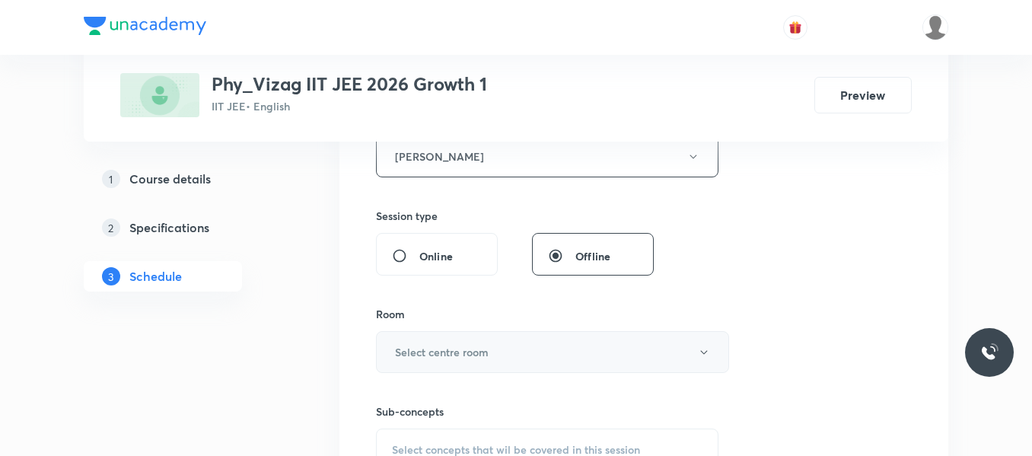
click at [467, 358] on h6 "Select centre room" at bounding box center [442, 352] width 94 height 16
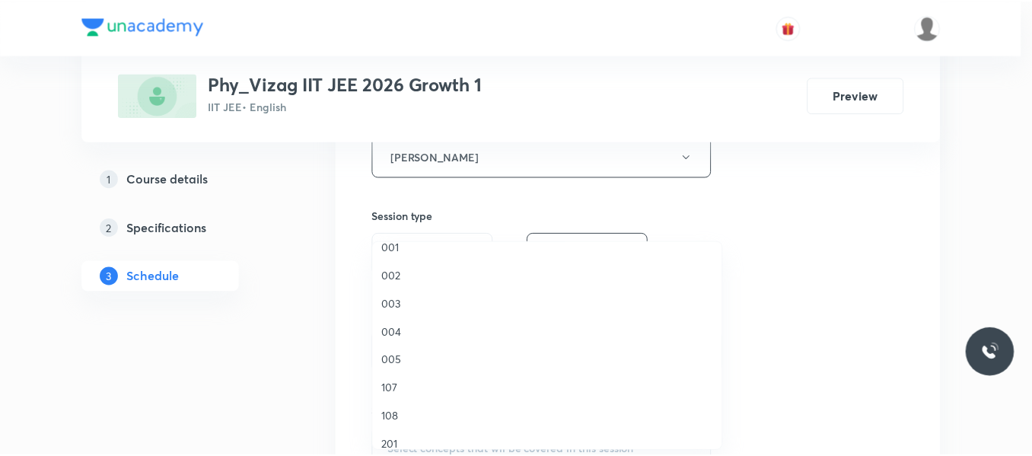
scroll to position [156, 0]
click at [392, 387] on span "107" at bounding box center [550, 388] width 333 height 16
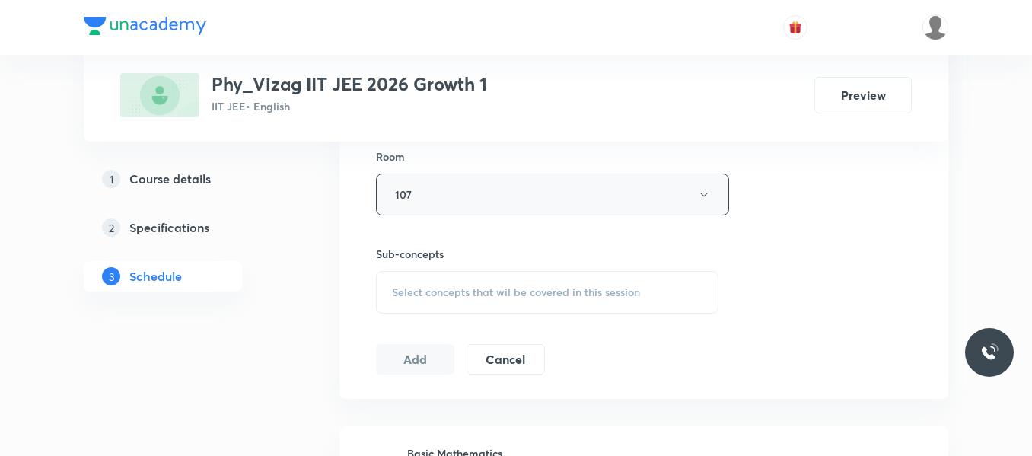
scroll to position [770, 0]
click at [434, 292] on span "Select concepts that wil be covered in this session" at bounding box center [516, 289] width 248 height 12
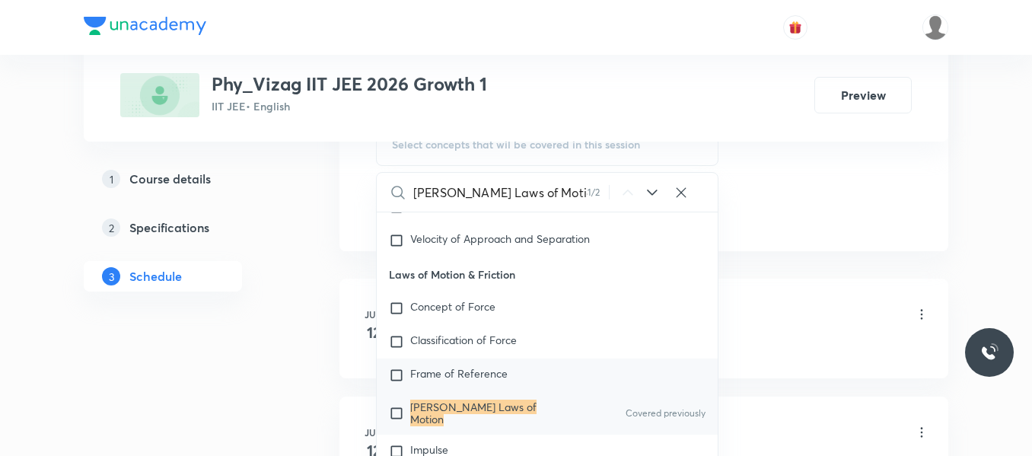
scroll to position [939, 0]
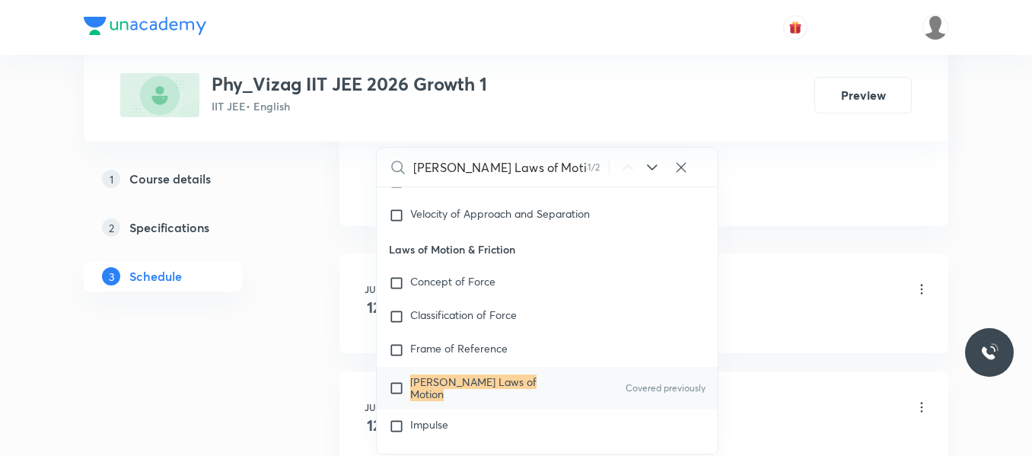
type input "[PERSON_NAME] Laws of Motion"
click at [400, 386] on input "checkbox" at bounding box center [399, 388] width 21 height 24
checkbox input "true"
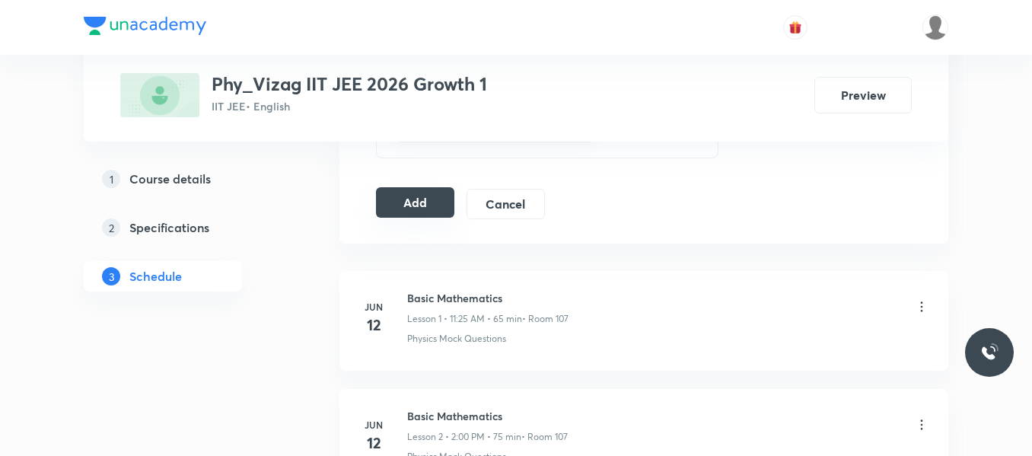
click at [449, 205] on button "Add" at bounding box center [415, 202] width 78 height 30
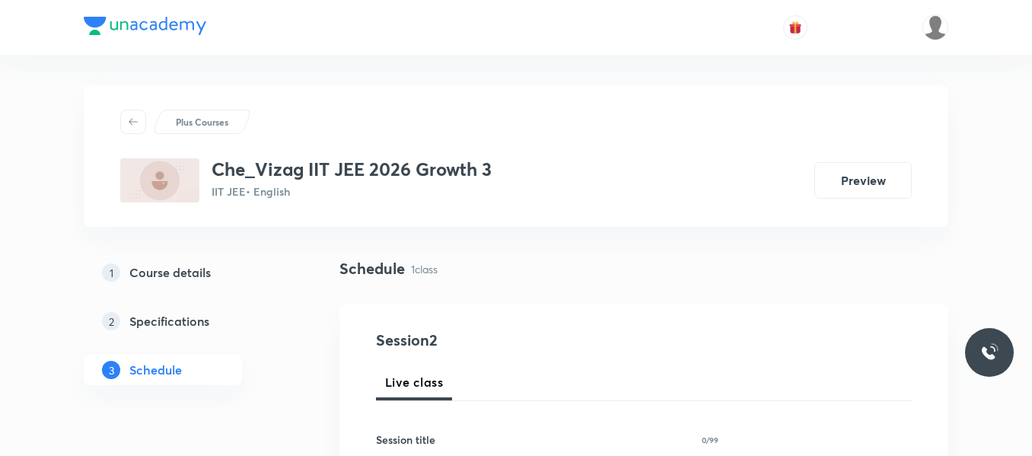
click at [288, 312] on link "2 Specifications" at bounding box center [187, 321] width 207 height 30
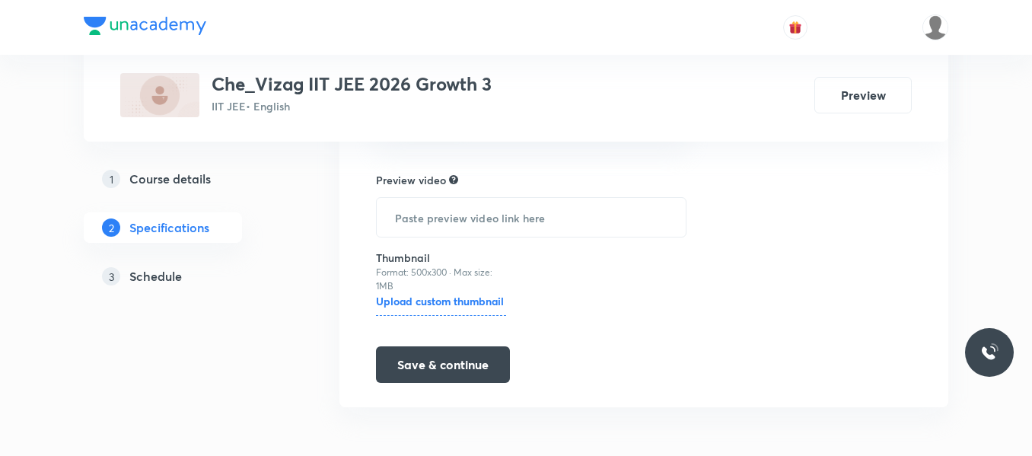
click at [165, 285] on link "3 Schedule" at bounding box center [187, 276] width 207 height 30
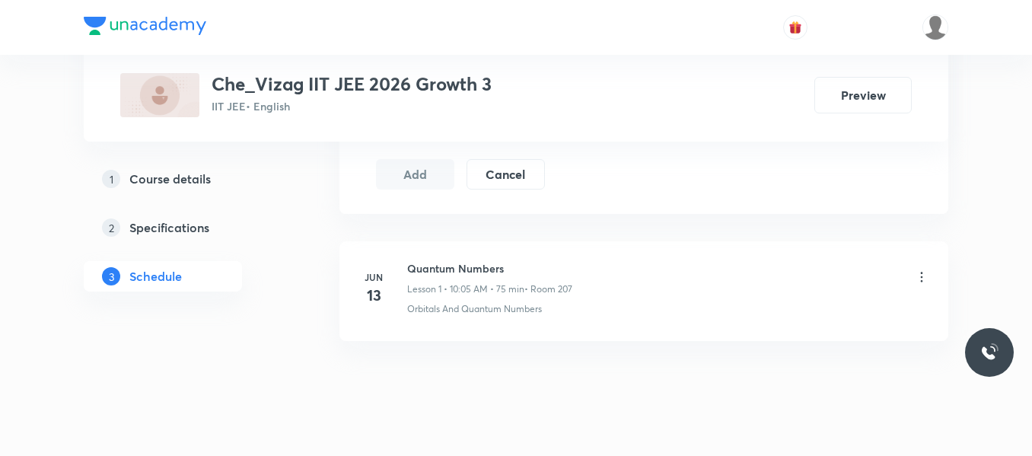
scroll to position [882, 0]
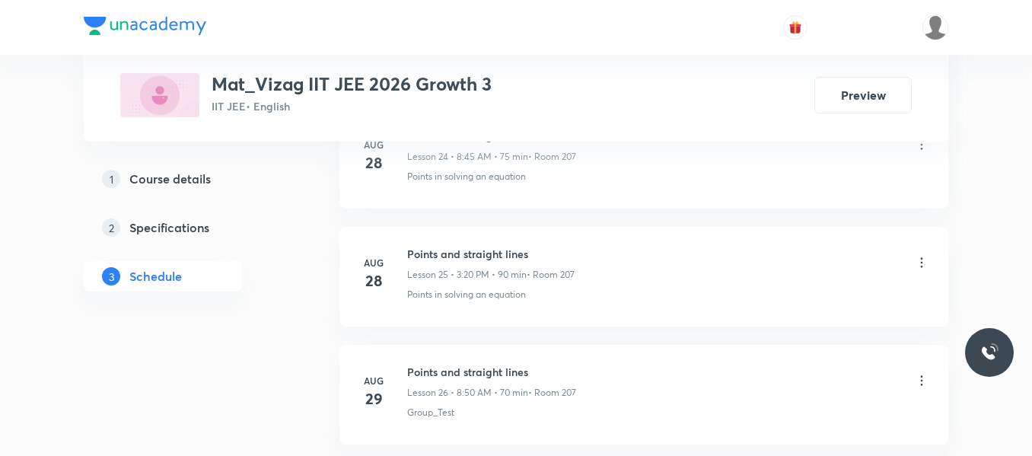
scroll to position [4186, 0]
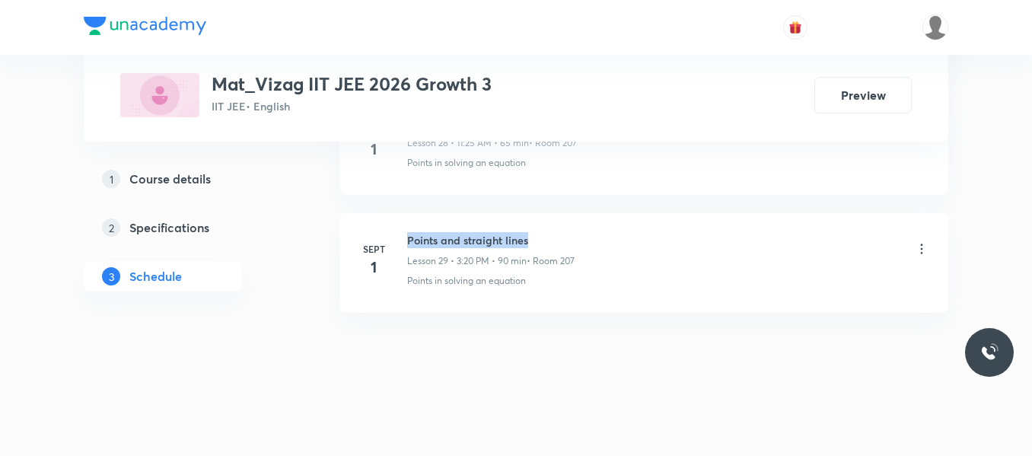
drag, startPoint x: 409, startPoint y: 237, endPoint x: 687, endPoint y: 201, distance: 280.9
copy h6 "Points and straight lines"
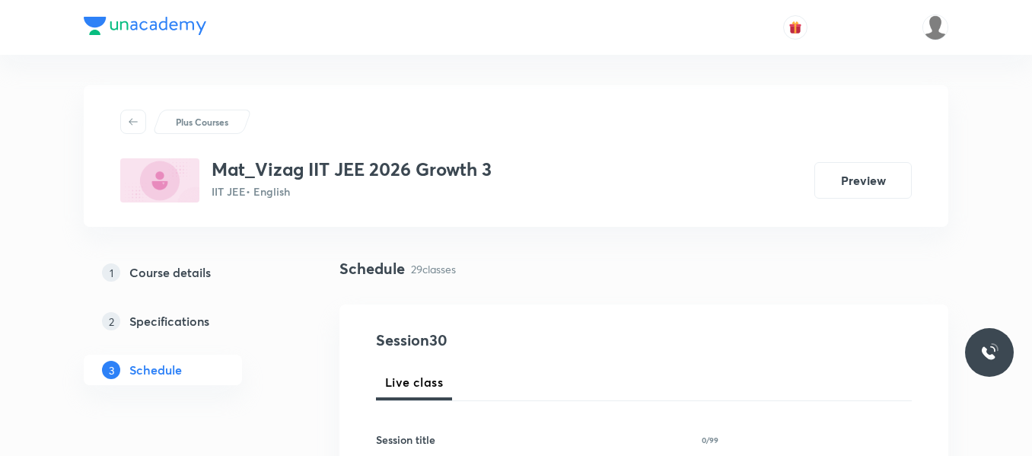
scroll to position [164, 0]
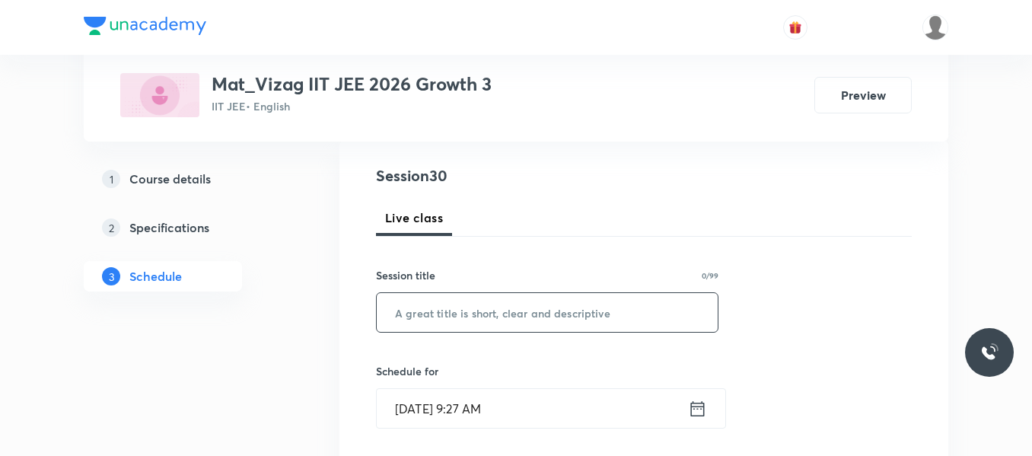
click at [489, 325] on input "text" at bounding box center [547, 312] width 341 height 39
paste input "Points and straight lines"
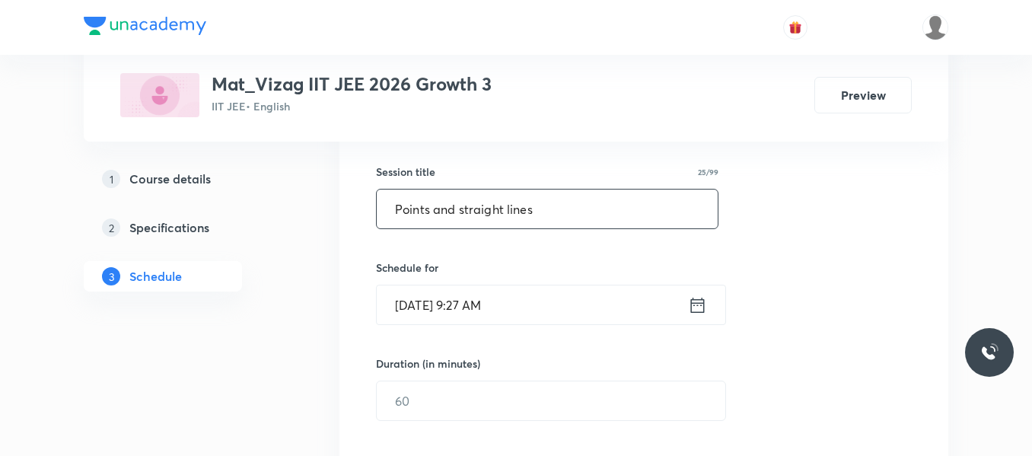
scroll to position [269, 0]
type input "Points and straight lines"
click at [701, 304] on icon at bounding box center [698, 303] width 14 height 15
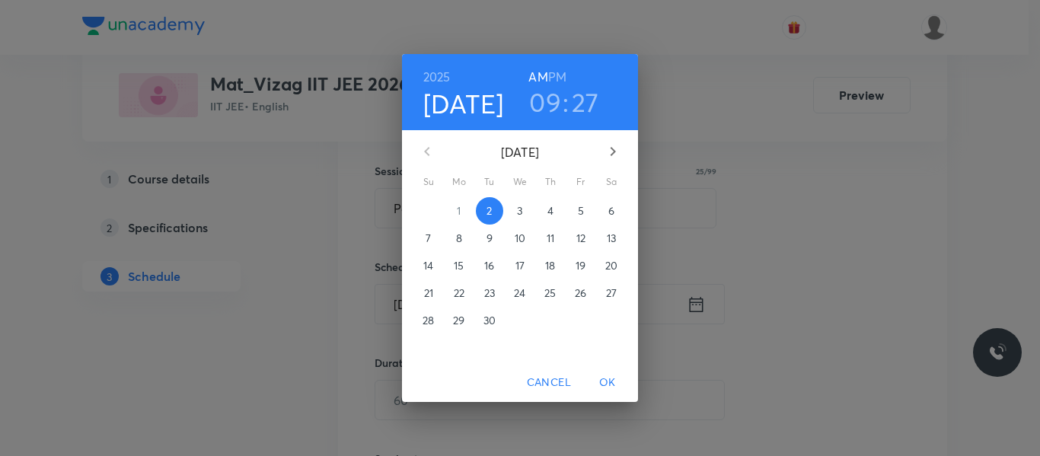
click at [550, 104] on h3 "09" at bounding box center [545, 102] width 32 height 32
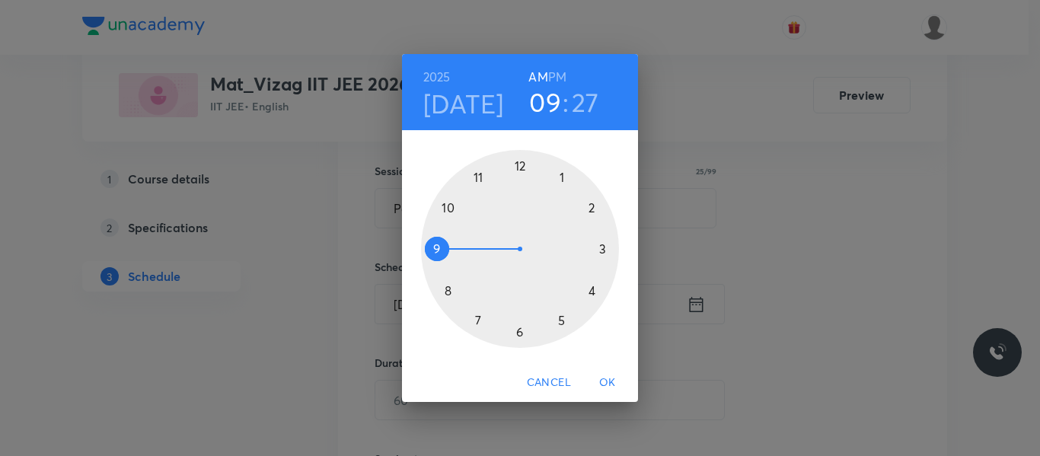
click at [482, 176] on div at bounding box center [520, 249] width 198 height 198
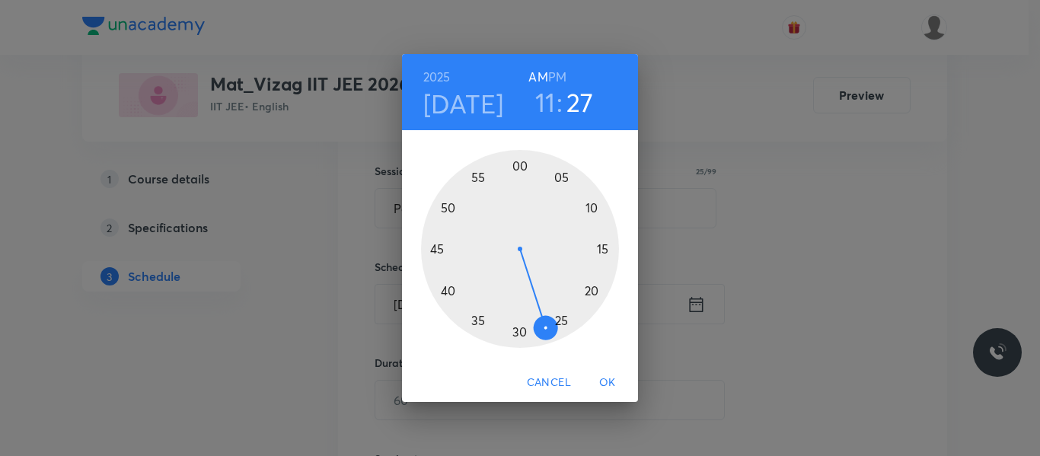
click at [561, 317] on div at bounding box center [520, 249] width 198 height 198
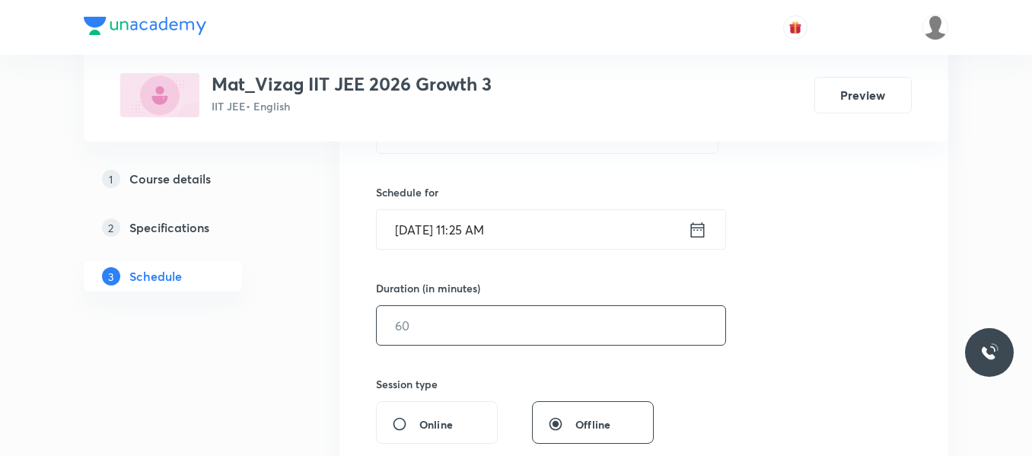
scroll to position [344, 0]
click at [522, 330] on input "text" at bounding box center [551, 324] width 349 height 39
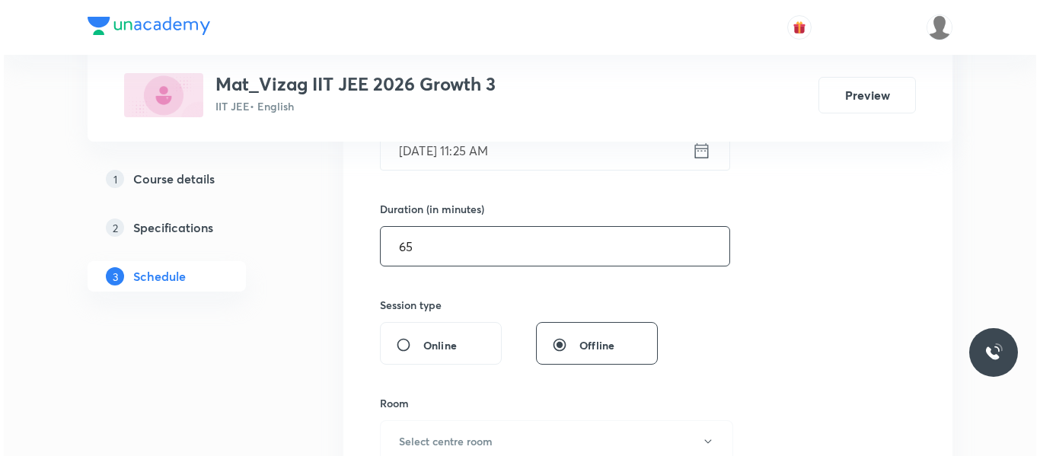
scroll to position [424, 0]
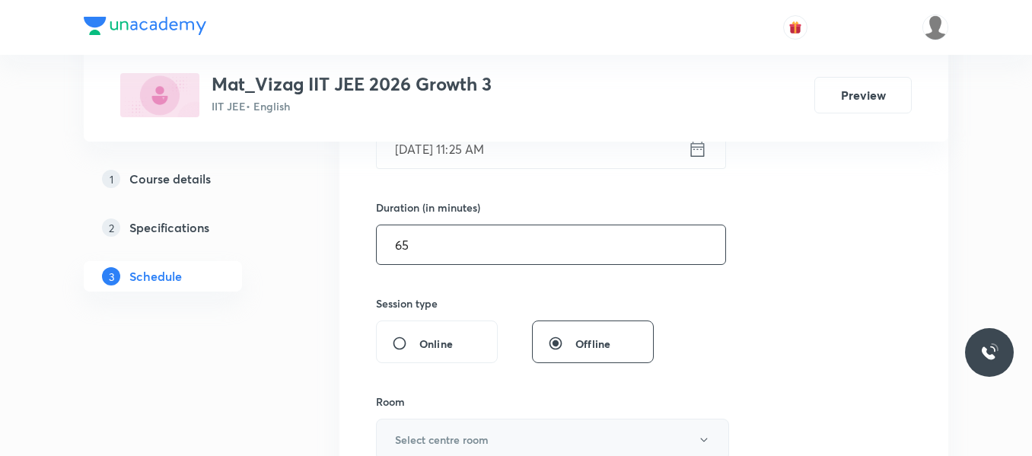
type input "65"
click at [479, 429] on button "Select centre room" at bounding box center [552, 440] width 353 height 42
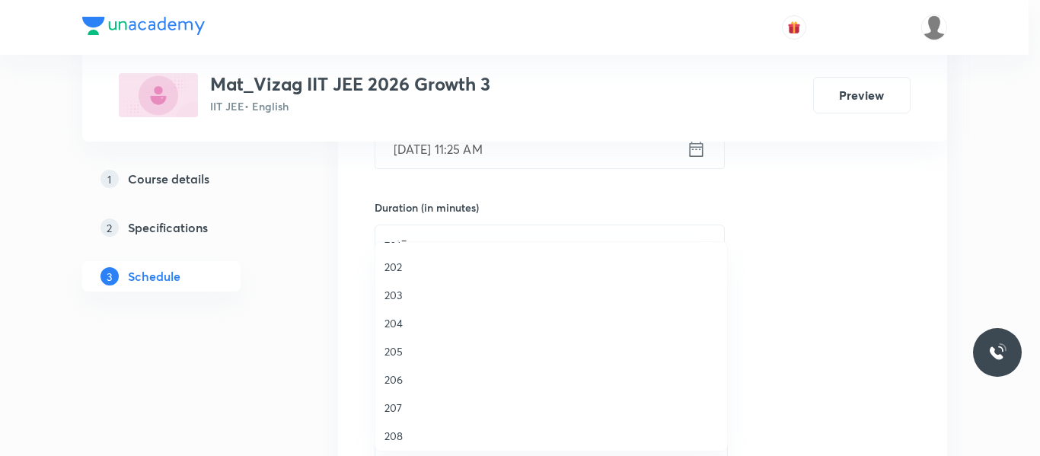
scroll to position [362, 0]
click at [397, 405] on span "207" at bounding box center [550, 407] width 333 height 16
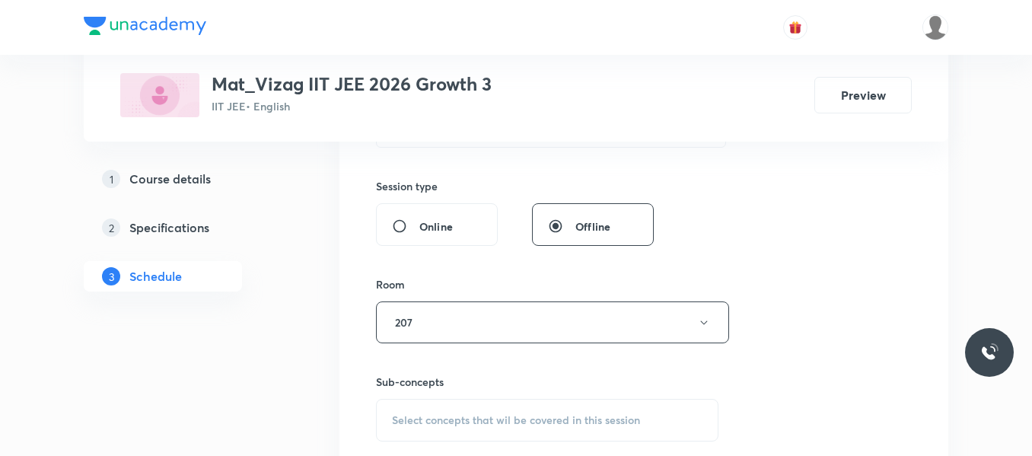
scroll to position [542, 0]
click at [451, 414] on span "Select concepts that wil be covered in this session" at bounding box center [516, 419] width 248 height 12
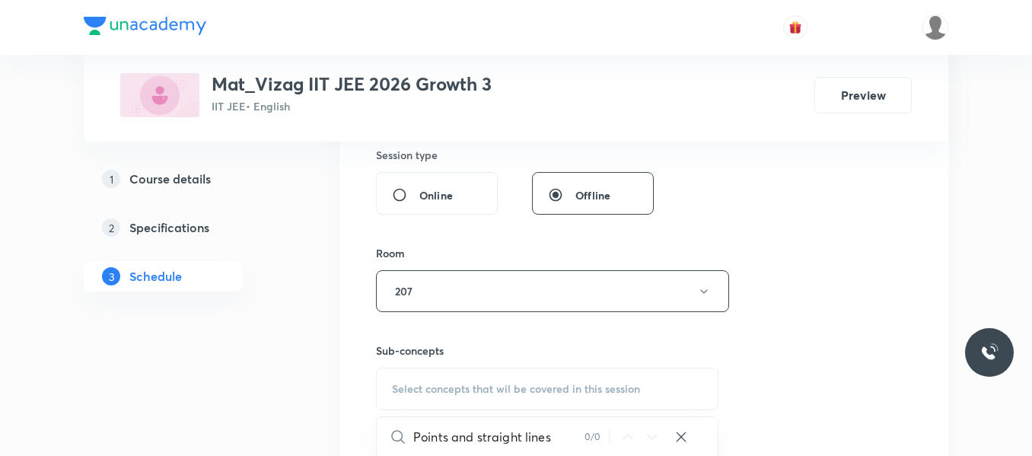
drag, startPoint x: 447, startPoint y: 438, endPoint x: 601, endPoint y: 427, distance: 155.0
click at [601, 427] on div "Points and straight lines 0 / 0 ​" at bounding box center [547, 436] width 341 height 39
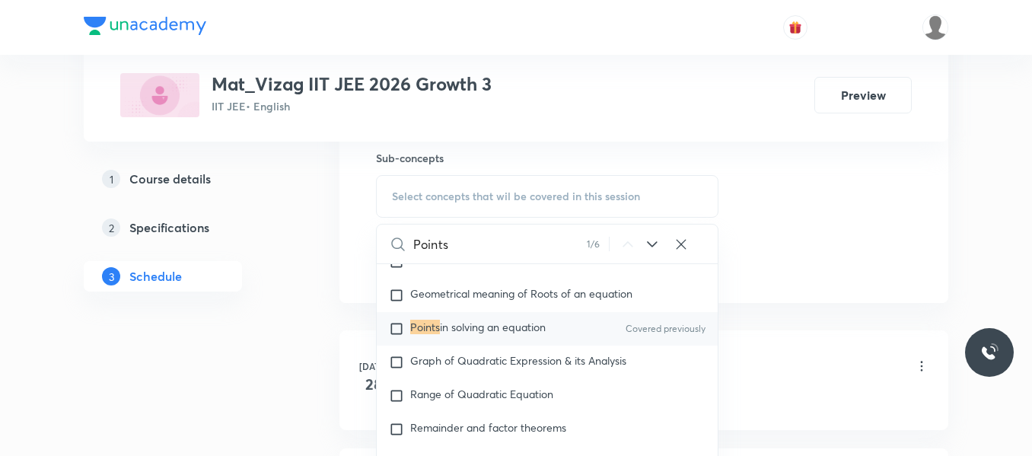
scroll to position [2661, 0]
type input "Points"
click at [394, 336] on input "checkbox" at bounding box center [399, 327] width 21 height 15
checkbox input "true"
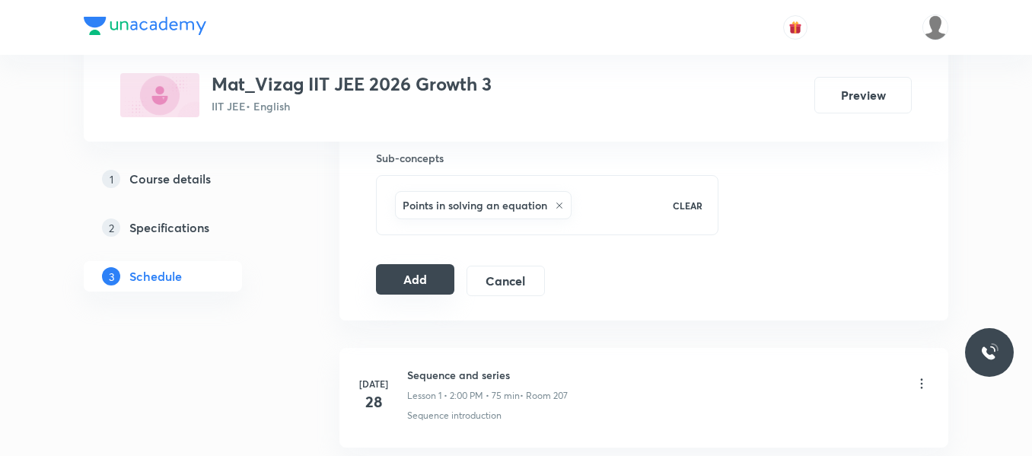
click at [413, 284] on button "Add" at bounding box center [415, 279] width 78 height 30
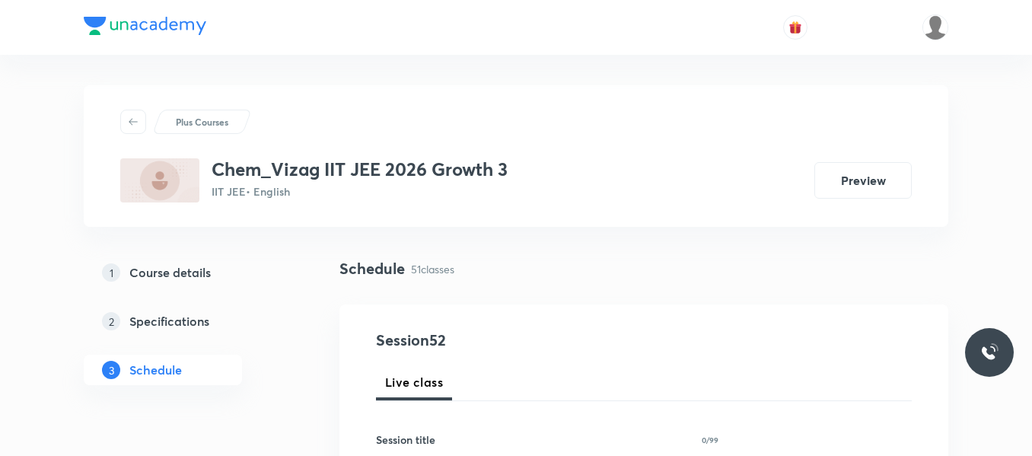
click at [271, 350] on div "1 Course details 2 Specifications 3 Schedule" at bounding box center [187, 330] width 207 height 146
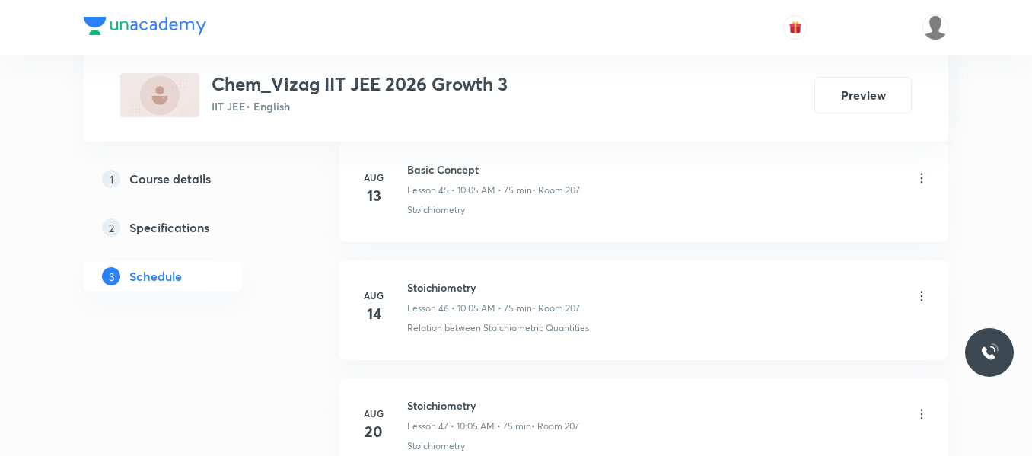
scroll to position [6783, 0]
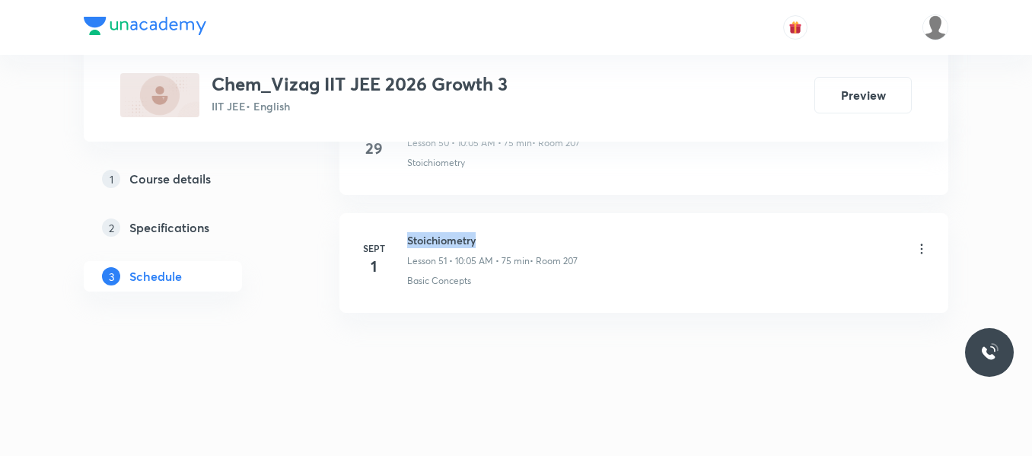
drag, startPoint x: 407, startPoint y: 239, endPoint x: 521, endPoint y: 237, distance: 115.0
click at [521, 237] on div "[DATE] Stoichiometry Lesson 51 • 10:05 AM • 75 min • Room 207 Basic Concepts" at bounding box center [644, 260] width 571 height 56
copy h6 "Stoichiometry"
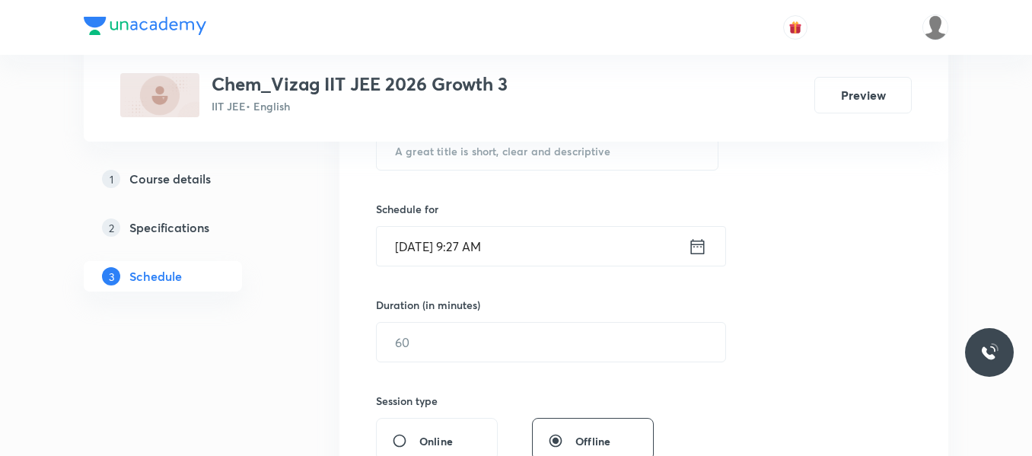
scroll to position [263, 0]
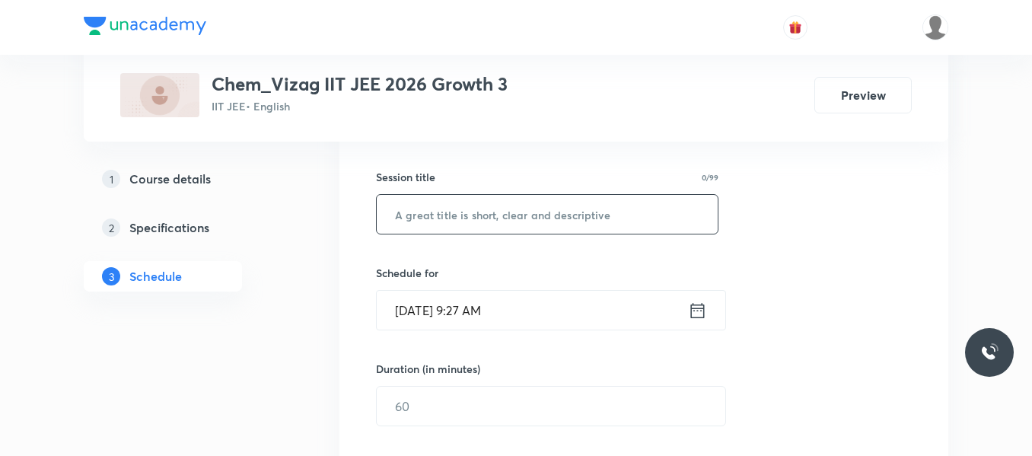
click at [438, 211] on input "text" at bounding box center [547, 214] width 341 height 39
paste input "Stoichiometry"
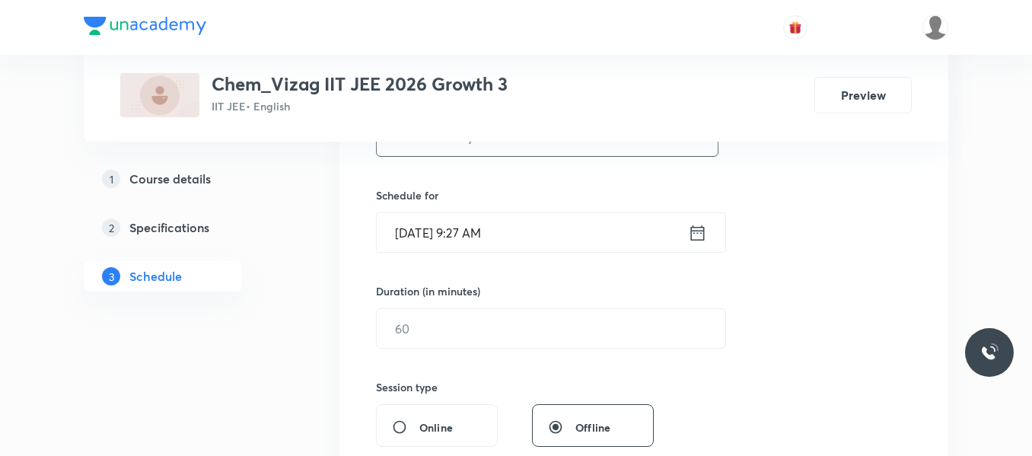
type input "Stoichiometry"
click at [697, 237] on icon at bounding box center [697, 232] width 19 height 21
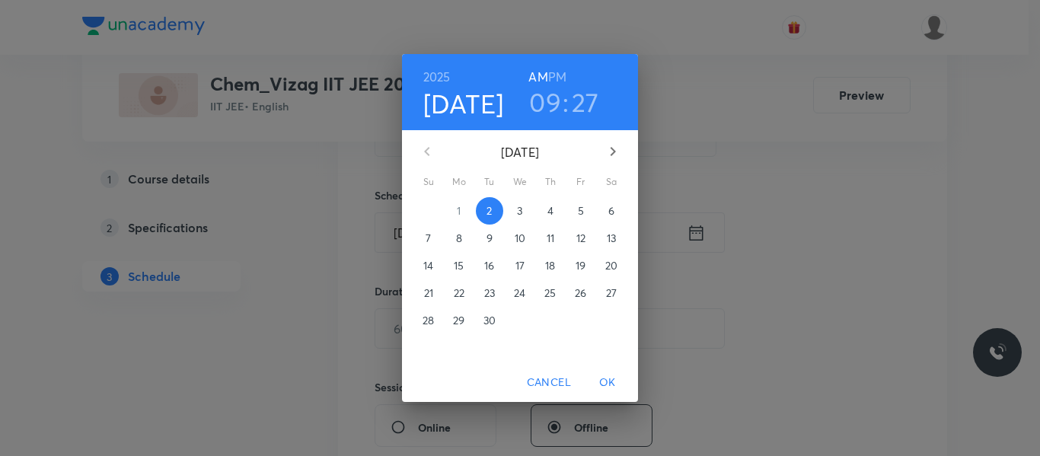
click at [555, 105] on h3 "09" at bounding box center [545, 102] width 32 height 32
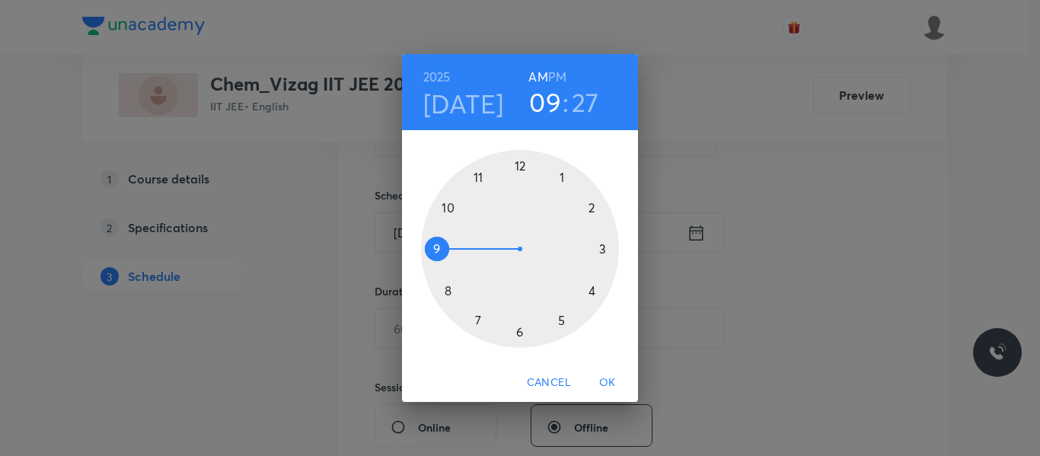
click at [447, 207] on div at bounding box center [520, 249] width 198 height 198
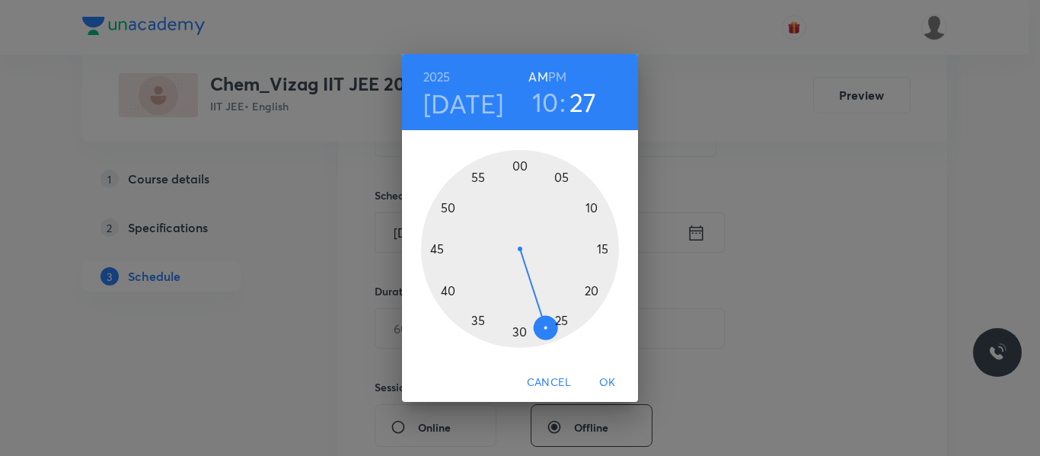
click at [564, 178] on div at bounding box center [520, 249] width 198 height 198
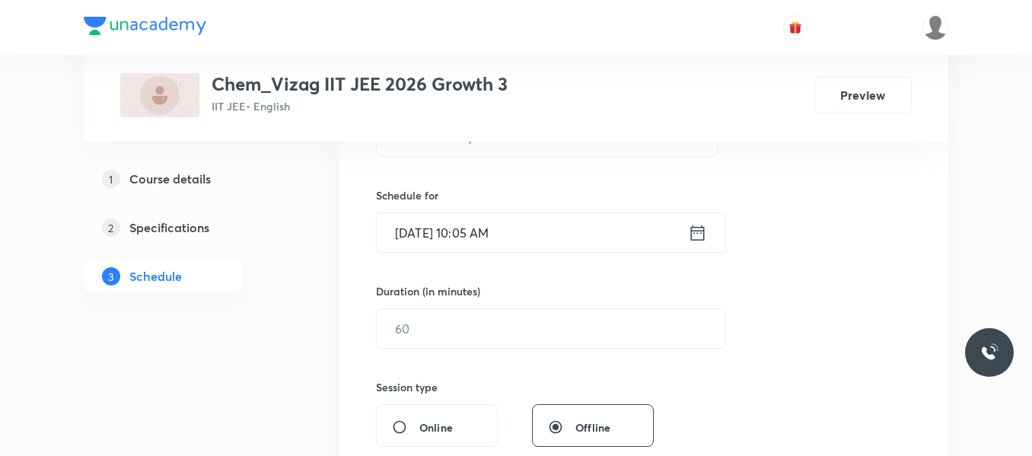
scroll to position [364, 0]
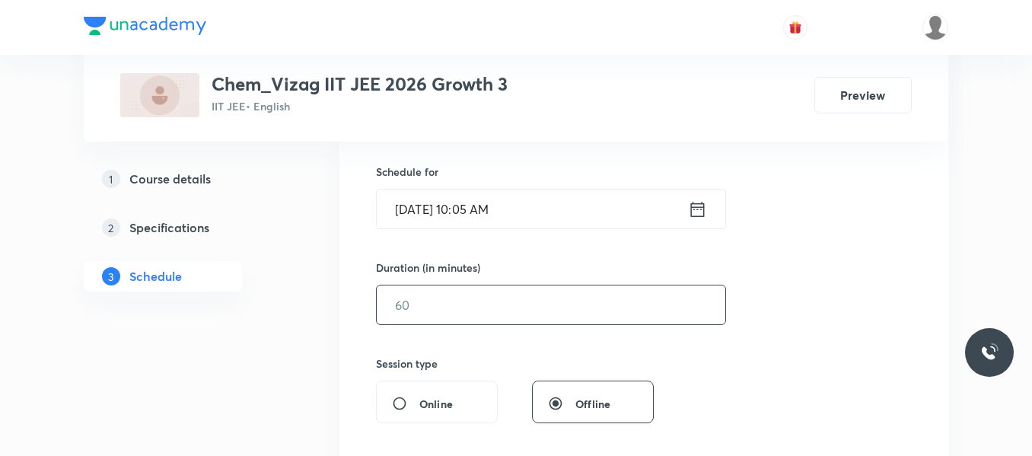
click at [497, 309] on input "text" at bounding box center [551, 304] width 349 height 39
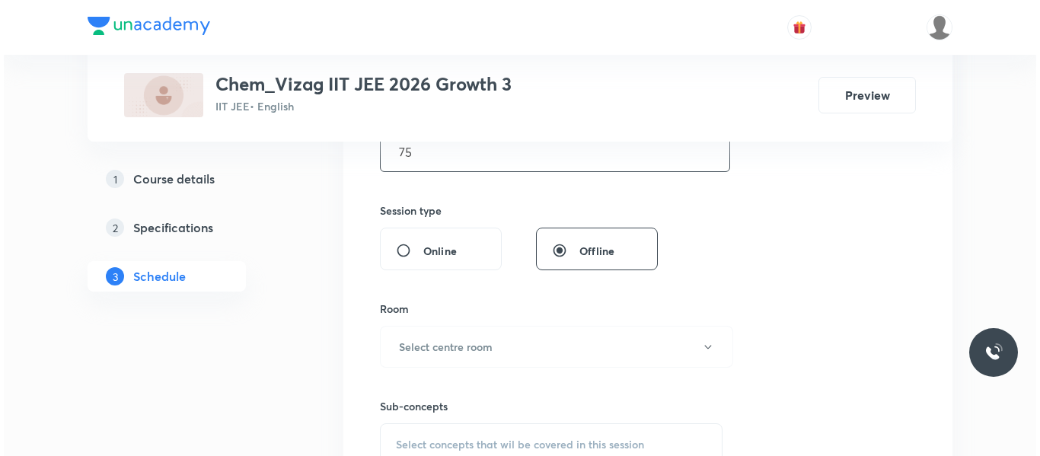
scroll to position [534, 0]
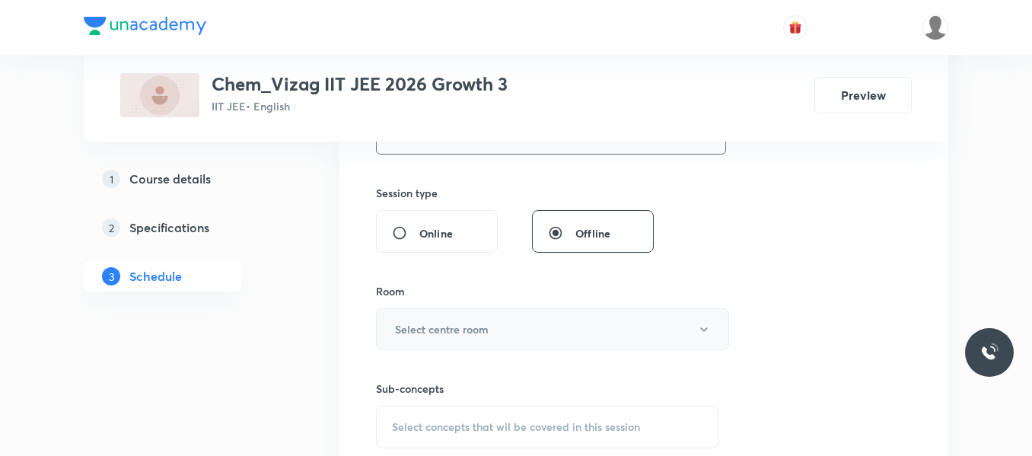
type input "75"
click at [502, 331] on button "Select centre room" at bounding box center [552, 329] width 353 height 42
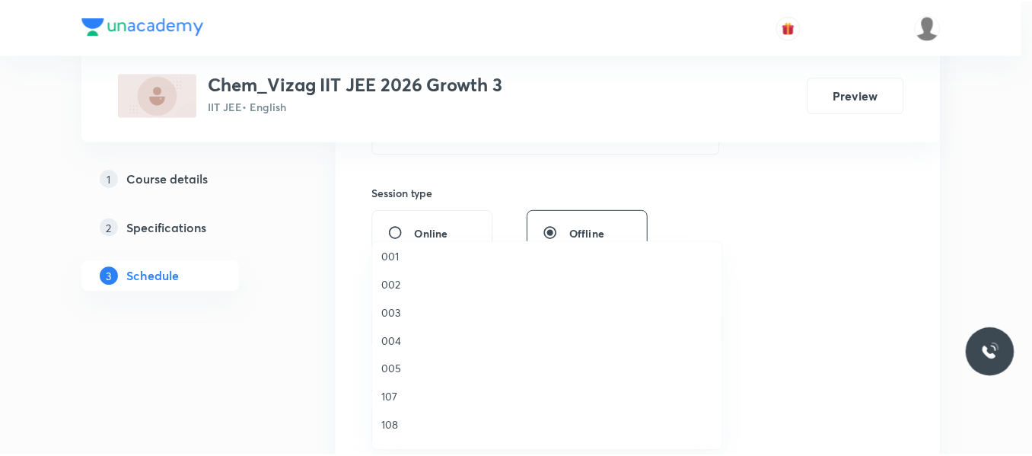
scroll to position [423, 0]
click at [397, 349] on span "207" at bounding box center [550, 346] width 333 height 16
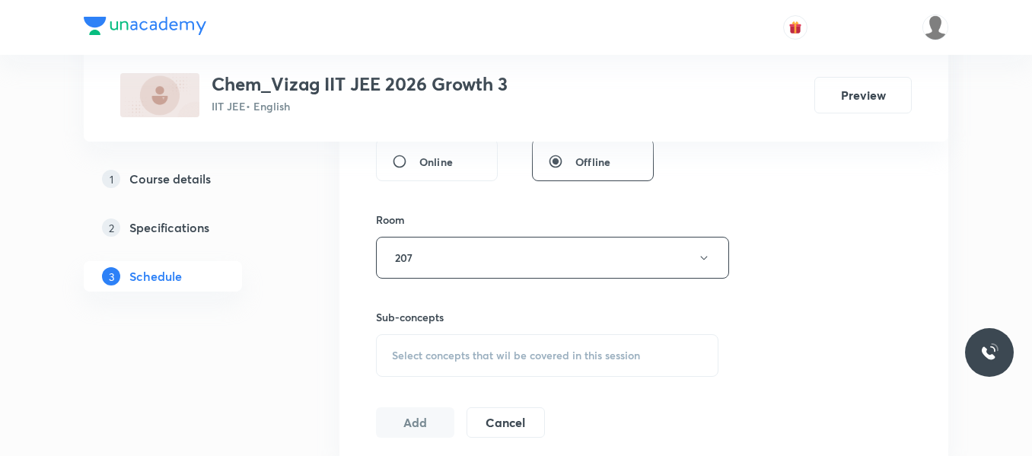
scroll to position [608, 0]
click at [417, 355] on span "Select concepts that wil be covered in this session" at bounding box center [516, 353] width 248 height 12
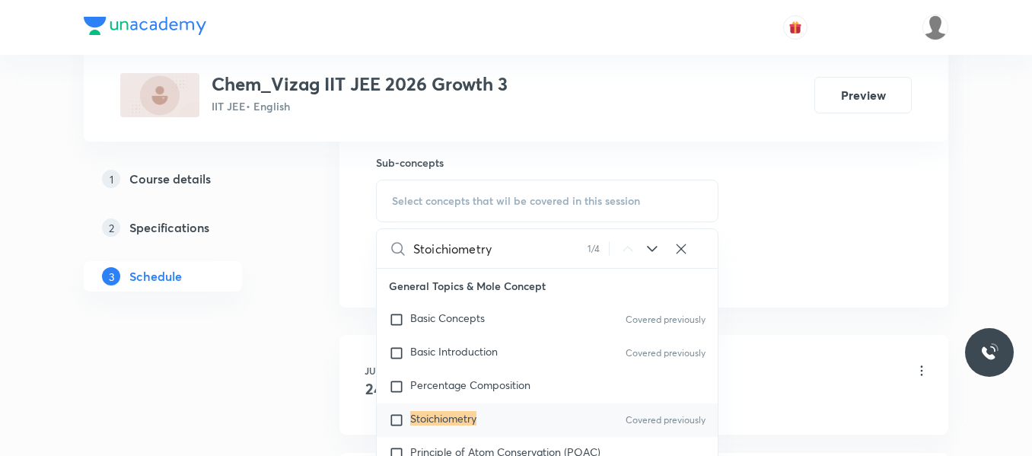
scroll to position [761, 0]
type input "Stoichiometry"
click at [400, 414] on input "checkbox" at bounding box center [399, 419] width 21 height 15
checkbox input "true"
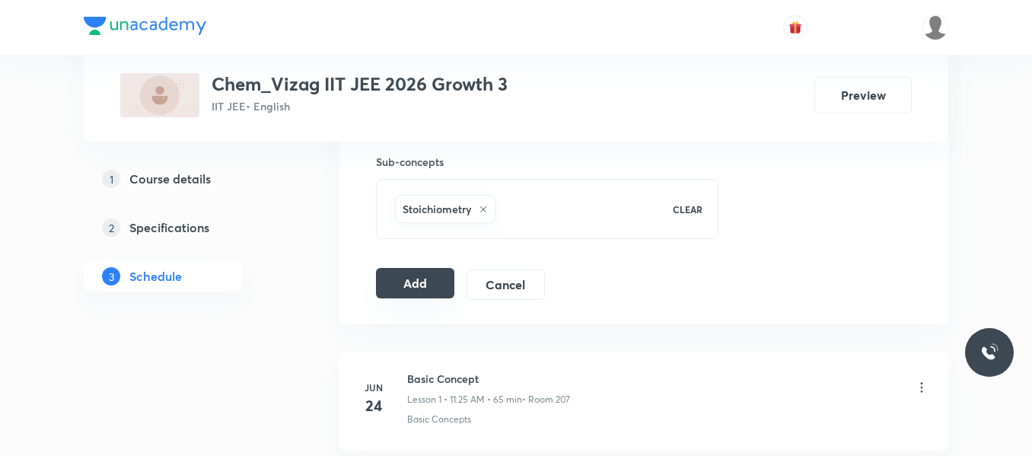
click at [431, 284] on button "Add" at bounding box center [415, 283] width 78 height 30
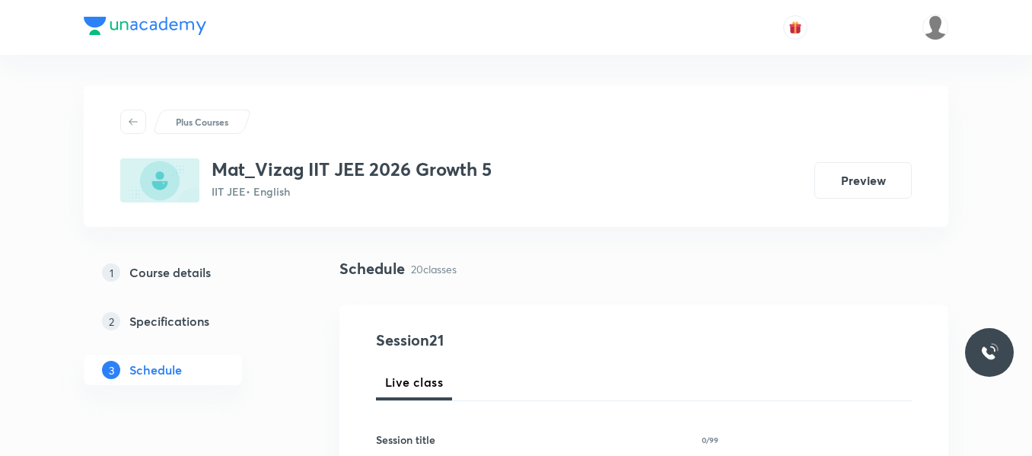
click at [279, 343] on div "1 Course details 2 Specifications 3 Schedule" at bounding box center [187, 330] width 207 height 146
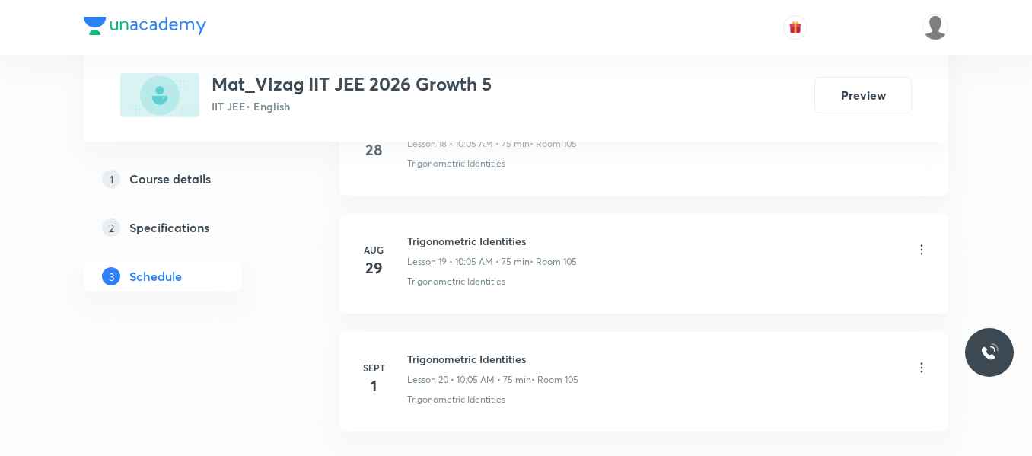
scroll to position [3124, 0]
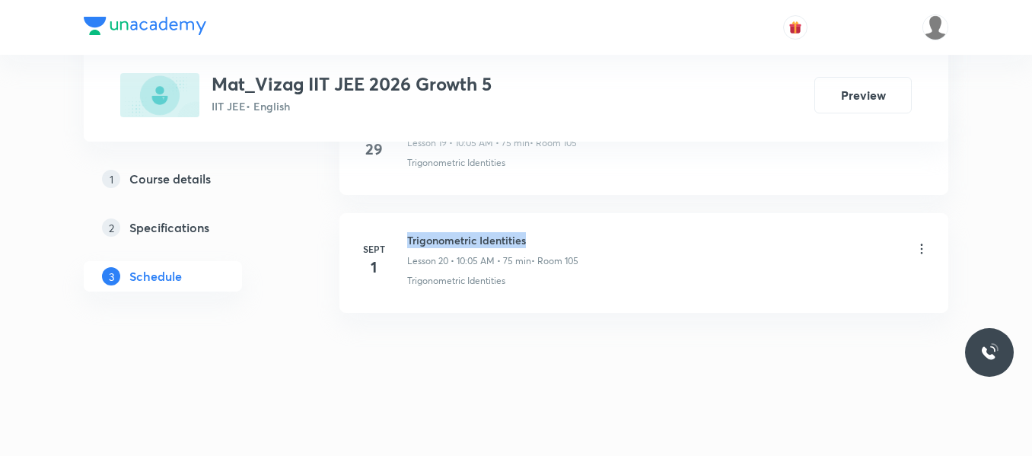
drag, startPoint x: 410, startPoint y: 238, endPoint x: 584, endPoint y: 247, distance: 174.6
click at [584, 247] on div "Trigonometric Identities Lesson 20 • 10:05 AM • 75 min • Room 105" at bounding box center [668, 250] width 522 height 36
copy h6 "Trigonometric Identities"
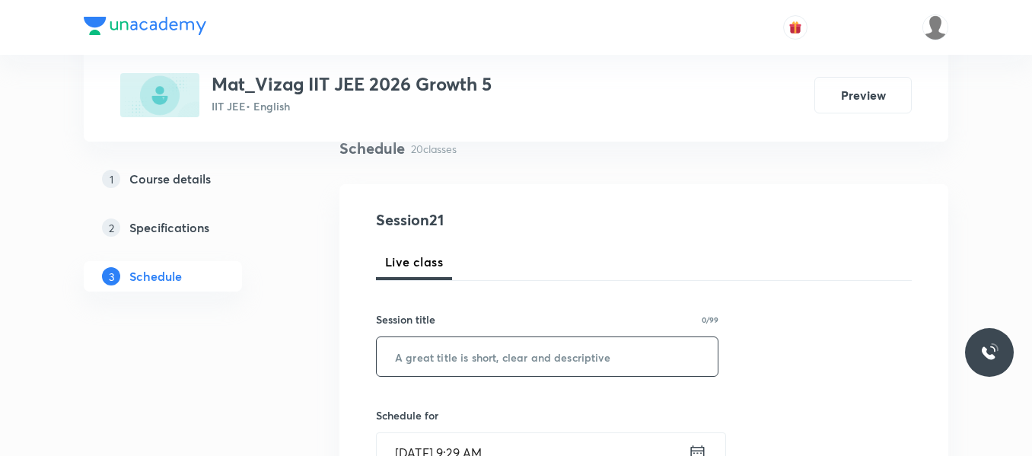
scroll to position [121, 0]
click at [477, 359] on input "text" at bounding box center [547, 355] width 341 height 39
paste input "Trigonometric Identities"
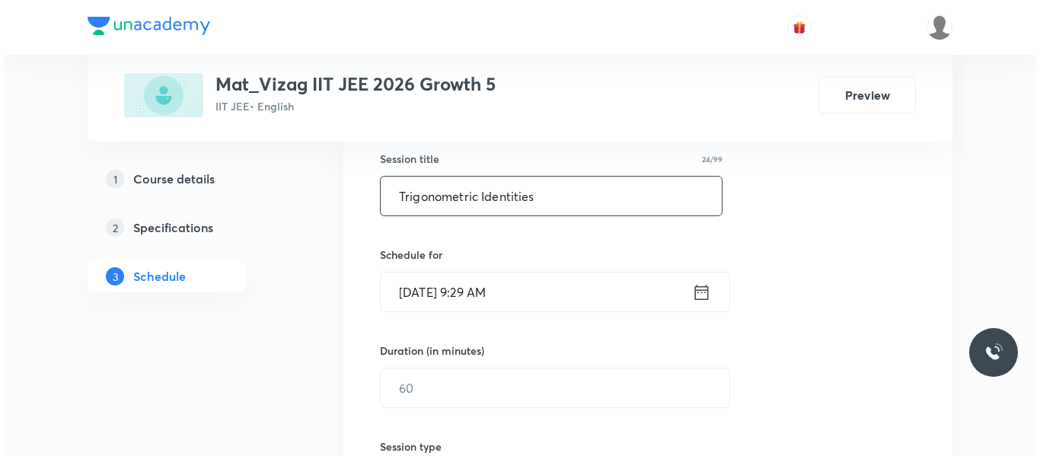
scroll to position [282, 0]
type input "Trigonometric Identities"
click at [691, 290] on icon at bounding box center [698, 290] width 14 height 15
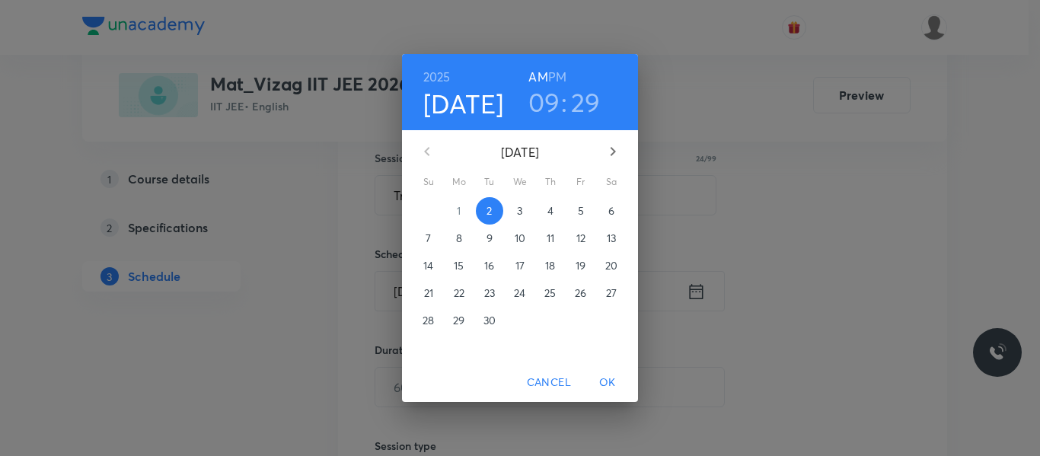
click at [549, 98] on h3 "09" at bounding box center [544, 102] width 32 height 32
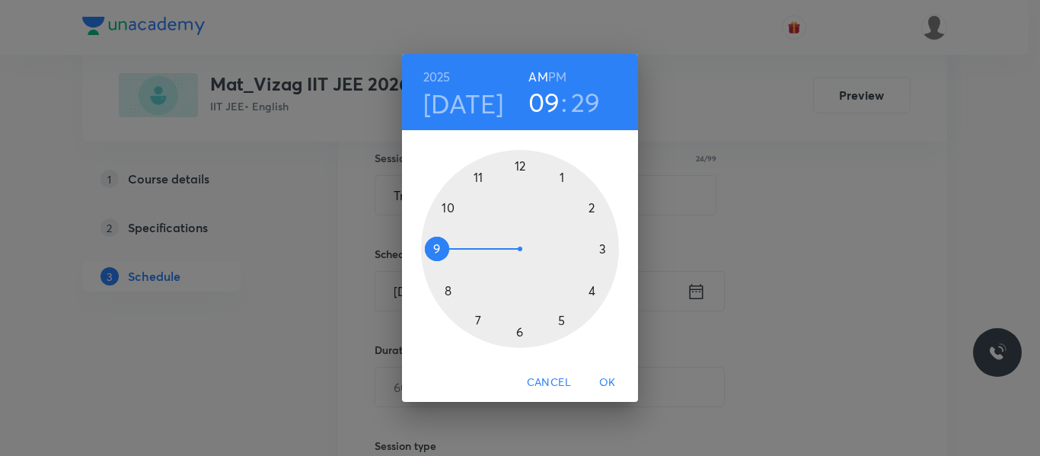
click at [450, 209] on div at bounding box center [520, 249] width 198 height 198
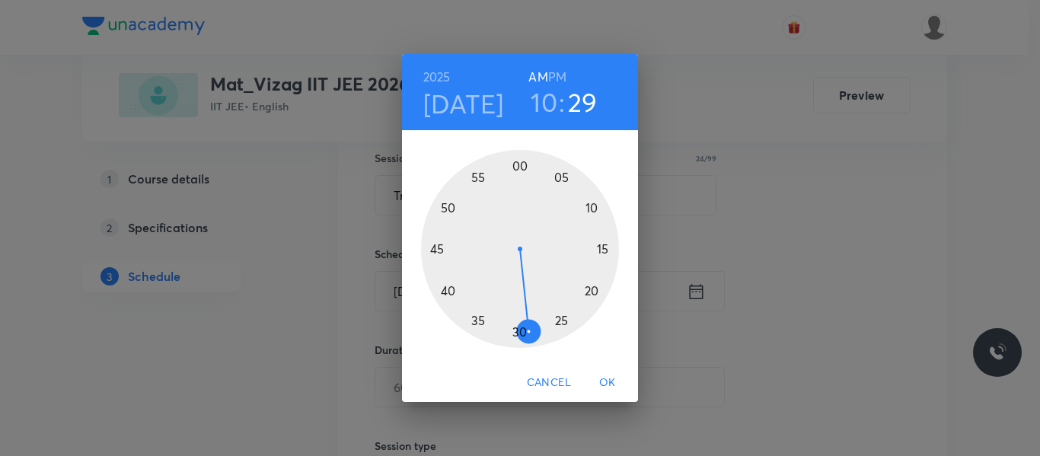
click at [563, 178] on div at bounding box center [520, 249] width 198 height 198
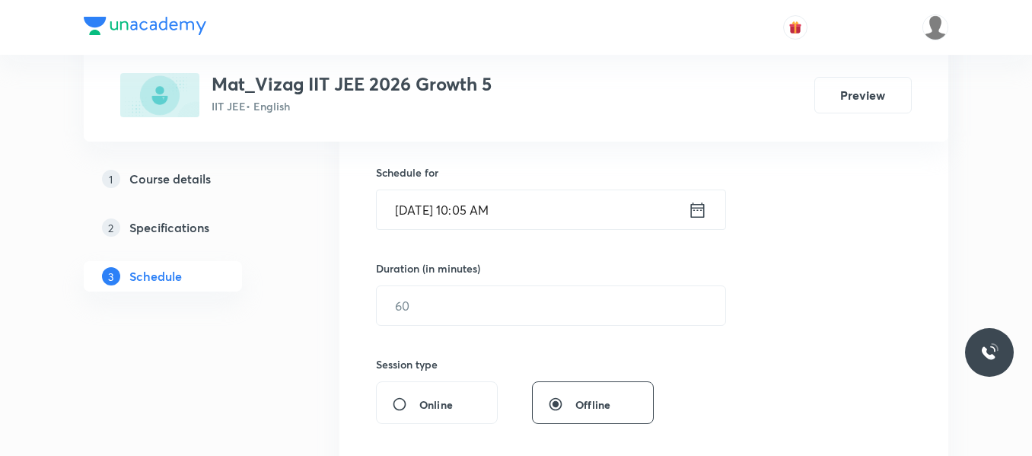
scroll to position [364, 0]
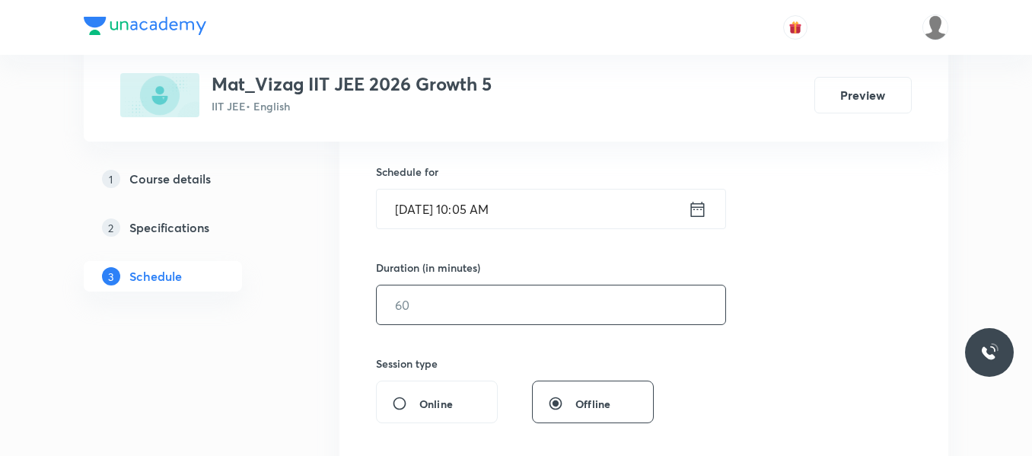
click at [500, 311] on input "text" at bounding box center [551, 304] width 349 height 39
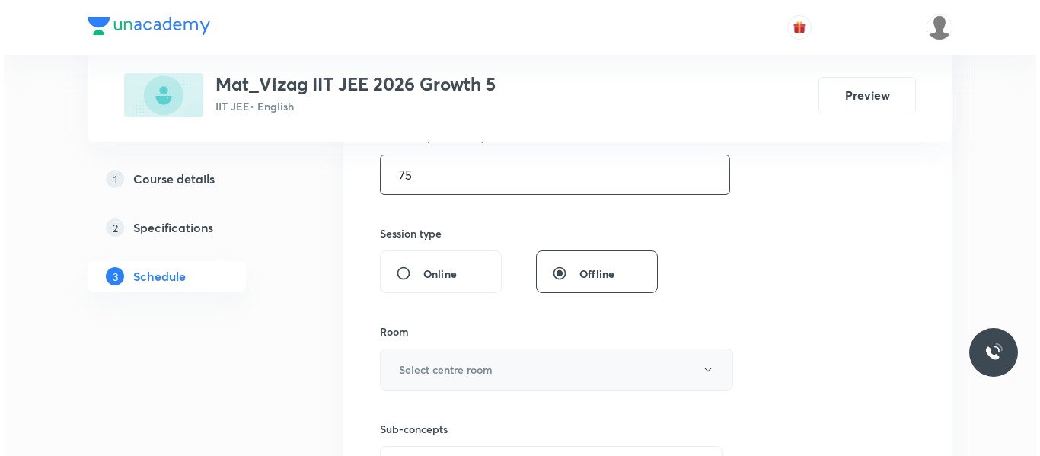
scroll to position [495, 0]
type input "75"
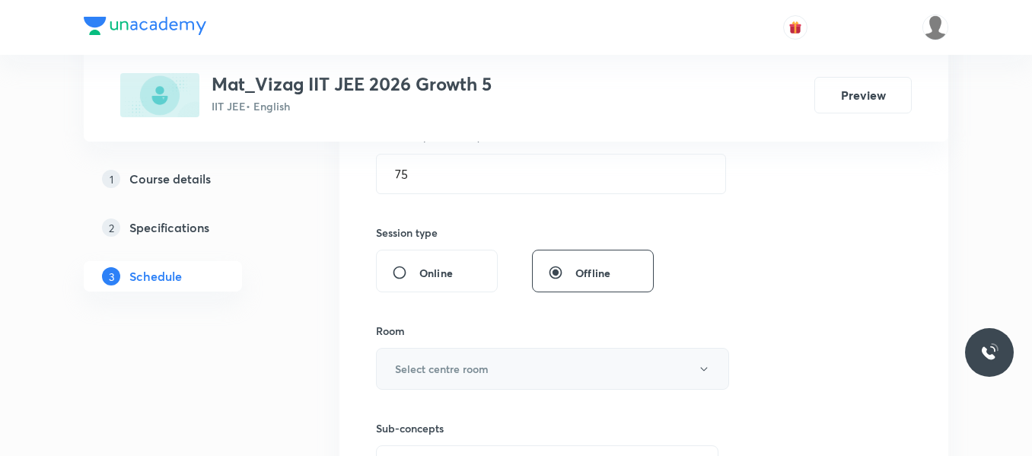
click at [486, 374] on h6 "Select centre room" at bounding box center [442, 369] width 94 height 16
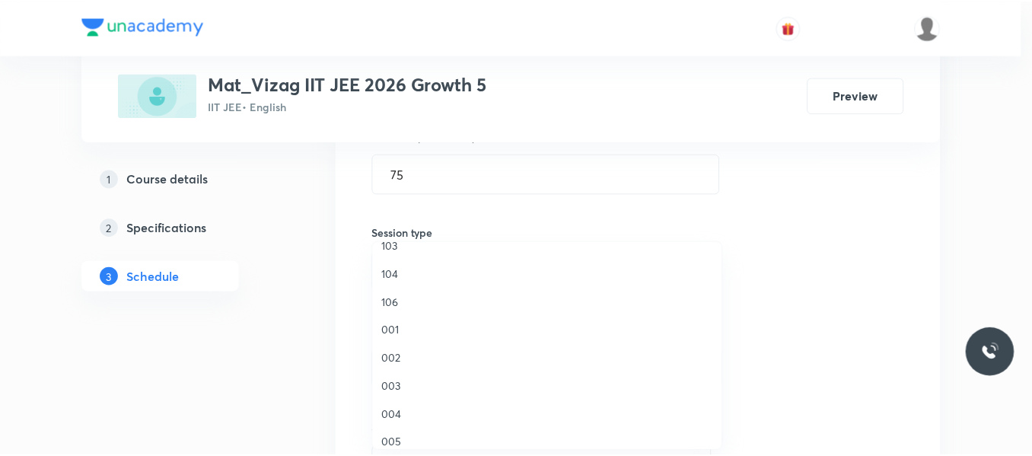
scroll to position [423, 0]
click at [397, 403] on span "105" at bounding box center [550, 402] width 333 height 16
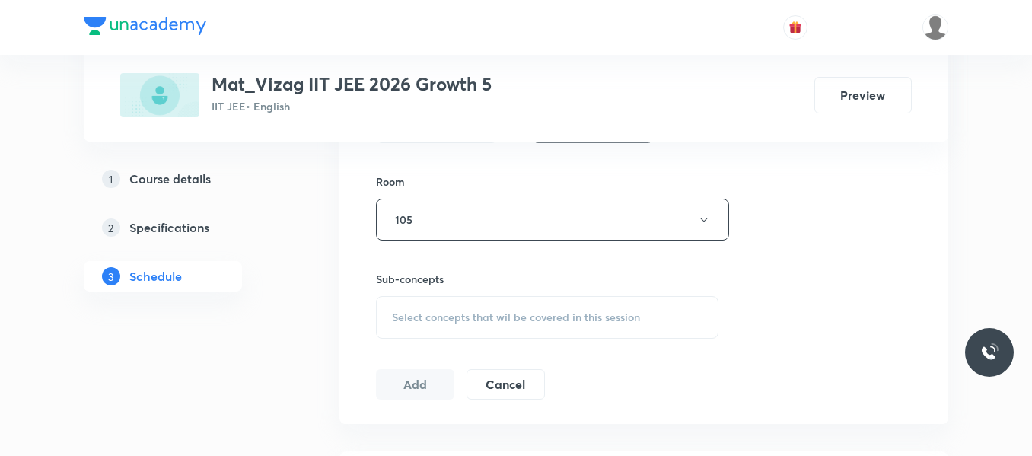
scroll to position [649, 0]
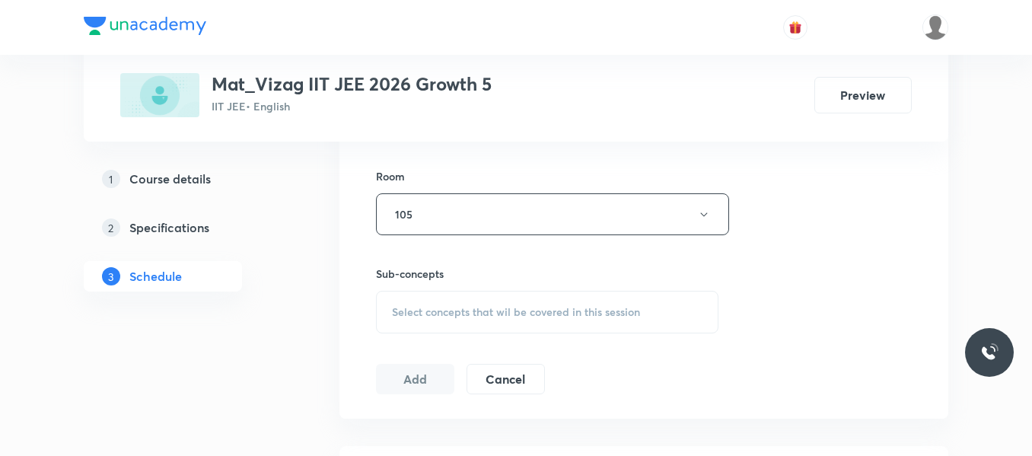
click at [486, 311] on span "Select concepts that wil be covered in this session" at bounding box center [516, 312] width 248 height 12
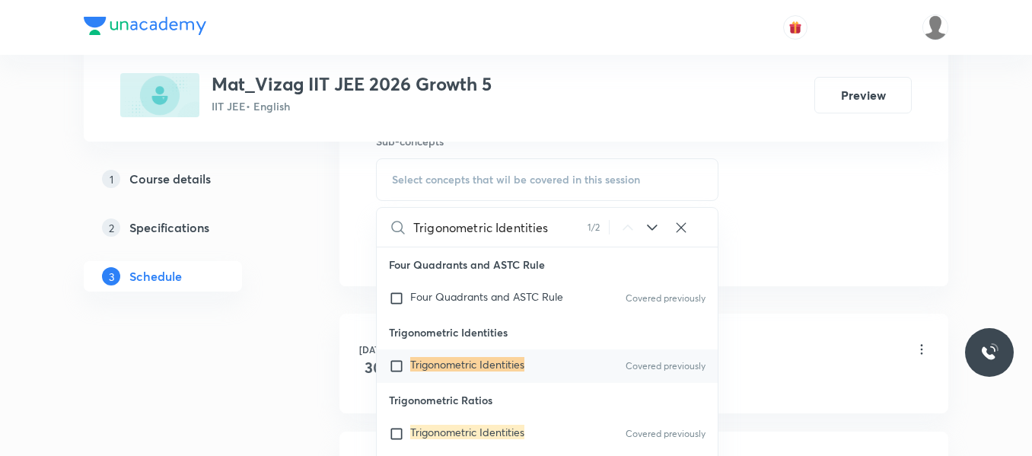
scroll to position [796, 0]
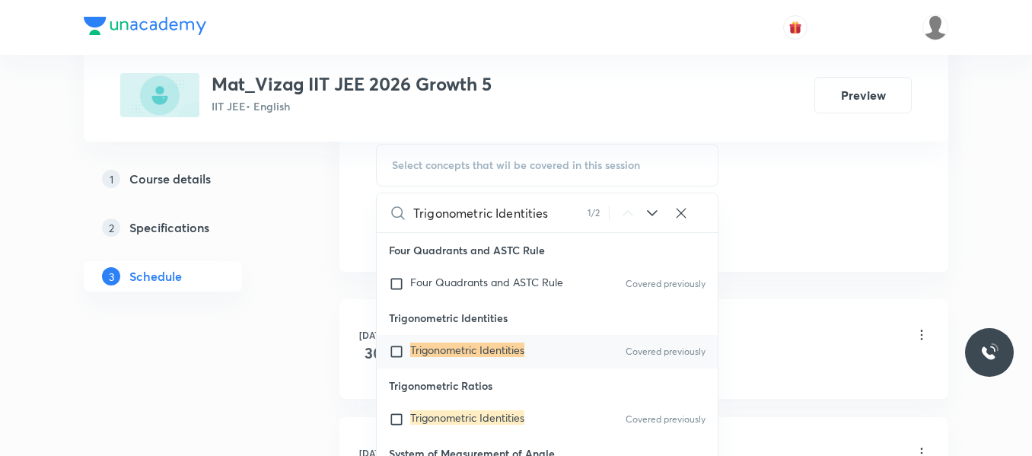
type input "Trigonometric Identities"
click at [398, 347] on input "checkbox" at bounding box center [399, 351] width 21 height 15
checkbox input "true"
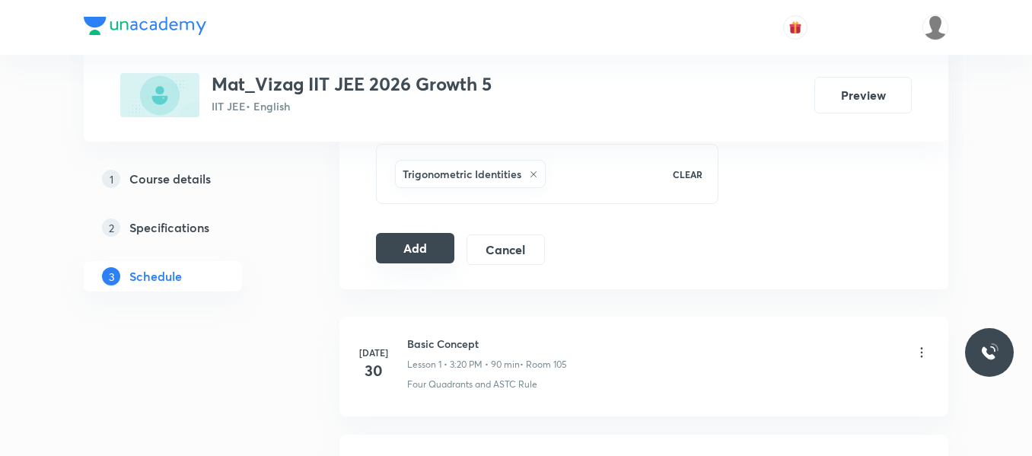
click at [443, 248] on button "Add" at bounding box center [415, 248] width 78 height 30
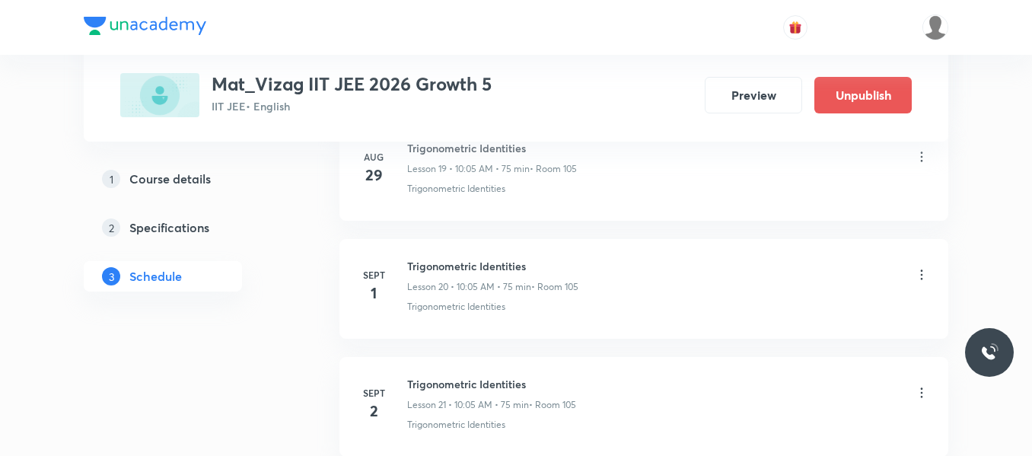
scroll to position [2543, 0]
